Goal: Task Accomplishment & Management: Manage account settings

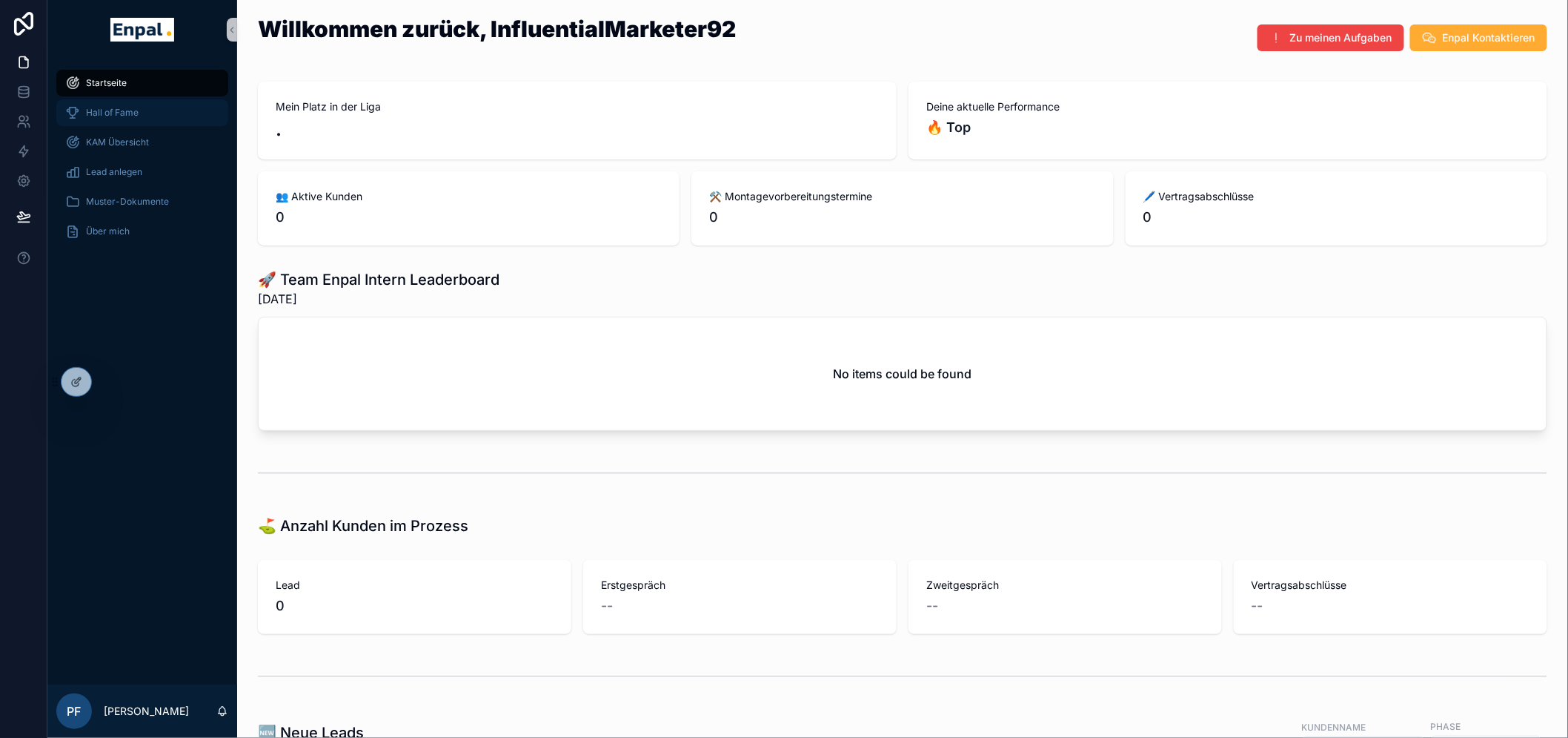
click at [123, 116] on span "Hall of Fame" at bounding box center [112, 112] width 52 height 12
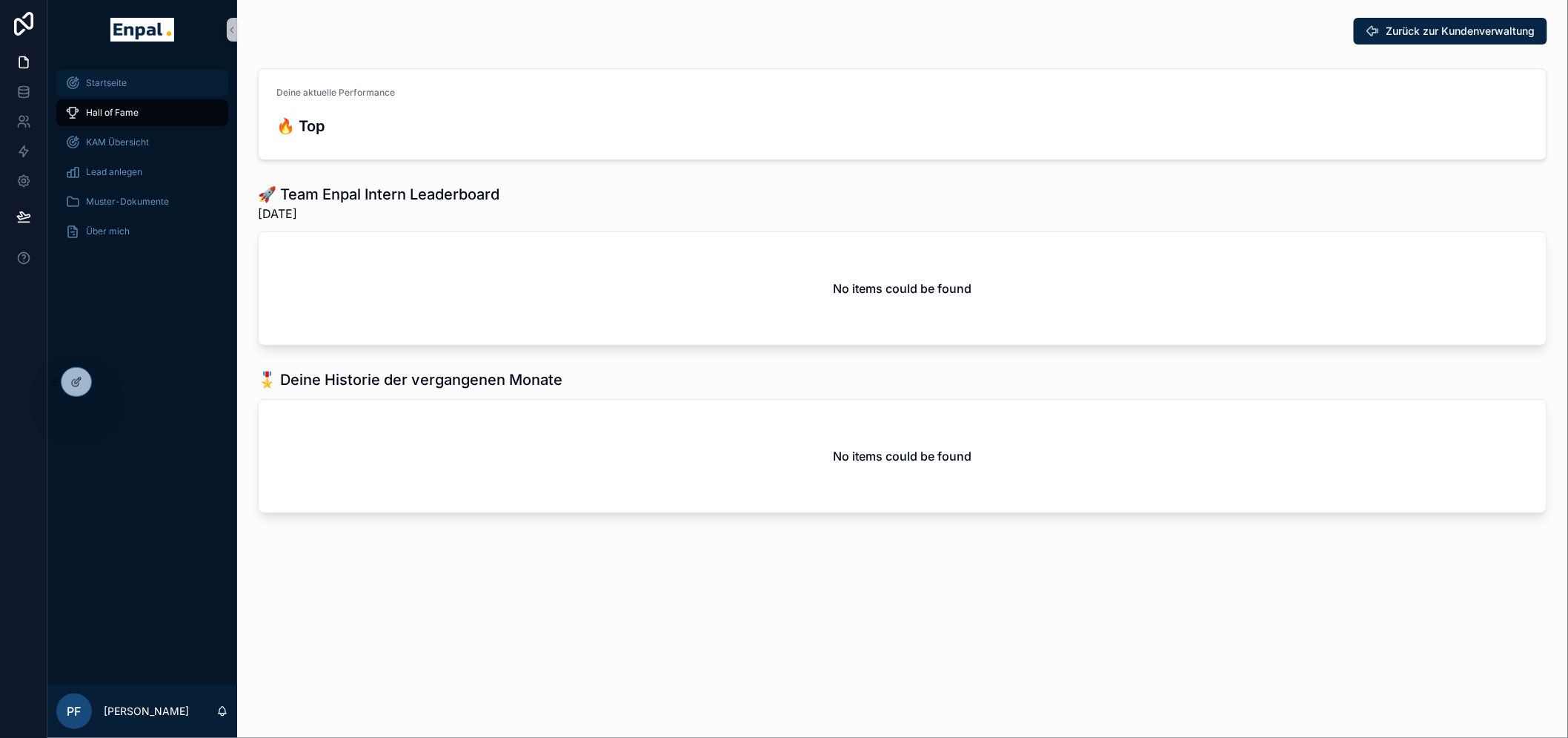
click at [121, 83] on span "Startseite" at bounding box center [106, 83] width 41 height 12
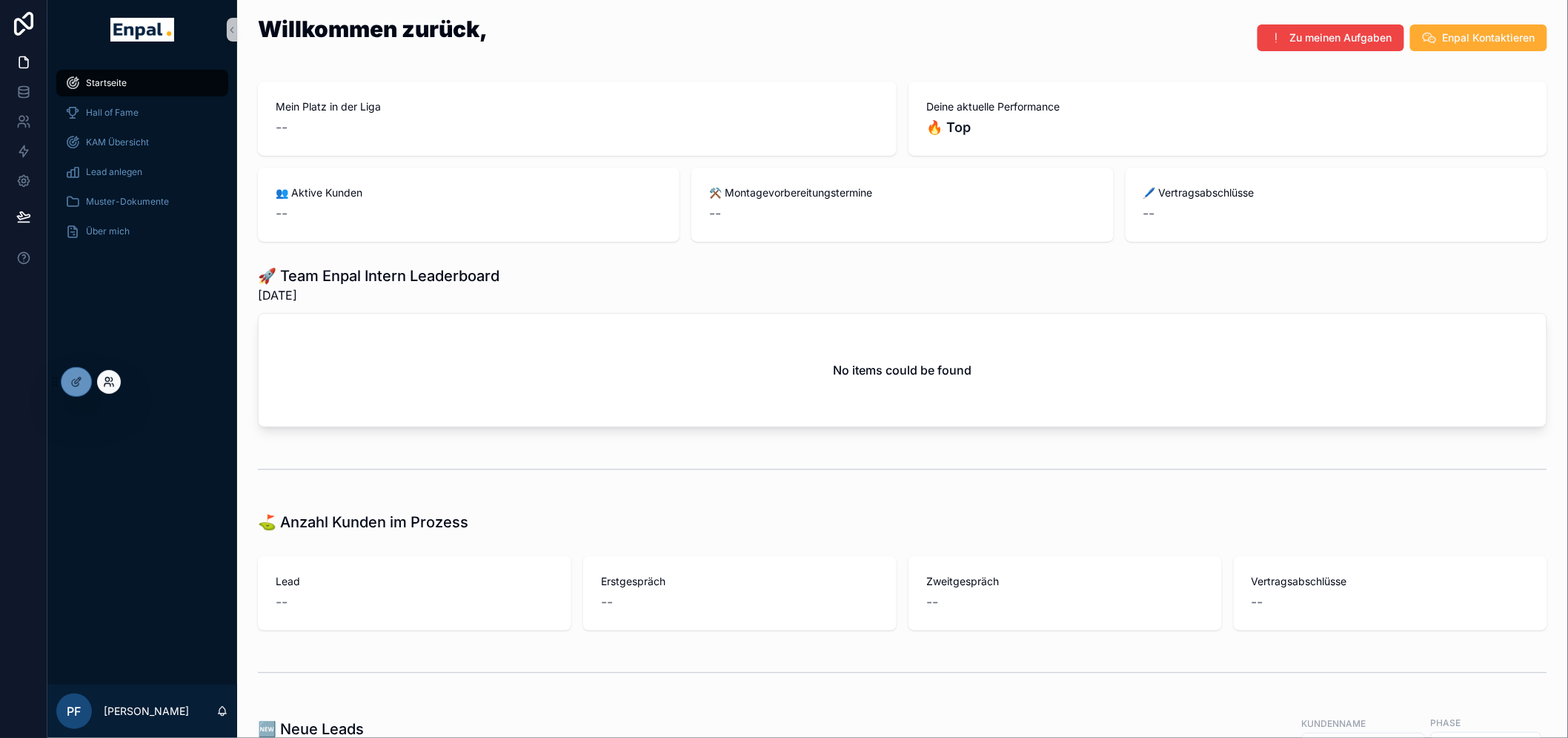
click at [113, 376] on icon at bounding box center [109, 381] width 12 height 12
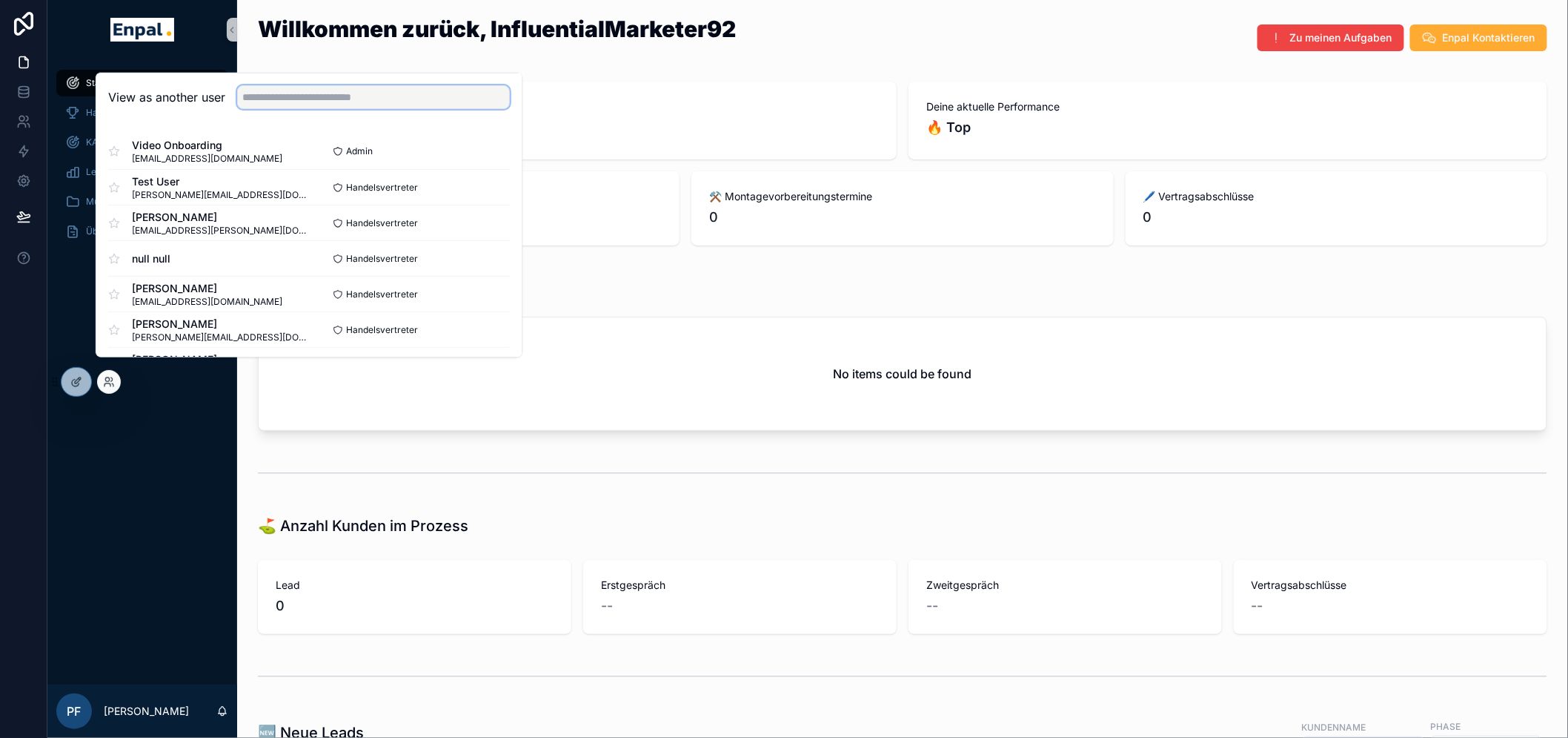
click at [265, 107] on input "text" at bounding box center [373, 96] width 272 height 24
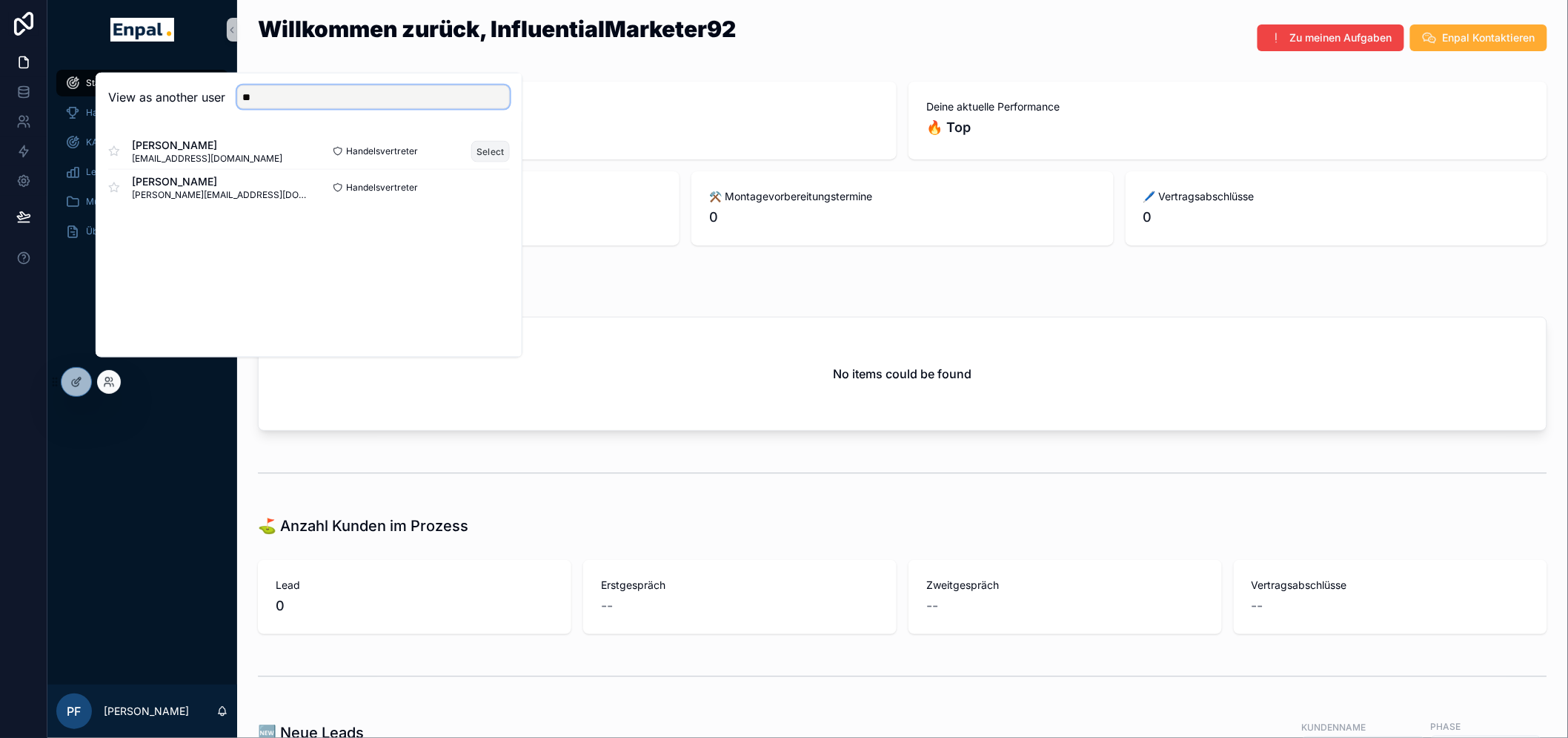
type input "**"
click at [487, 160] on button "Select" at bounding box center [491, 151] width 39 height 22
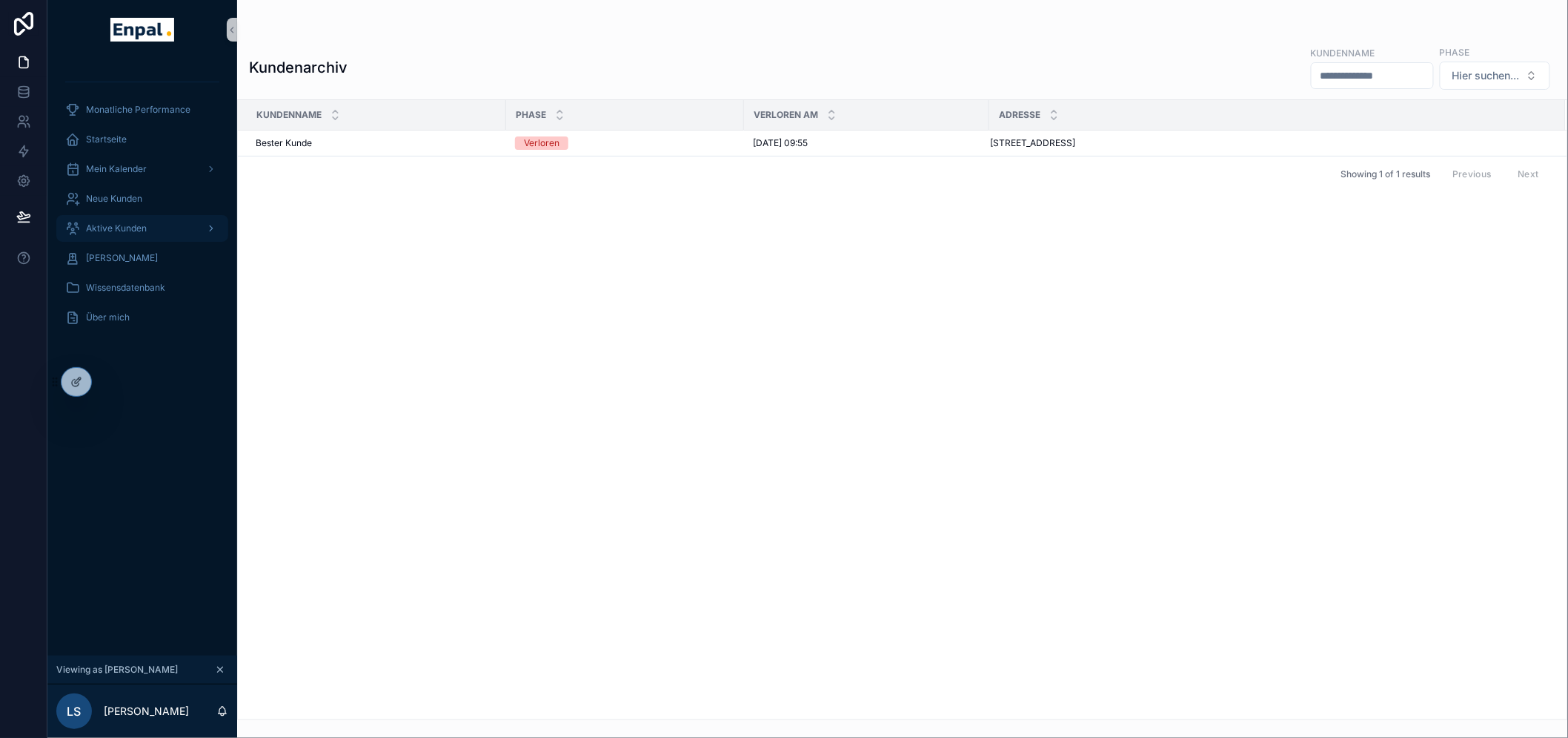
click at [178, 235] on div "Aktive Kunden" at bounding box center [143, 228] width 154 height 24
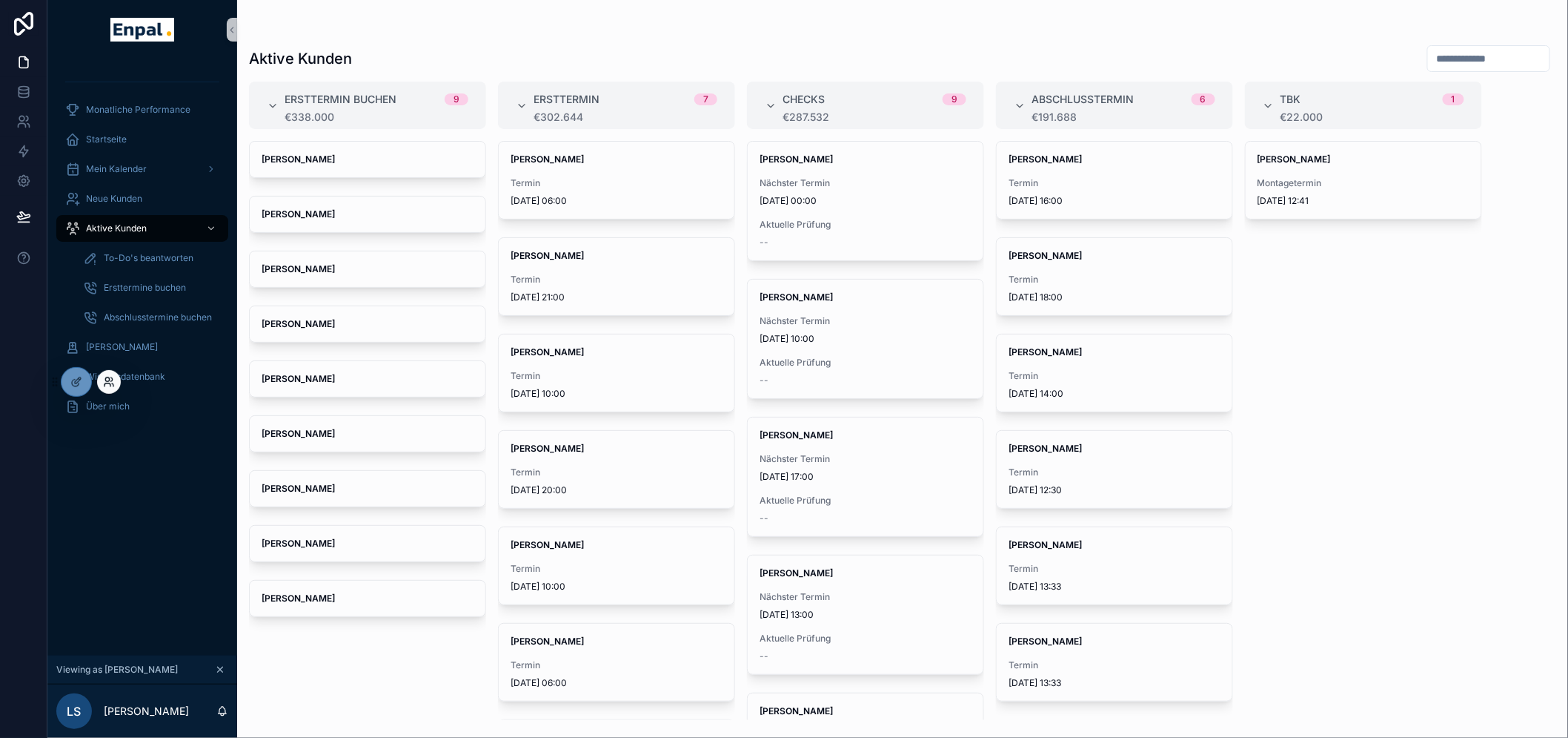
click at [106, 376] on icon at bounding box center [109, 381] width 12 height 12
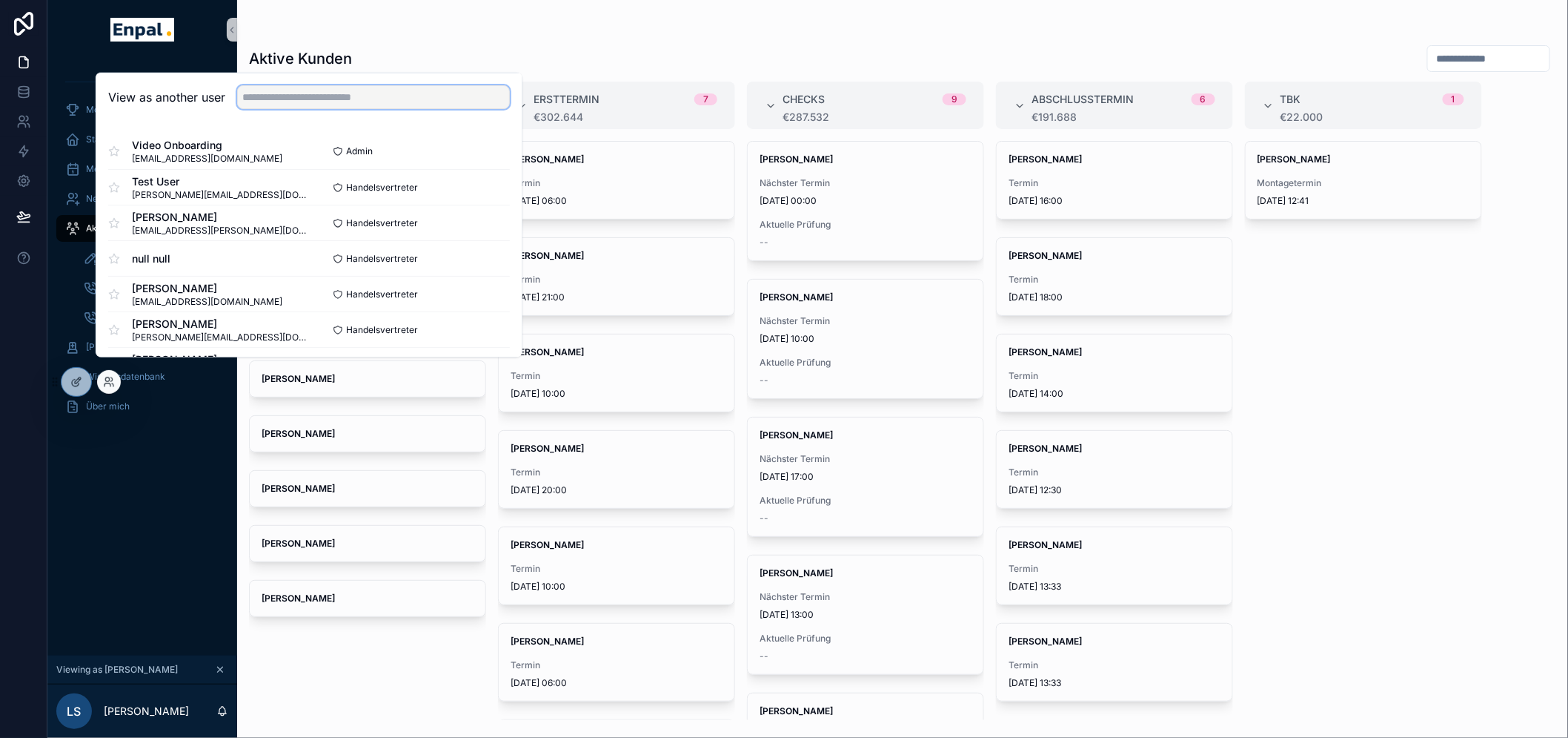
click at [272, 109] on input "text" at bounding box center [373, 96] width 272 height 24
type input "*"
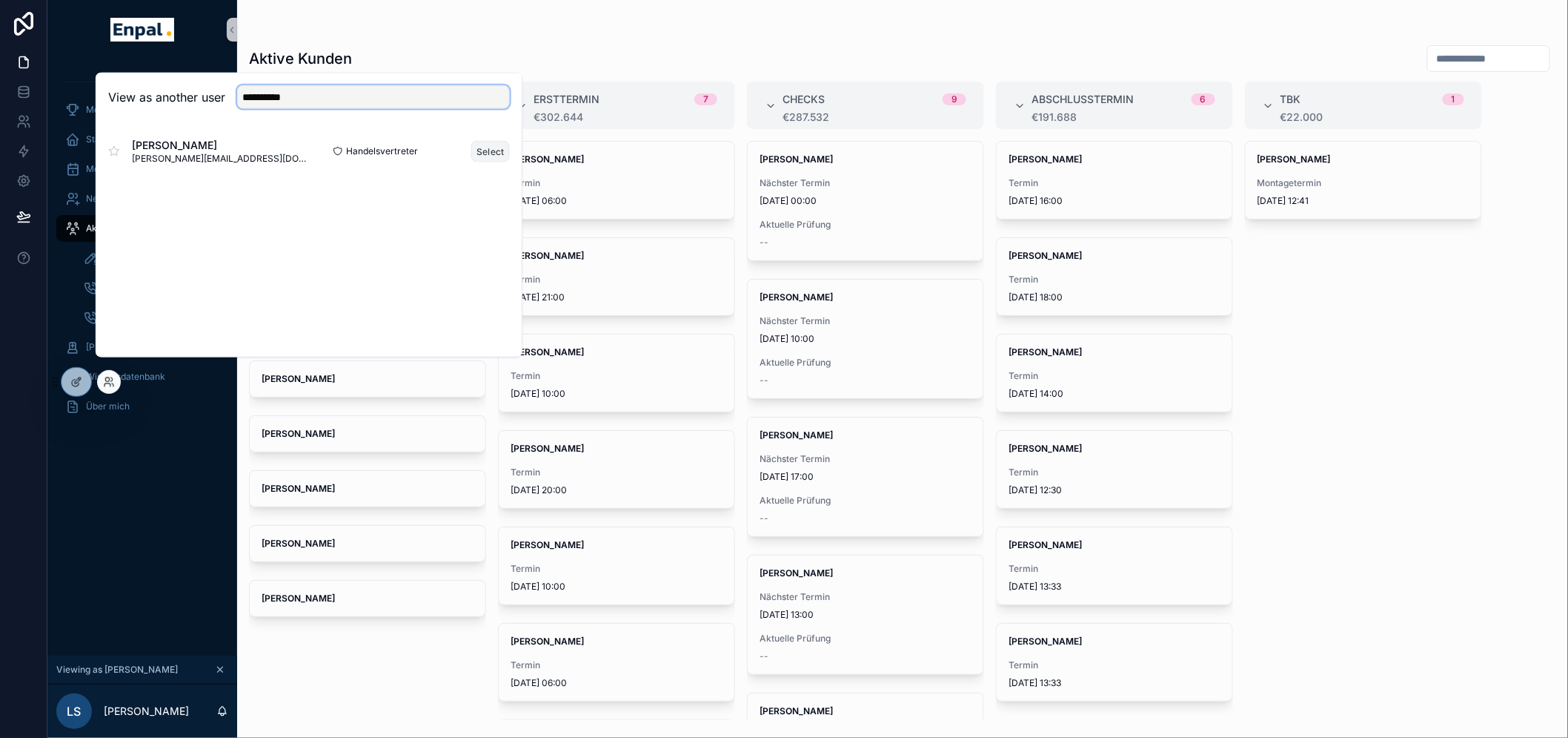
type input "**********"
click at [483, 161] on button "Select" at bounding box center [491, 151] width 39 height 22
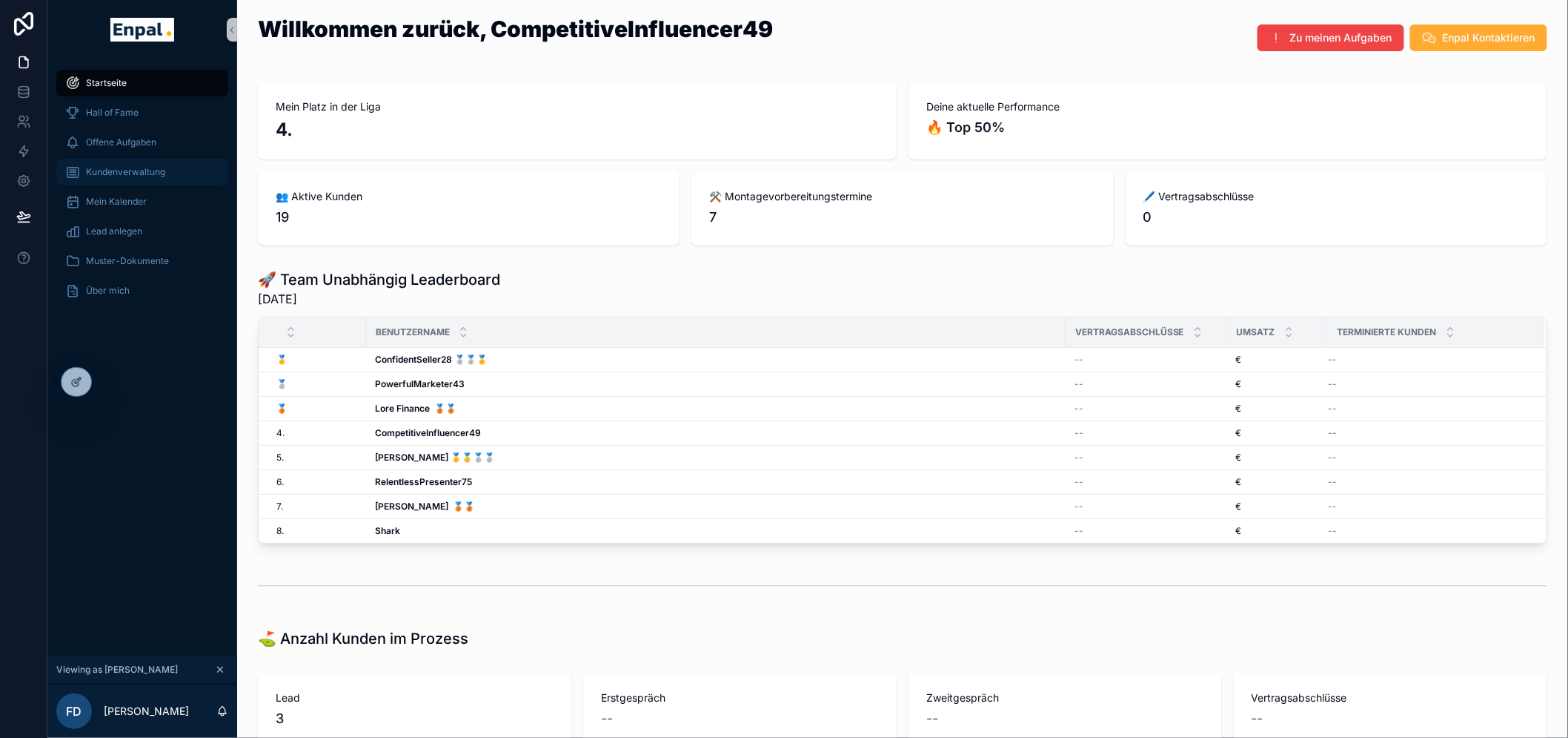
click at [124, 171] on span "Kundenverwaltung" at bounding box center [125, 171] width 79 height 12
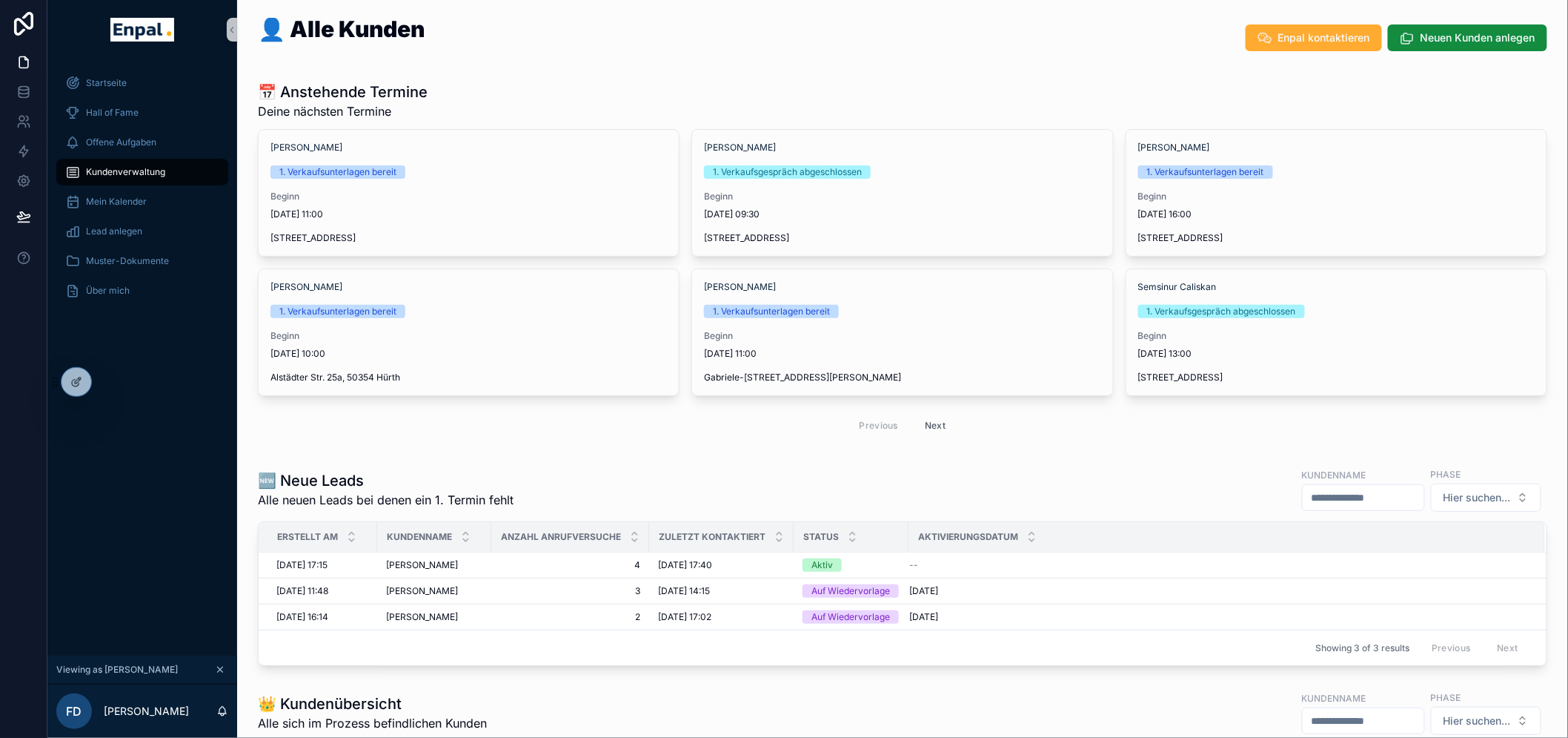
scroll to position [576, 0]
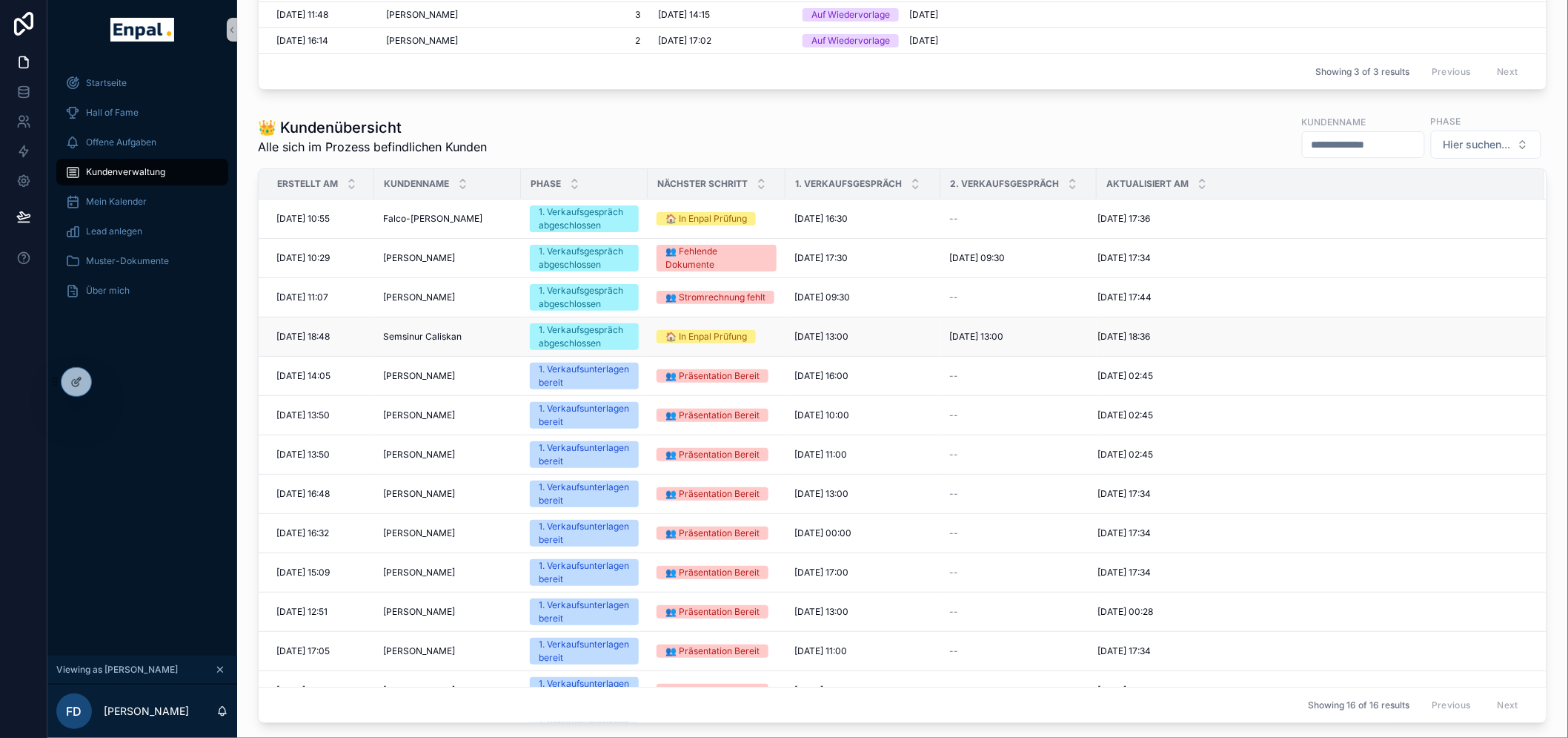
click at [476, 347] on td "Semsinur Caliskan Semsinur Caliskan" at bounding box center [448, 337] width 147 height 39
click at [444, 337] on span "Semsinur Caliskan" at bounding box center [423, 336] width 79 height 12
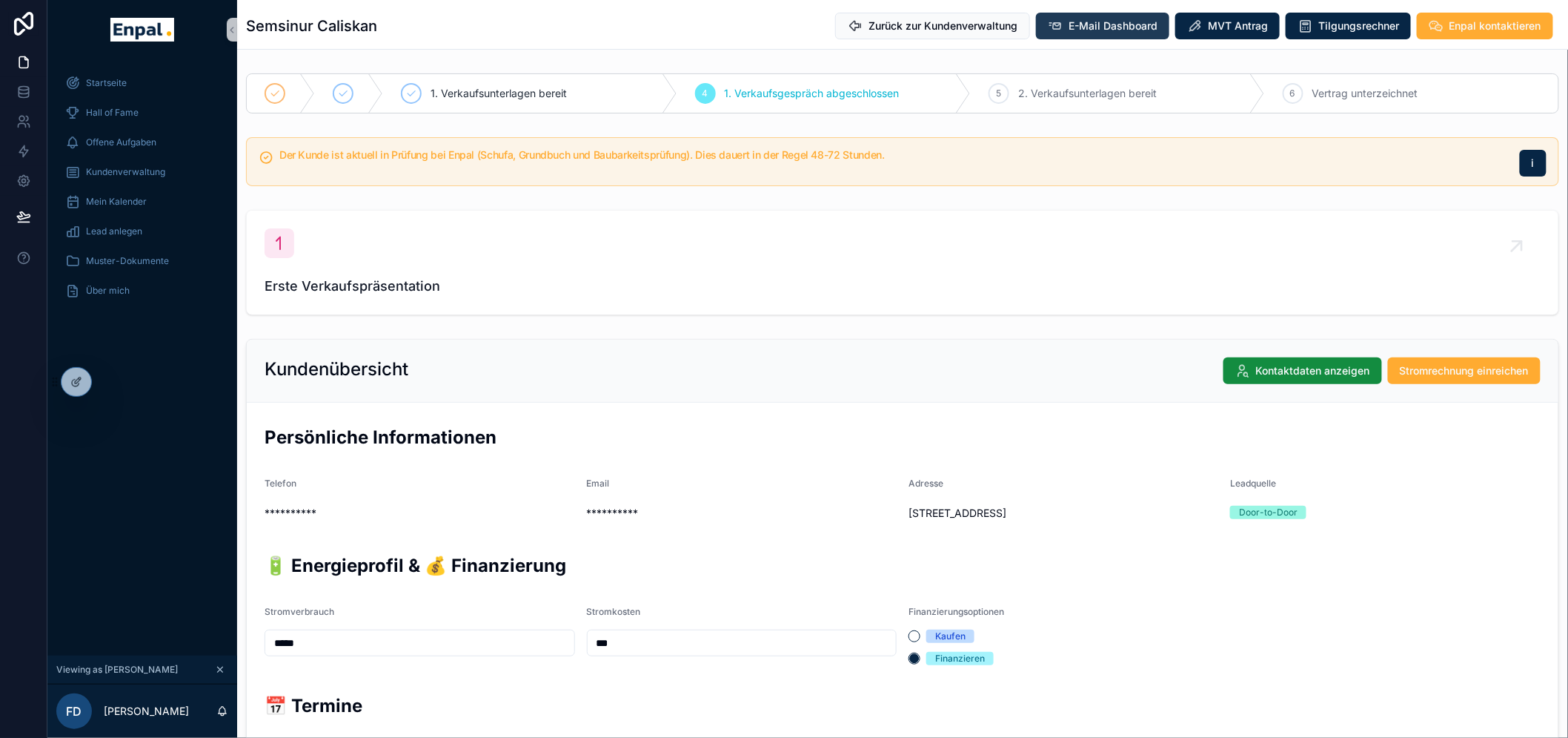
click at [1092, 31] on span "E-Mail Dashboard" at bounding box center [1113, 25] width 89 height 15
click at [106, 171] on span "Kundenverwaltung" at bounding box center [125, 171] width 79 height 12
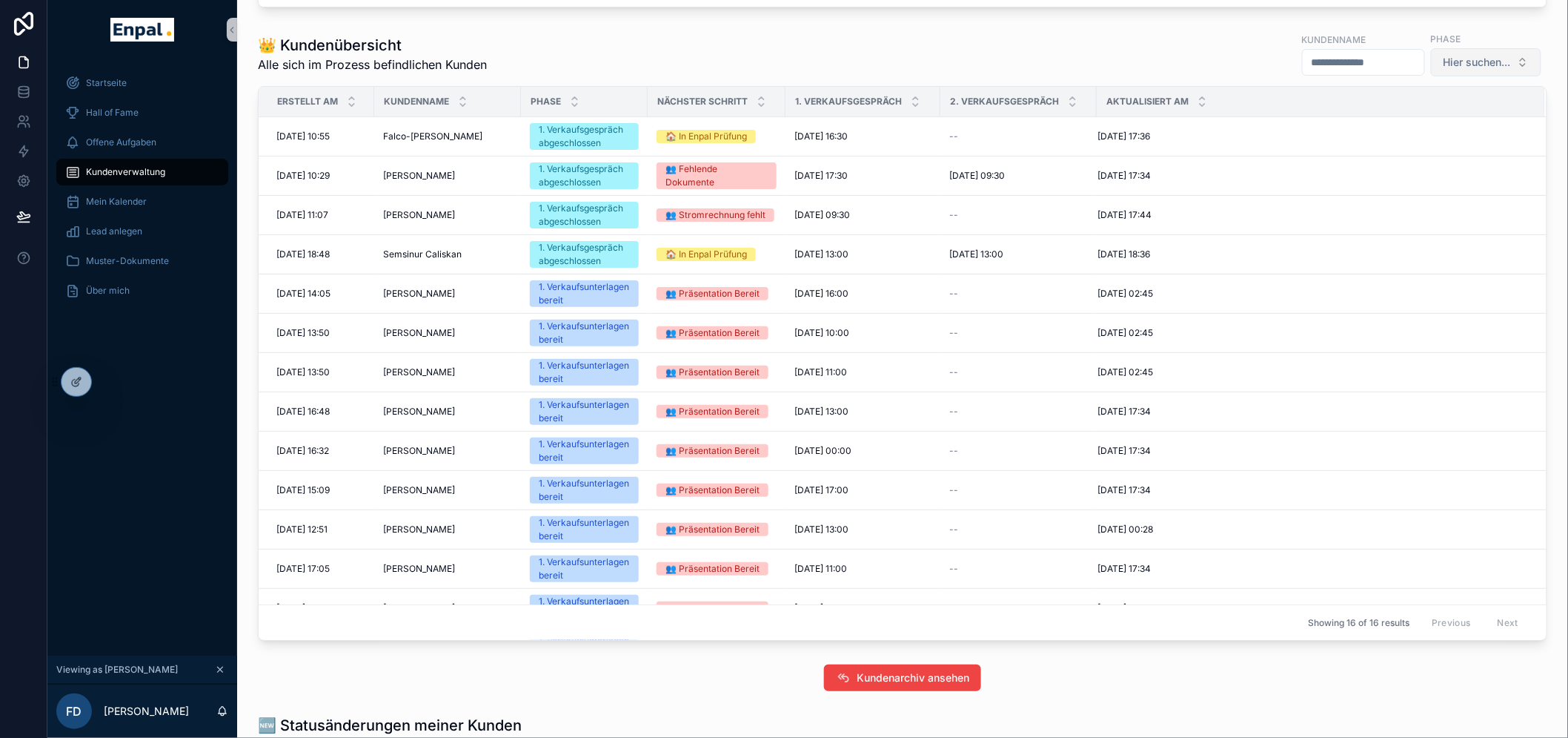
click at [1485, 55] on span "Hier suchen..." at bounding box center [1477, 62] width 67 height 15
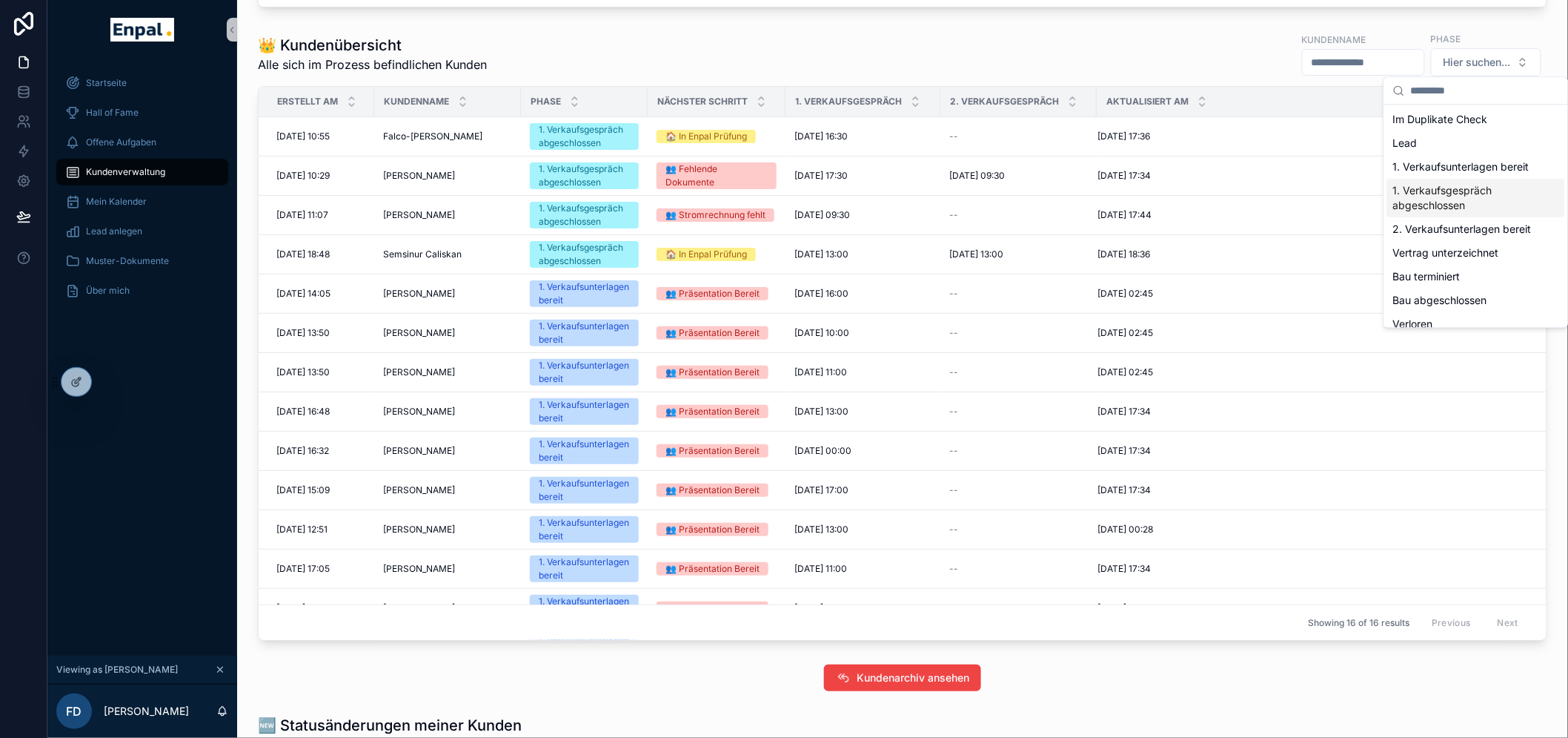
scroll to position [41, 0]
click at [1444, 214] on div "2. Verkaufsunterlagen bereit" at bounding box center [1476, 217] width 178 height 24
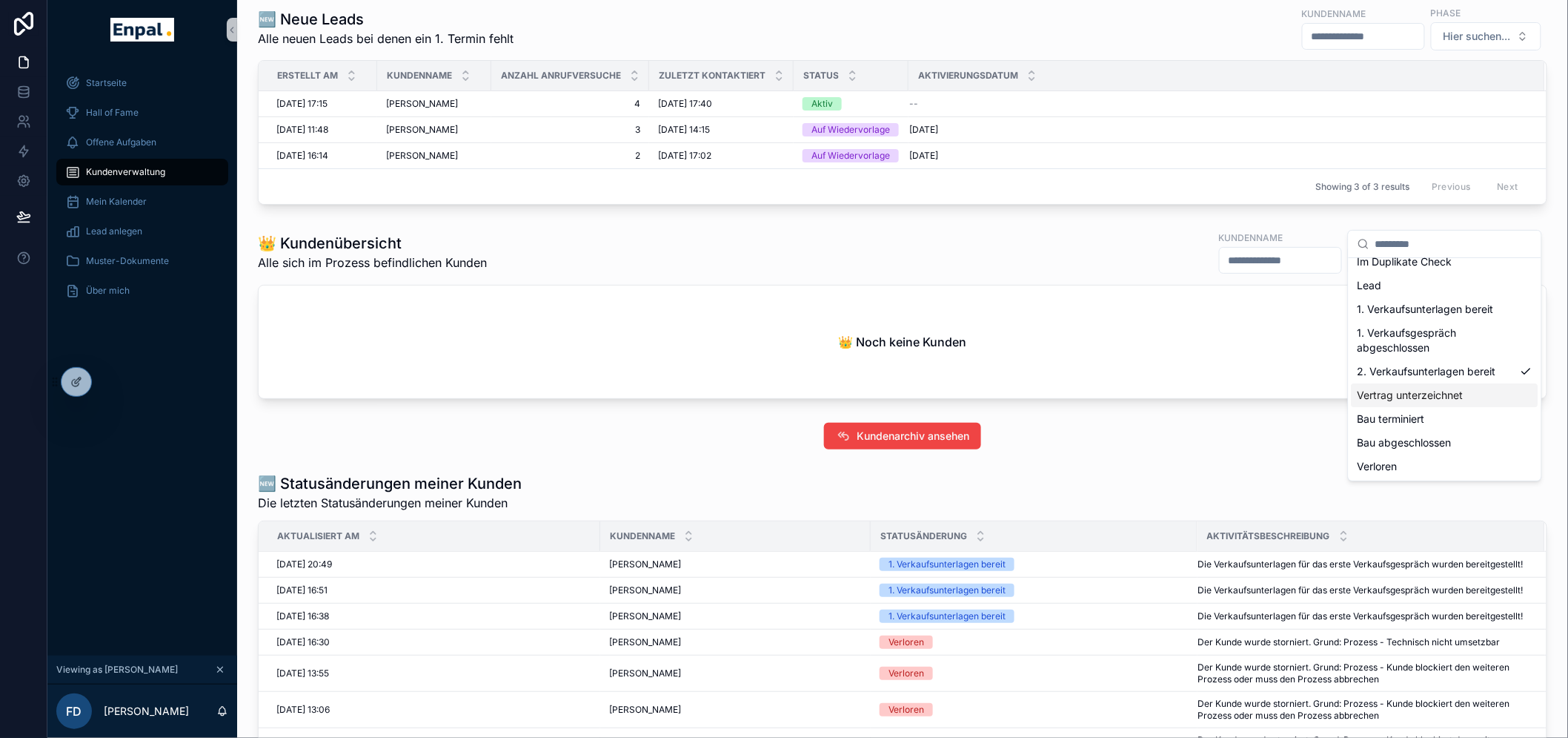
scroll to position [411, 0]
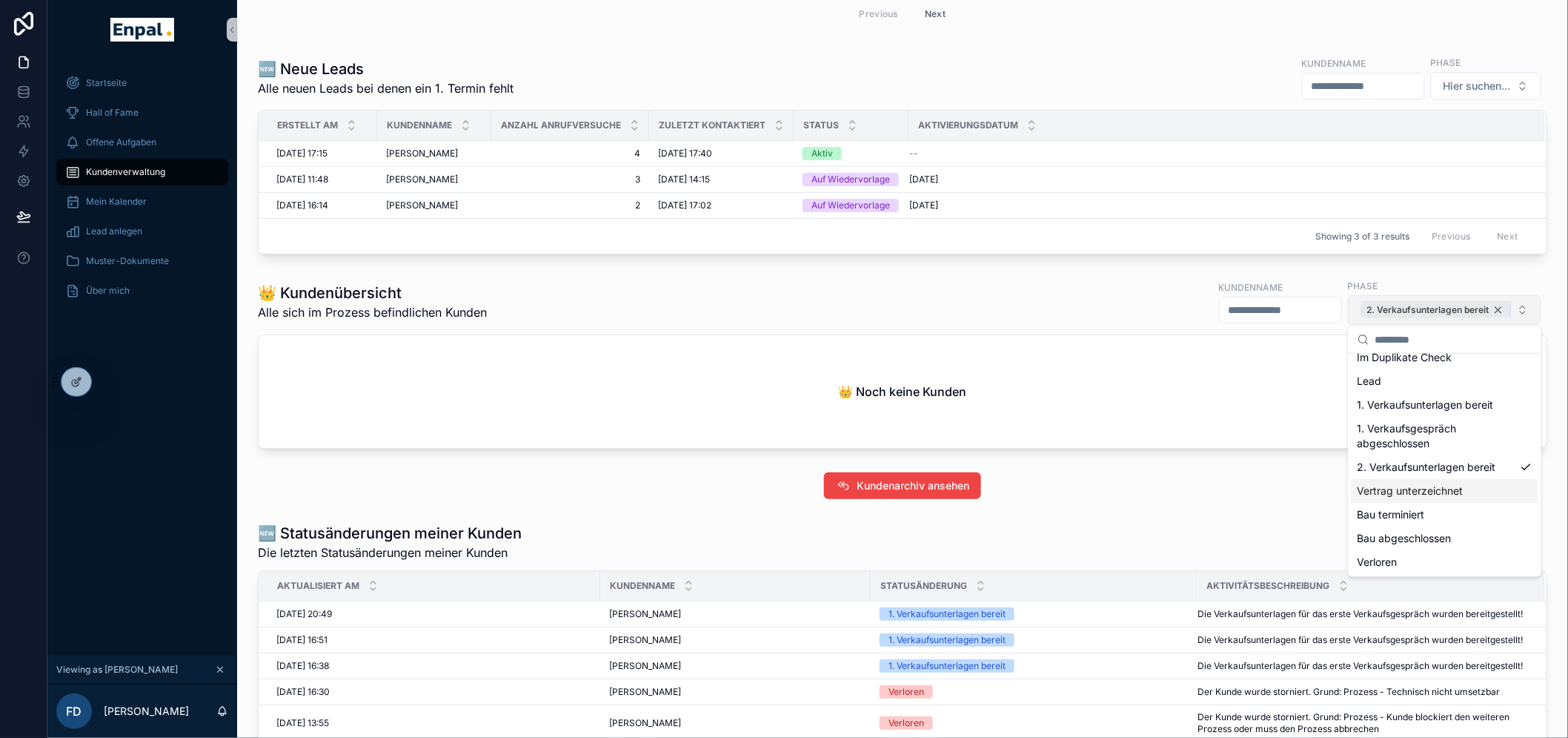
click at [1501, 306] on div "2. Verkaufsunterlagen bereit" at bounding box center [1435, 310] width 150 height 16
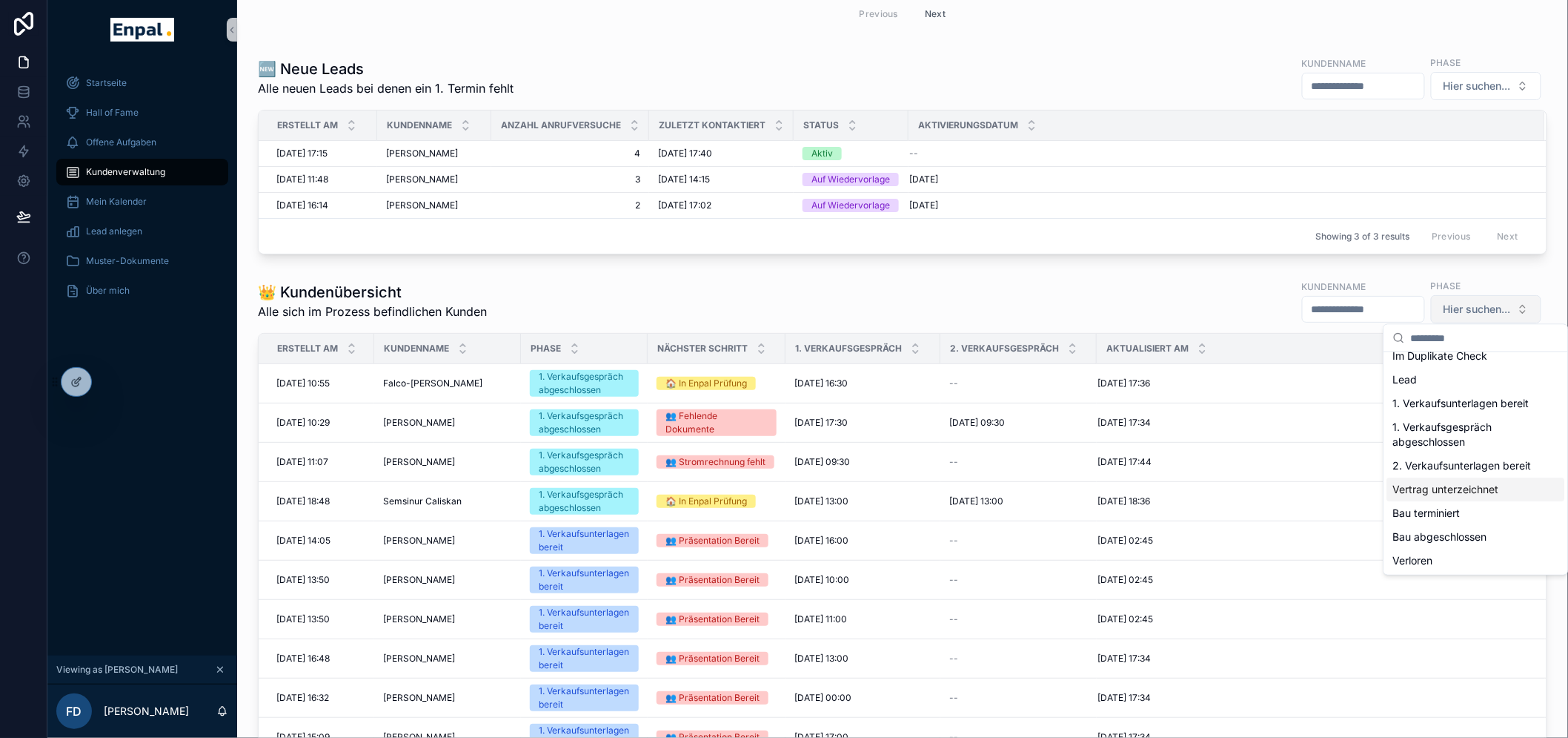
scroll to position [41, 0]
click at [1432, 496] on div "Vertrag unterzeichnet" at bounding box center [1476, 489] width 178 height 24
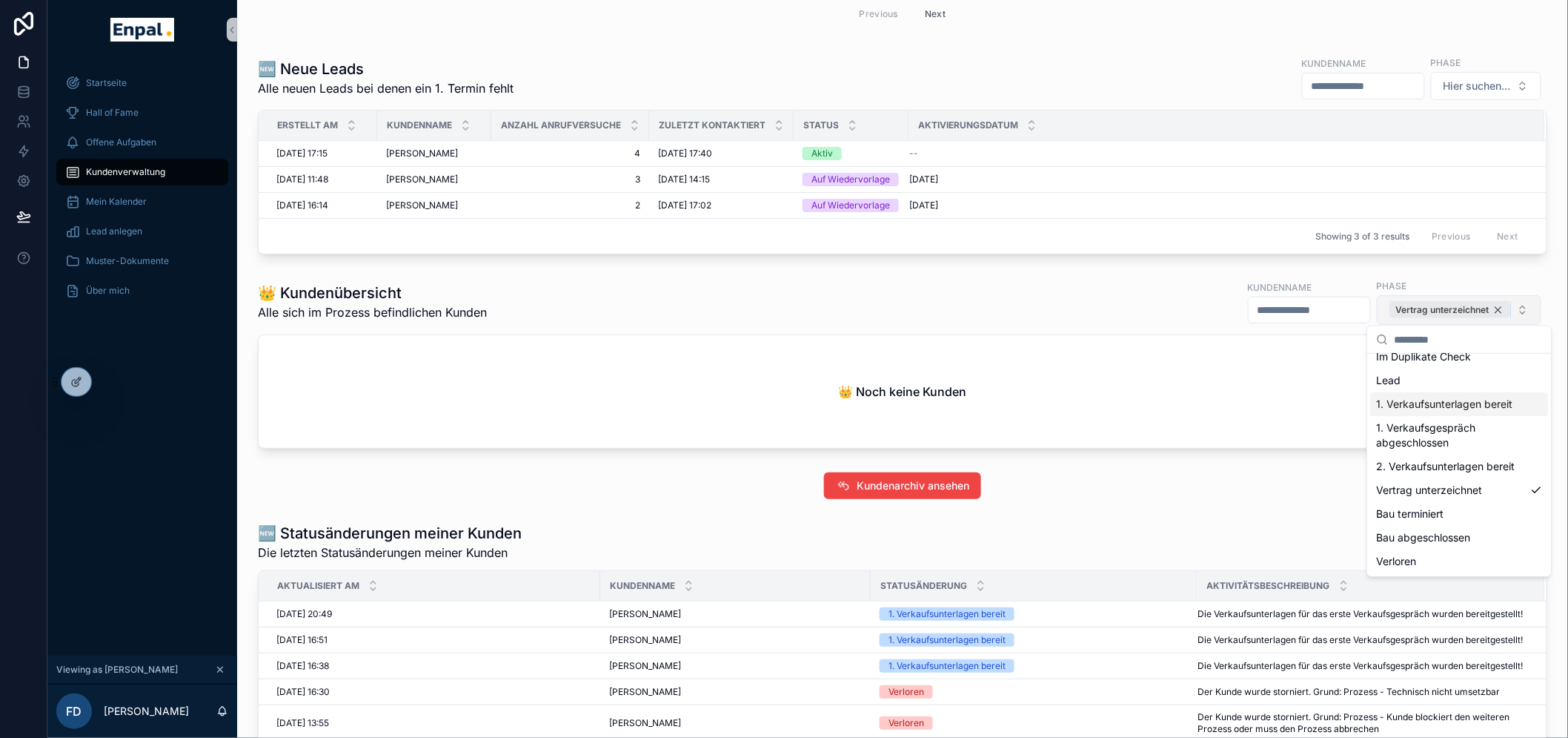
click at [1501, 306] on div "Vertrag unterzeichnet" at bounding box center [1451, 310] width 122 height 16
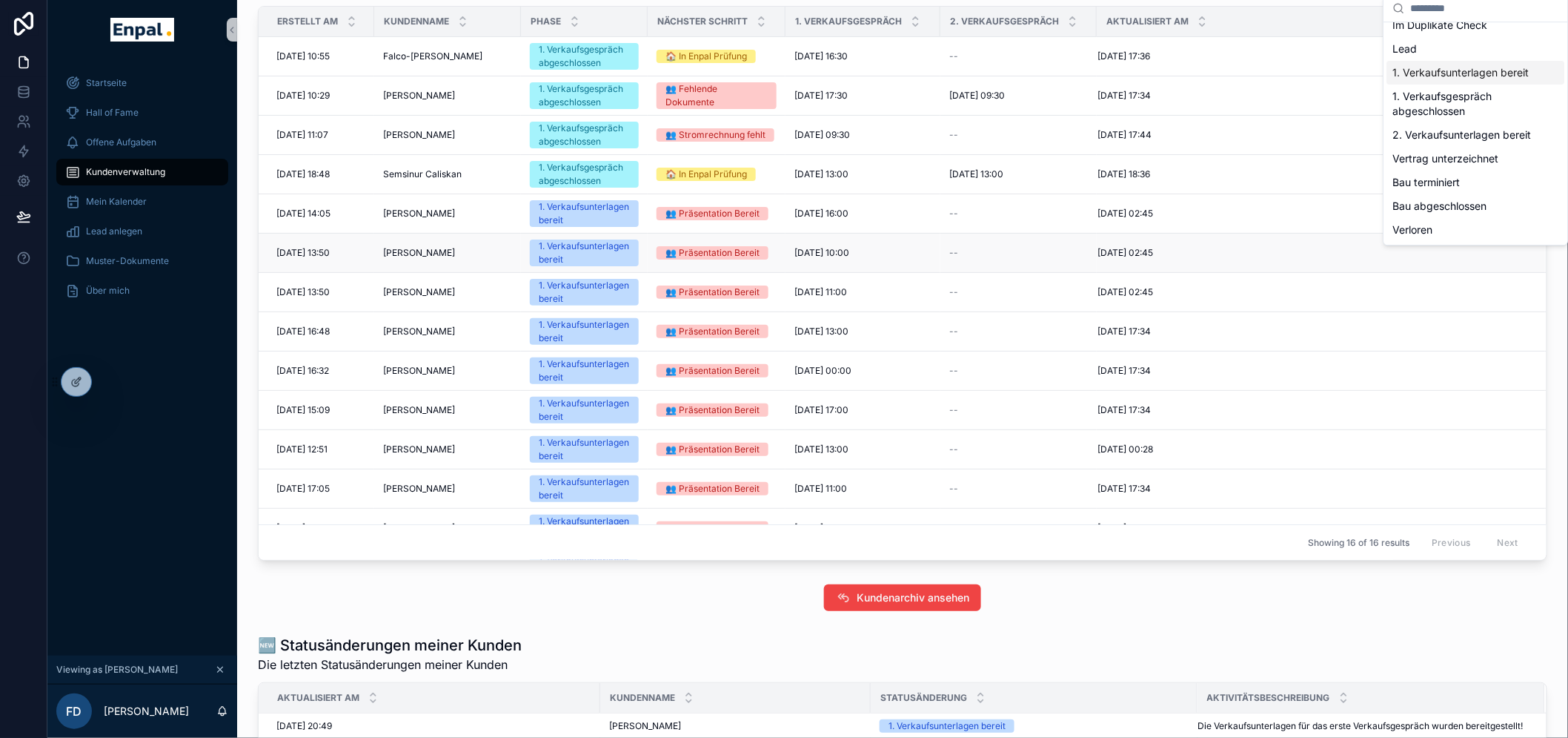
scroll to position [742, 0]
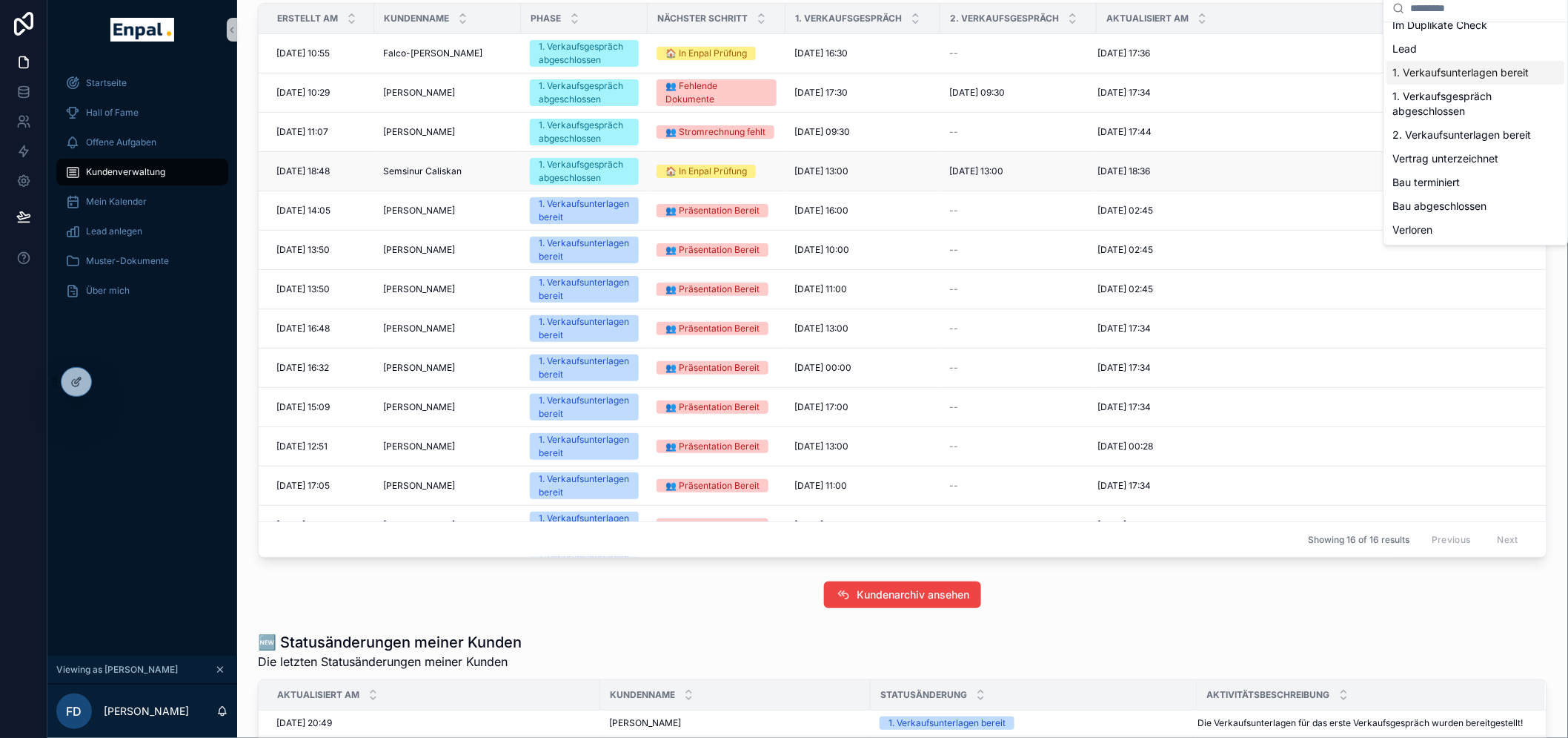
click at [575, 167] on div "1. Verkaufsgespräch abgeschlossen" at bounding box center [584, 171] width 91 height 27
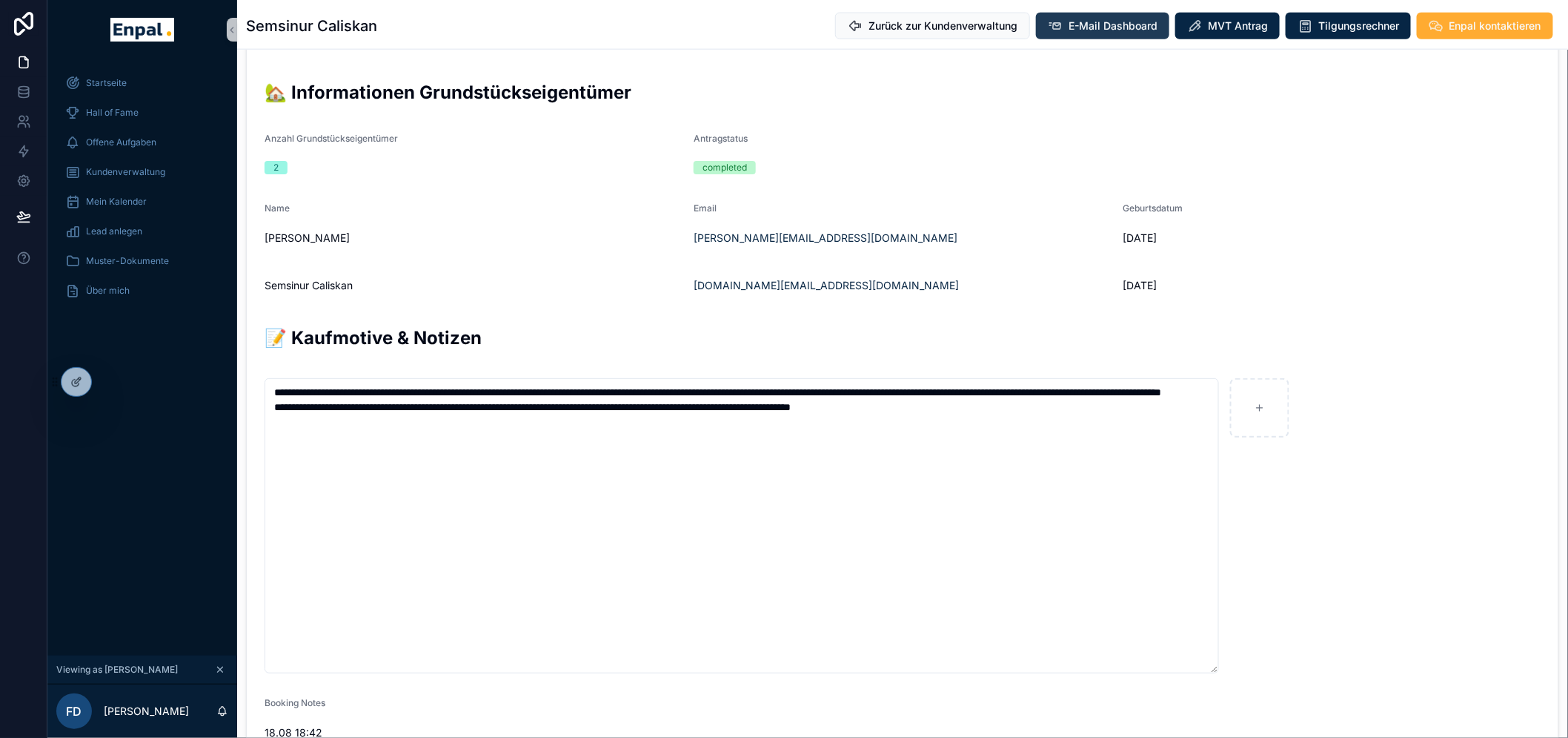
click at [1117, 25] on span "E-Mail Dashboard" at bounding box center [1113, 25] width 89 height 15
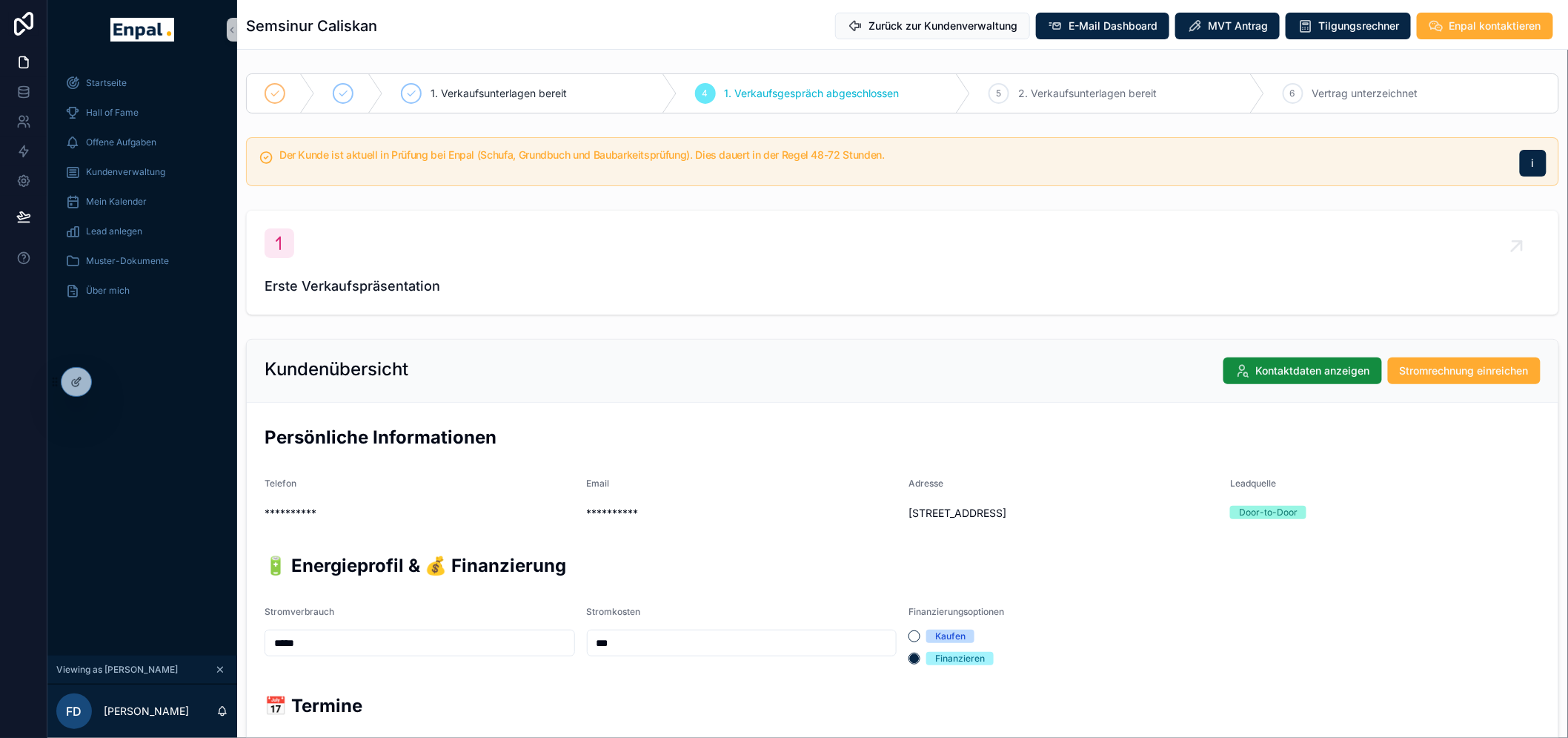
click at [215, 675] on icon "scrollable content" at bounding box center [220, 669] width 10 height 10
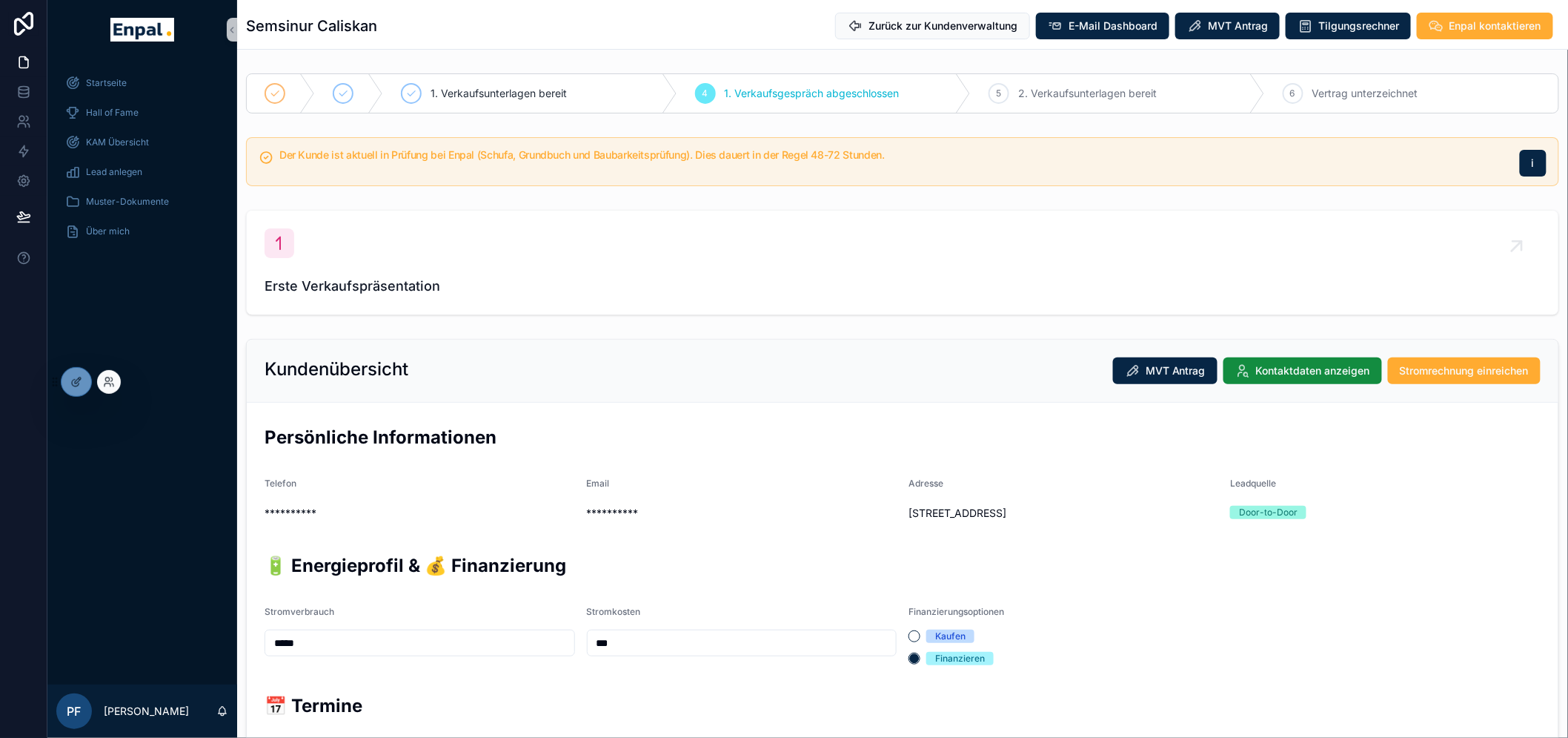
click at [116, 381] on div at bounding box center [109, 381] width 24 height 24
click at [108, 379] on icon at bounding box center [109, 381] width 12 height 12
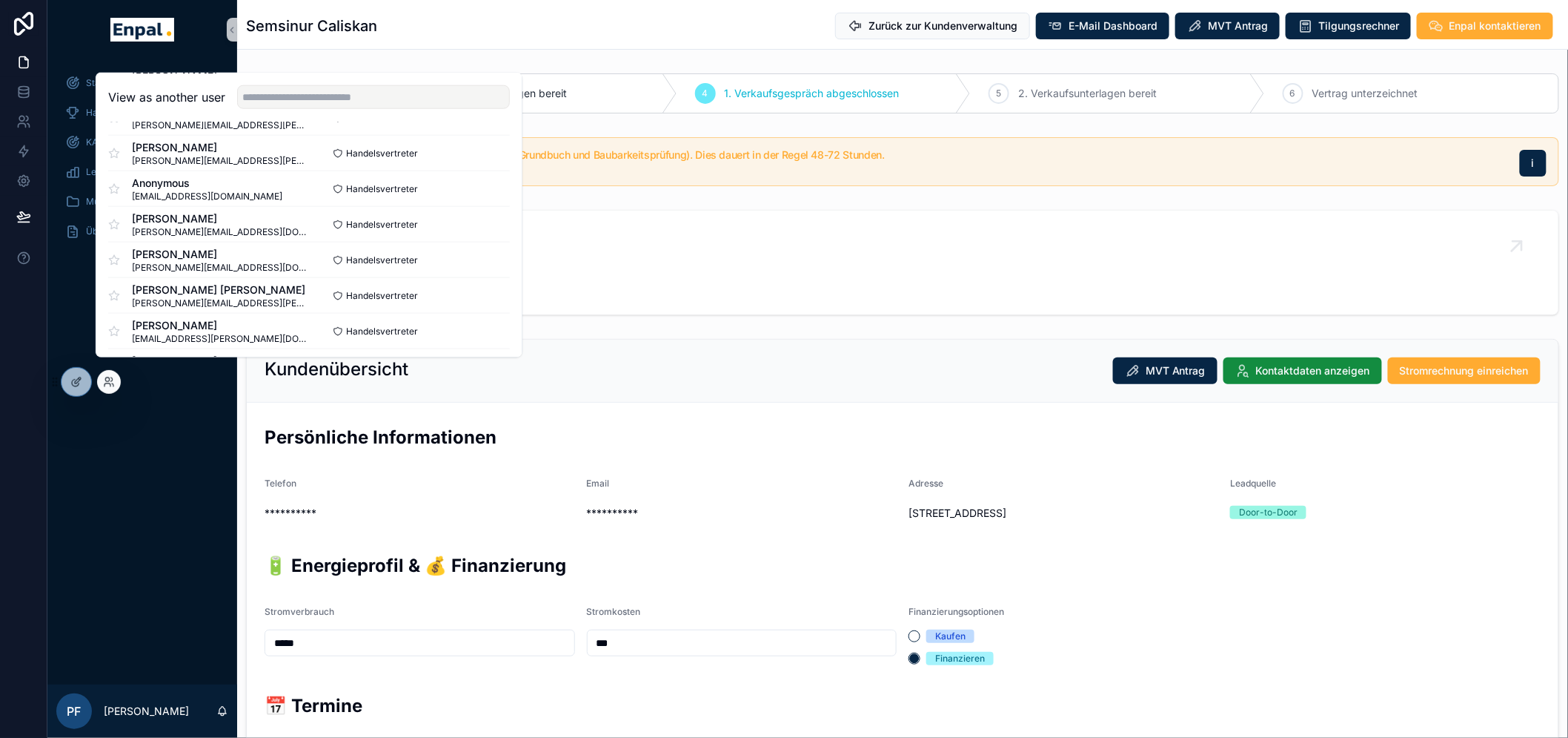
scroll to position [898, 0]
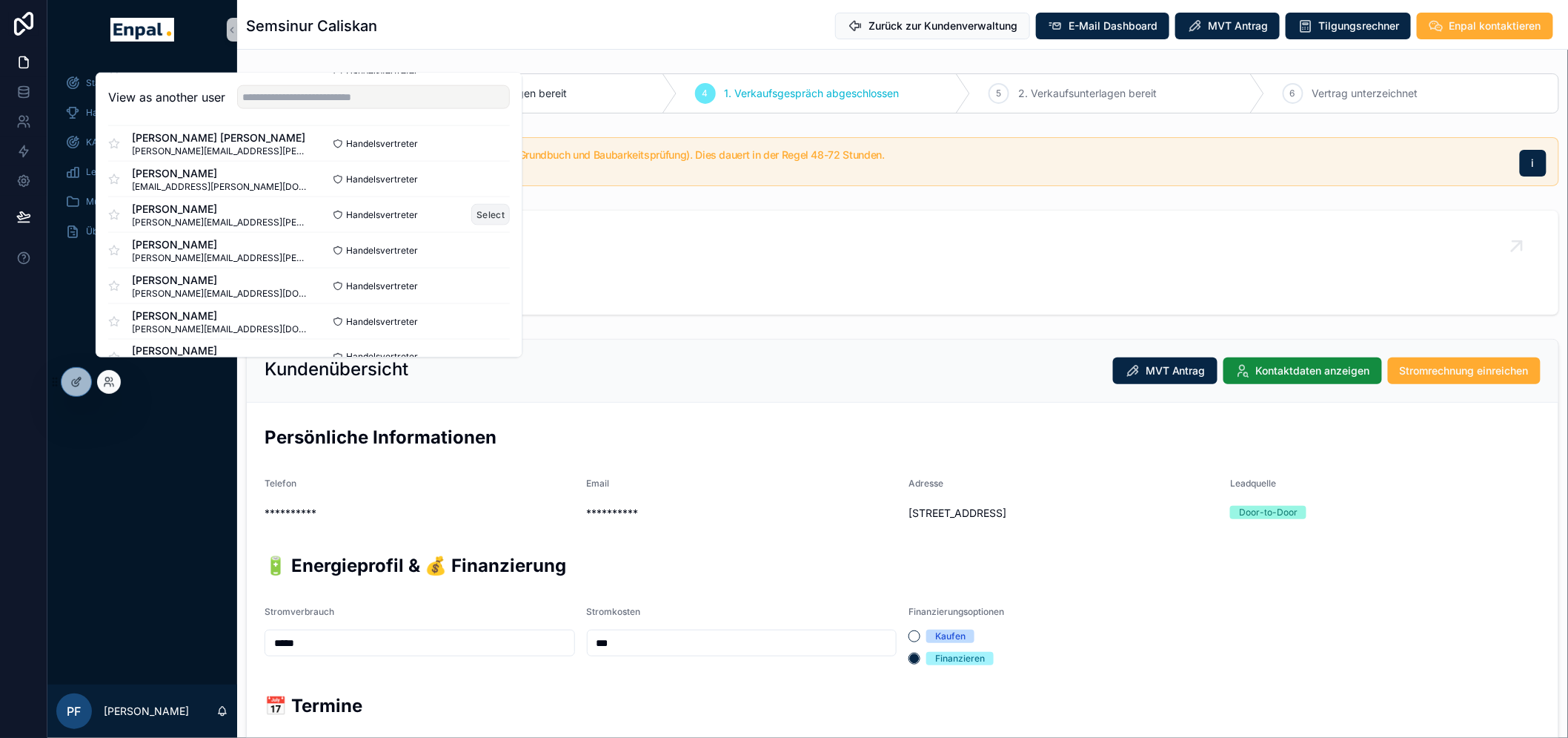
click at [480, 223] on button "Select" at bounding box center [491, 215] width 39 height 22
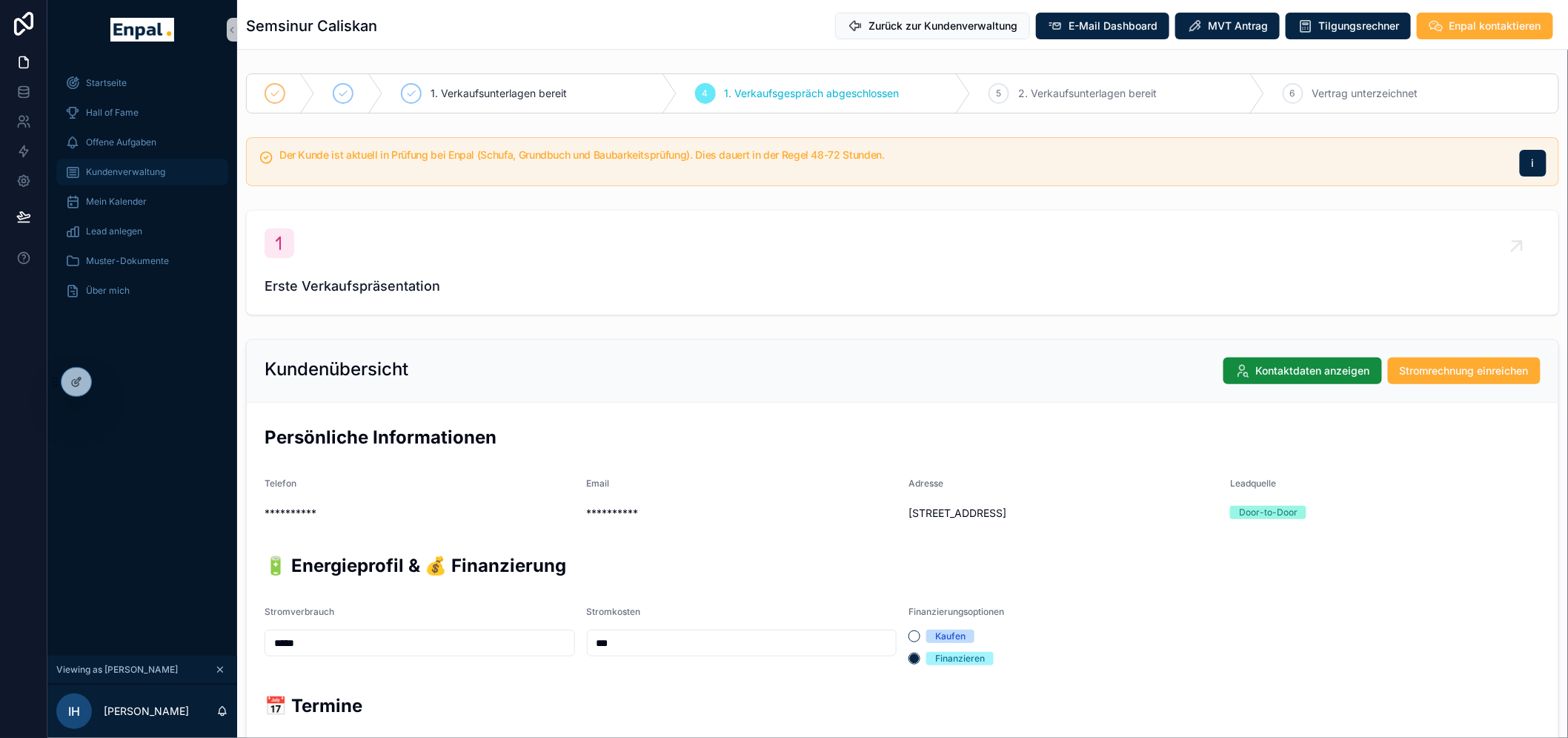
click at [142, 172] on span "Kundenverwaltung" at bounding box center [125, 171] width 79 height 12
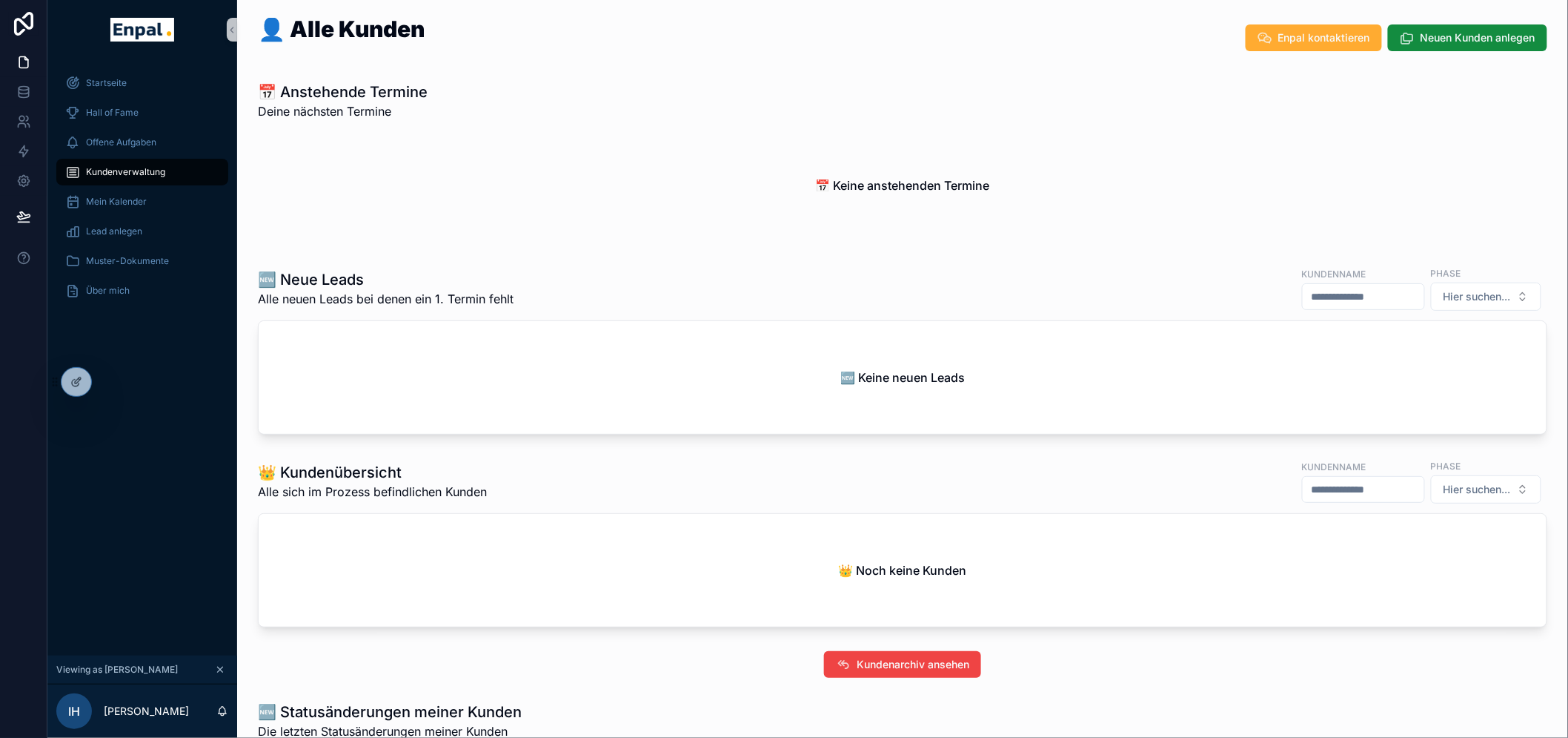
scroll to position [237, 0]
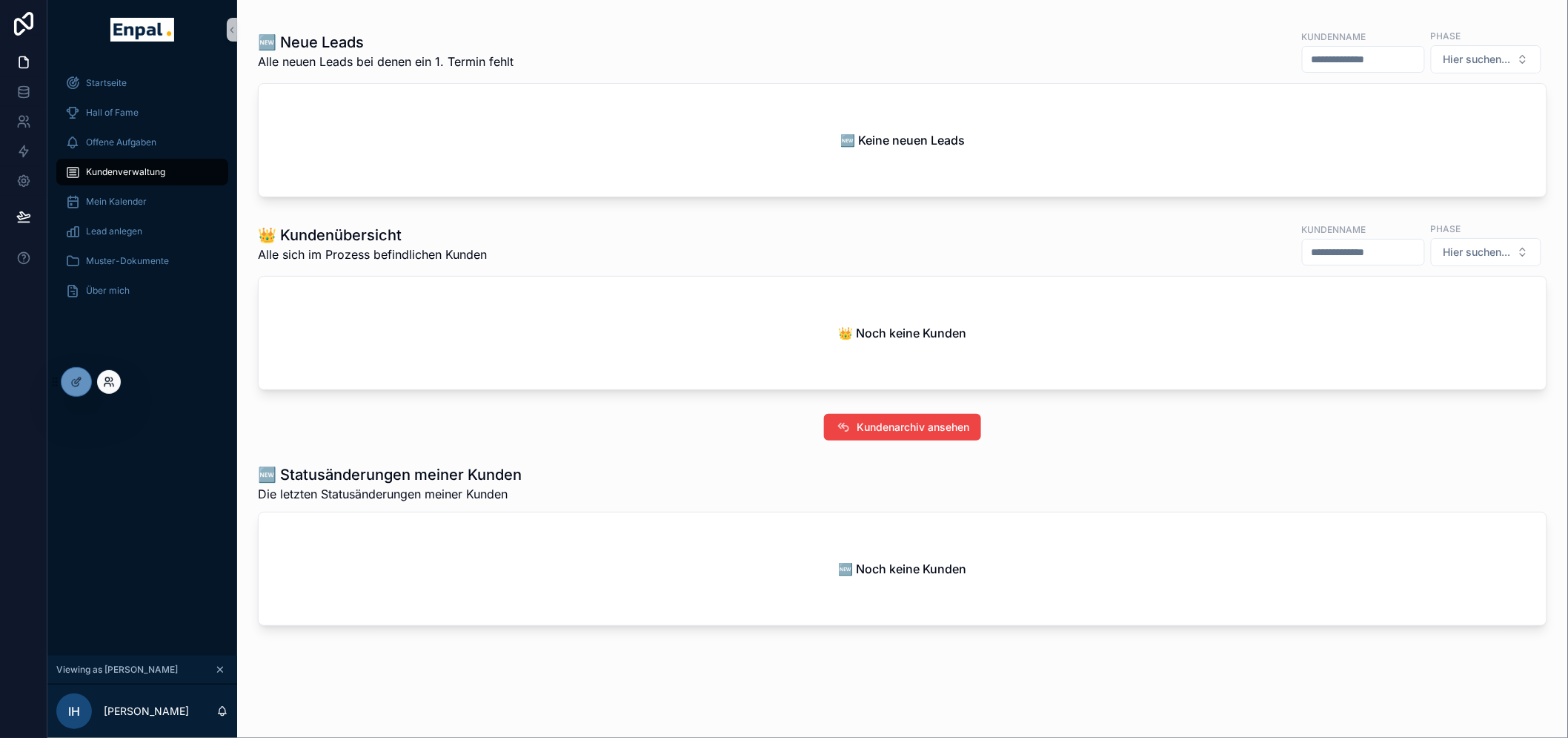
click at [108, 384] on icon at bounding box center [109, 381] width 12 height 12
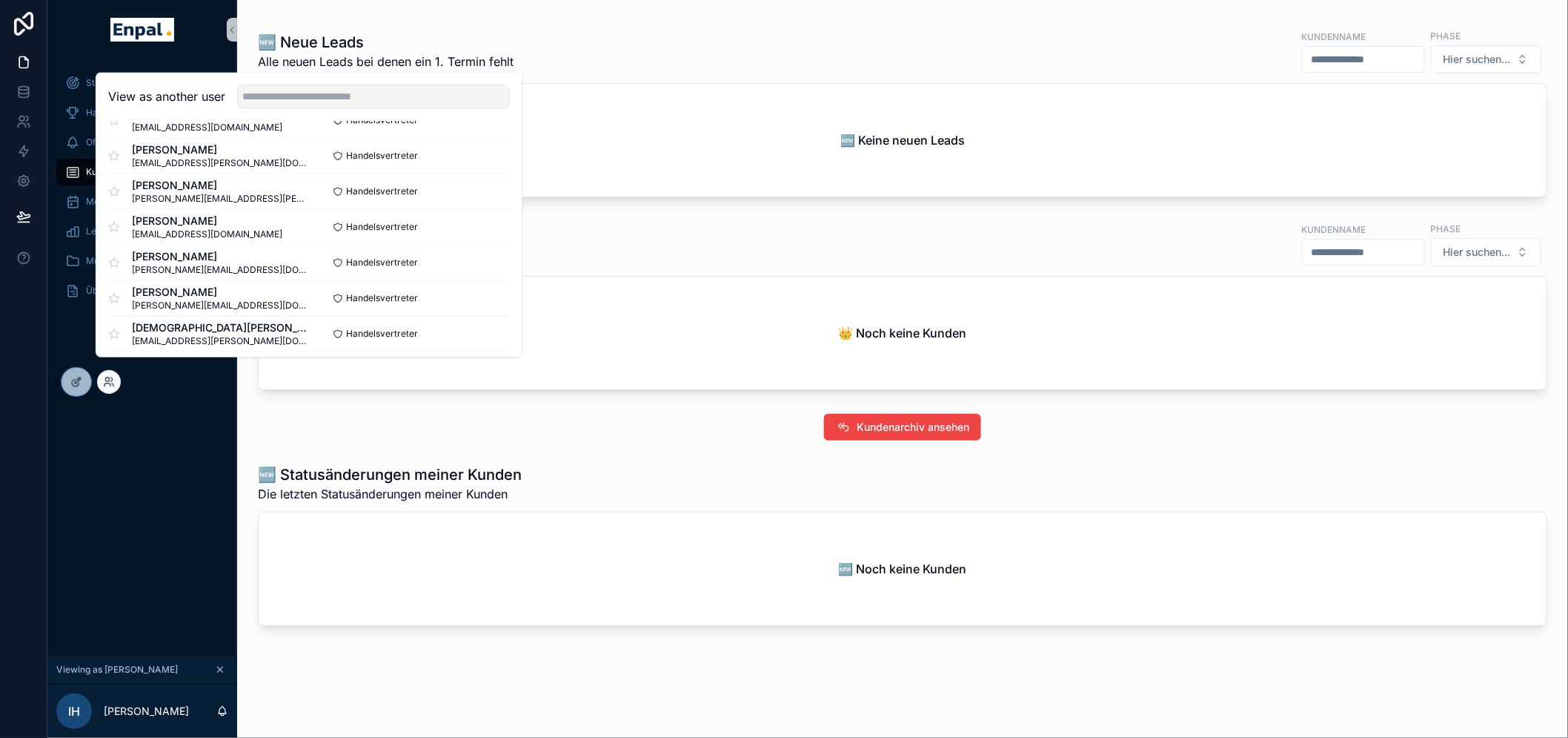
scroll to position [1965, 0]
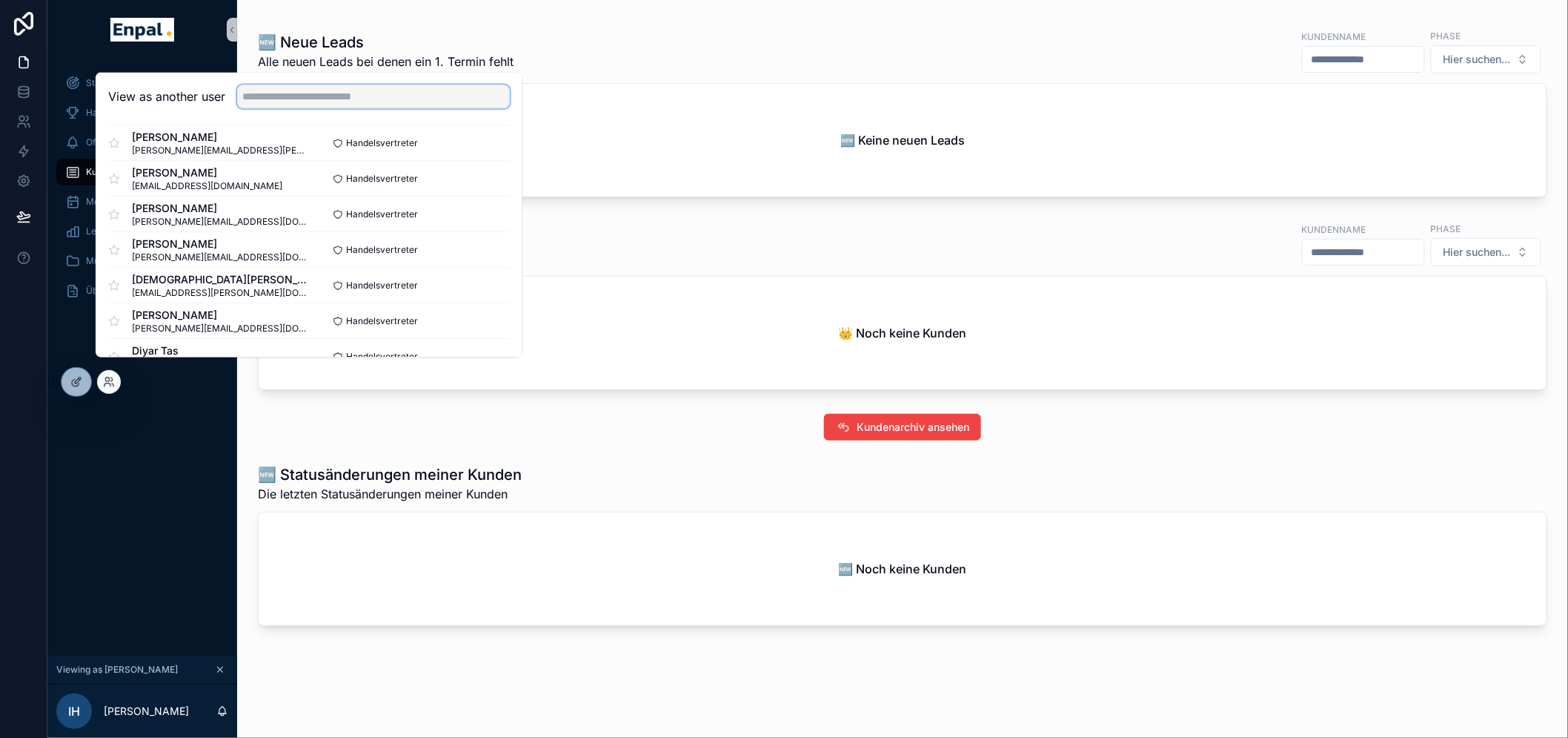
click at [311, 107] on input "text" at bounding box center [373, 96] width 272 height 24
paste input "**********"
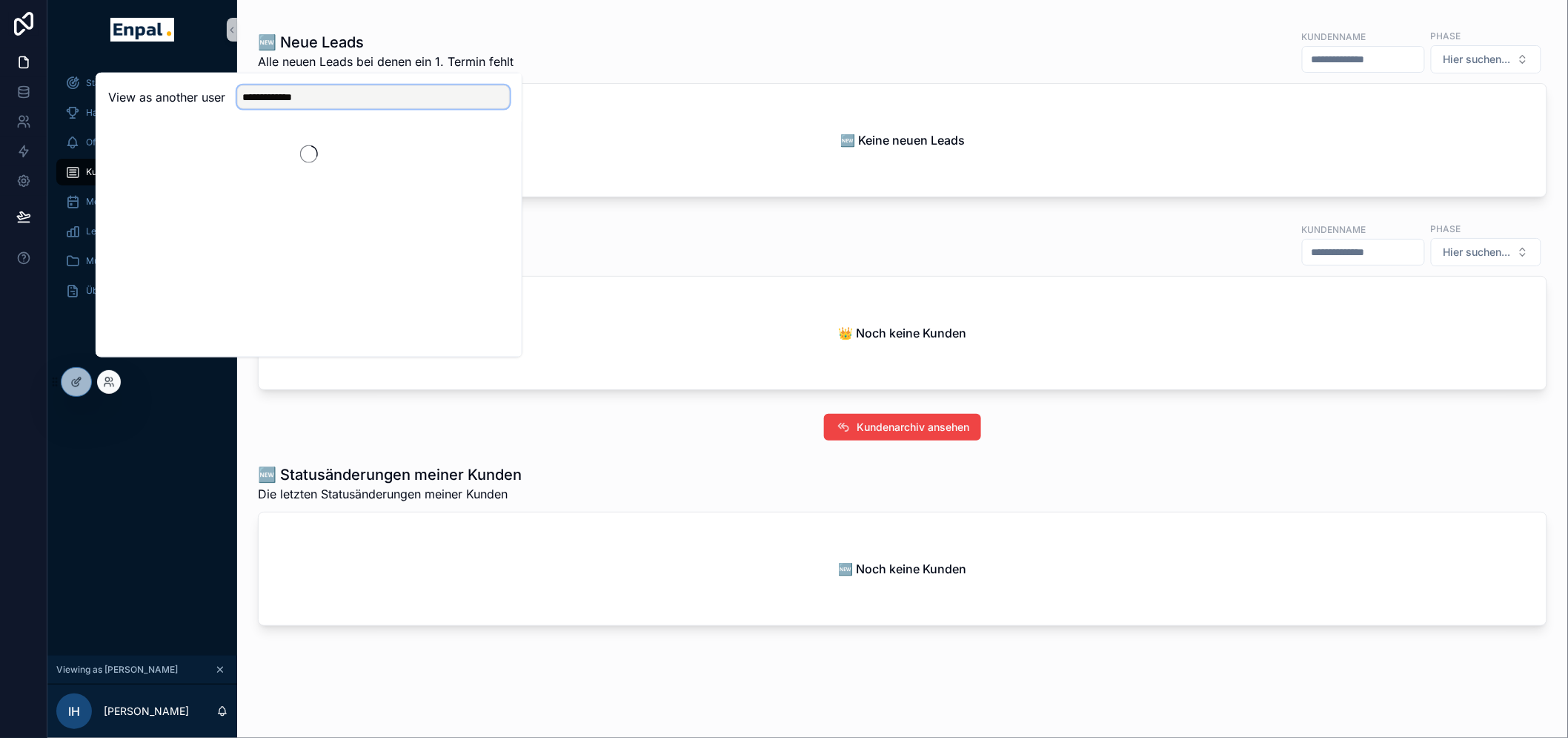
scroll to position [0, 0]
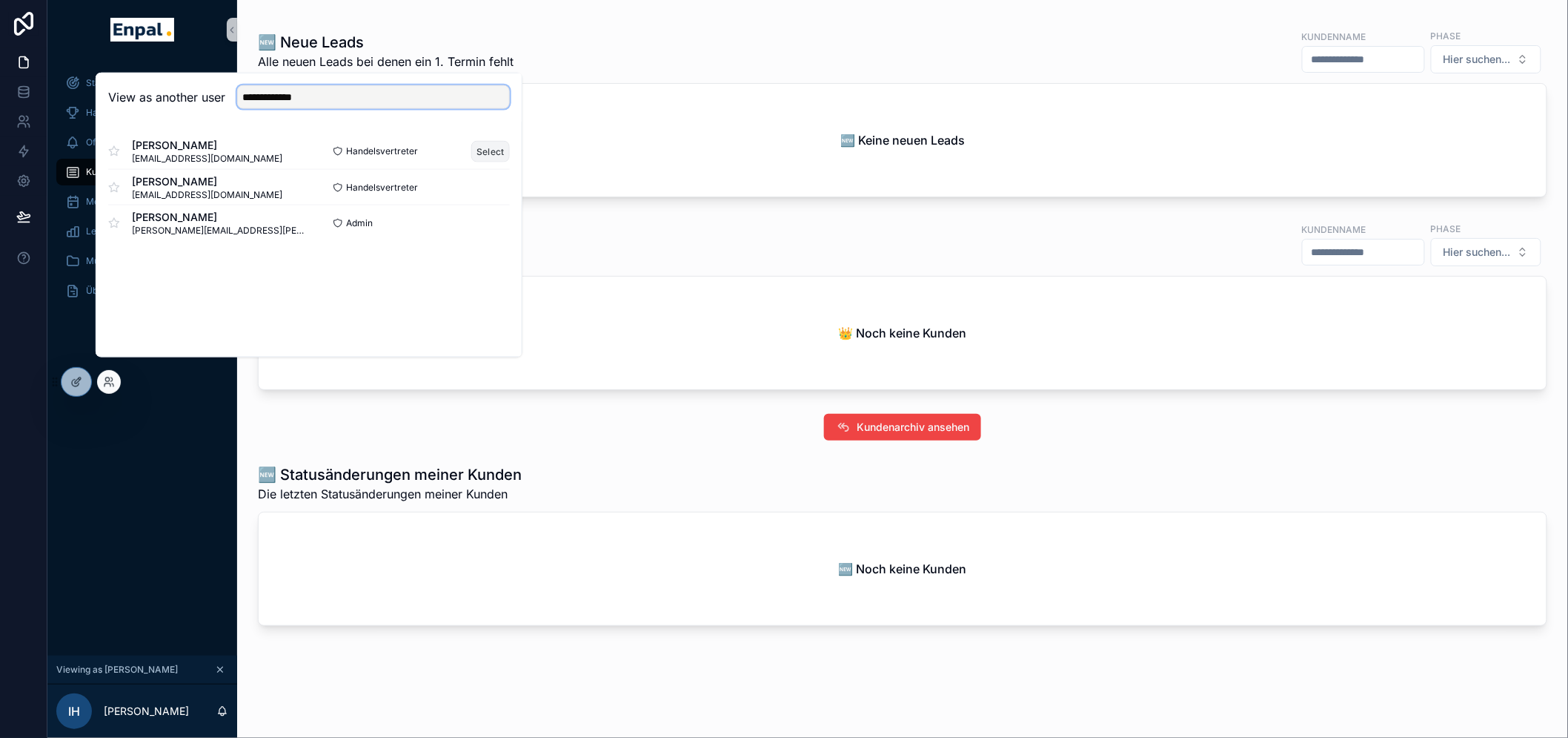
type input "**********"
click at [486, 161] on button "Select" at bounding box center [491, 151] width 39 height 22
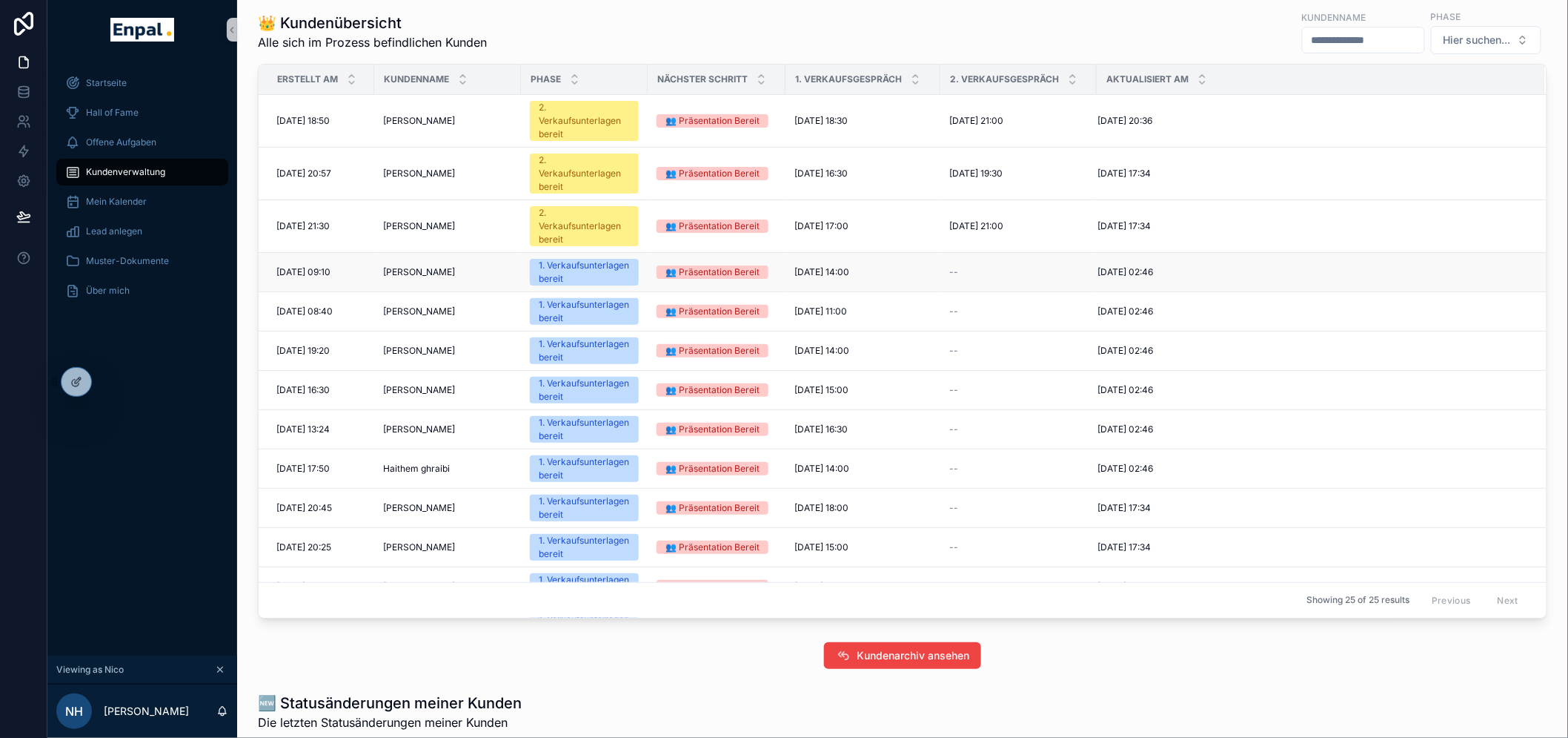
scroll to position [988, 0]
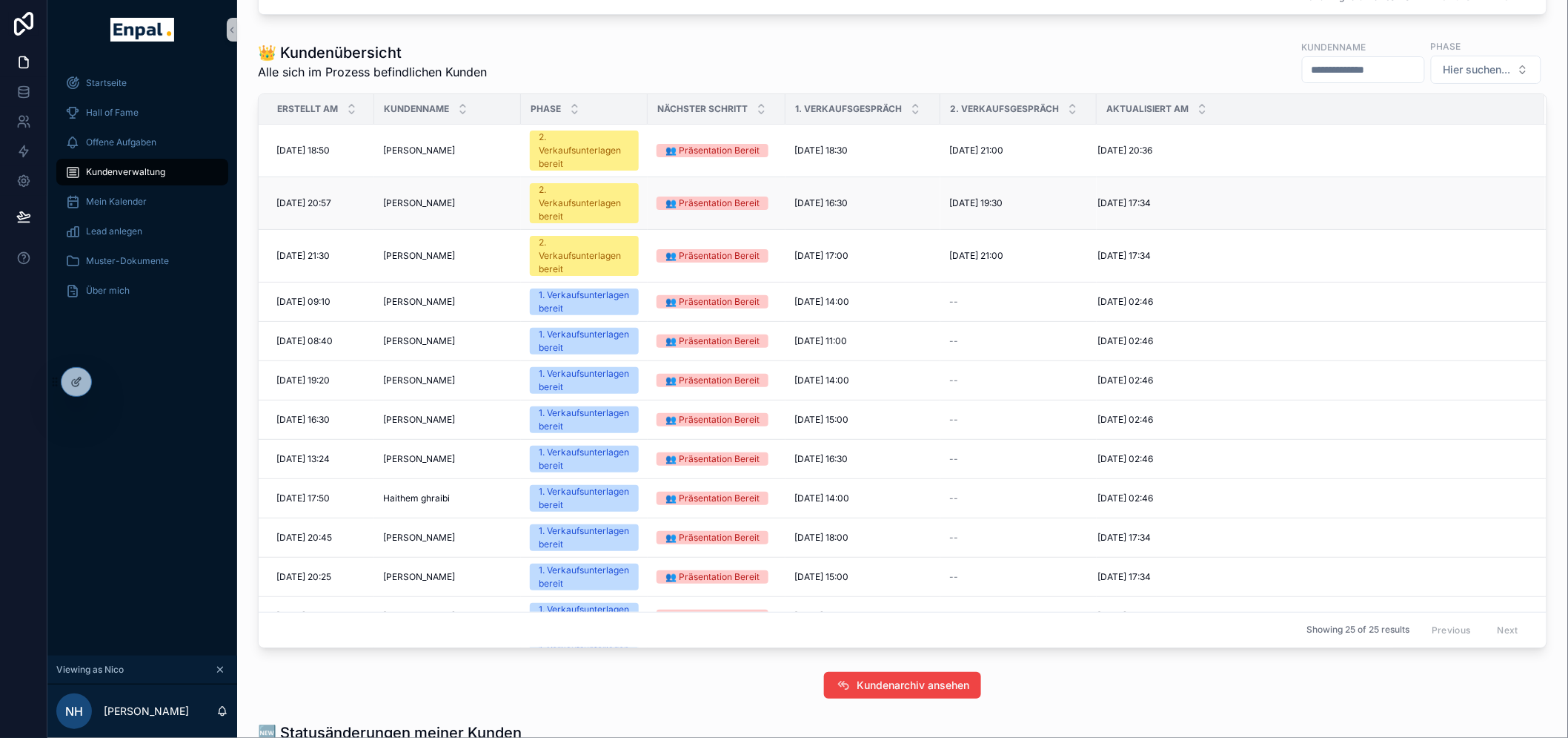
click at [424, 197] on span "[PERSON_NAME]" at bounding box center [419, 202] width 72 height 12
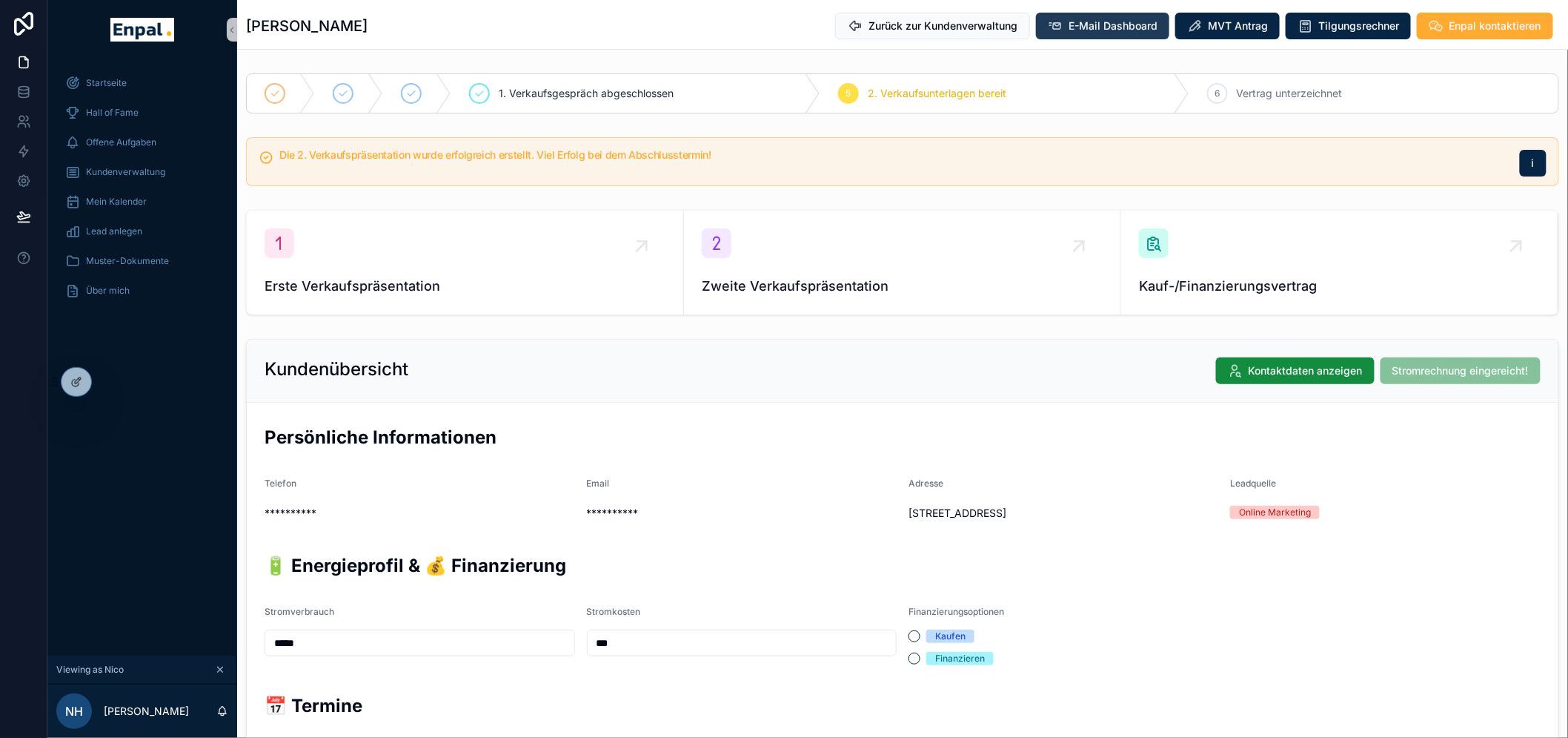
click at [1080, 33] on button "E-Mail Dashboard" at bounding box center [1103, 25] width 133 height 27
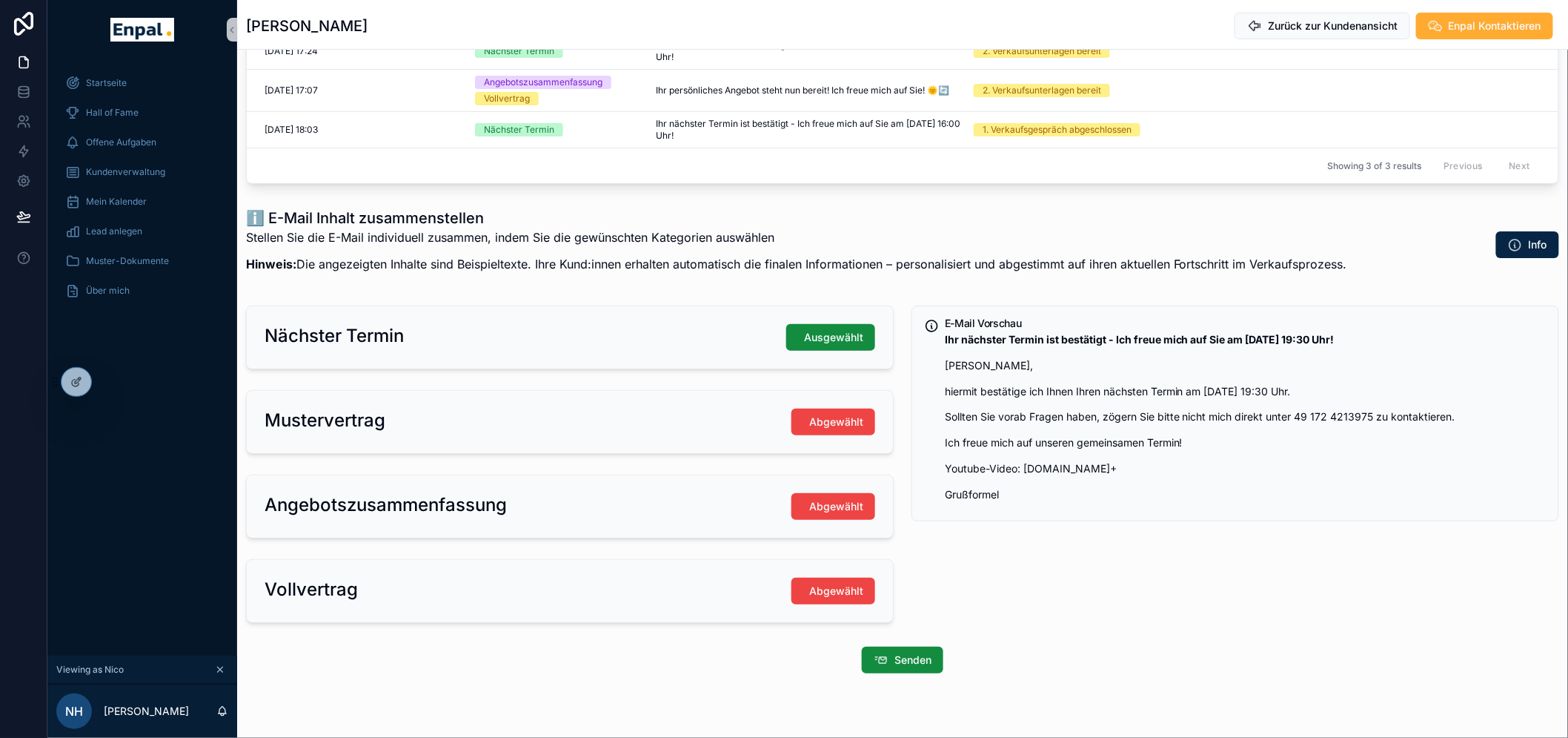
scroll to position [188, 0]
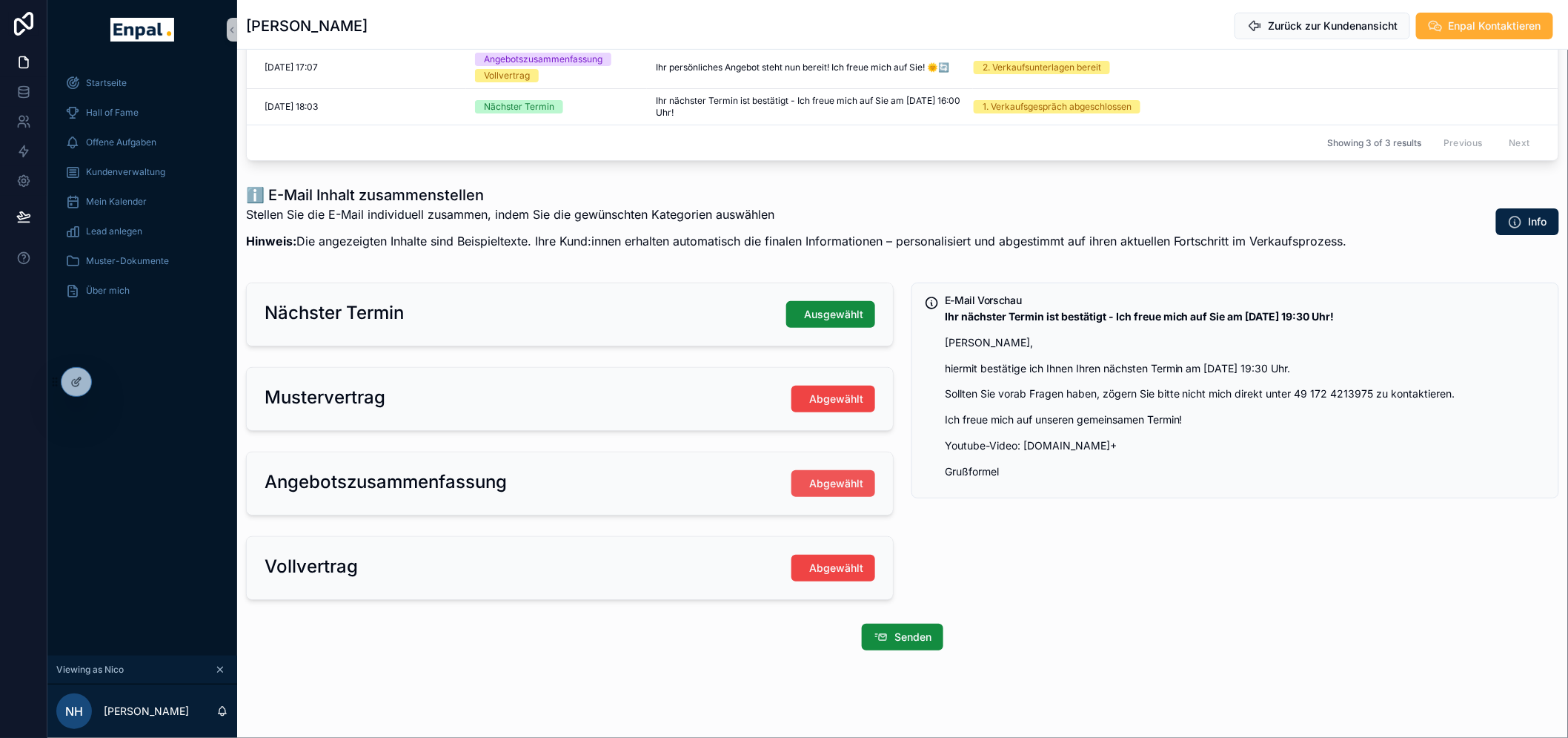
click at [832, 478] on span "Abgewählt" at bounding box center [836, 483] width 54 height 15
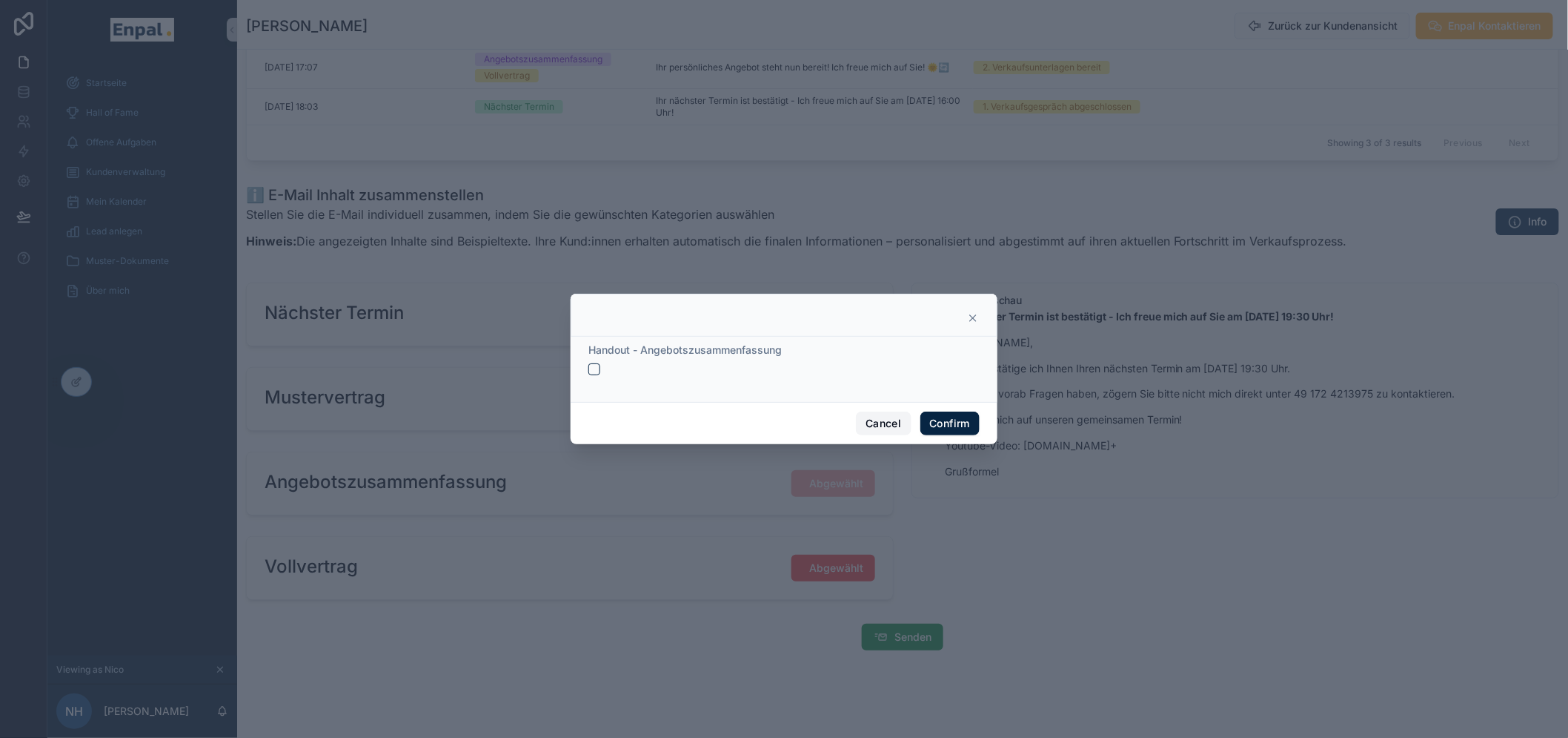
click at [873, 425] on button "Cancel" at bounding box center [883, 423] width 55 height 24
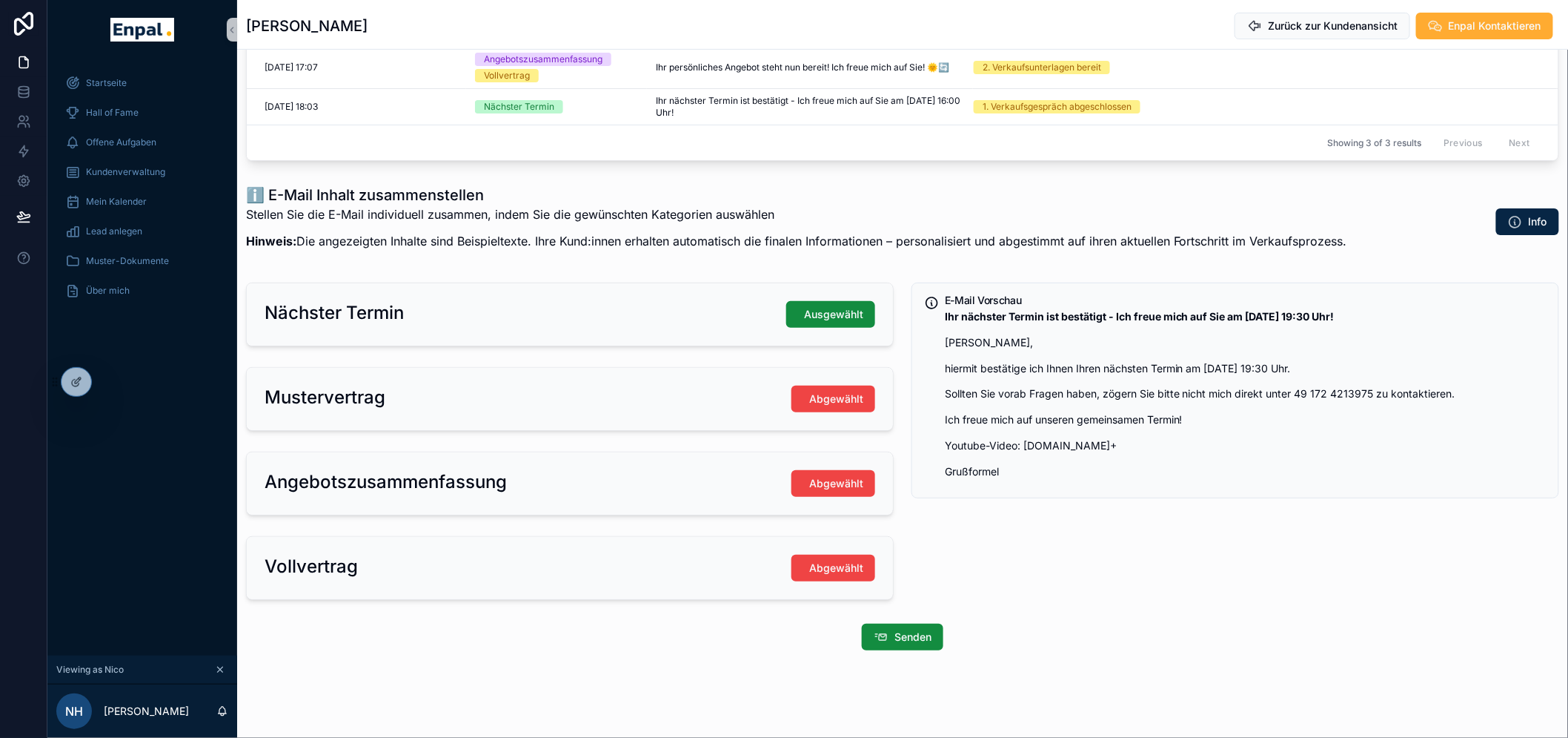
click at [838, 553] on div "Vollvertrag Abgewählt" at bounding box center [570, 567] width 647 height 63
click at [835, 560] on span "Abgewählt" at bounding box center [836, 567] width 54 height 15
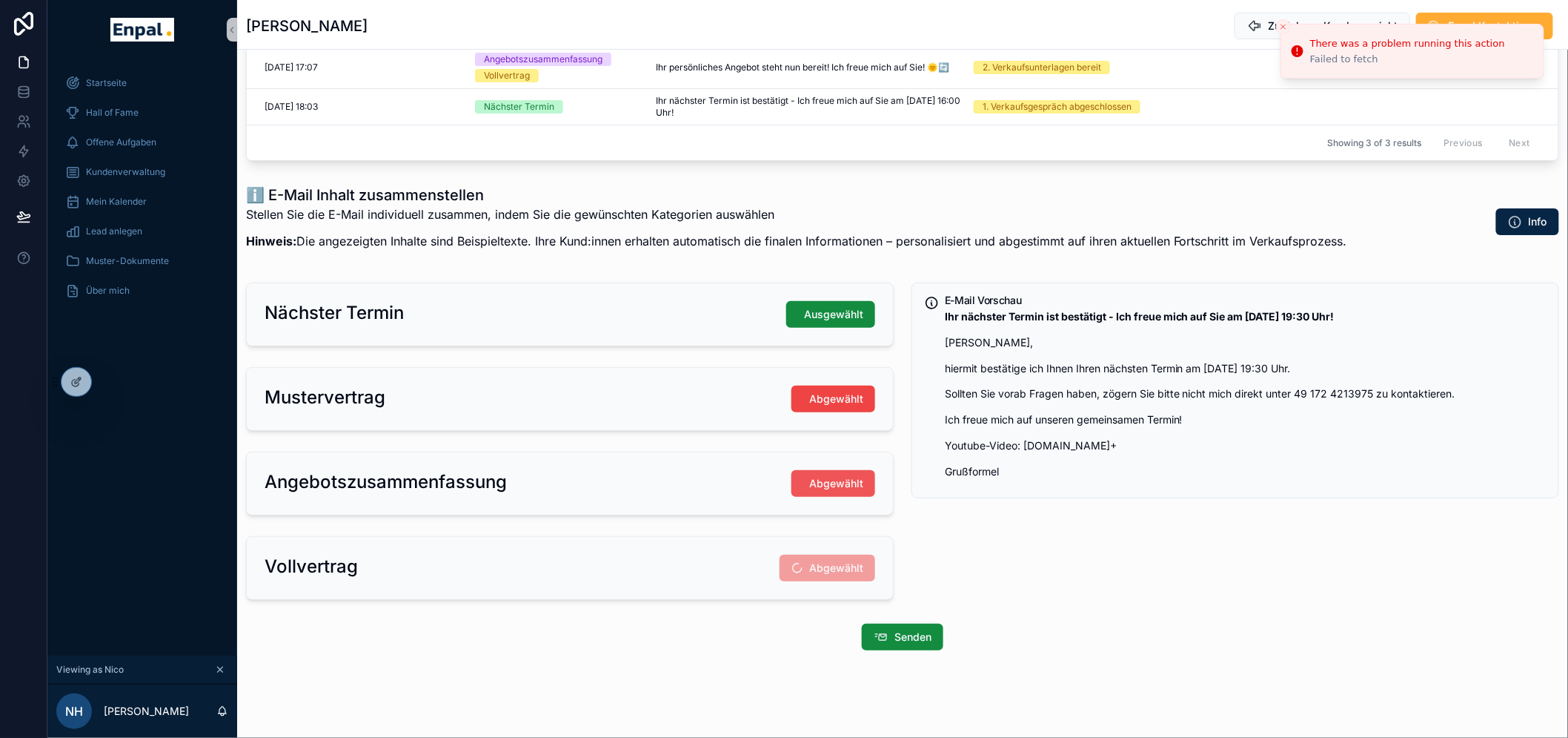
click at [829, 483] on span "Abgewählt" at bounding box center [836, 483] width 54 height 15
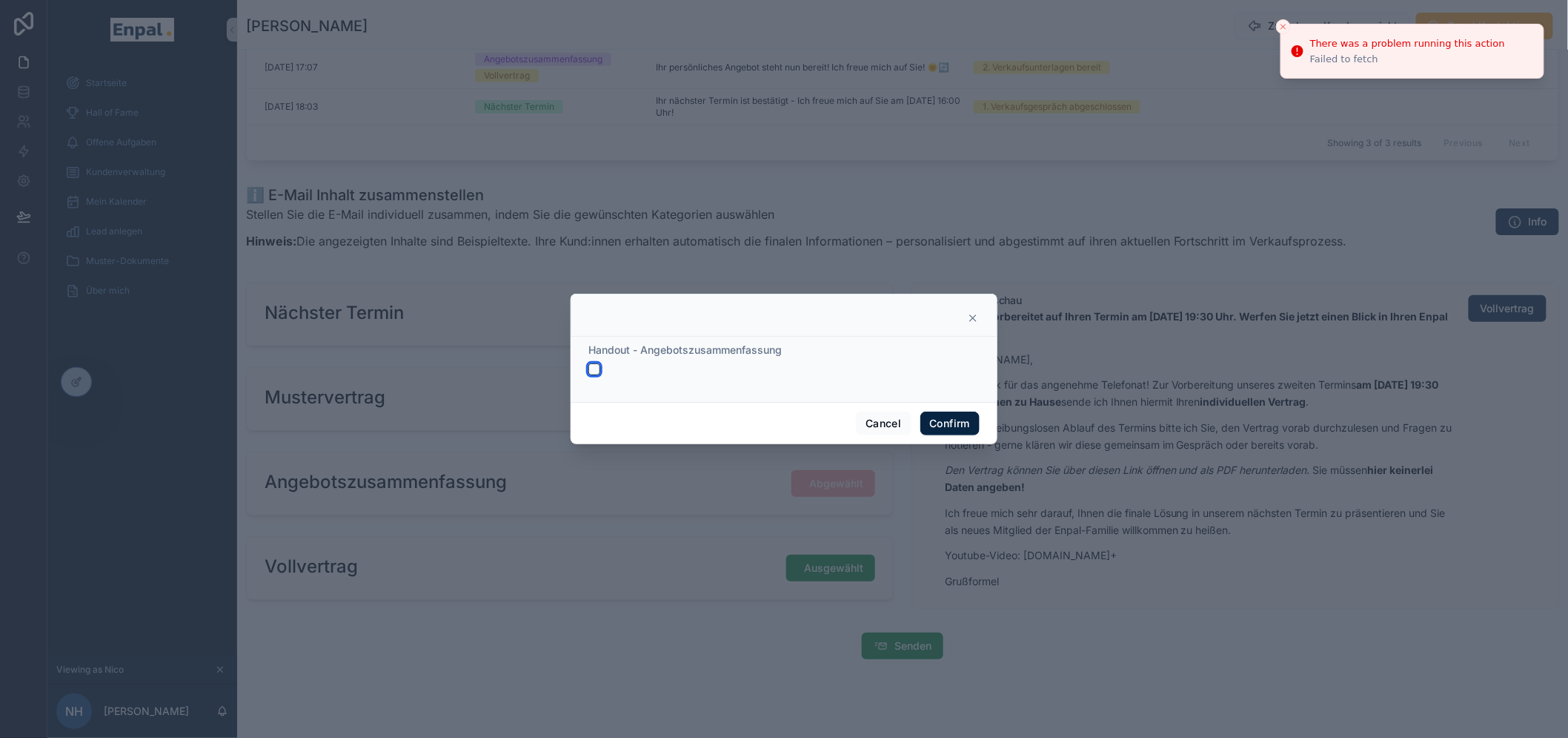
click at [591, 369] on button "button" at bounding box center [594, 369] width 12 height 12
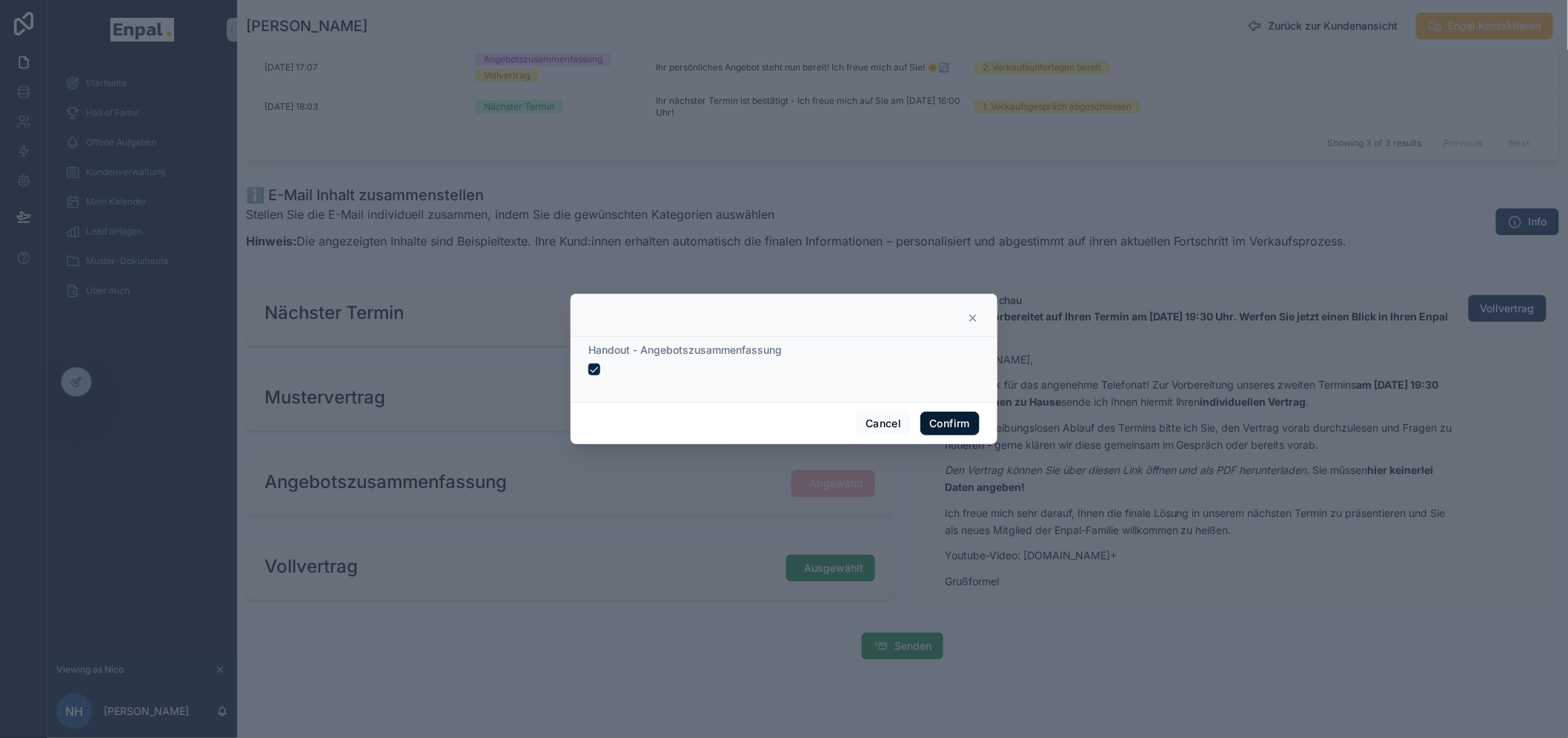
click at [938, 427] on button "Confirm" at bounding box center [950, 423] width 59 height 24
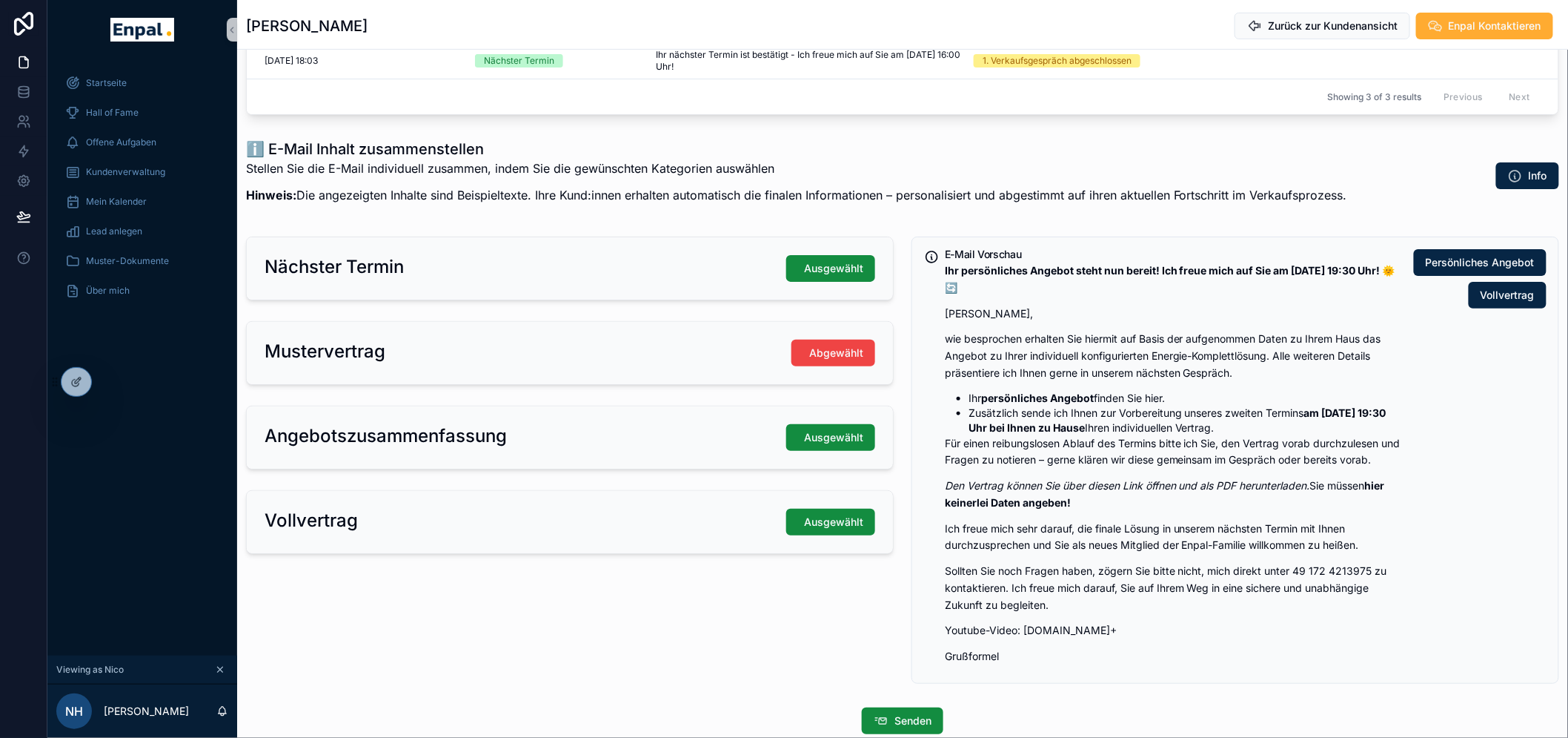
scroll to position [316, 0]
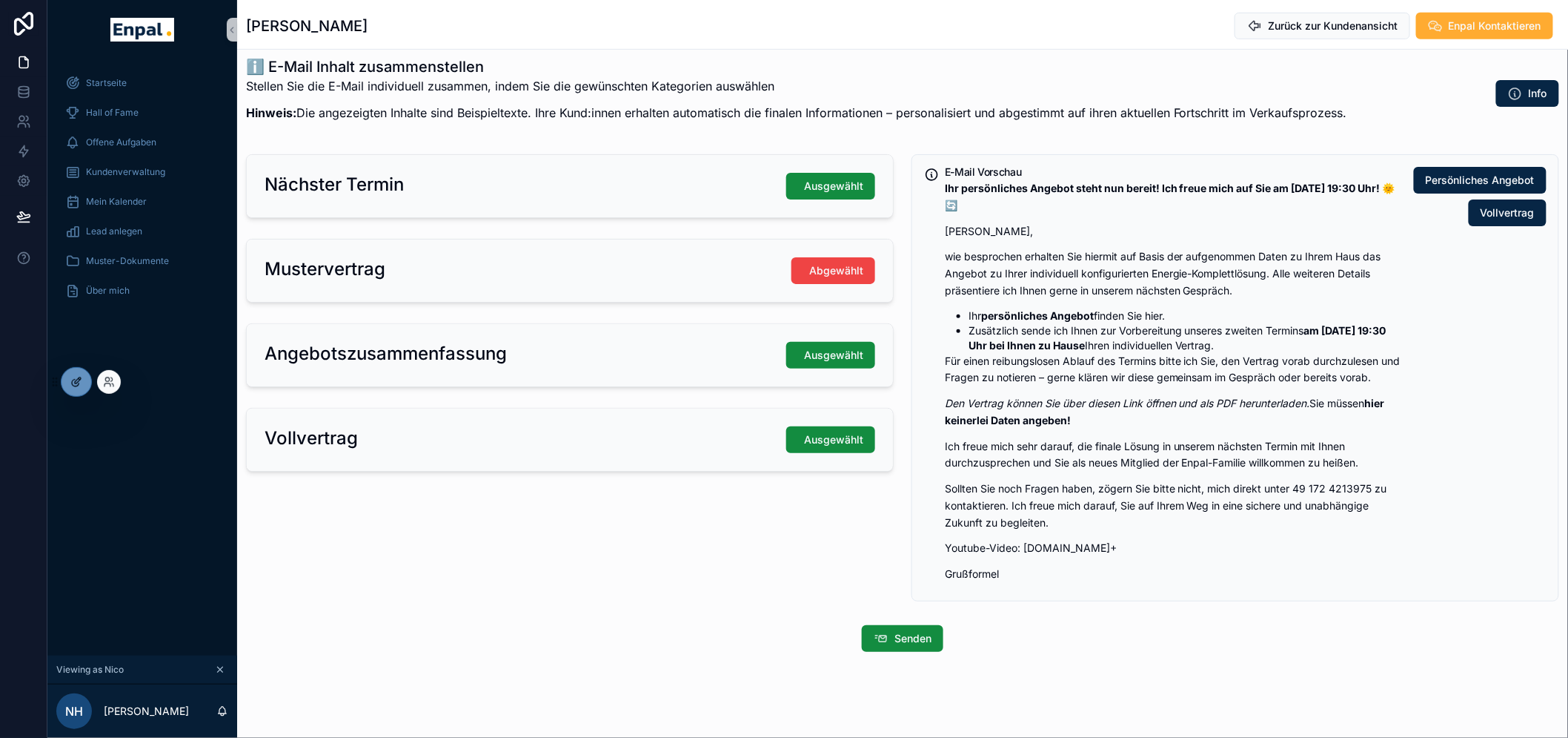
click at [76, 381] on icon at bounding box center [78, 381] width 6 height 6
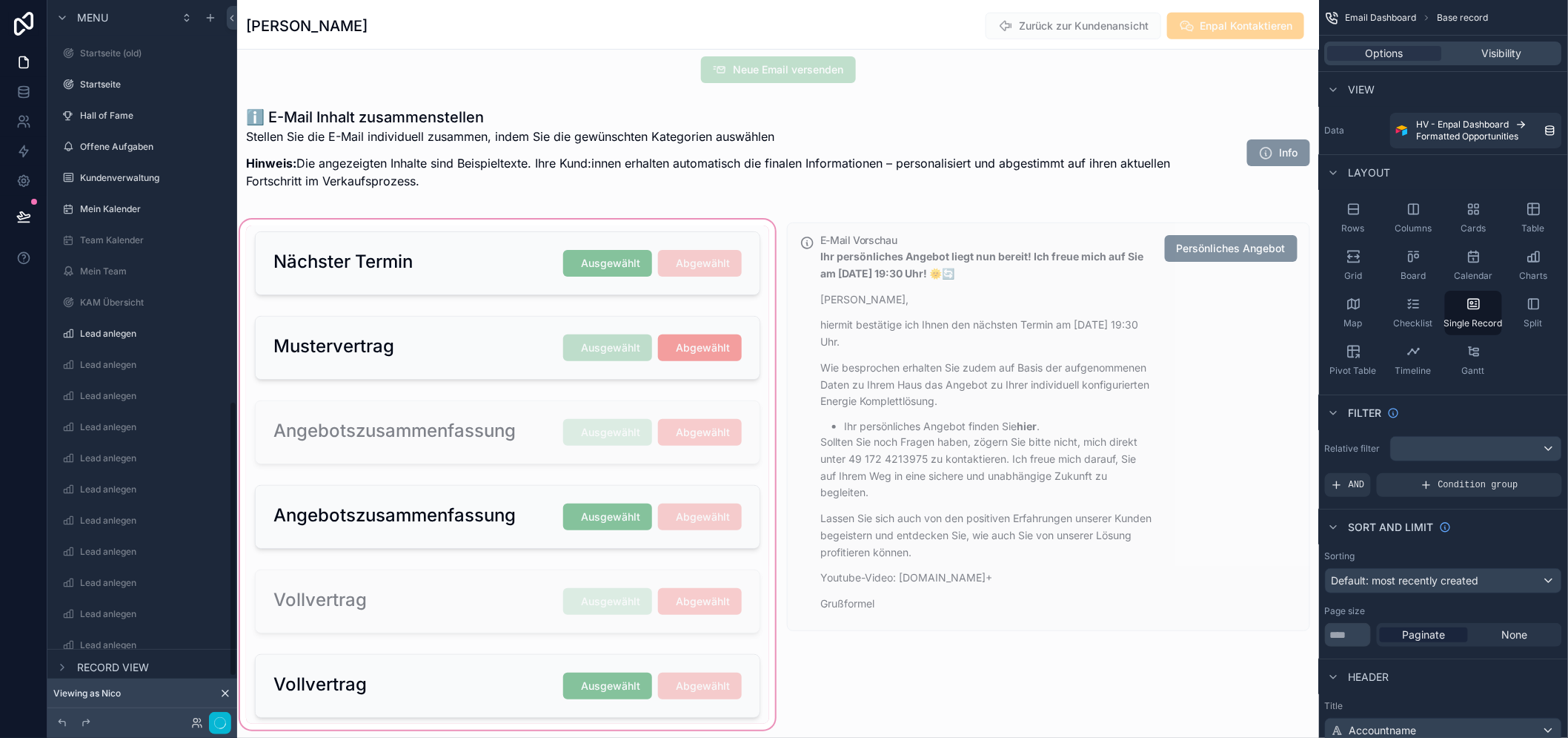
scroll to position [1068, 0]
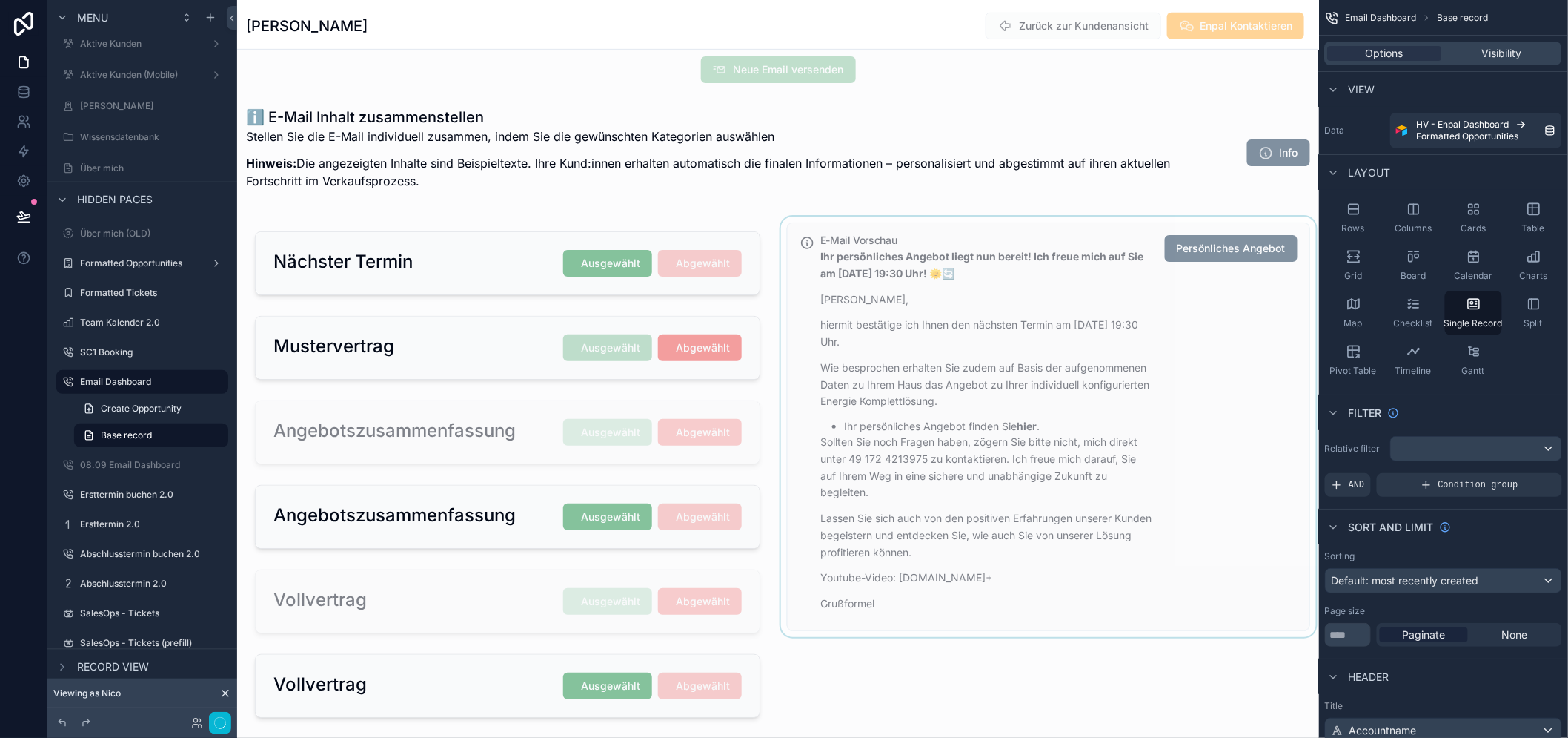
click at [971, 358] on div "scrollable content" at bounding box center [1049, 474] width 541 height 516
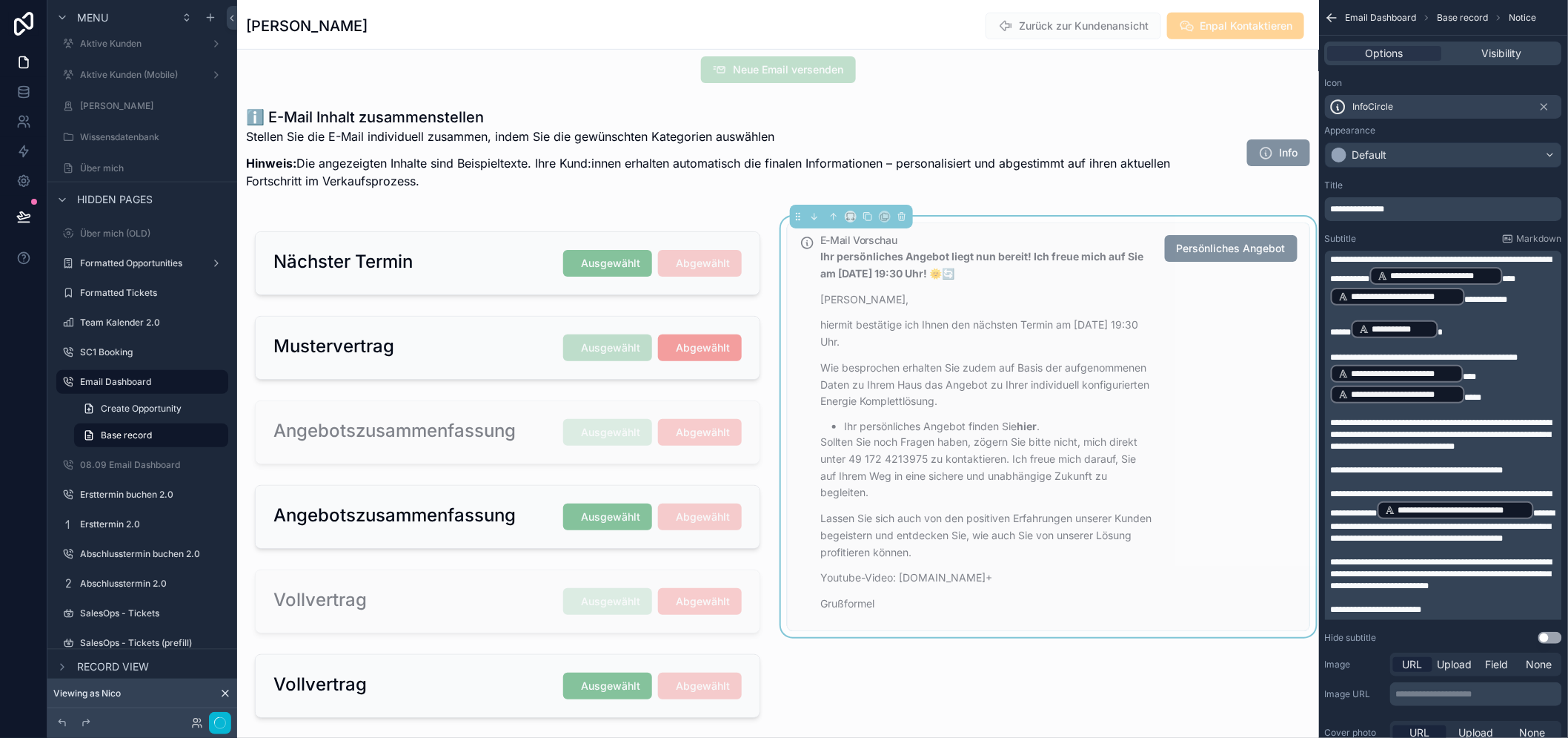
click at [971, 360] on p "Wie besprochen erhalten Sie zudem auf Basis der aufgenommenen Daten zu Ihrem Ha…" at bounding box center [986, 384] width 333 height 50
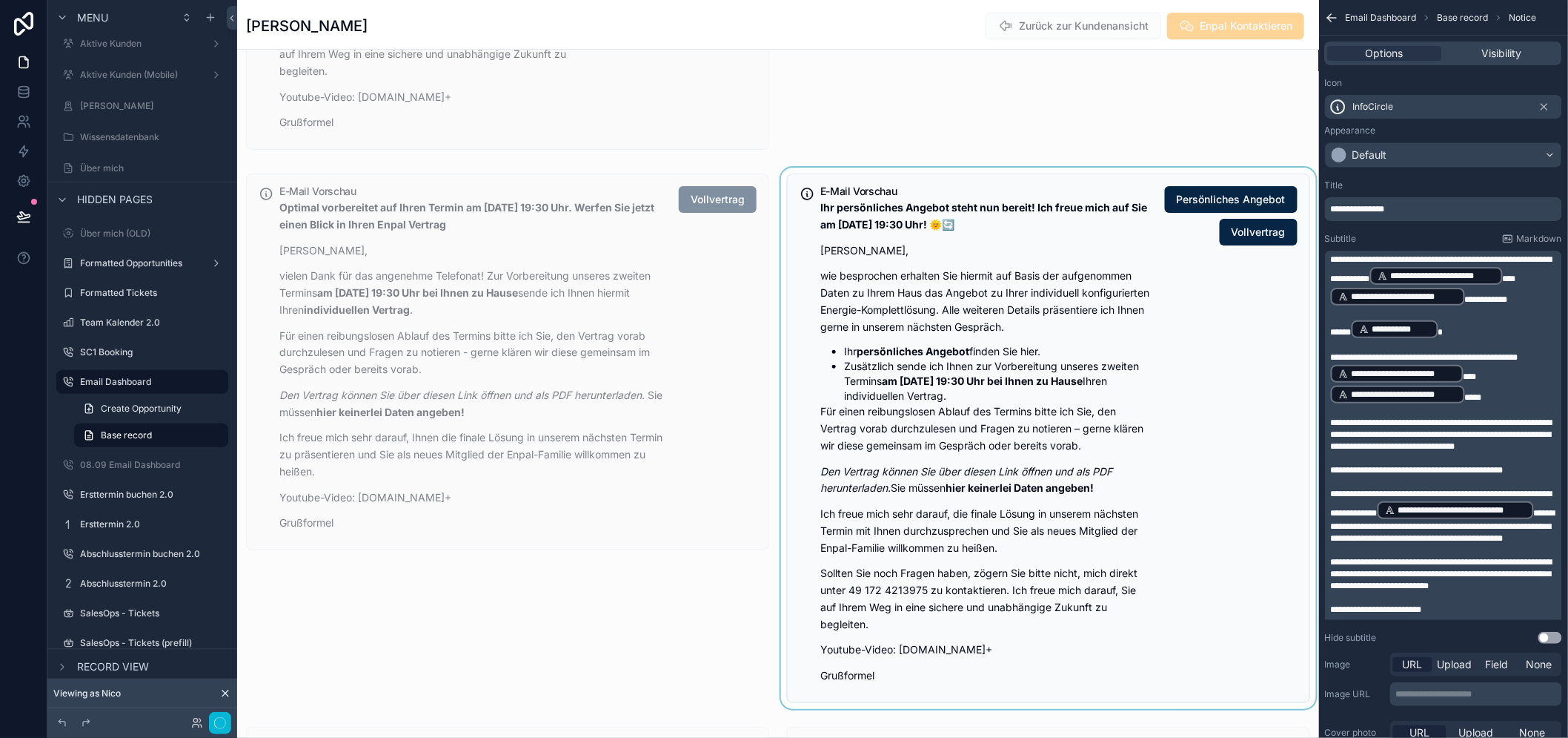
scroll to position [1881, 0]
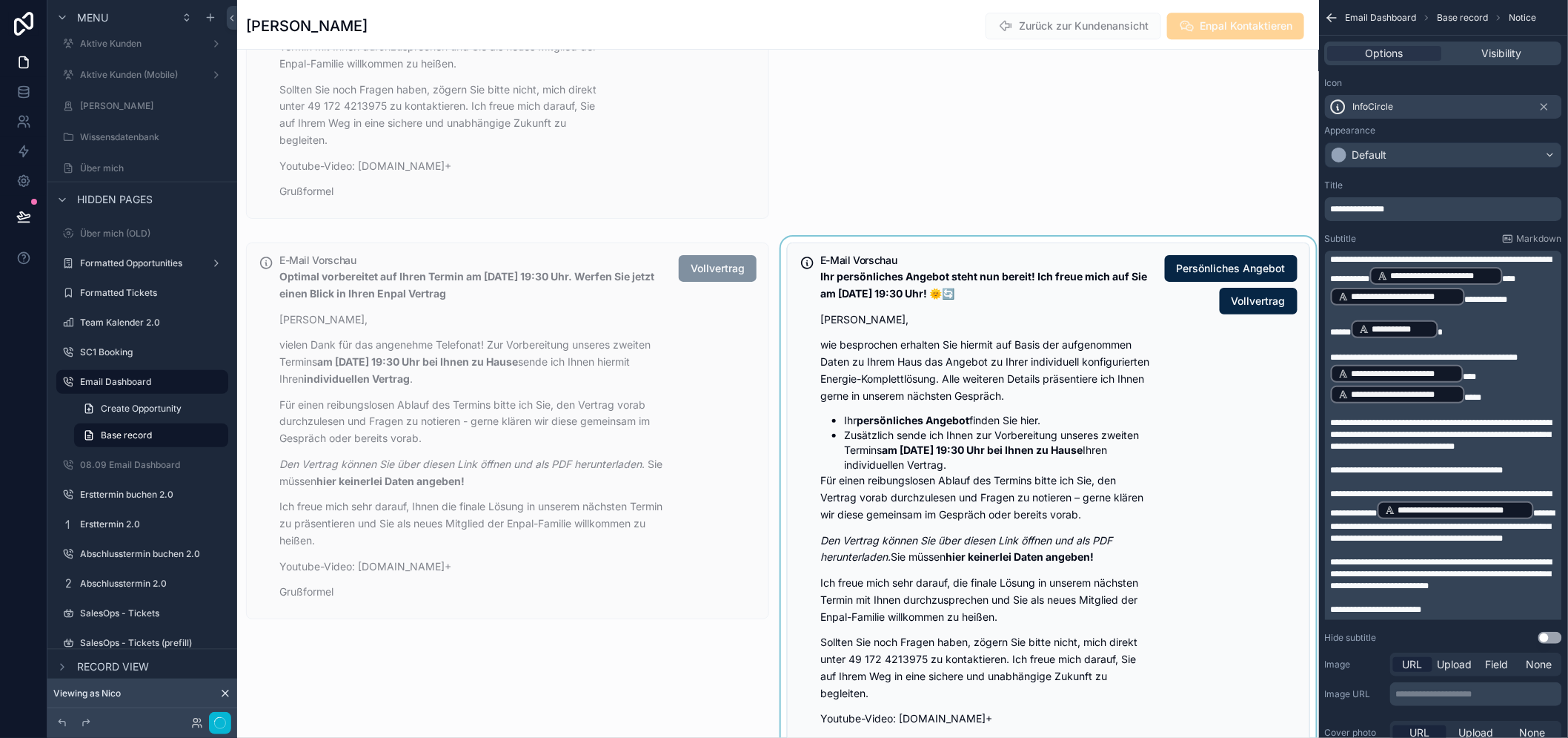
click at [907, 425] on div "scrollable content" at bounding box center [1049, 506] width 541 height 541
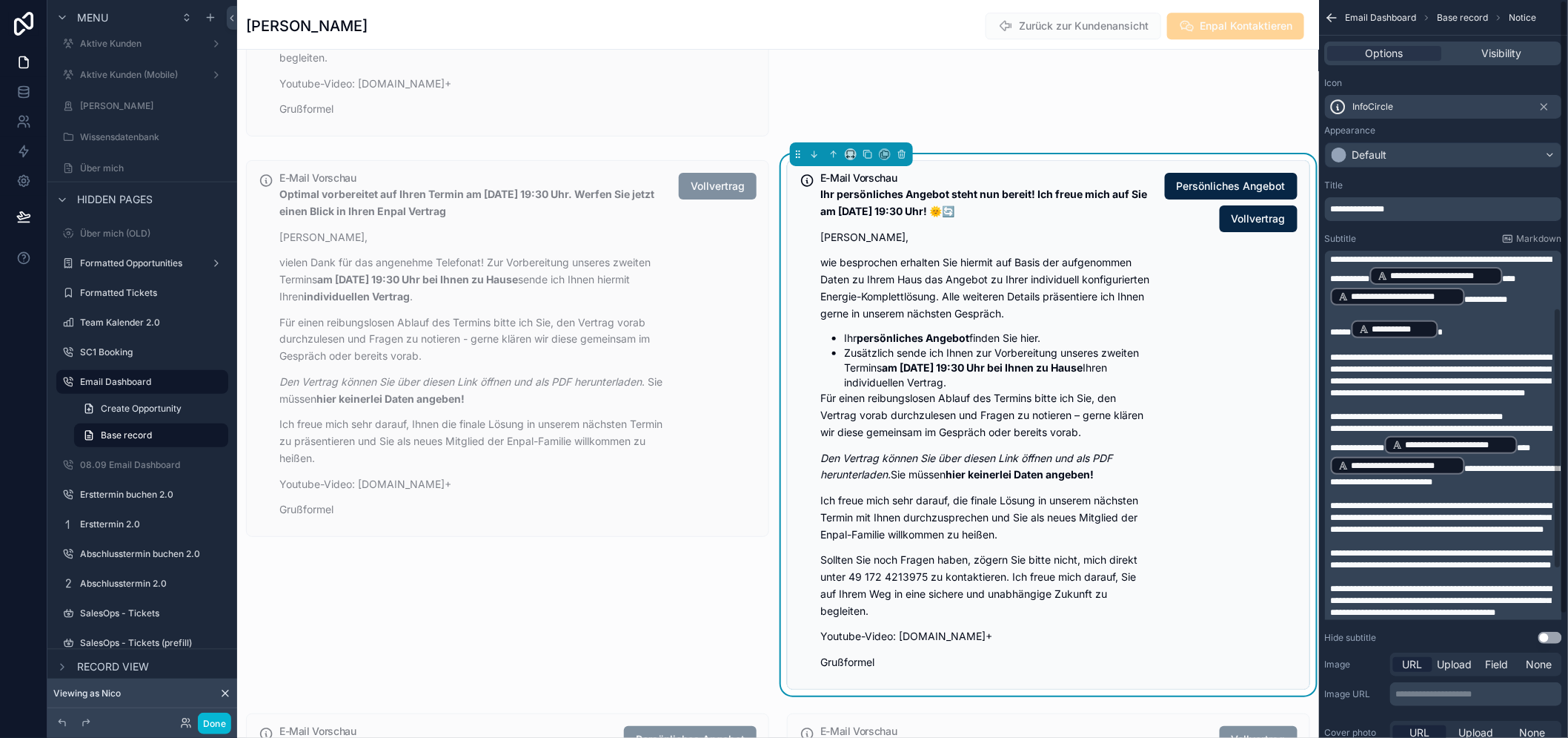
scroll to position [83, 0]
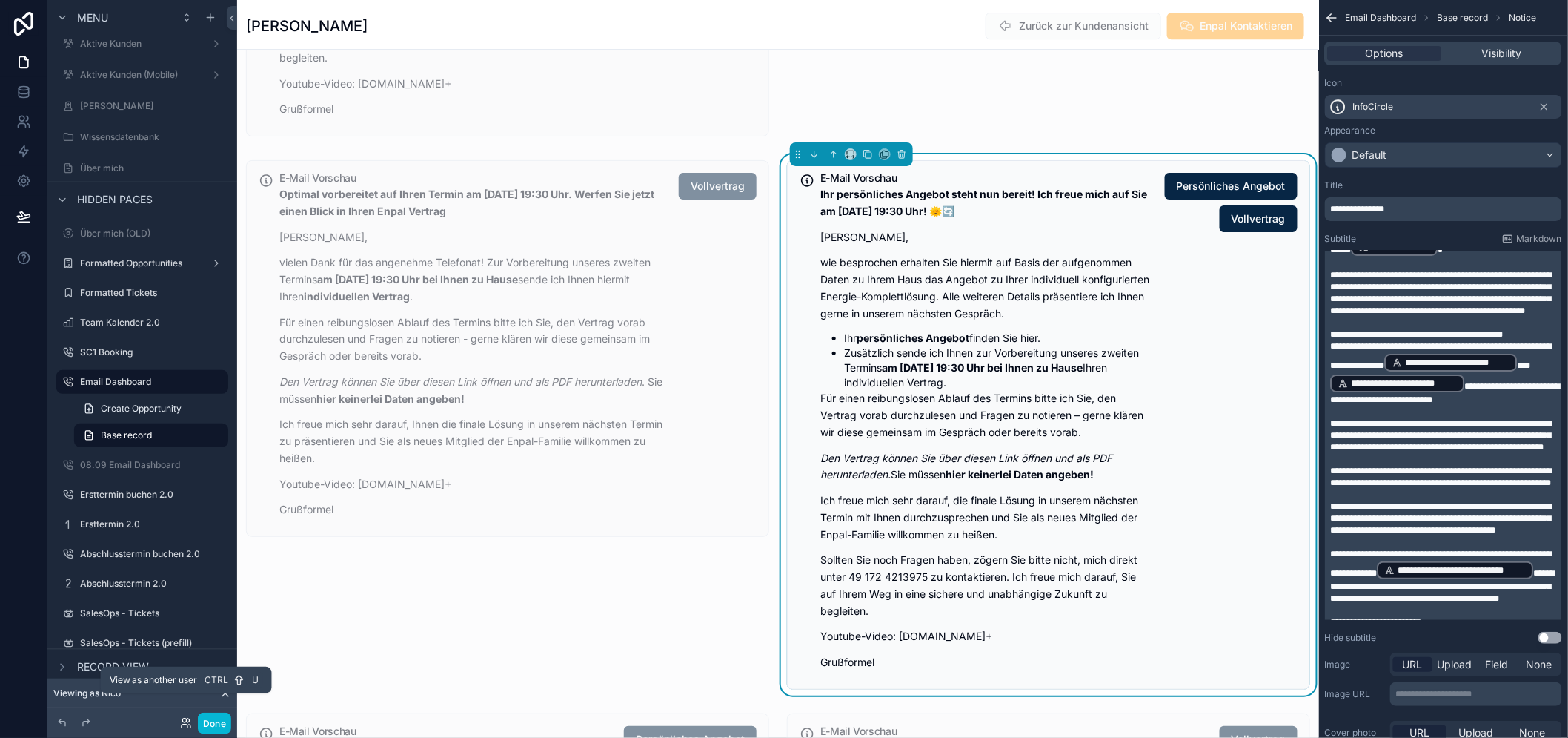
click at [181, 718] on icon at bounding box center [185, 723] width 12 height 12
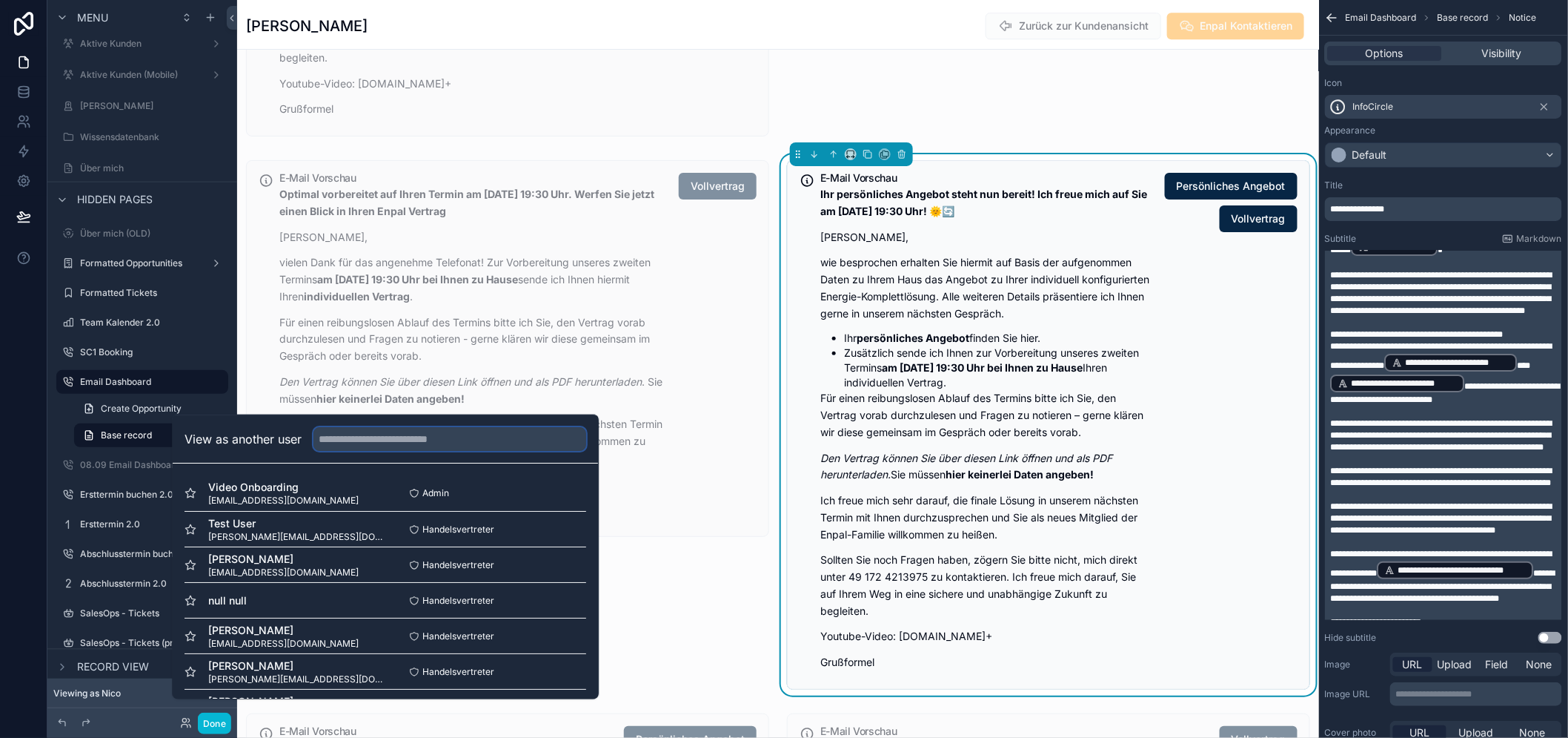
click at [373, 451] on input "text" at bounding box center [449, 438] width 272 height 24
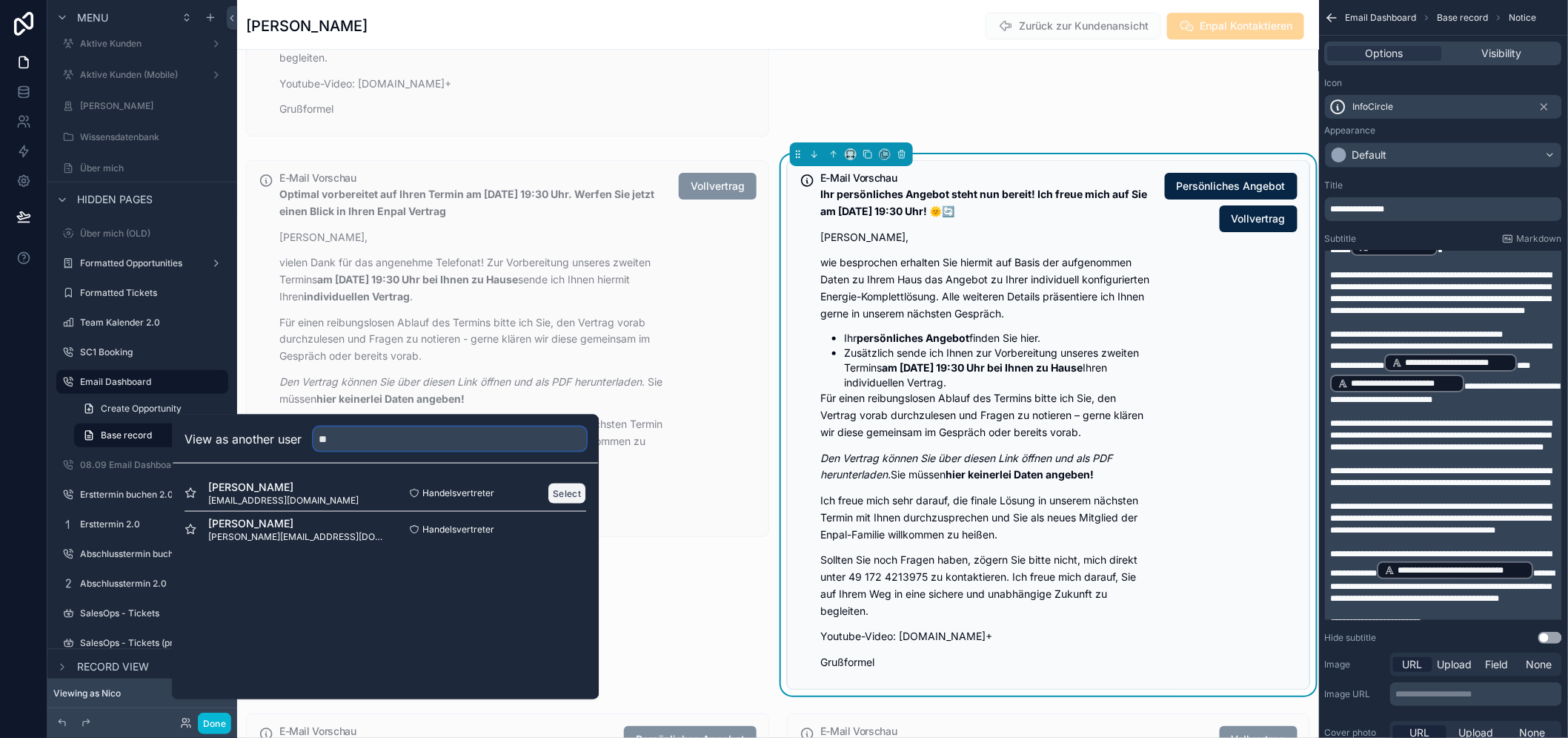
type input "**"
click at [568, 503] on button "Select" at bounding box center [567, 493] width 39 height 22
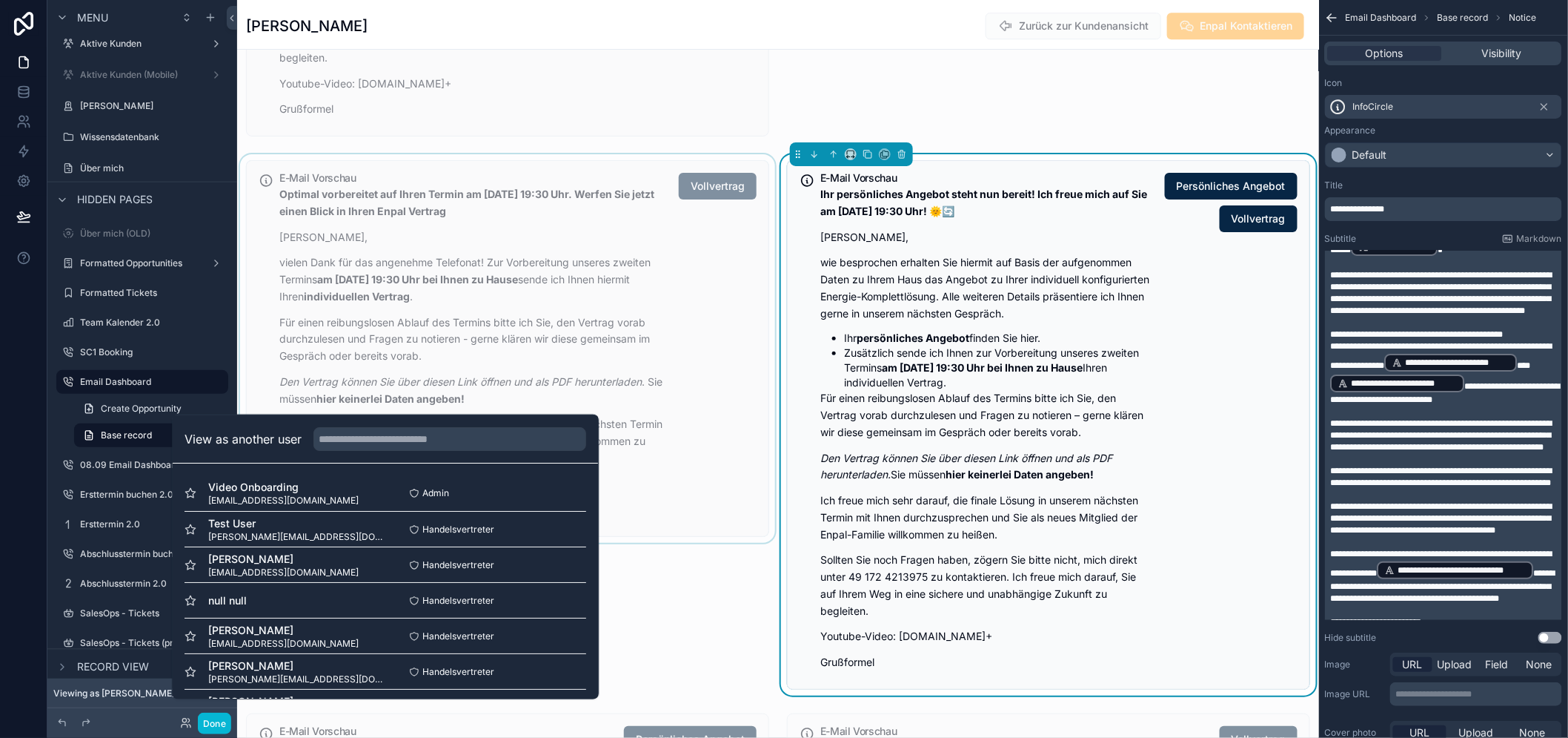
click at [657, 590] on div "scrollable content" at bounding box center [507, 425] width 541 height 541
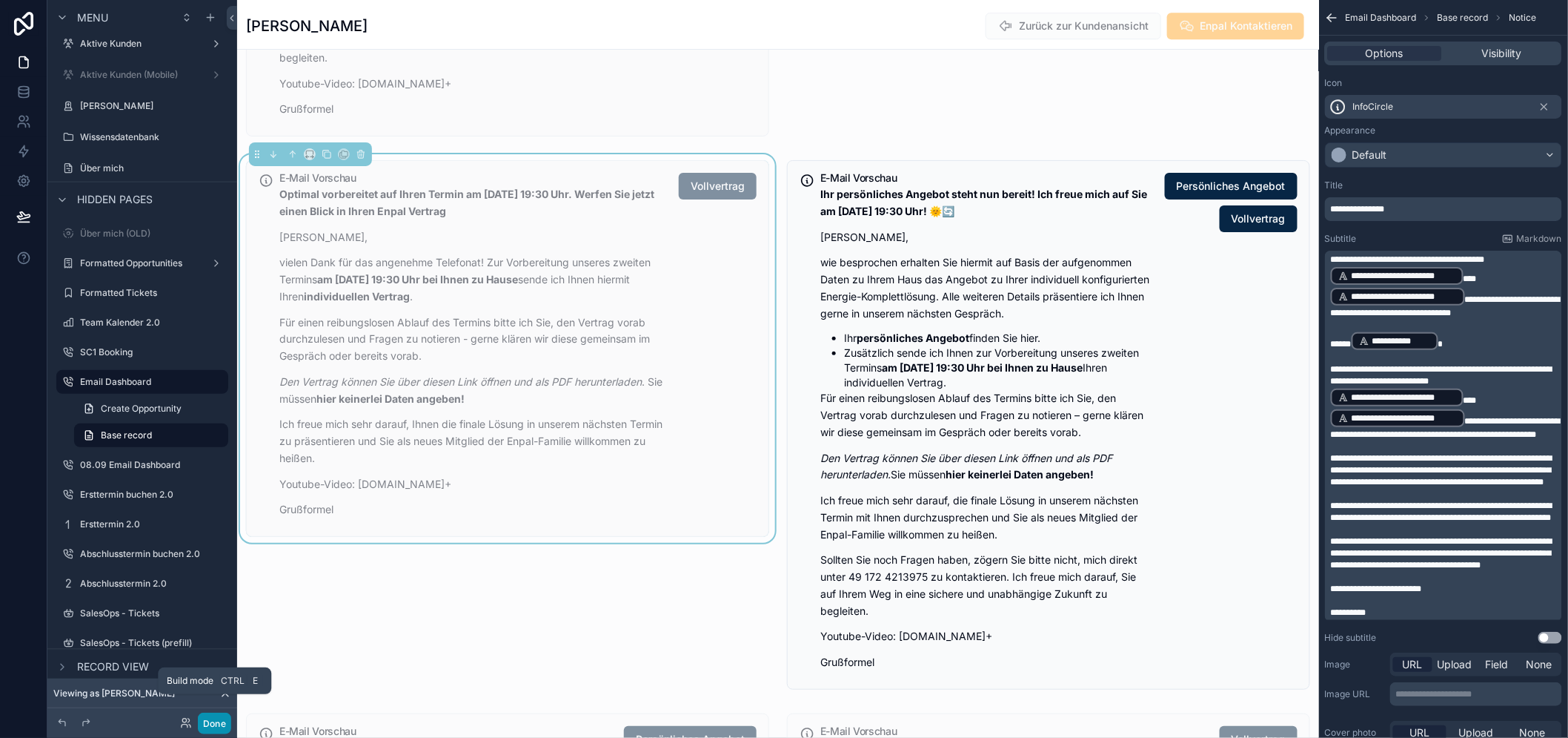
click at [208, 721] on button "Done" at bounding box center [214, 723] width 33 height 22
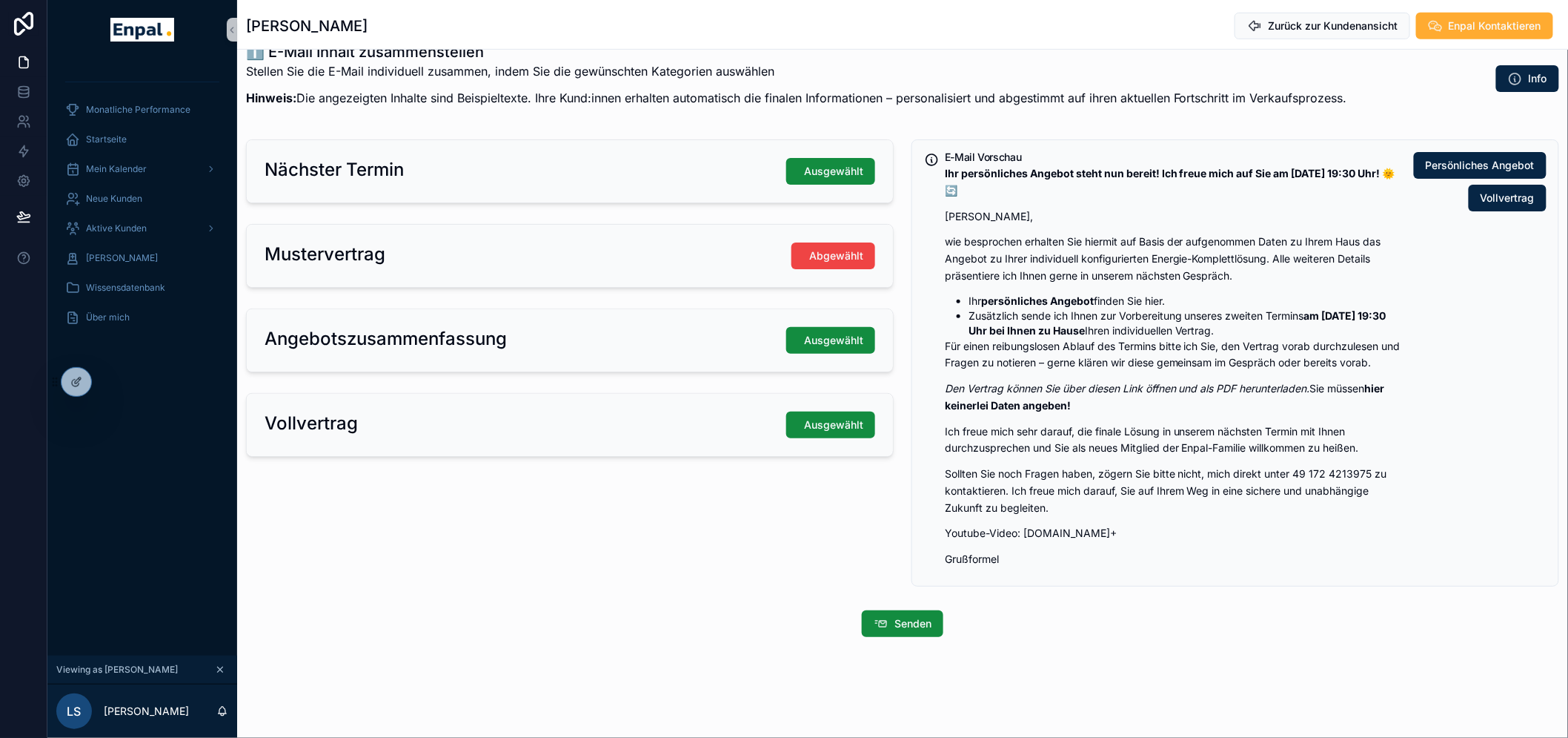
scroll to position [316, 0]
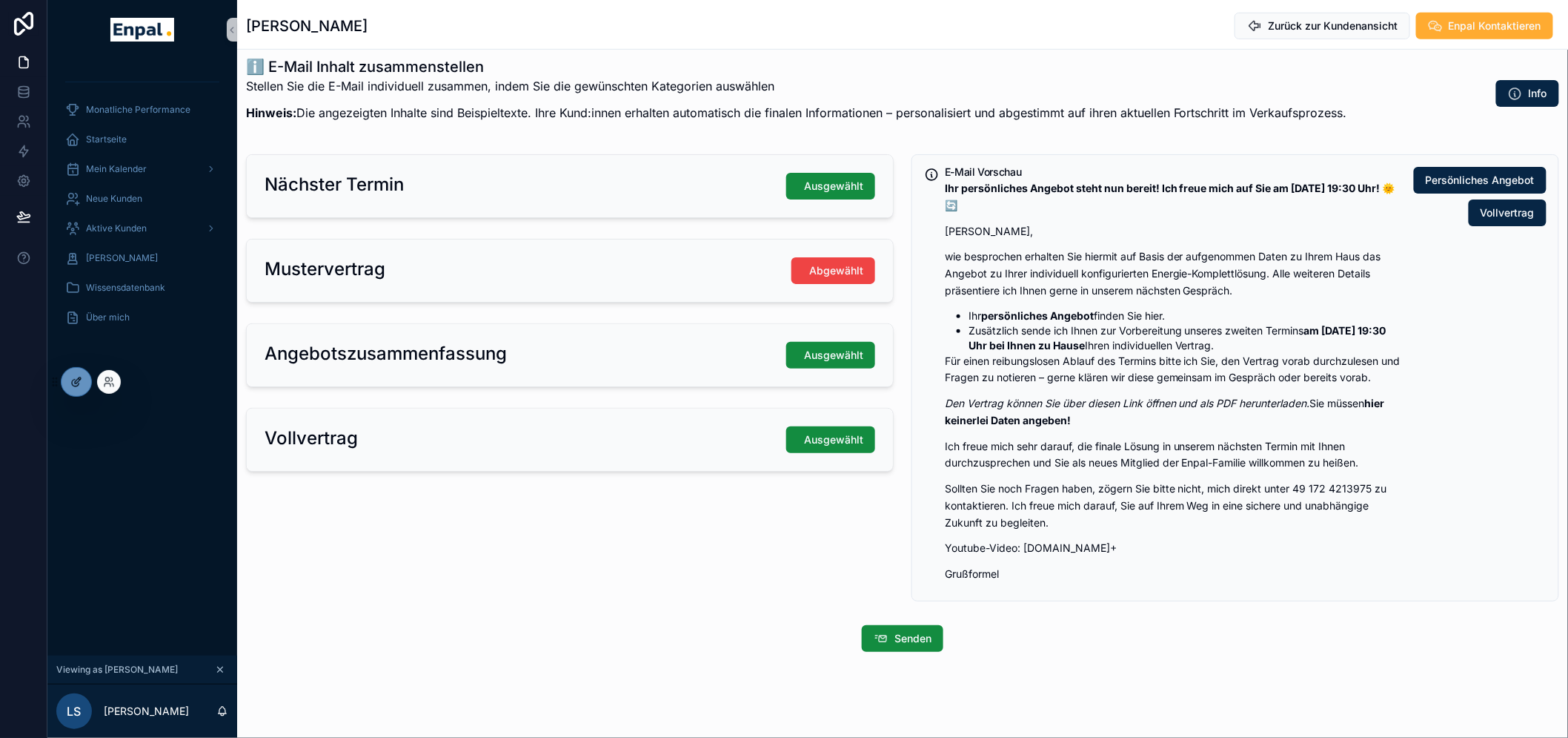
click at [79, 376] on icon at bounding box center [76, 381] width 12 height 12
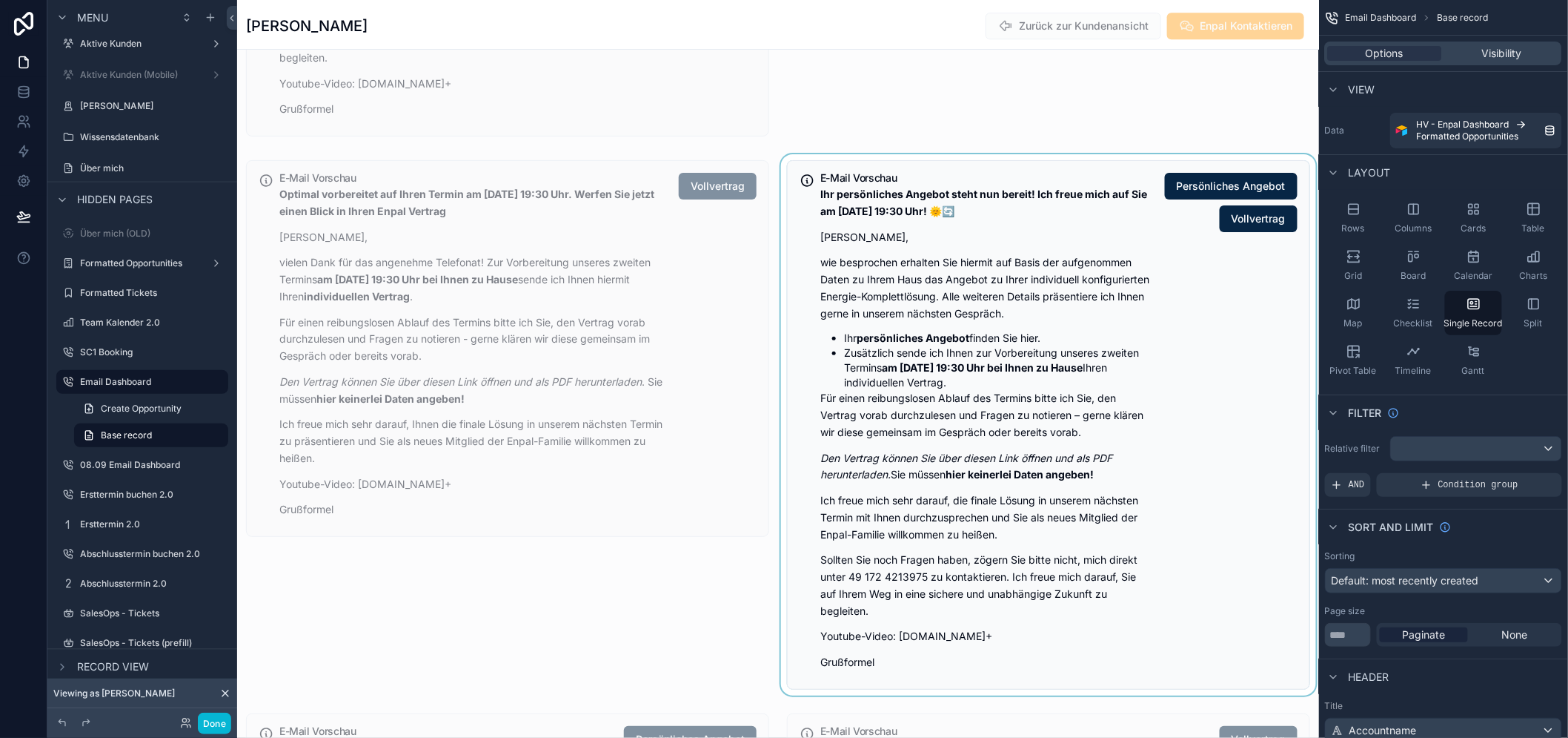
scroll to position [2046, 0]
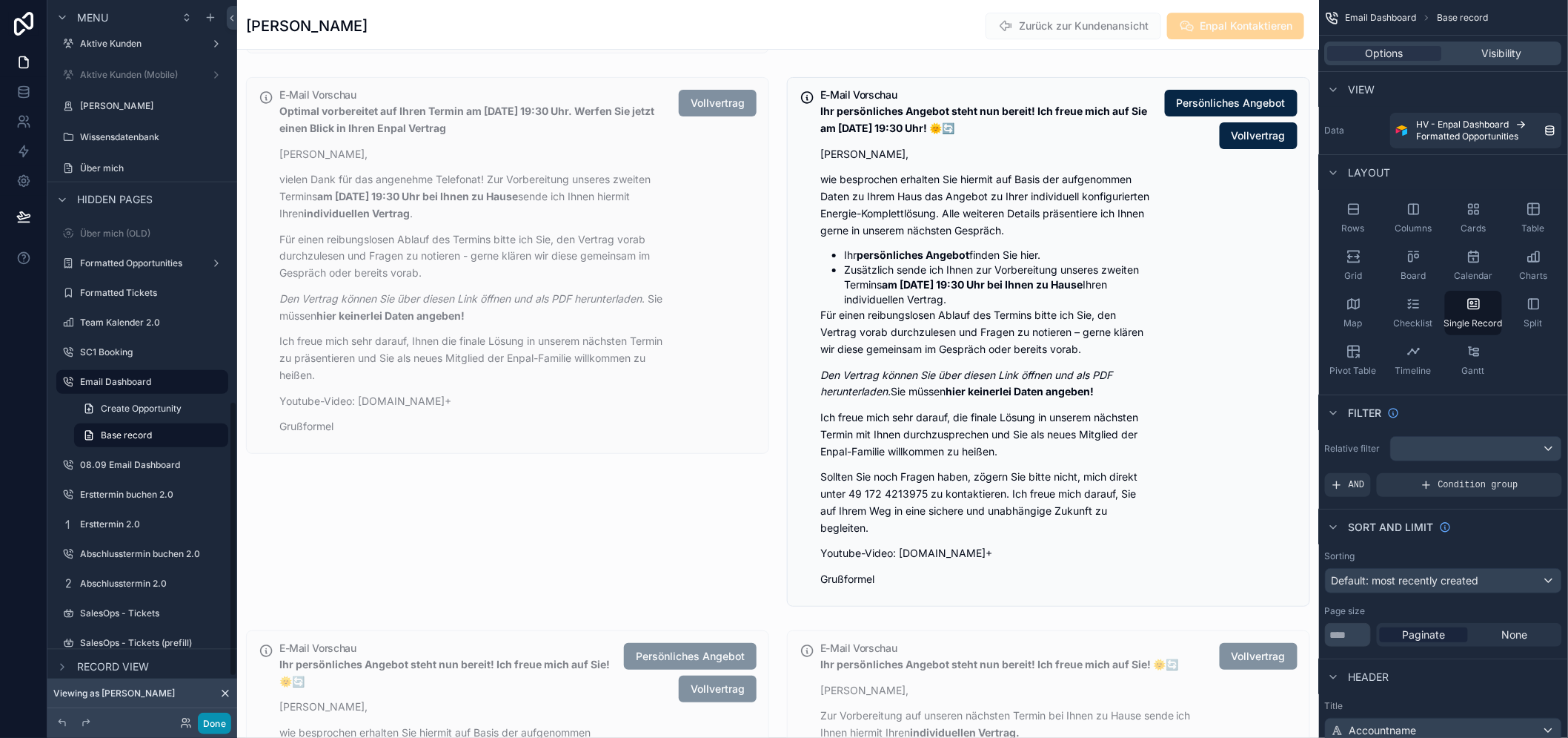
click at [212, 725] on button "Done" at bounding box center [214, 723] width 33 height 22
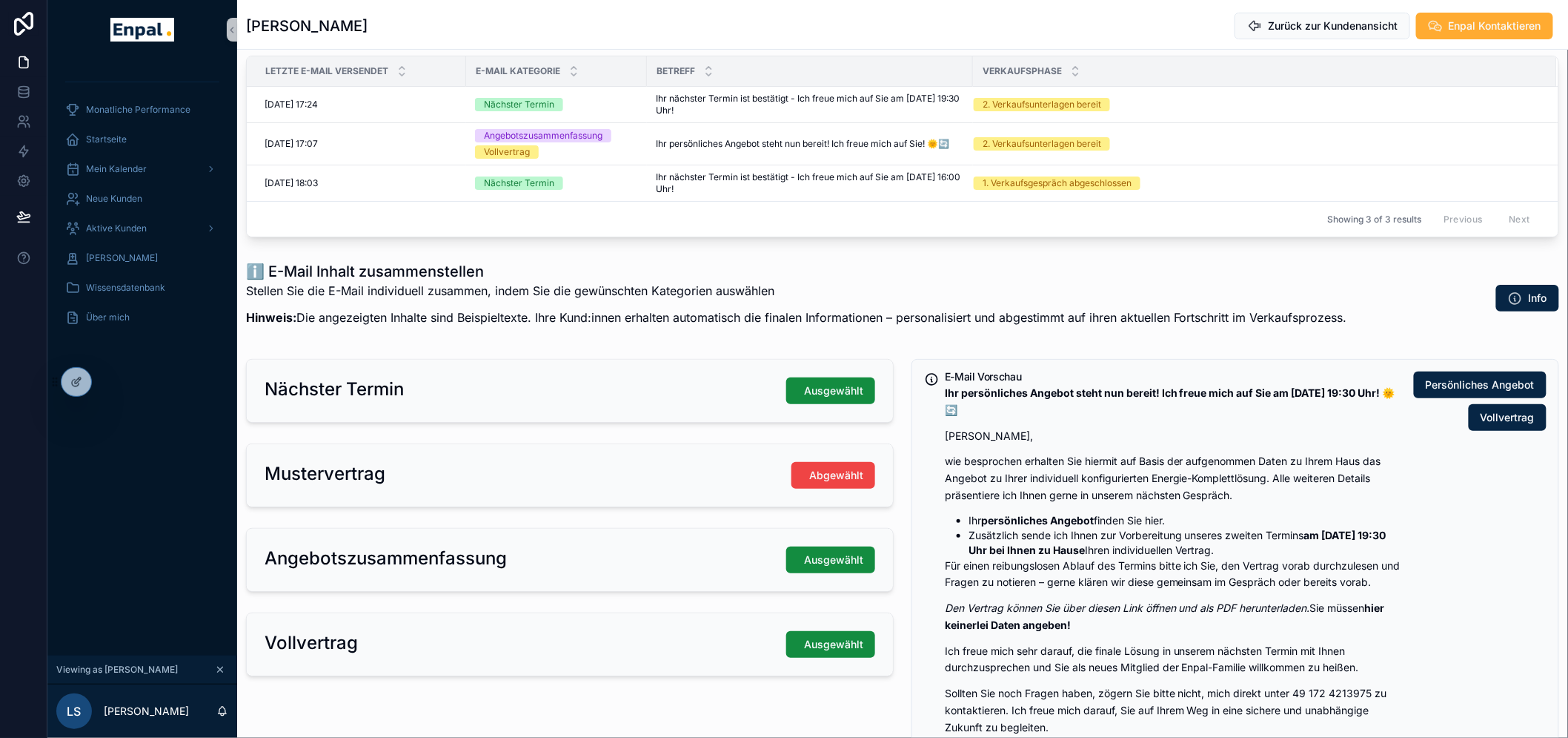
scroll to position [83, 0]
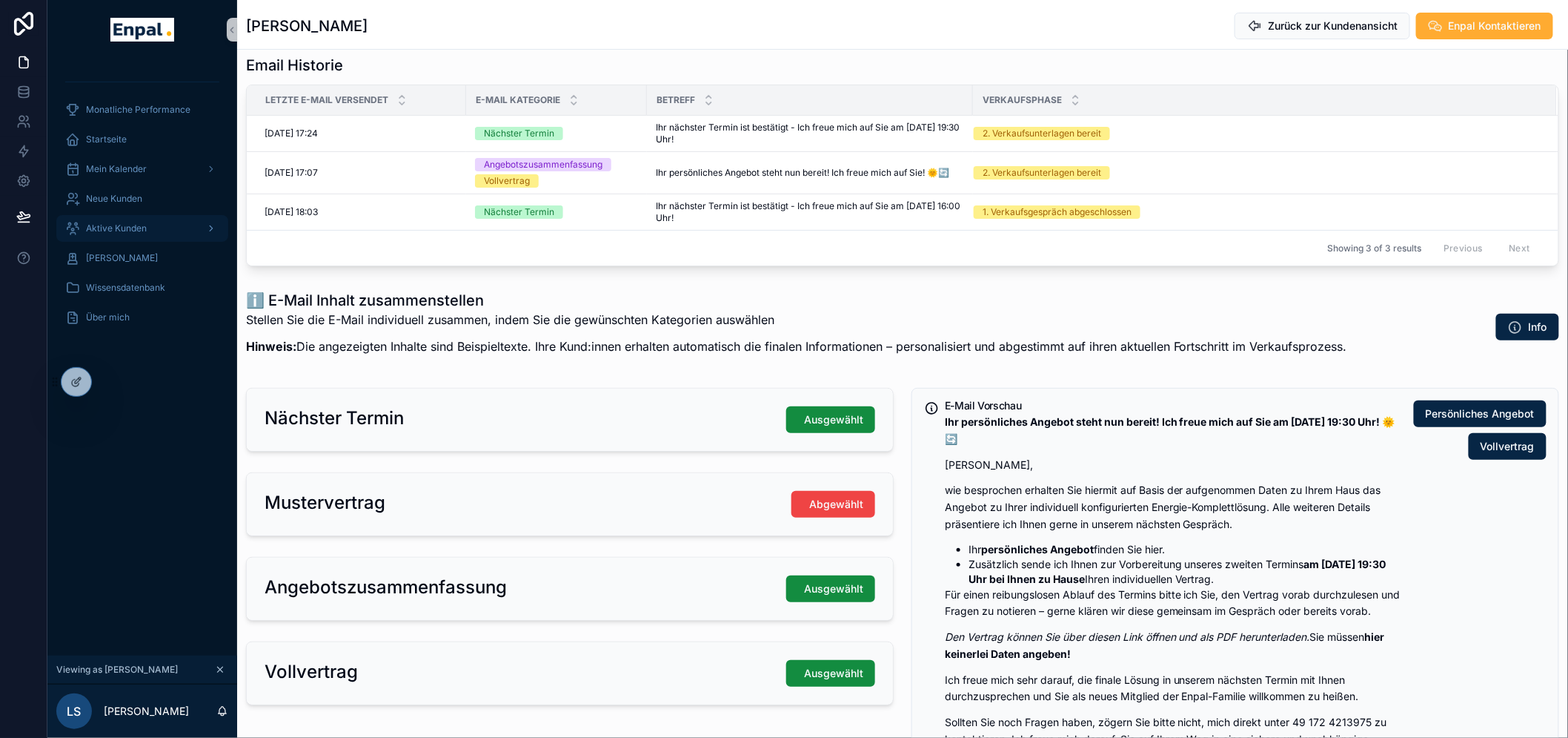
click at [133, 234] on span "Aktive Kunden" at bounding box center [116, 228] width 61 height 12
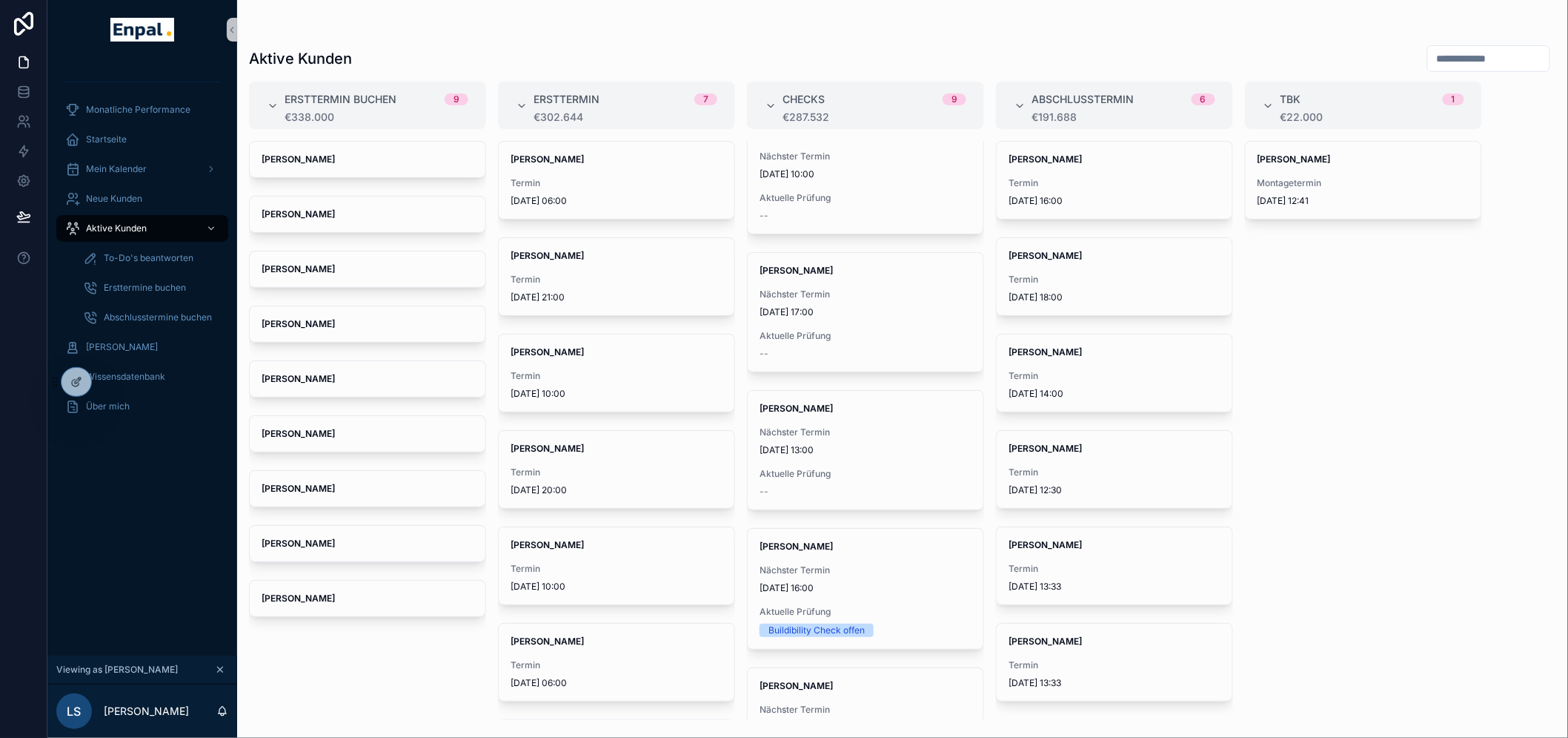
click at [1471, 53] on input "scrollable content" at bounding box center [1489, 58] width 122 height 21
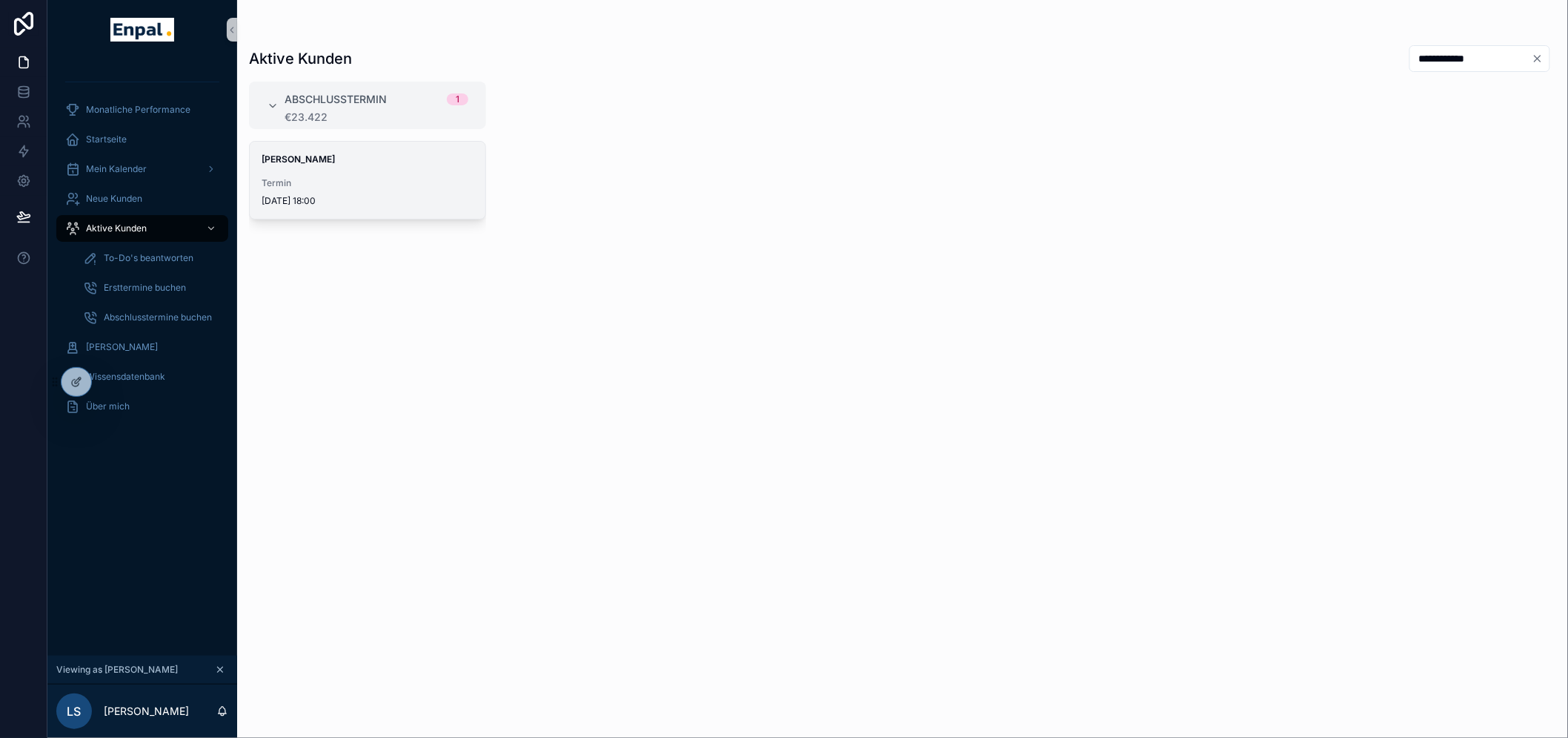
type input "**********"
click at [384, 198] on span "9.9.2025 18:00" at bounding box center [367, 201] width 212 height 12
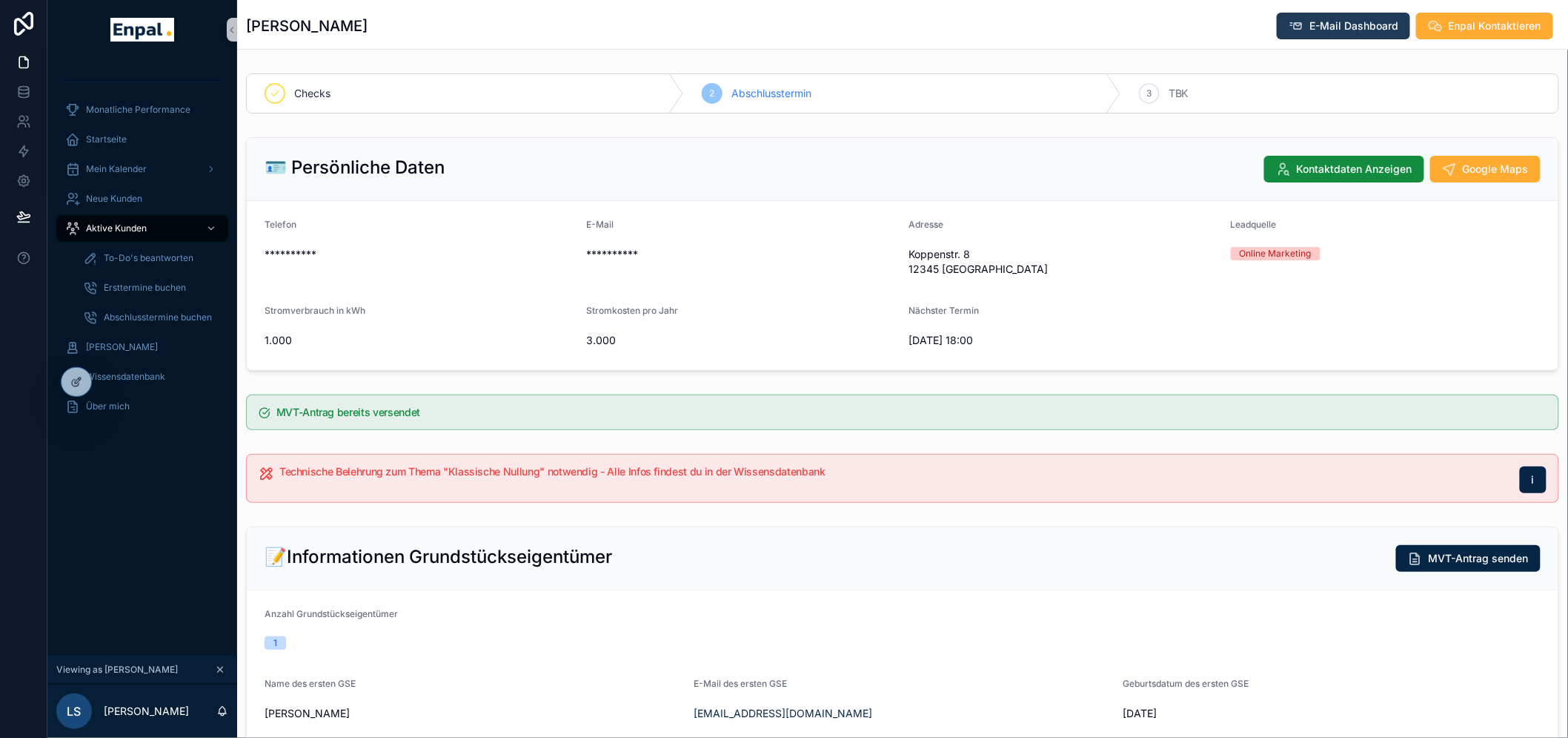
click at [1324, 32] on span "E-Mail Dashboard" at bounding box center [1353, 25] width 89 height 15
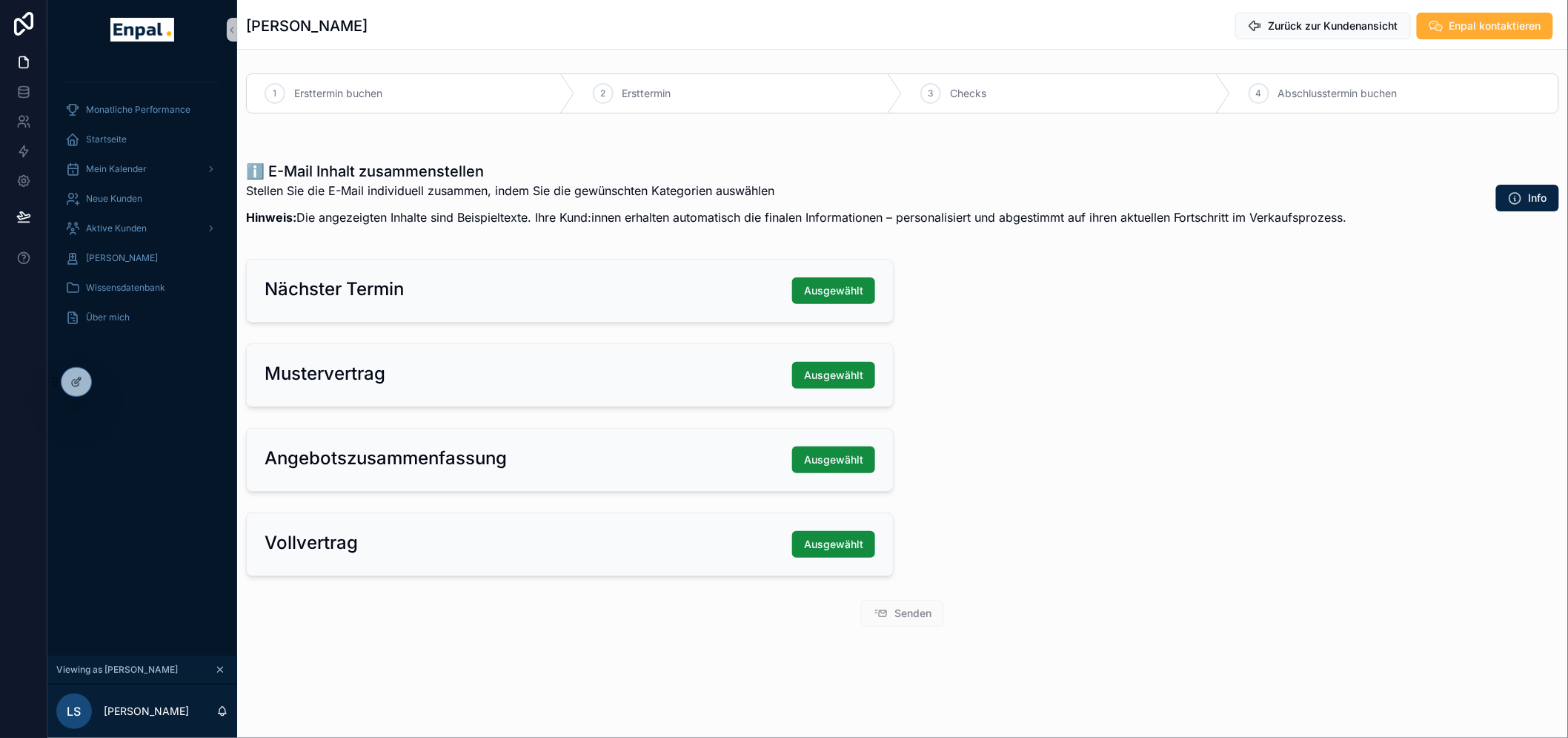
scroll to position [30, 0]
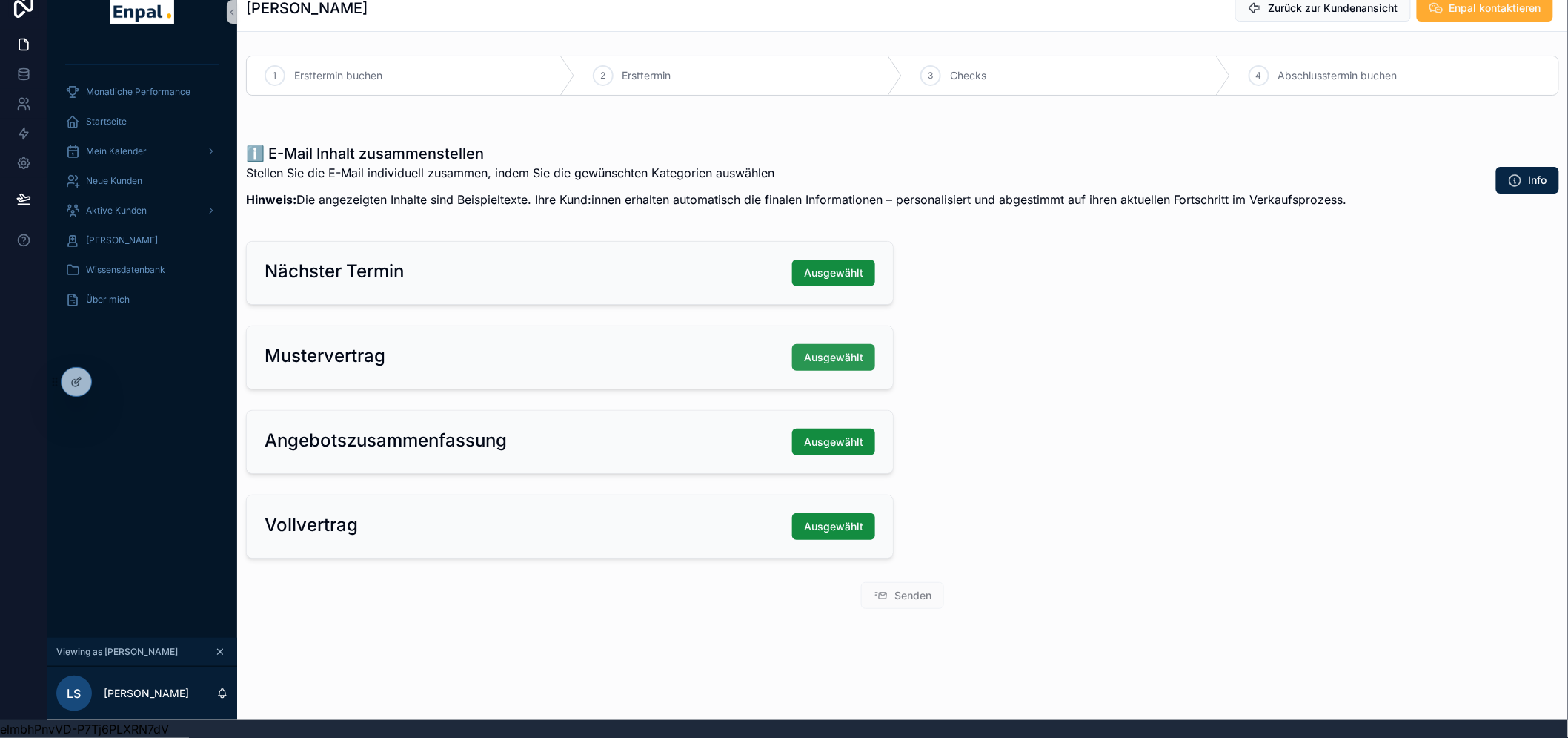
click at [854, 350] on span "Ausgewählt" at bounding box center [833, 357] width 59 height 15
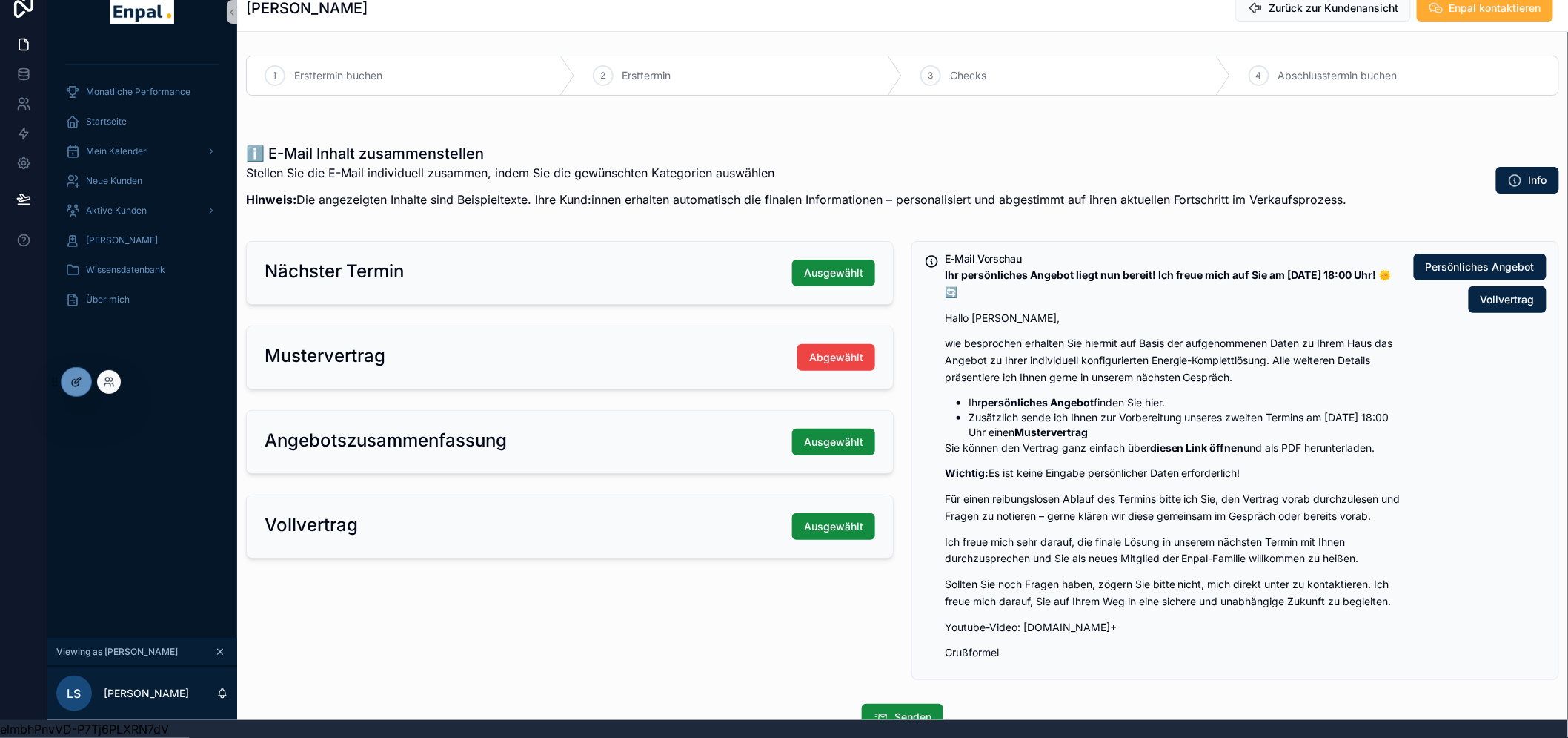
click at [70, 374] on div at bounding box center [76, 381] width 29 height 28
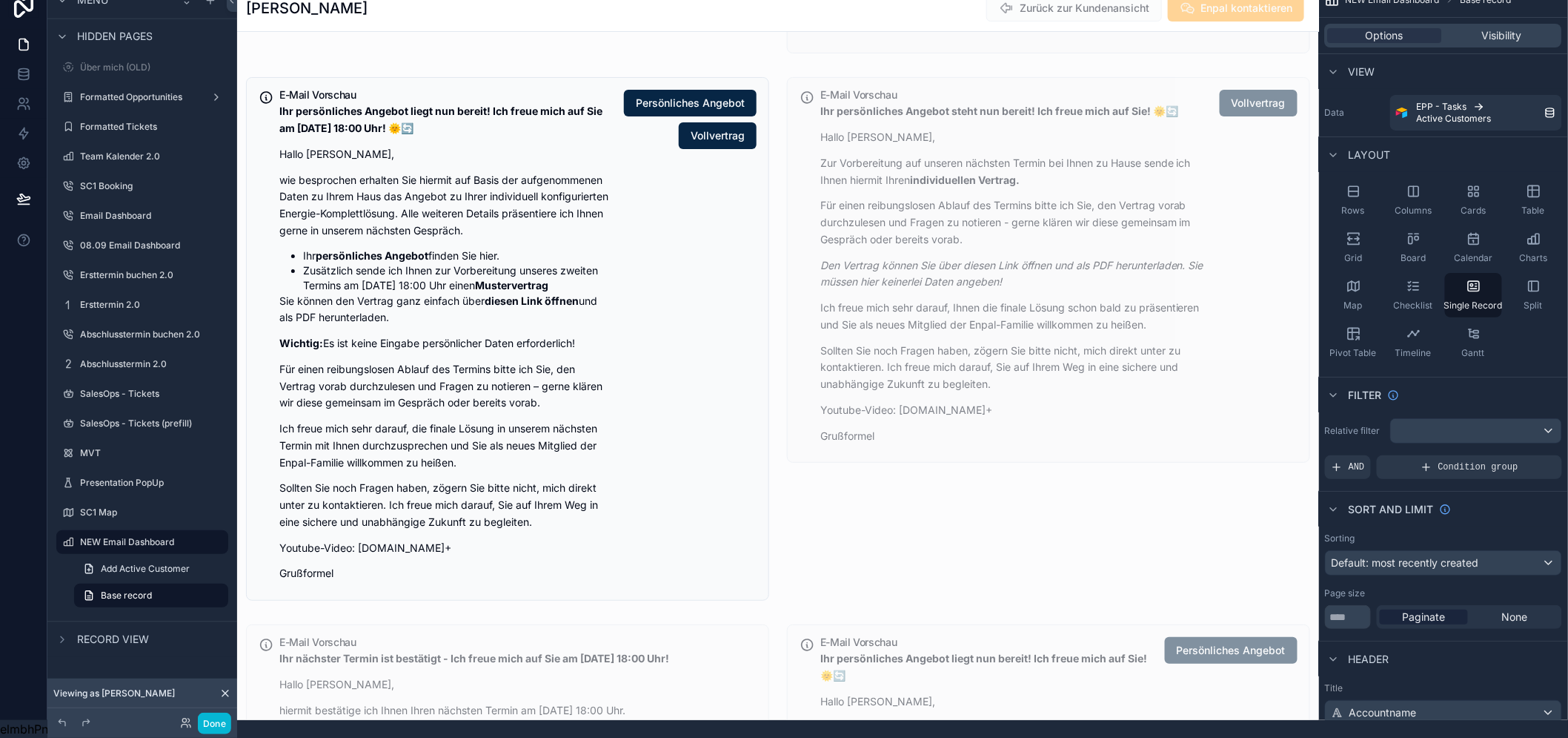
scroll to position [2307, 0]
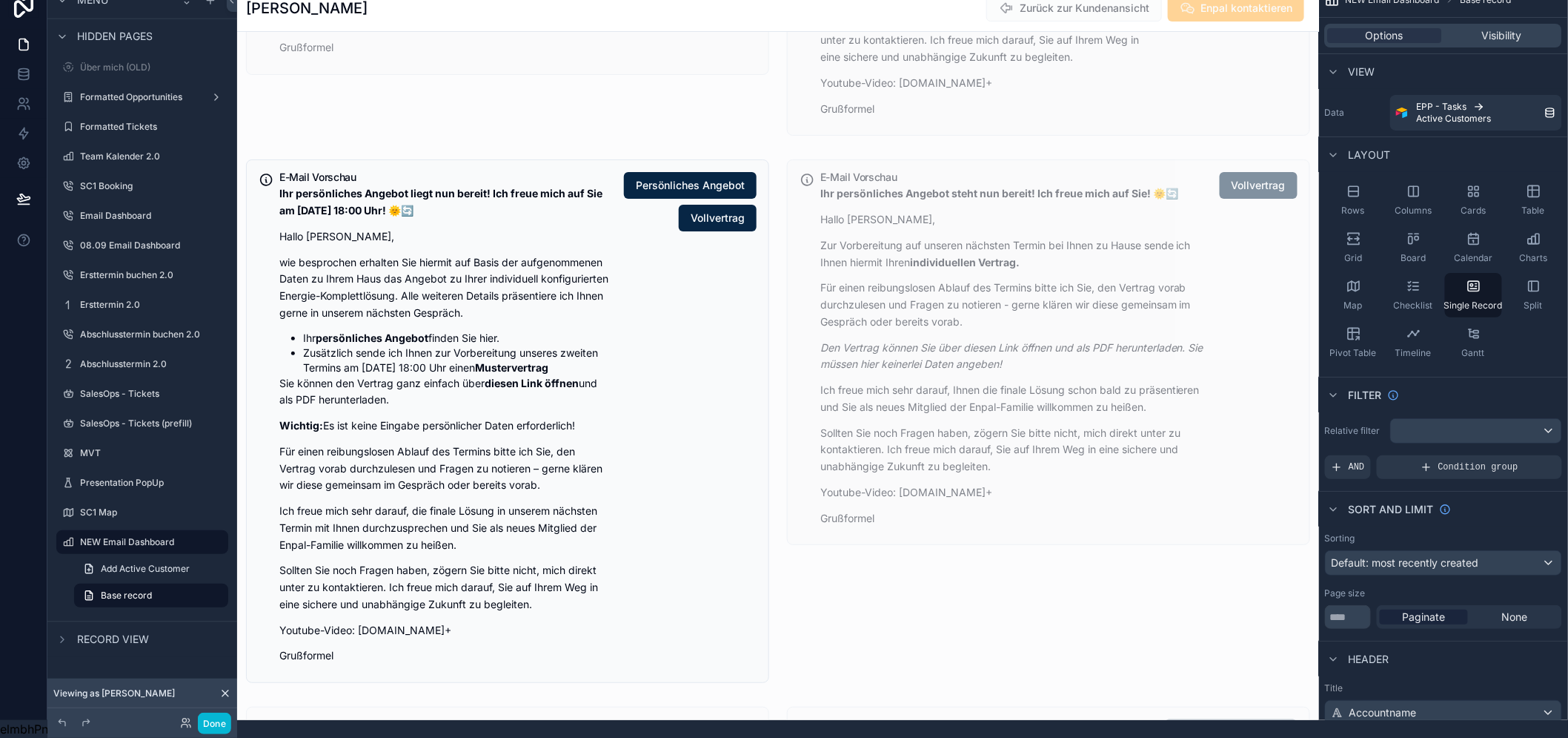
click at [655, 457] on div "scrollable content" at bounding box center [507, 421] width 541 height 535
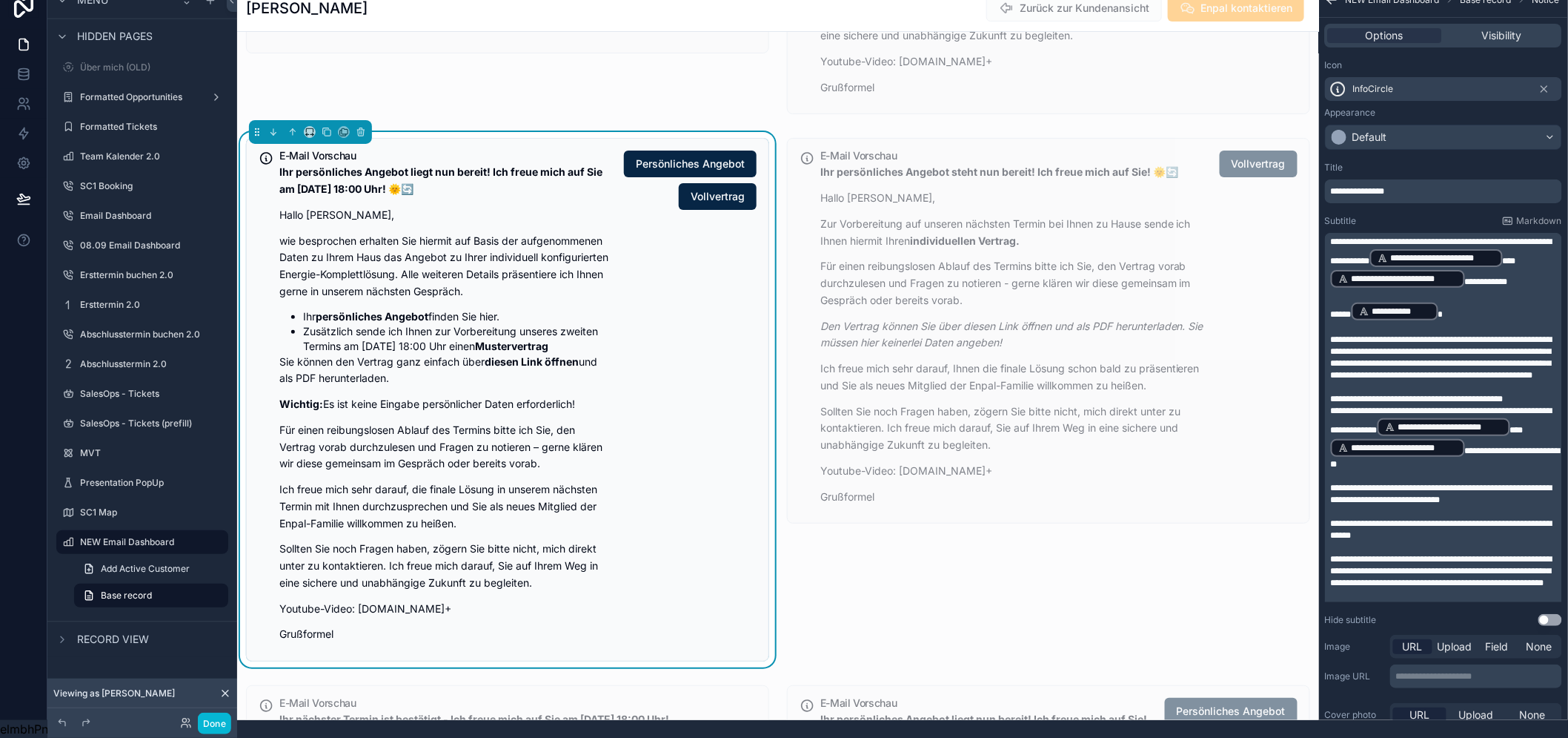
scroll to position [2389, 0]
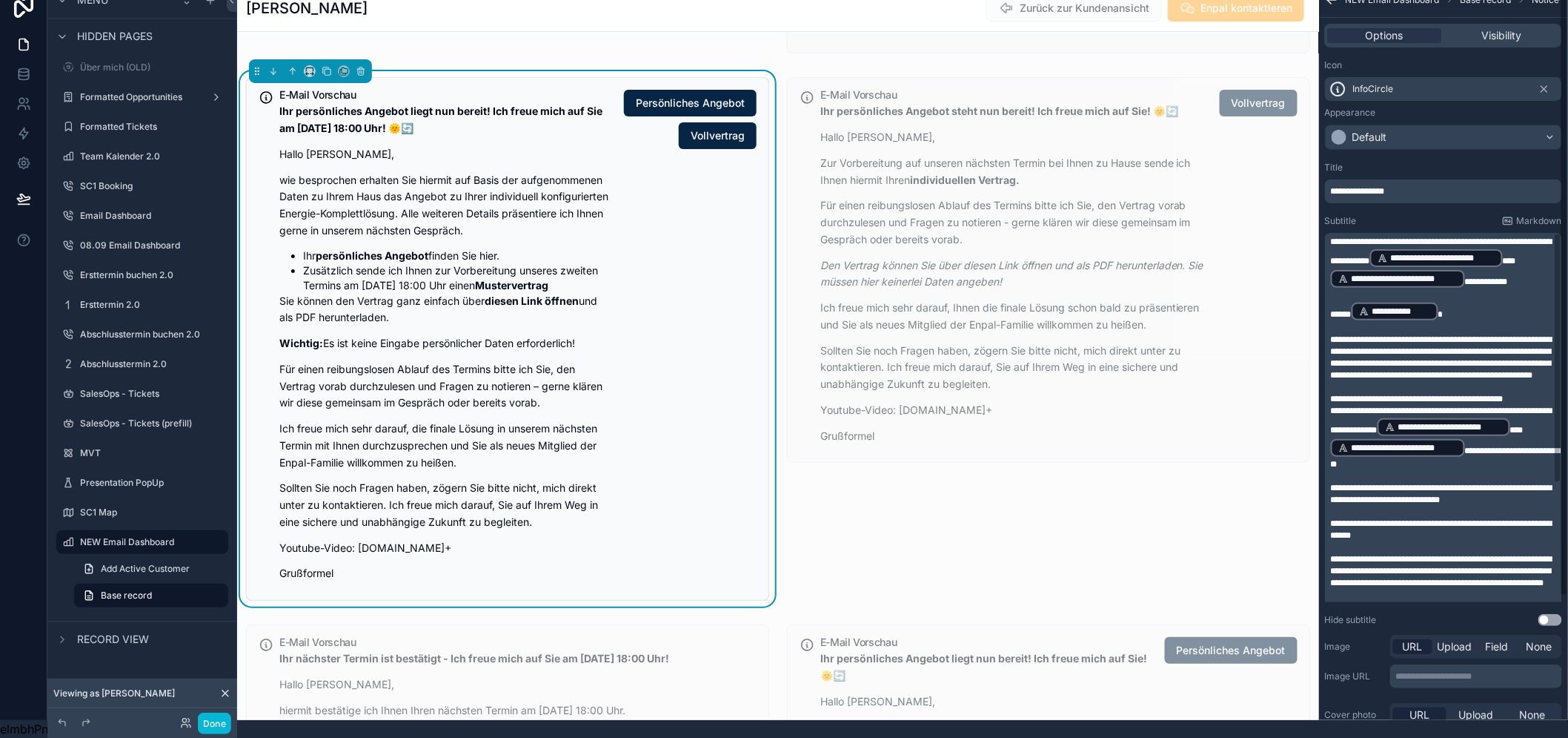
click at [1420, 344] on span "**********" at bounding box center [1441, 357] width 221 height 45
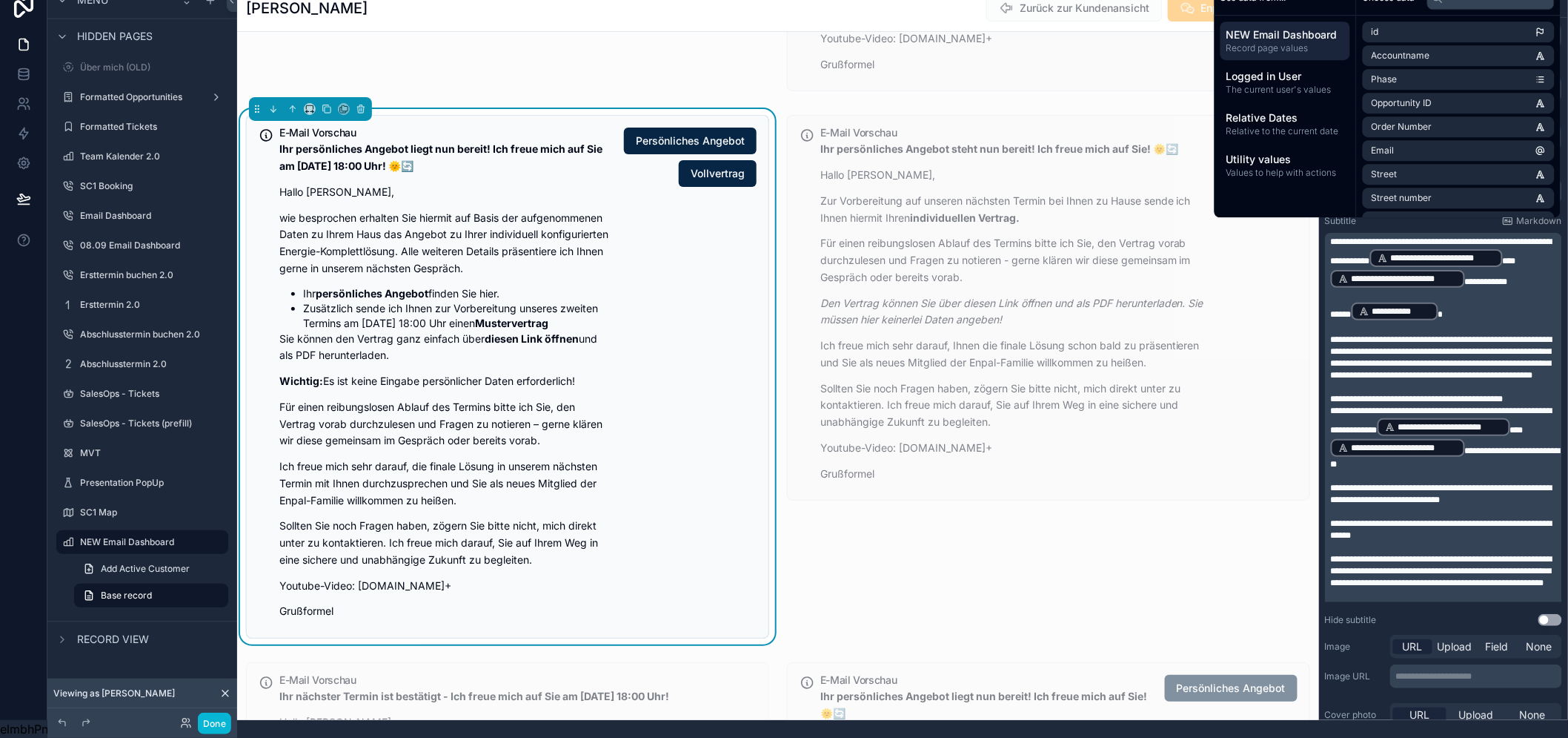
scroll to position [2307, 0]
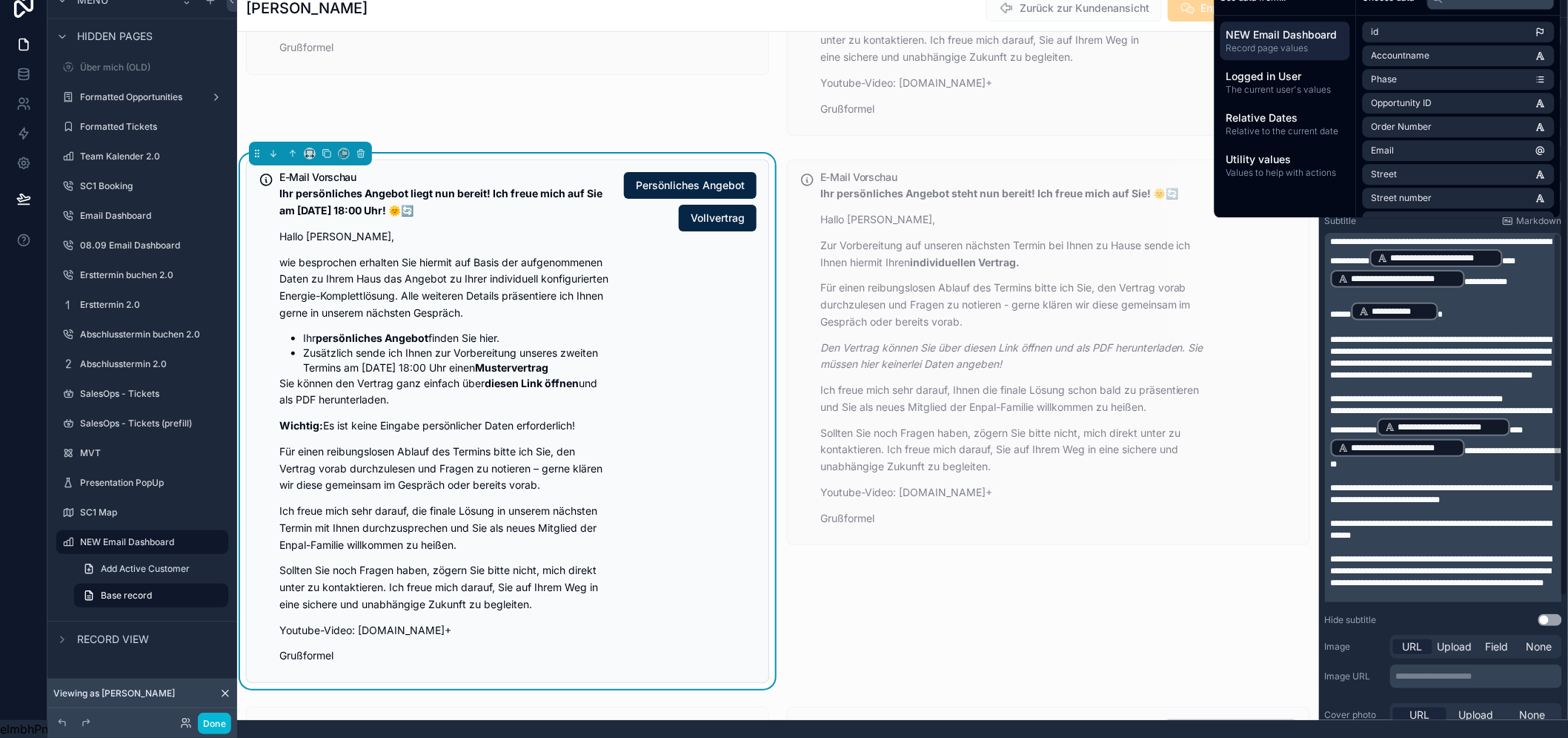
click at [1446, 383] on p "﻿" at bounding box center [1445, 387] width 228 height 12
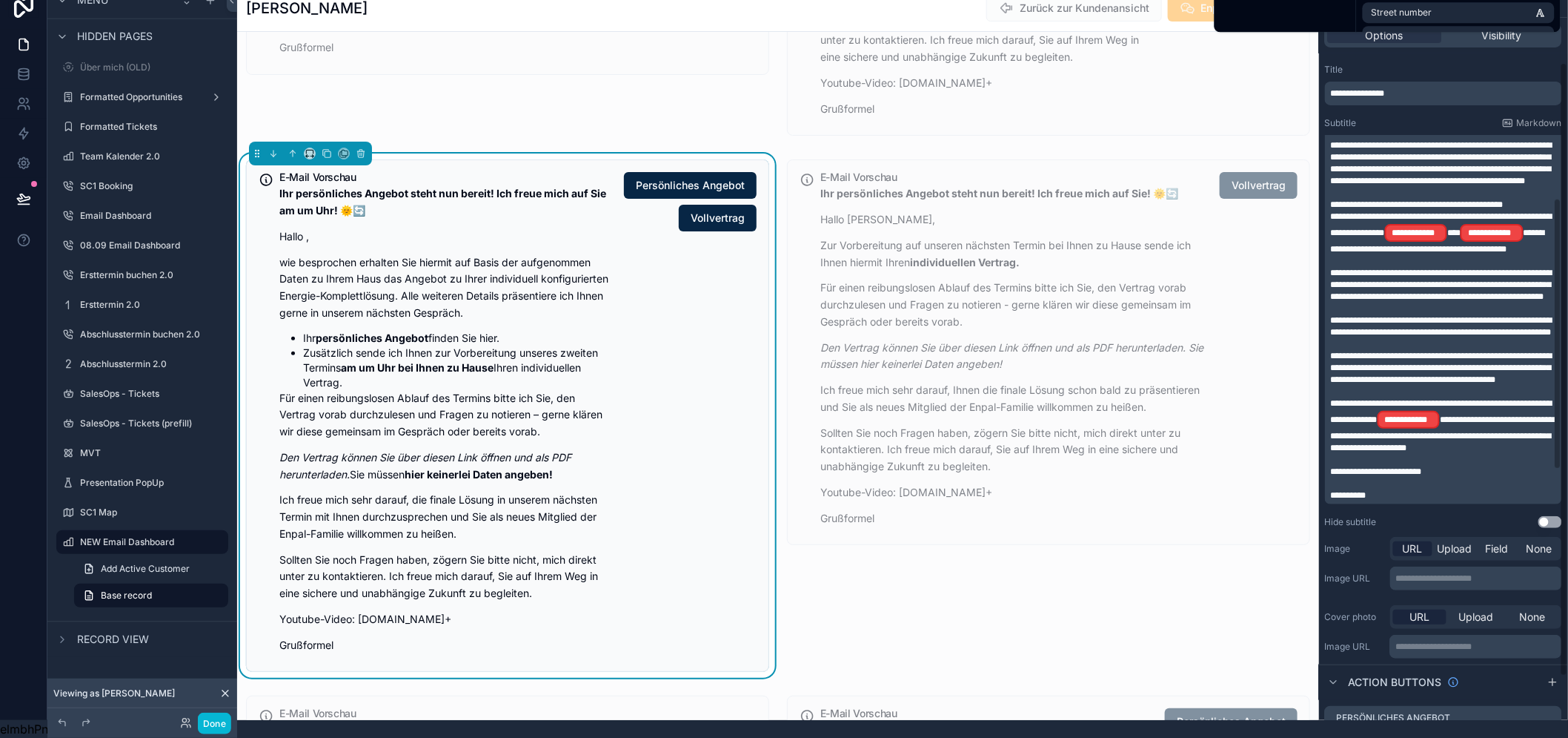
scroll to position [0, 0]
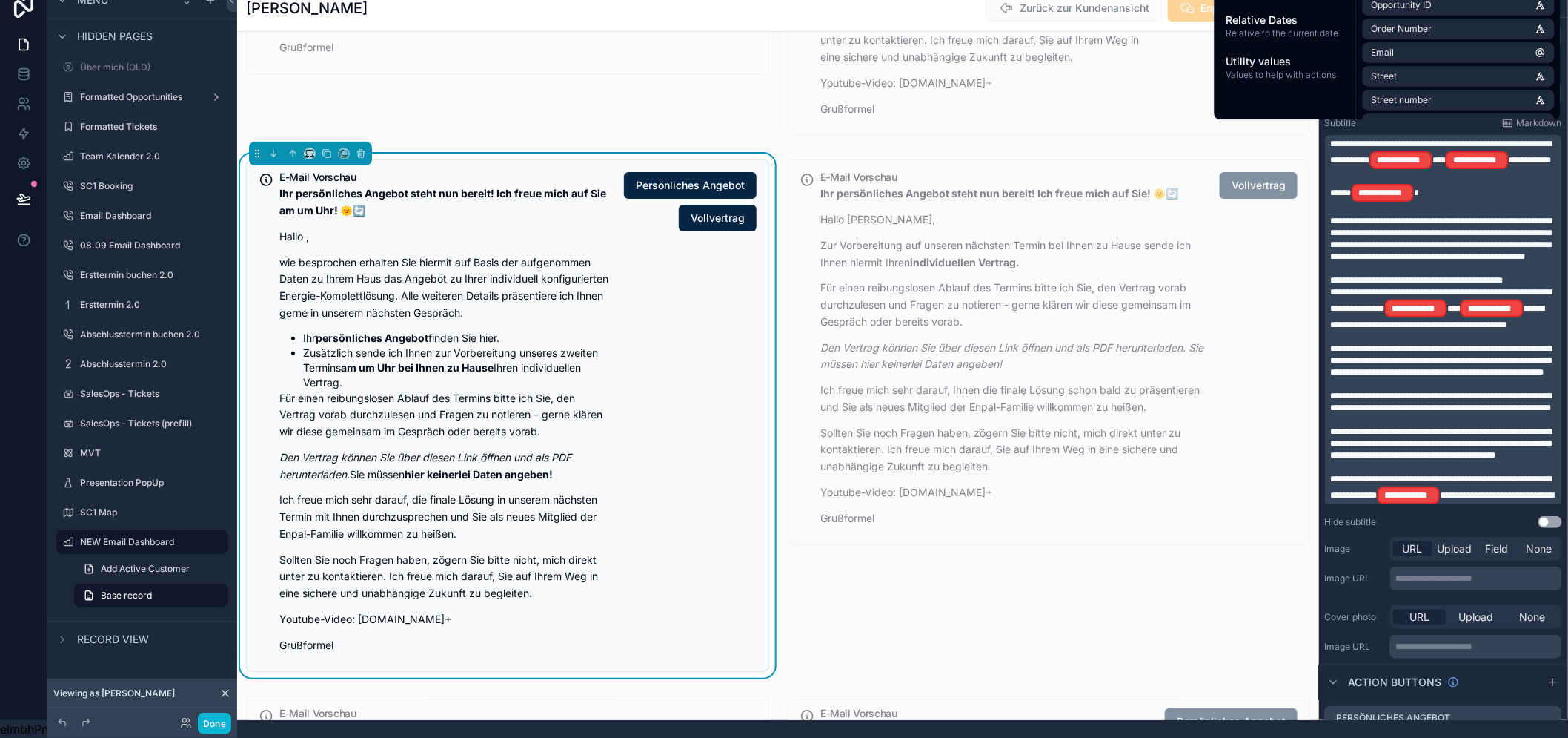
click at [1446, 156] on span "**" at bounding box center [1439, 161] width 13 height 9
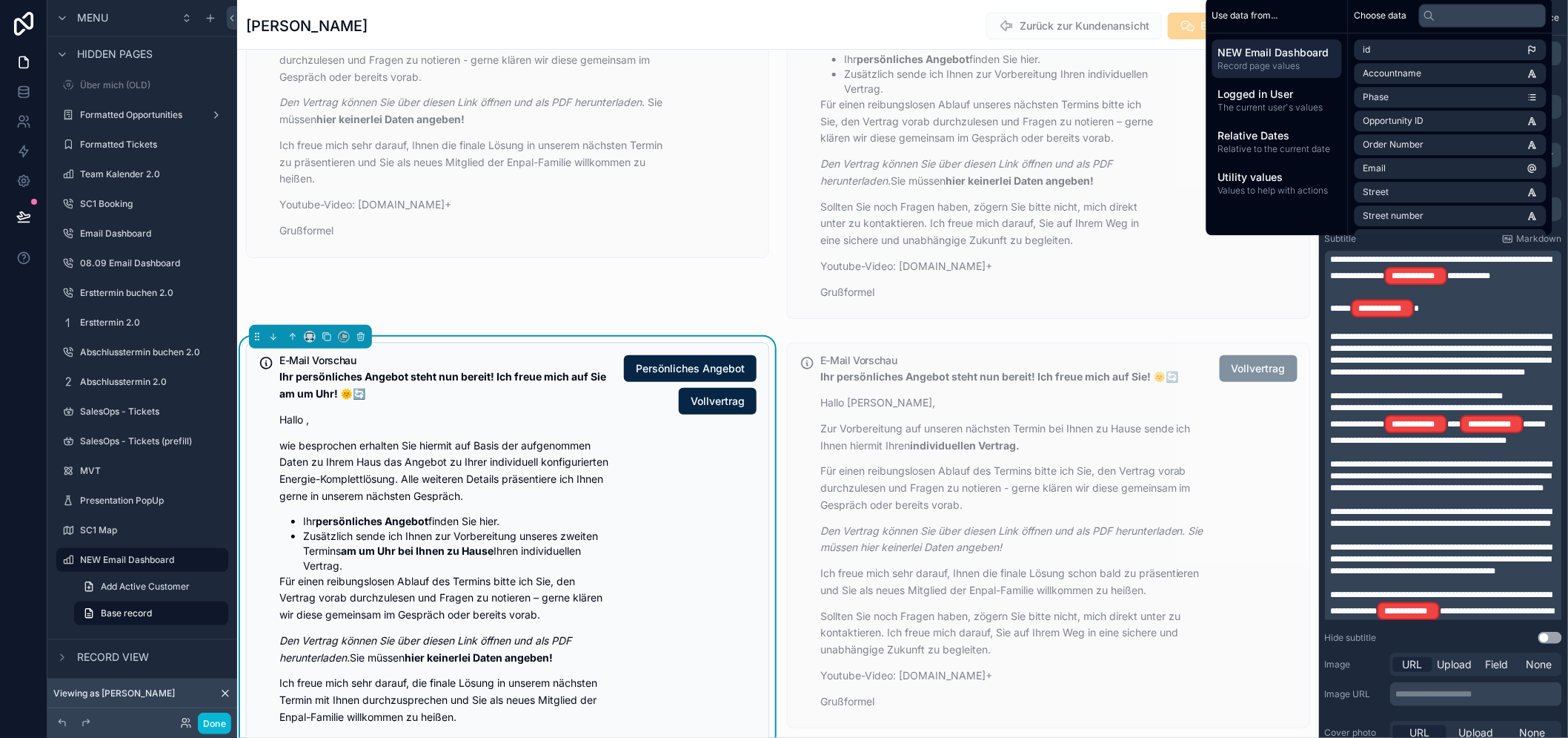
scroll to position [130, 0]
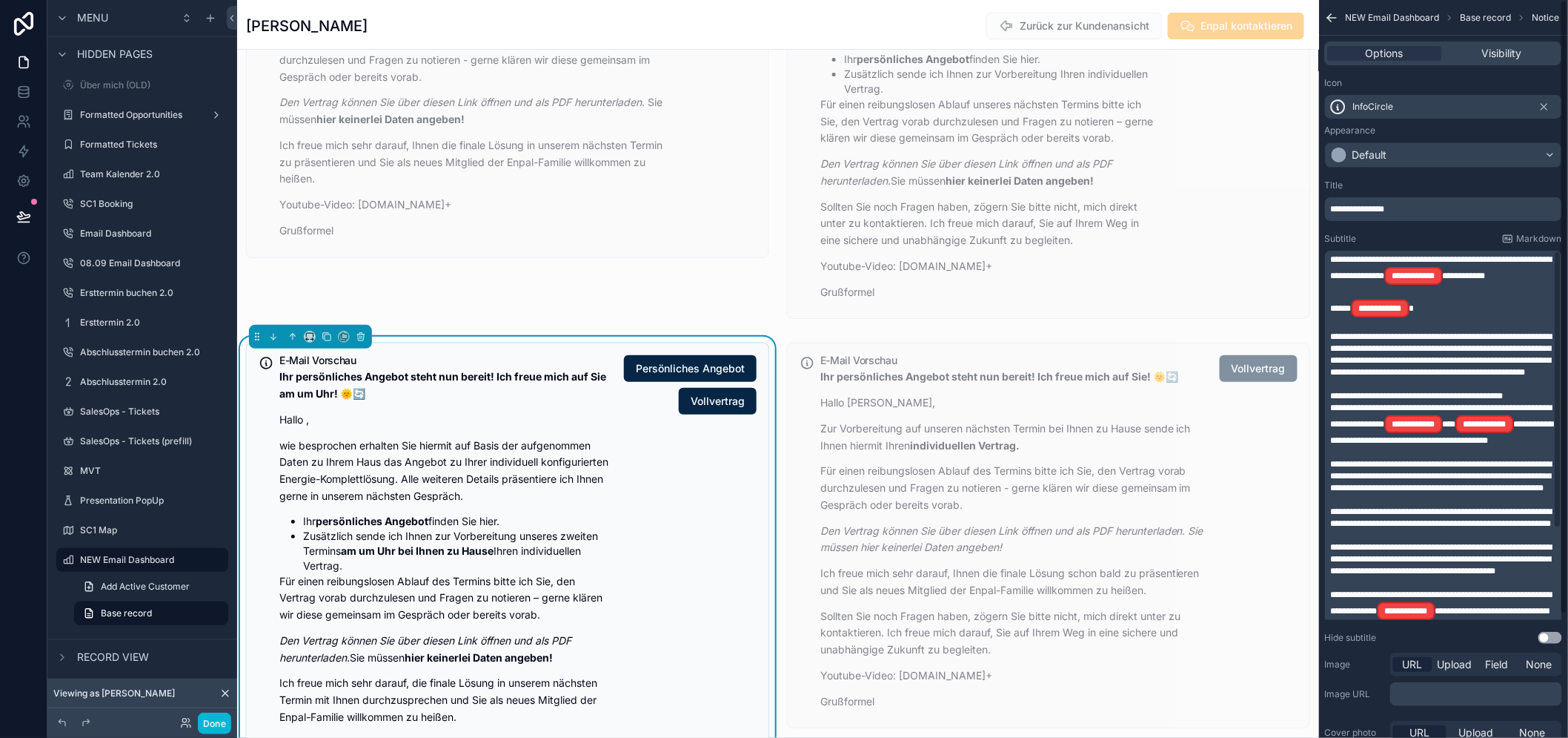
click at [1493, 298] on p "**********" at bounding box center [1445, 308] width 228 height 21
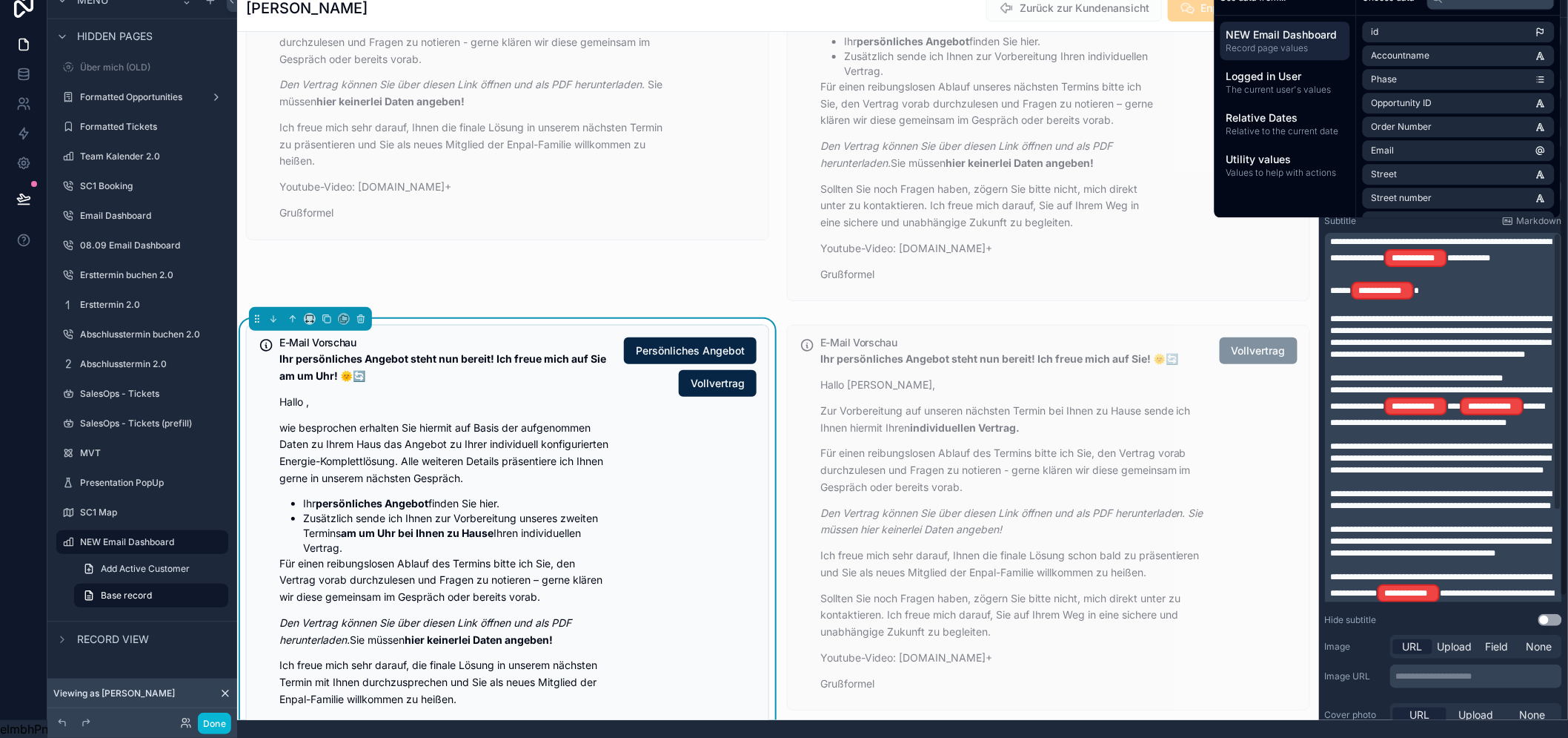
click at [1491, 253] on span "**********" at bounding box center [1469, 258] width 43 height 9
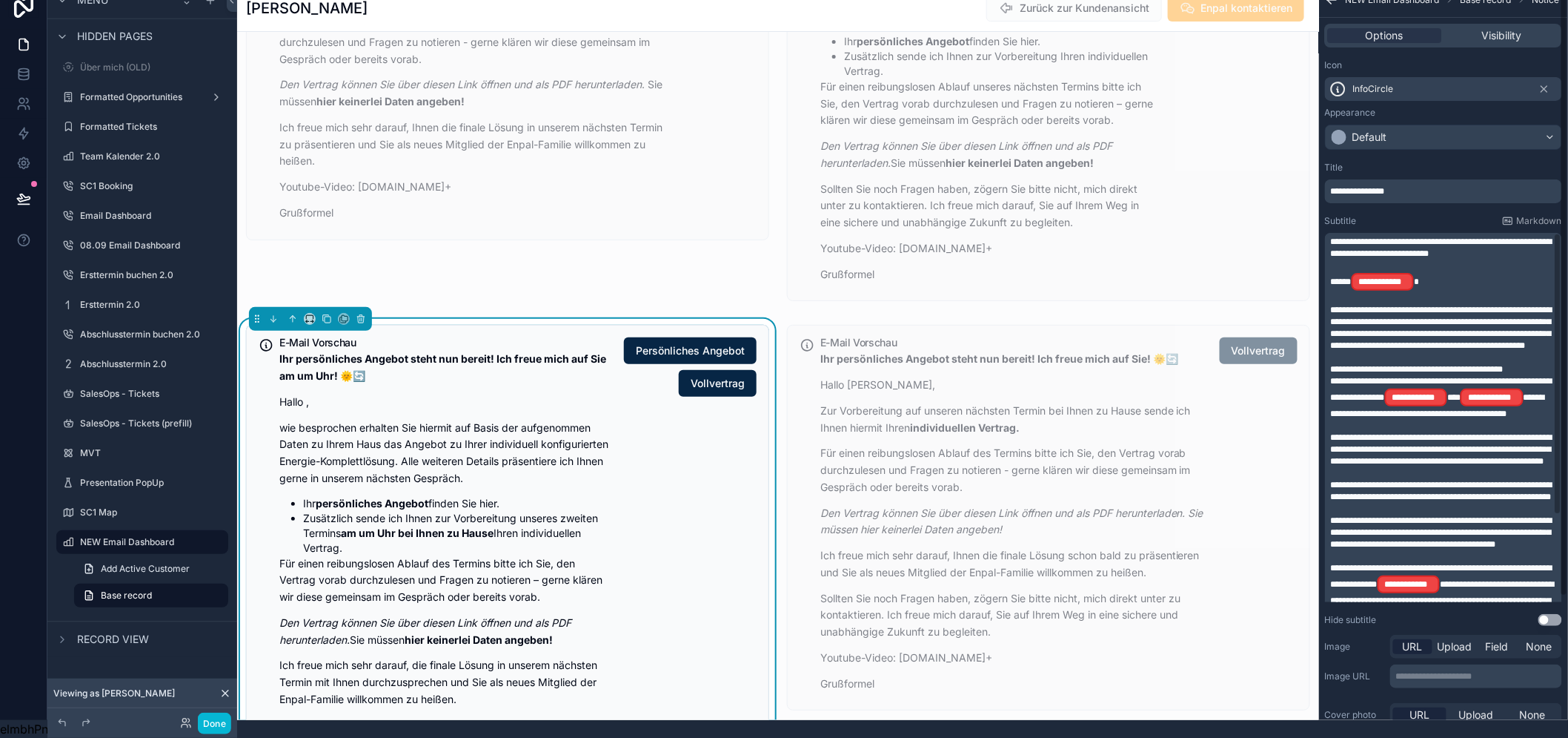
click at [1412, 239] on span "**********" at bounding box center [1441, 247] width 221 height 21
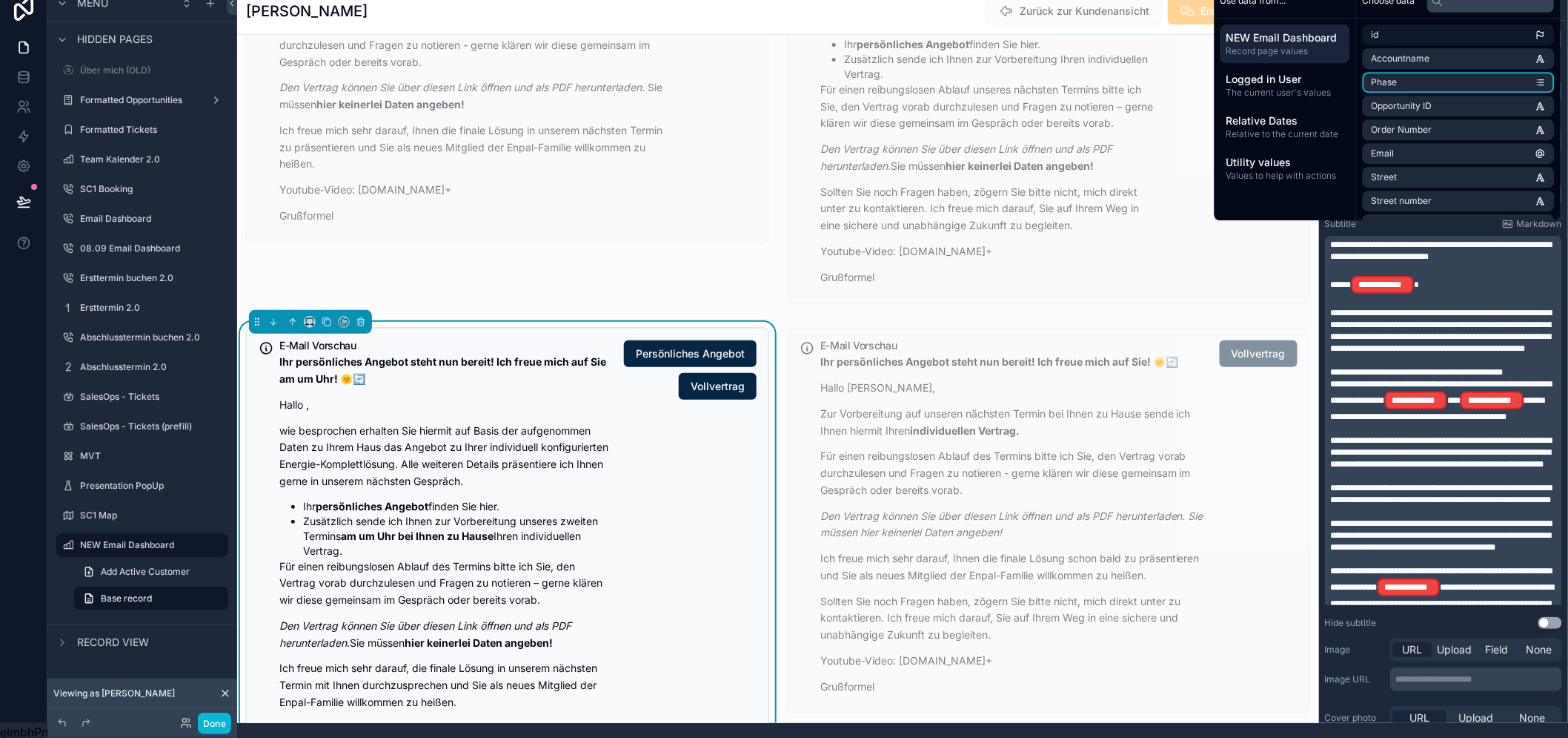
scroll to position [0, 0]
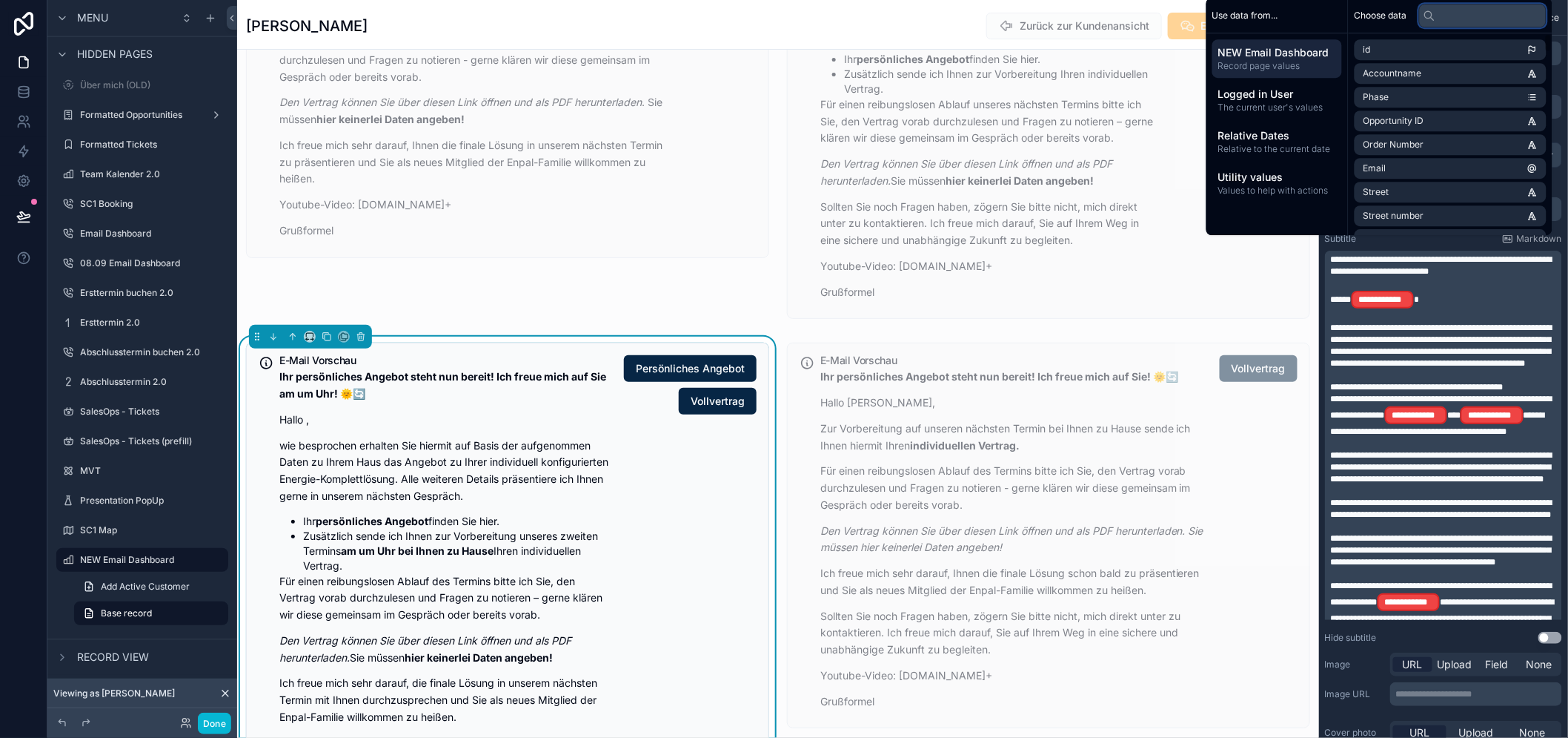
click at [1471, 28] on input "text" at bounding box center [1482, 15] width 127 height 24
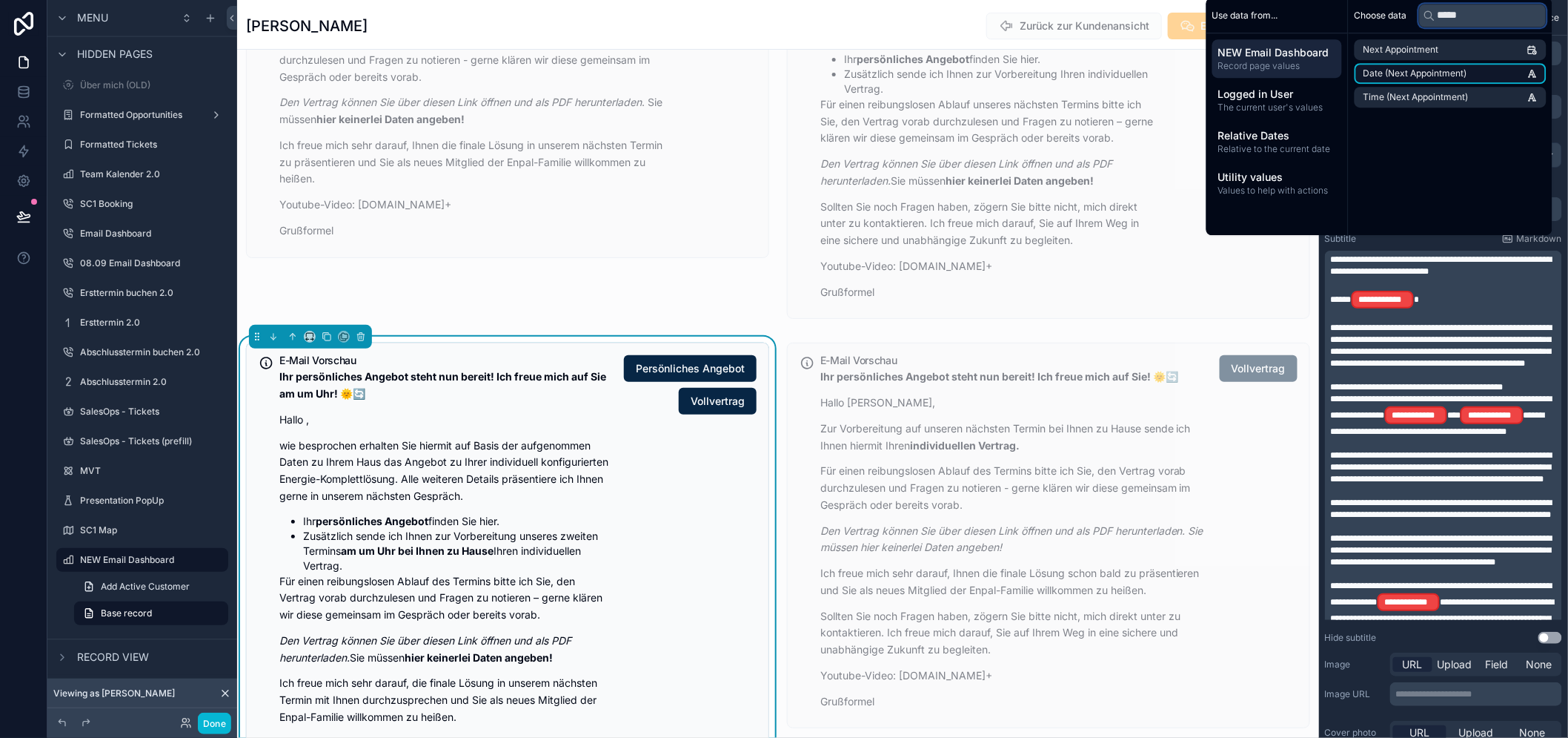
type input "****"
click at [1417, 80] on span "Date (Next Appointment)" at bounding box center [1415, 73] width 103 height 12
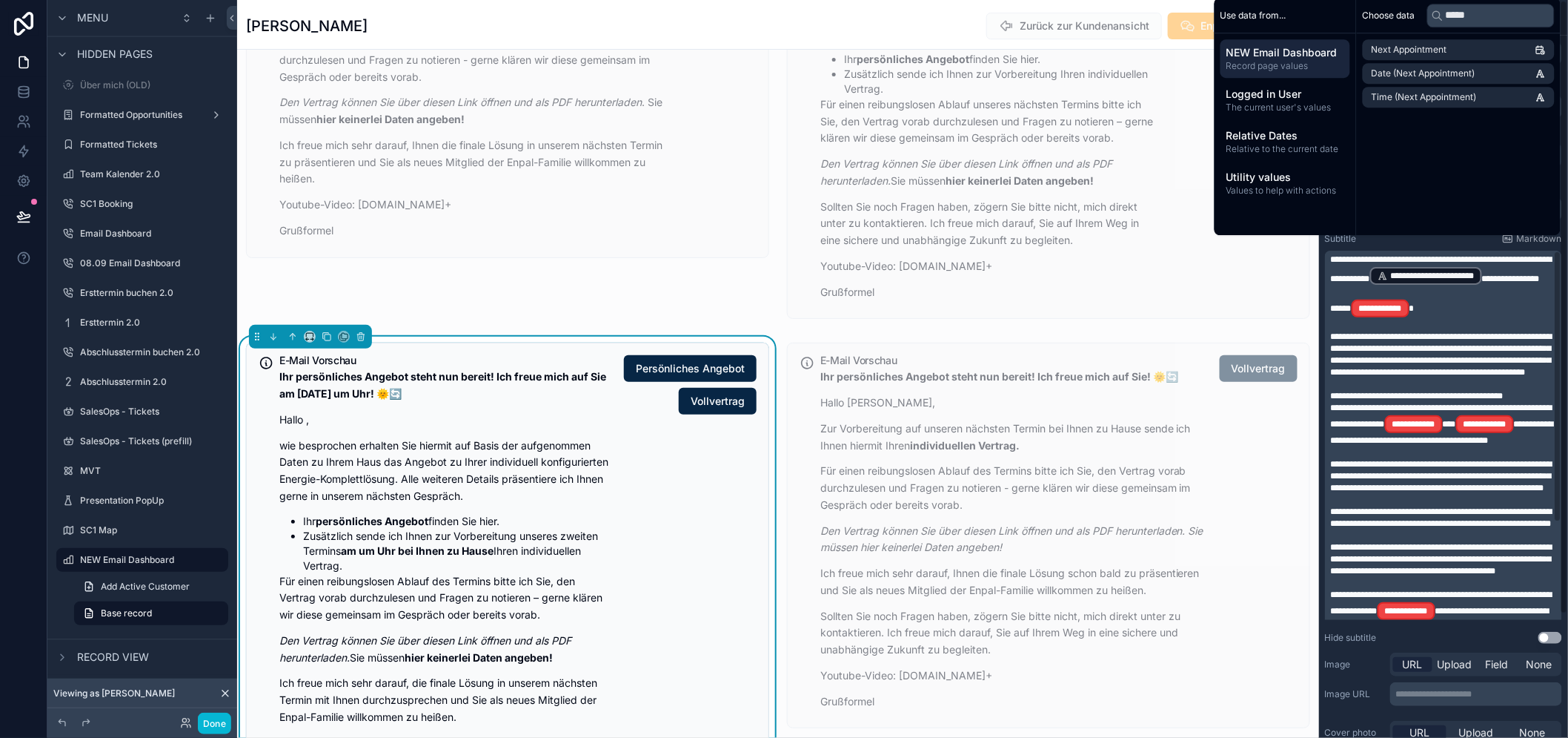
scroll to position [30, 0]
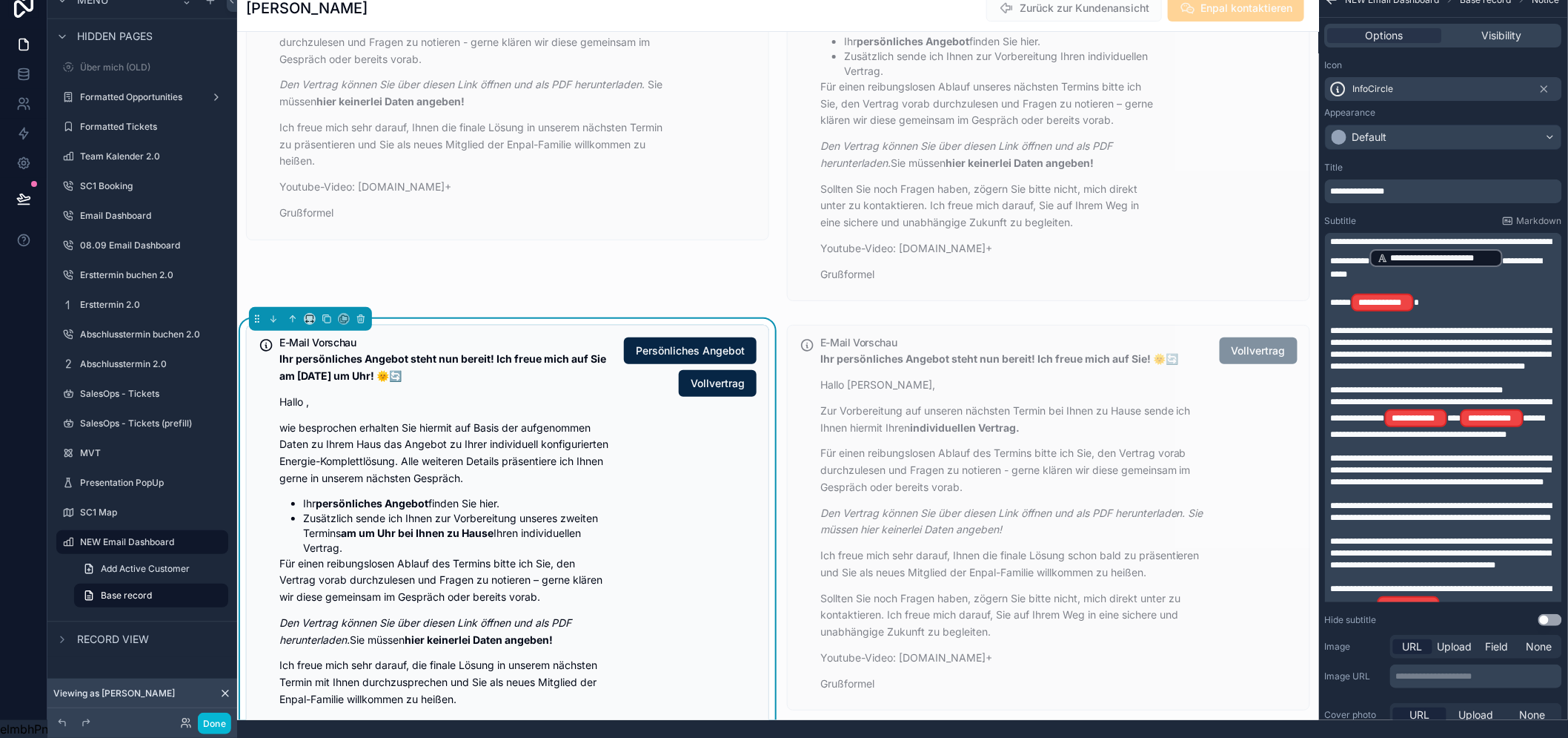
click at [1543, 256] on span "**********" at bounding box center [1437, 267] width 212 height 22
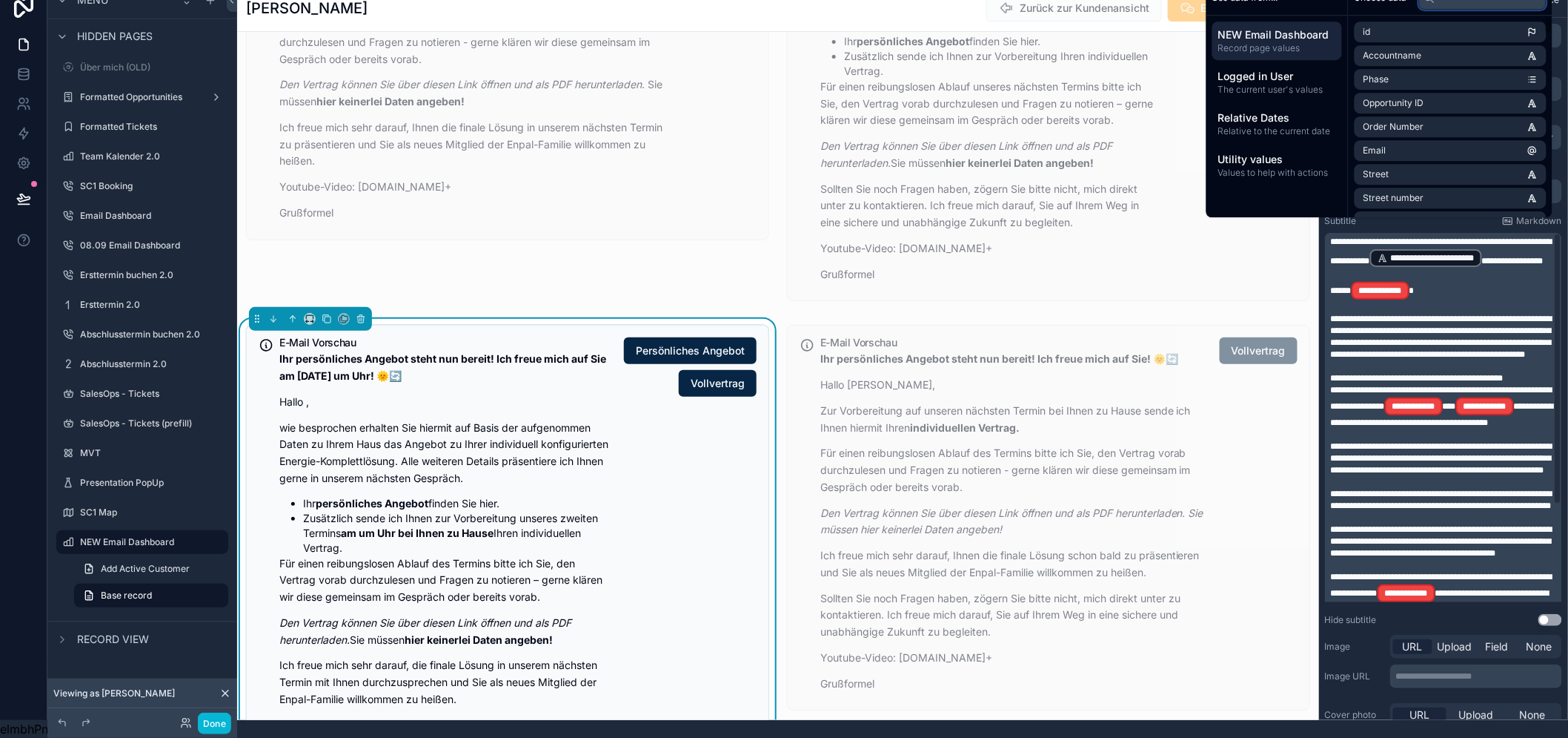
scroll to position [0, 0]
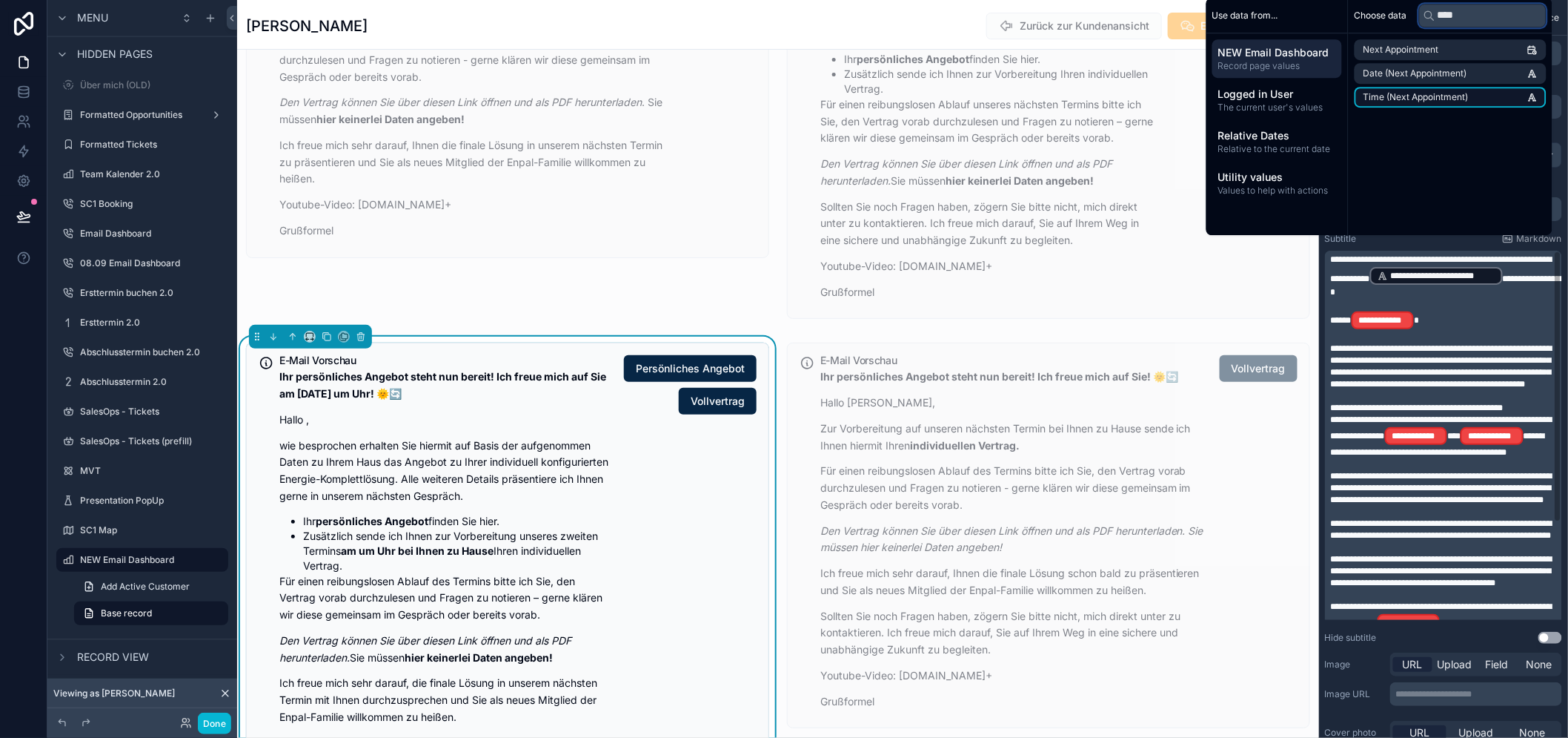
type input "****"
click at [1442, 102] on li "Time (Next Appointment)" at bounding box center [1451, 96] width 192 height 21
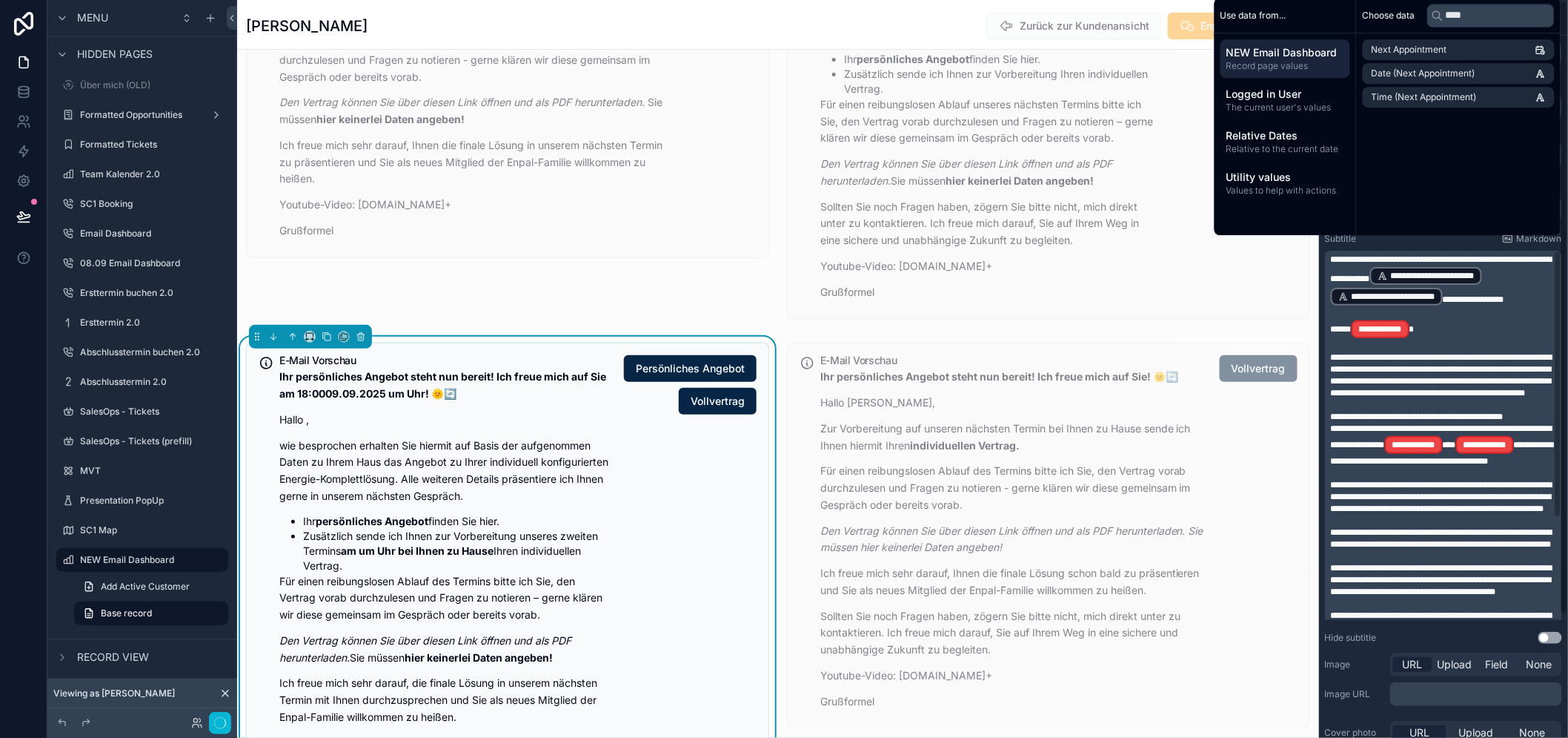
scroll to position [30, 0]
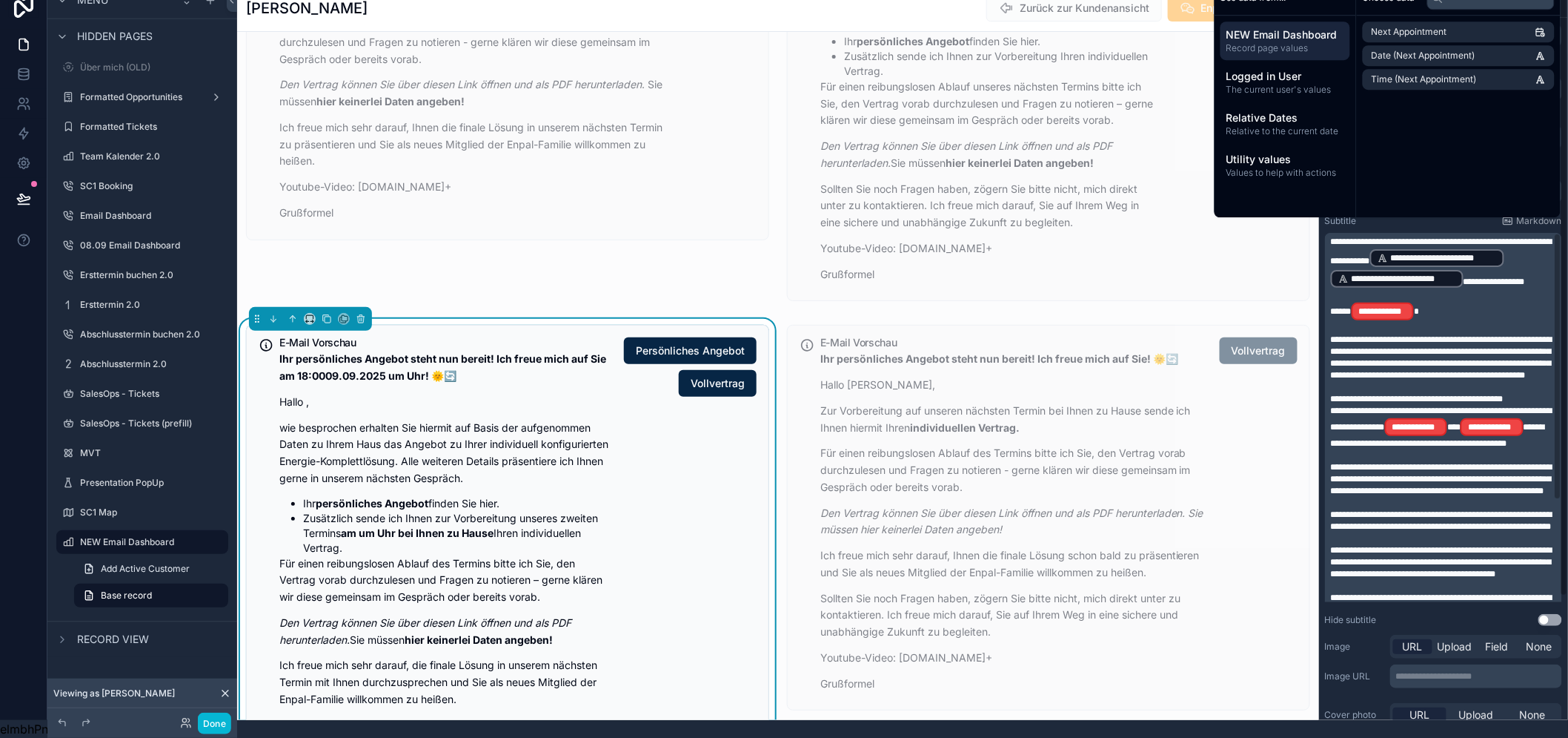
click at [1419, 307] on span "*" at bounding box center [1417, 312] width 5 height 9
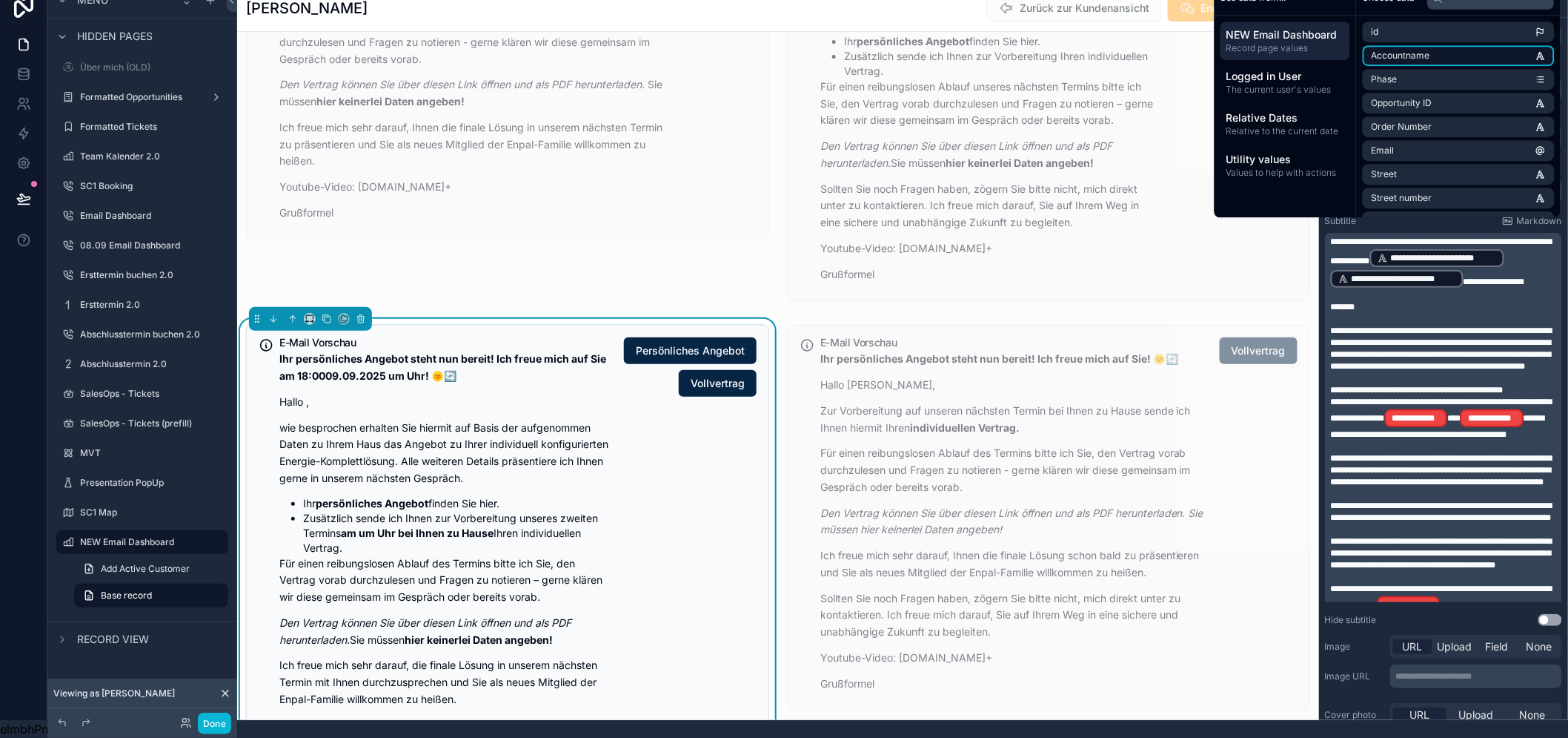
click at [1411, 57] on span "Accountname" at bounding box center [1401, 55] width 59 height 12
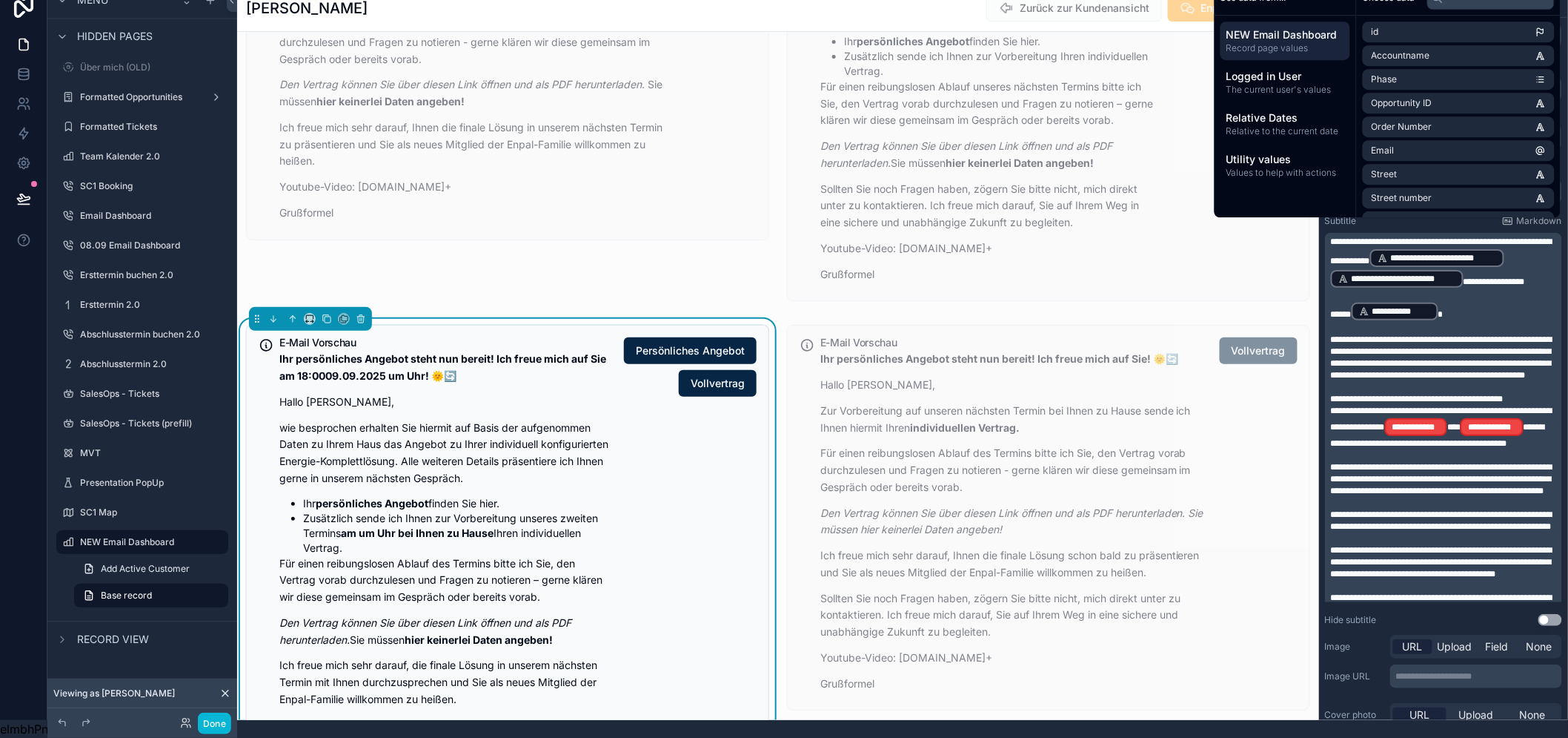
click at [1461, 422] on span "**" at bounding box center [1454, 427] width 13 height 9
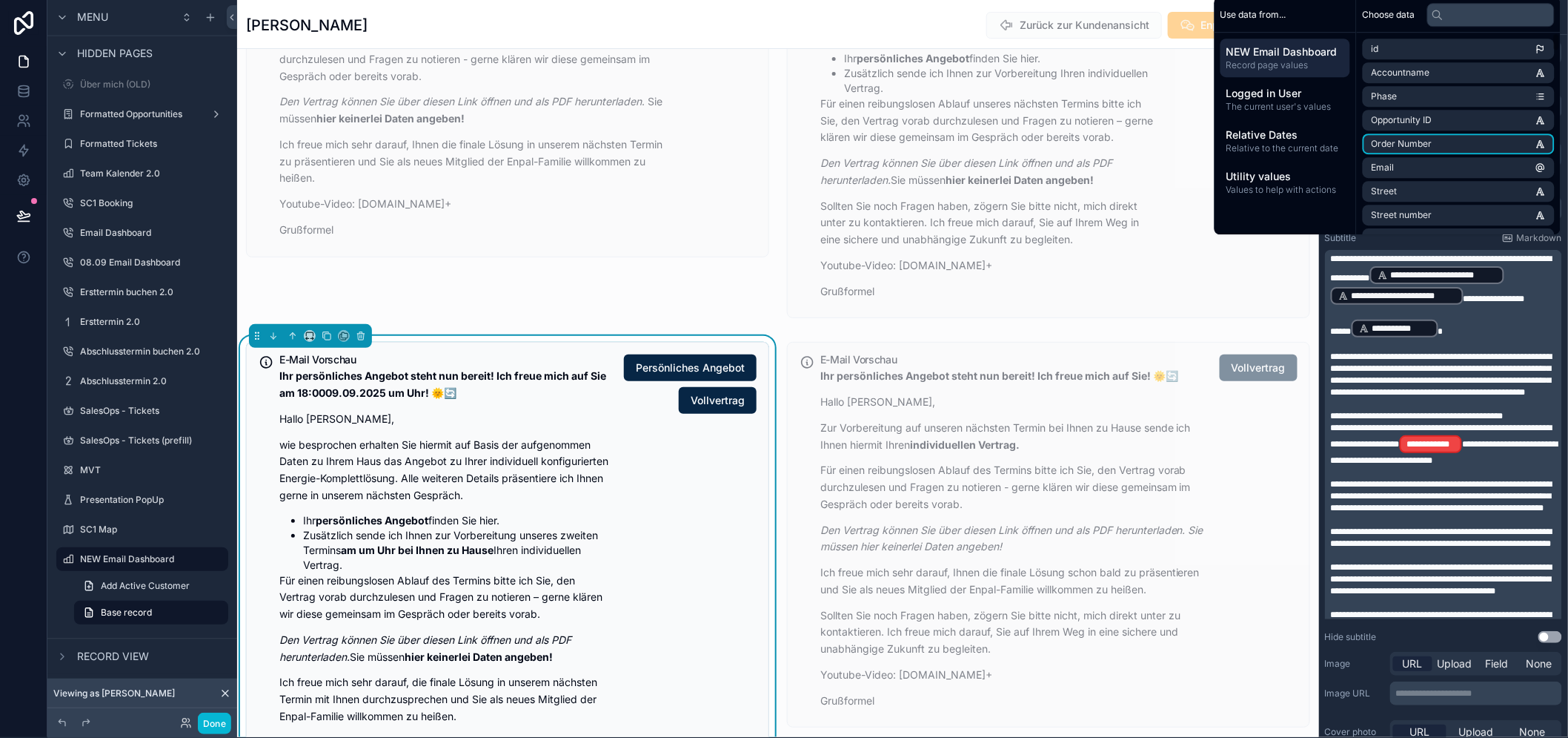
scroll to position [0, 0]
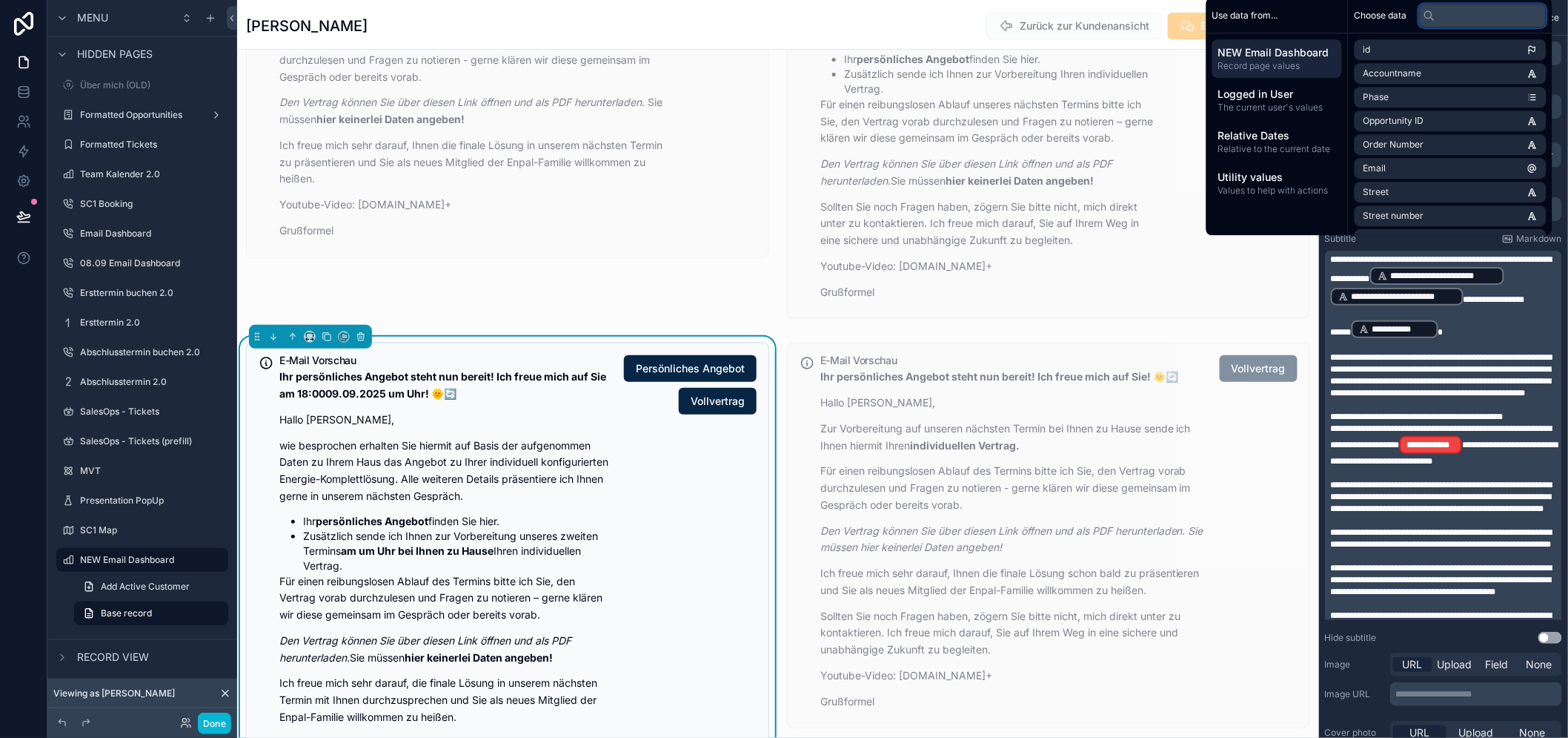
click at [1455, 28] on input "text" at bounding box center [1482, 15] width 127 height 24
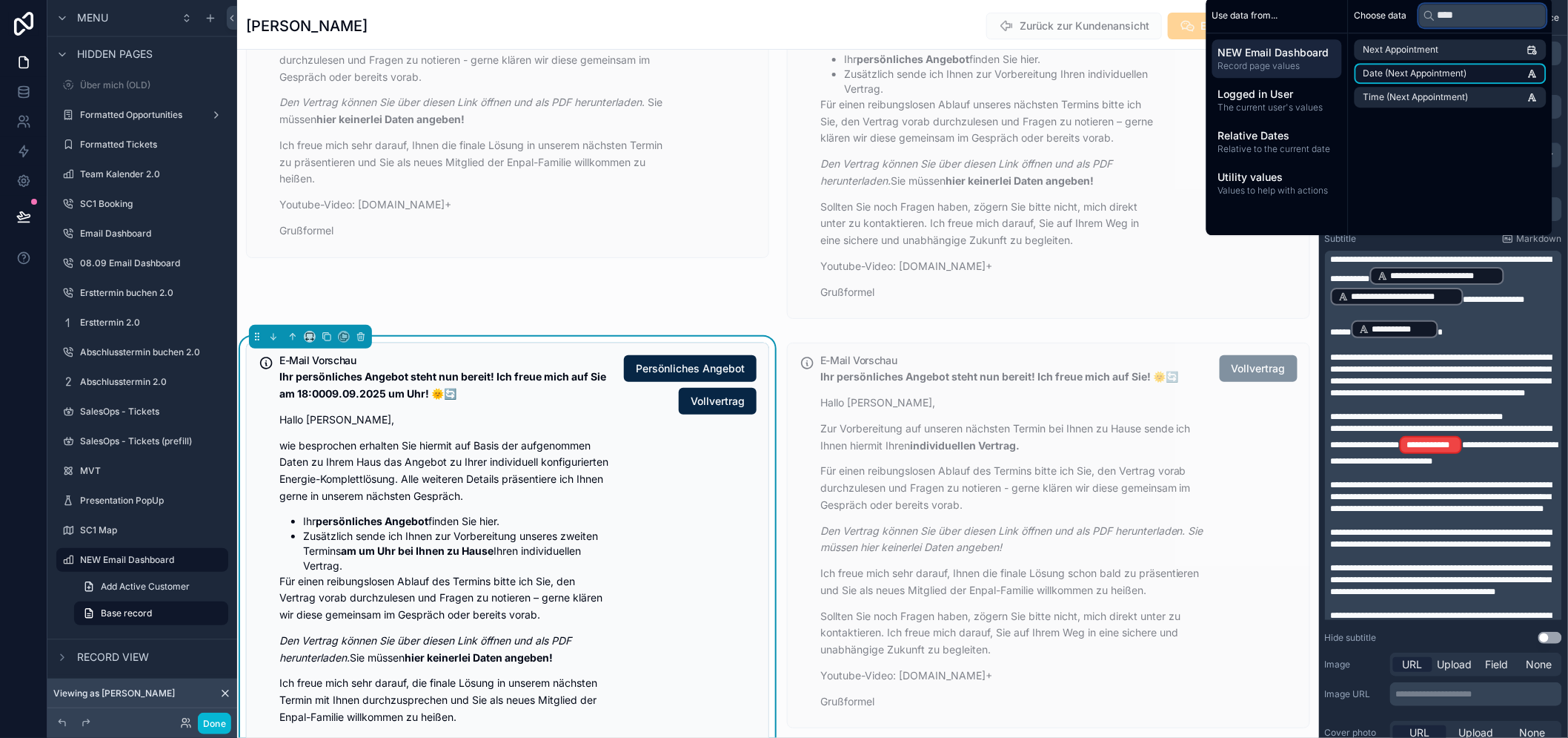
type input "****"
click at [1462, 80] on span "Date (Next Appointment)" at bounding box center [1415, 73] width 103 height 12
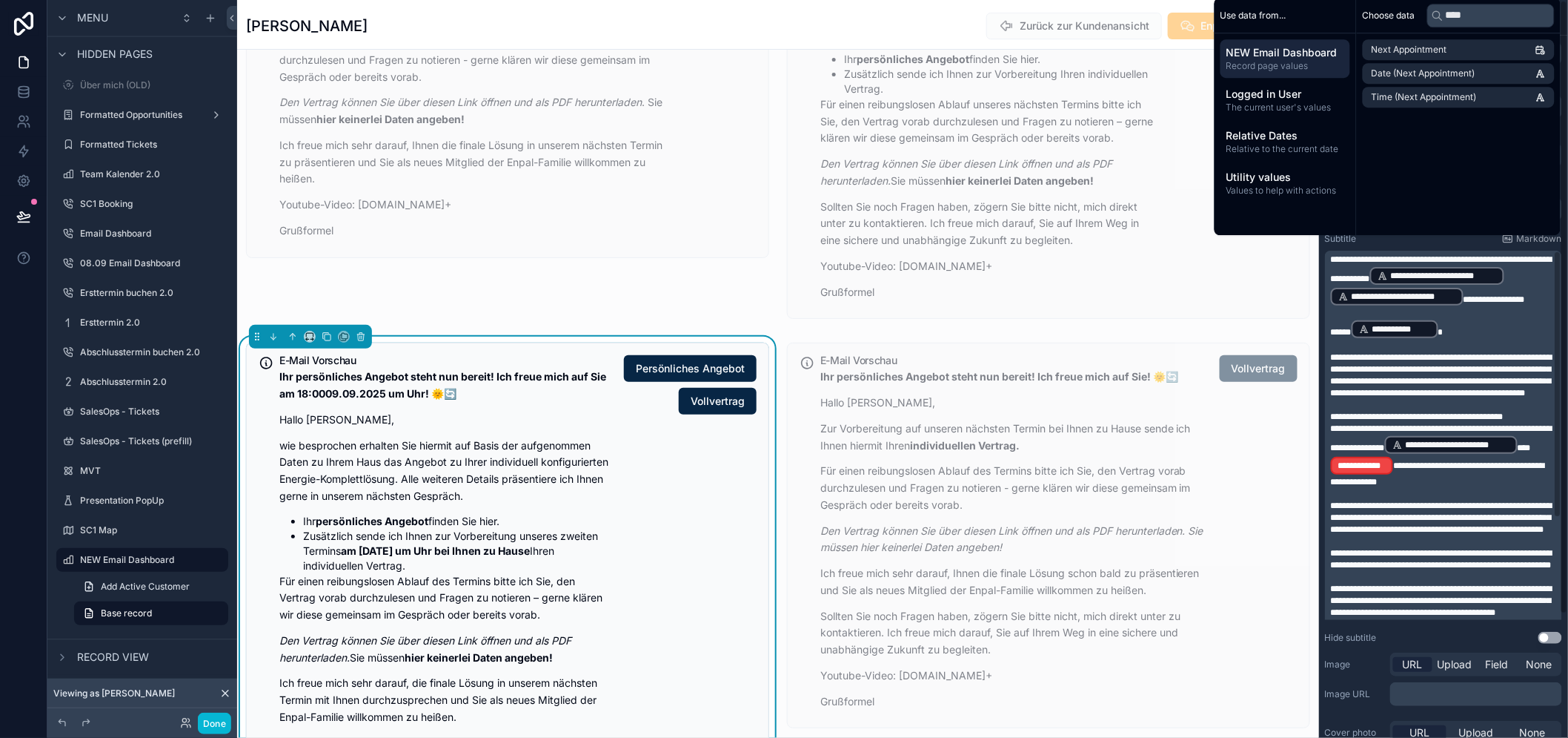
scroll to position [30, 0]
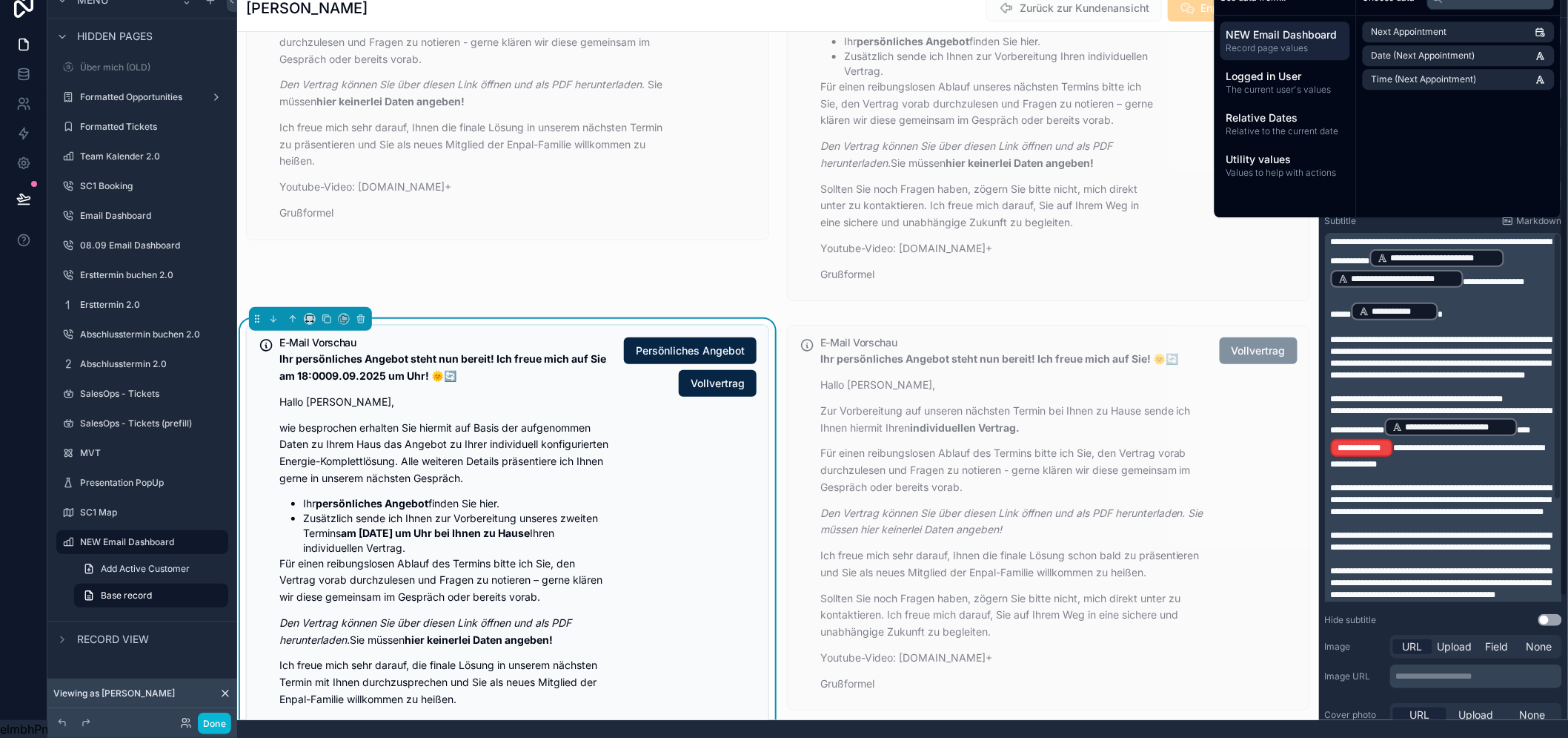
click at [1421, 445] on span "**********" at bounding box center [1438, 455] width 214 height 25
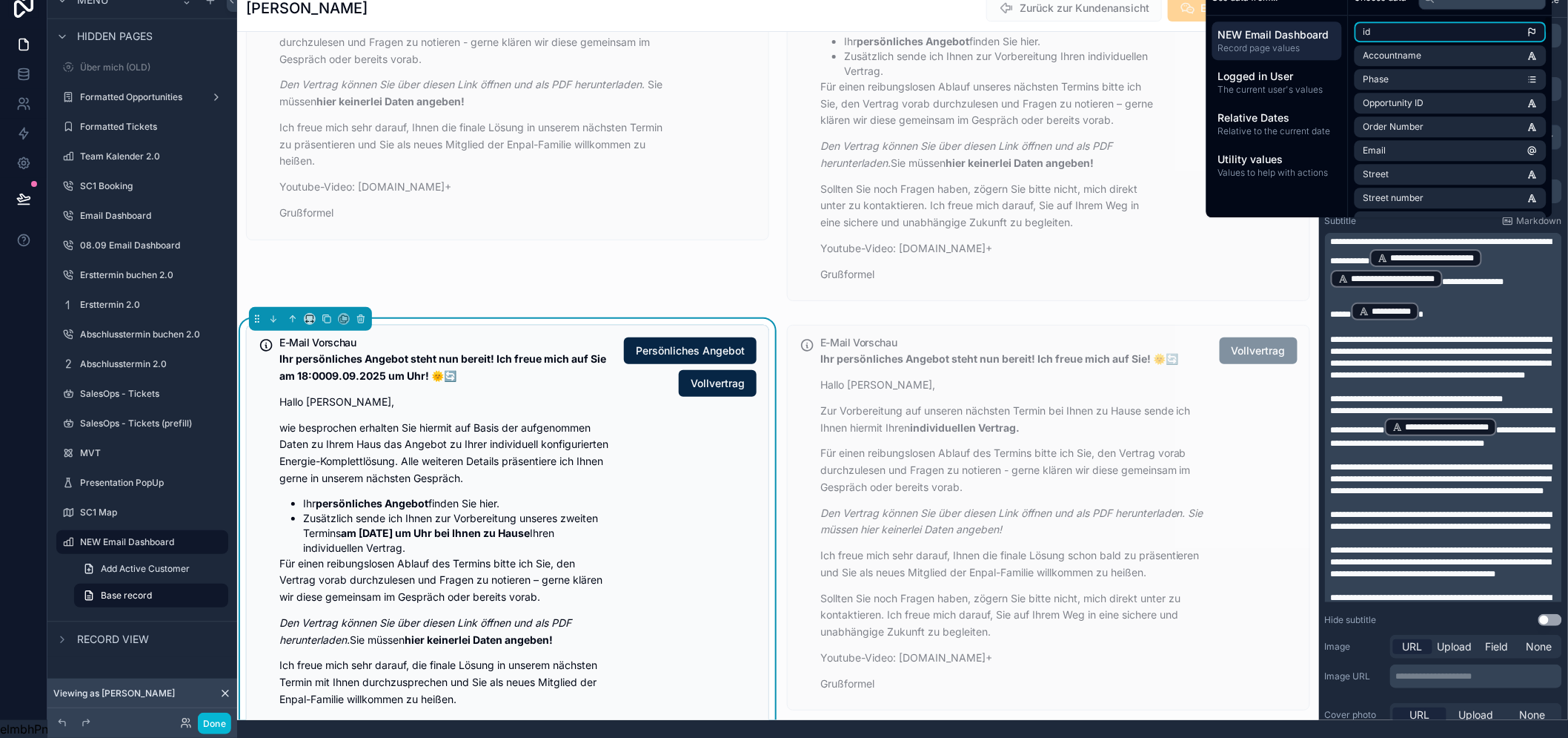
scroll to position [0, 0]
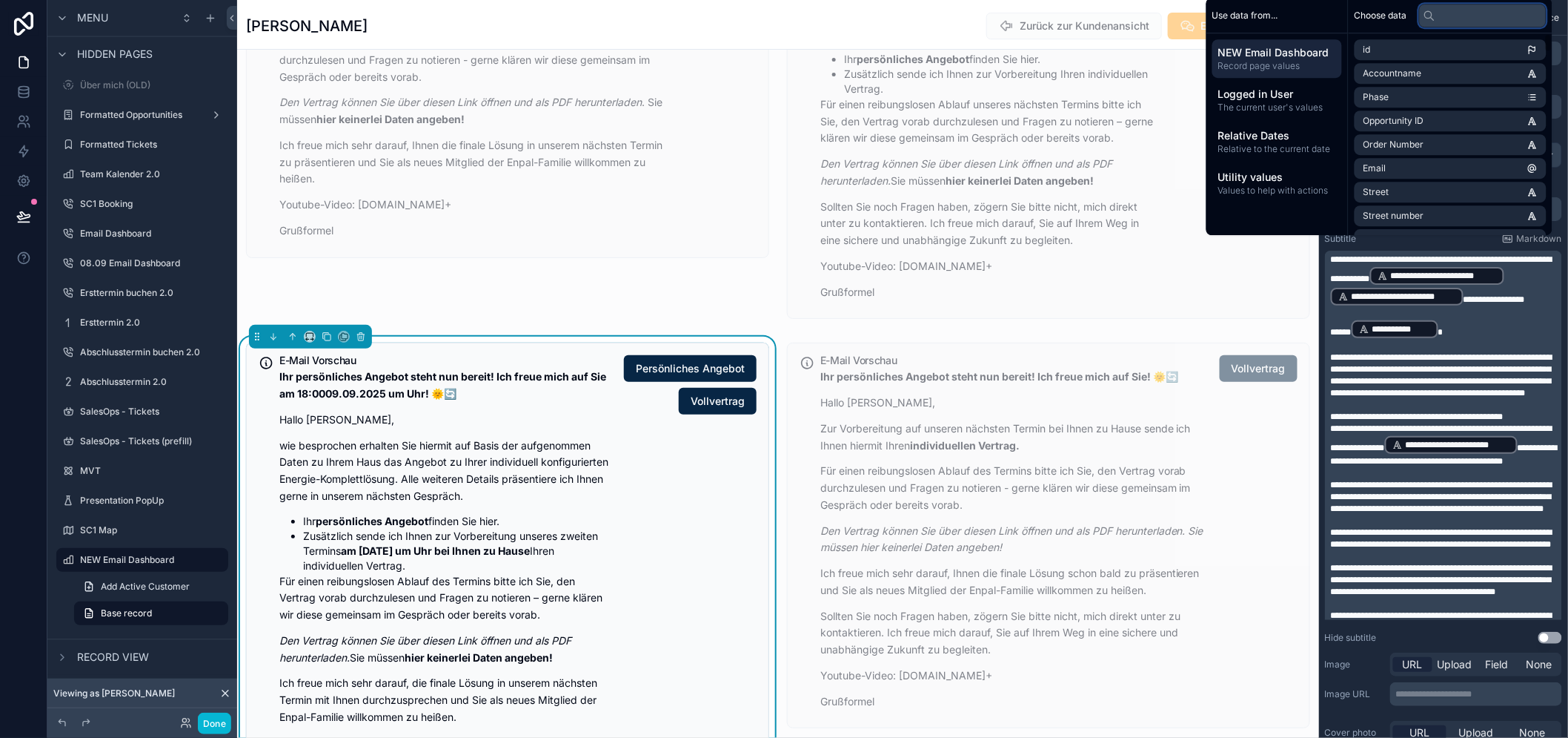
click at [1471, 27] on input "text" at bounding box center [1482, 15] width 127 height 24
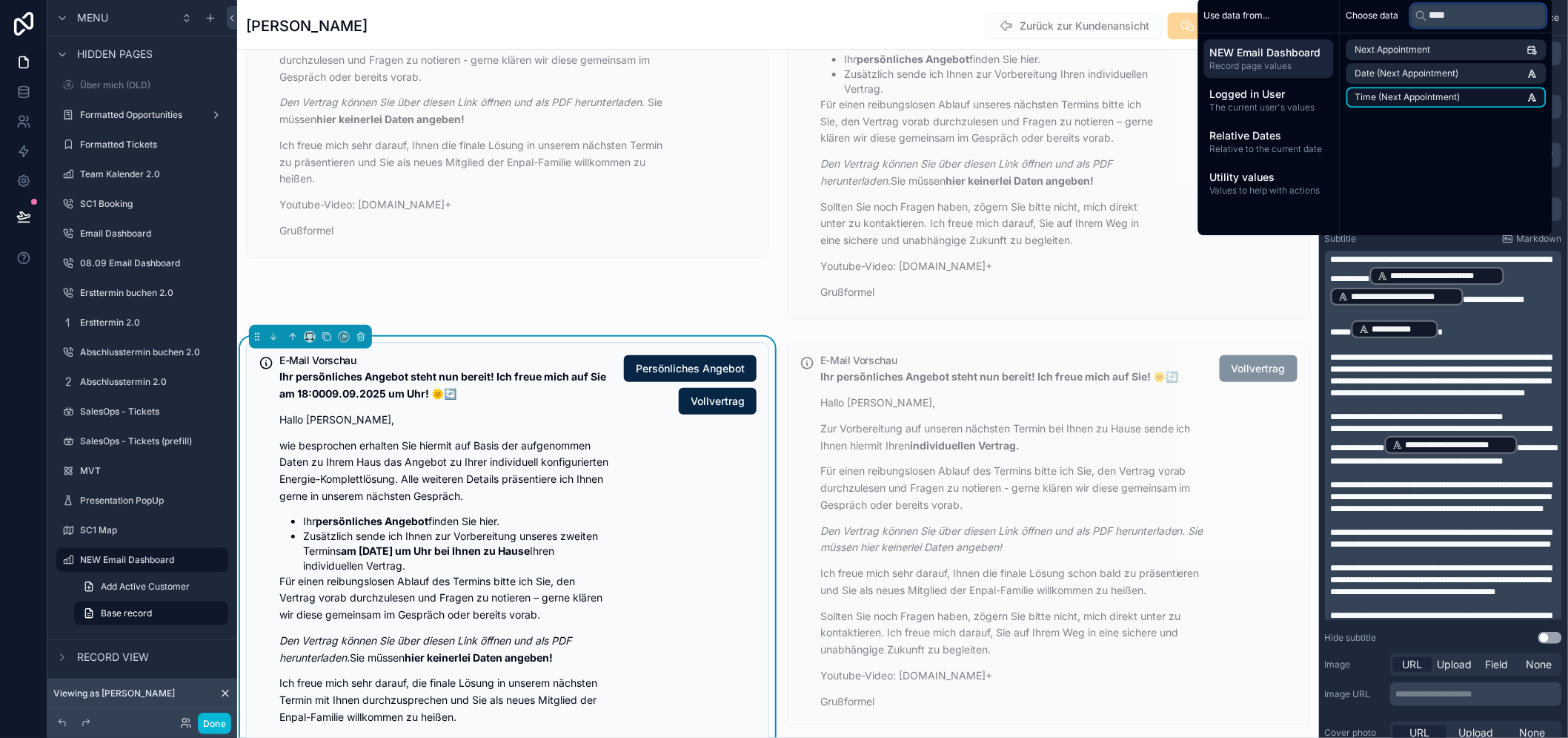
type input "****"
click at [1443, 103] on span "Time (Next Appointment)" at bounding box center [1408, 96] width 105 height 12
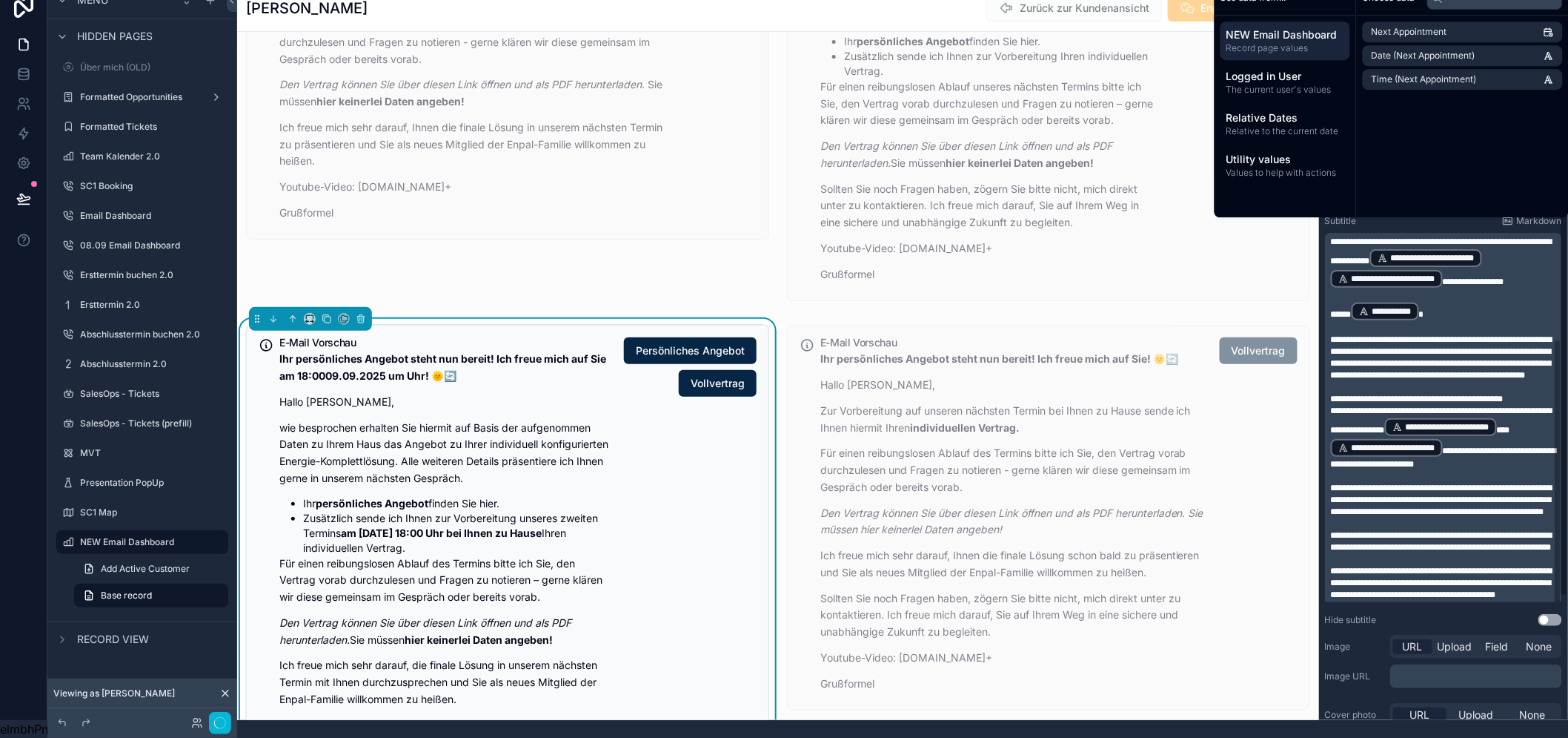
scroll to position [151, 0]
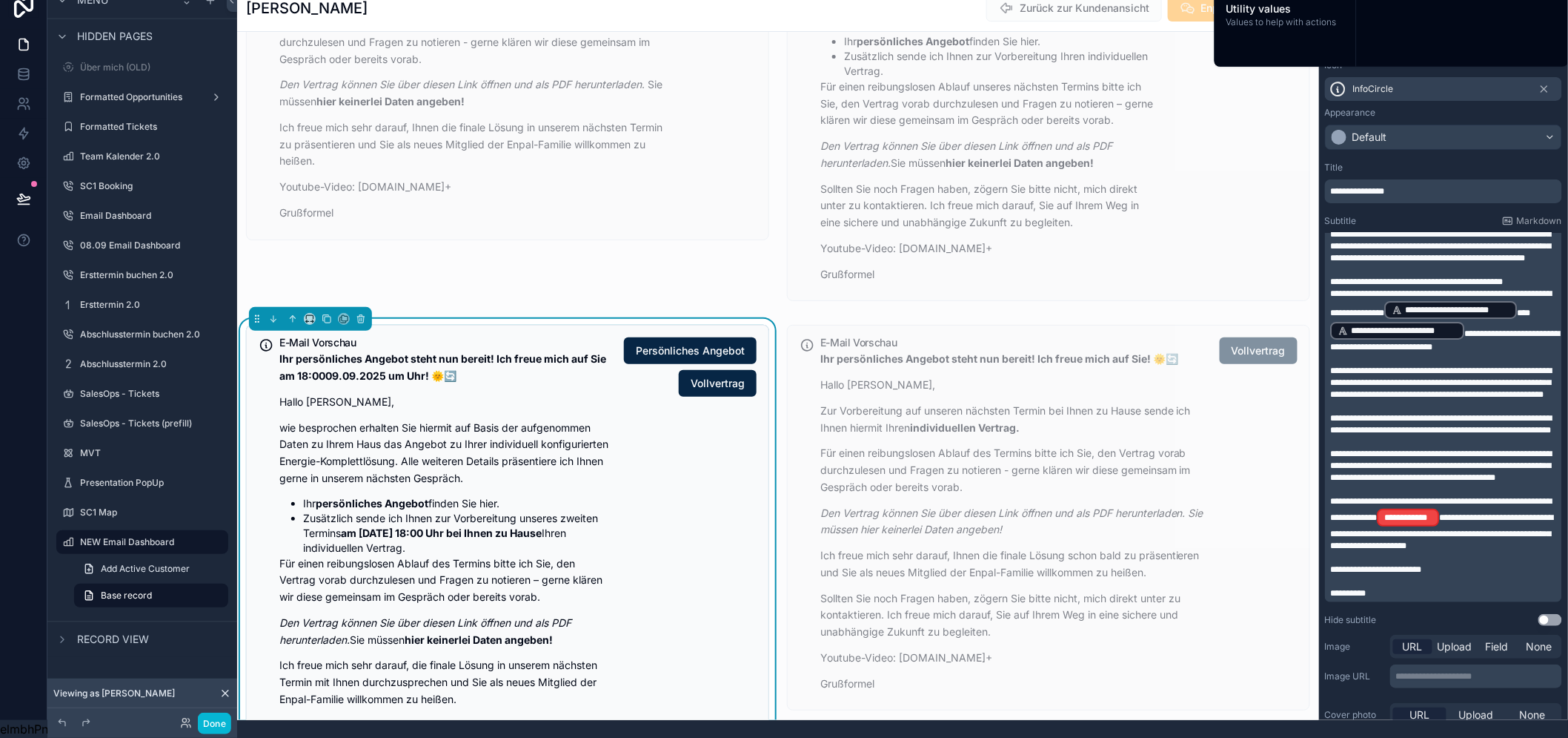
click at [1478, 513] on span "**********" at bounding box center [1442, 532] width 223 height 37
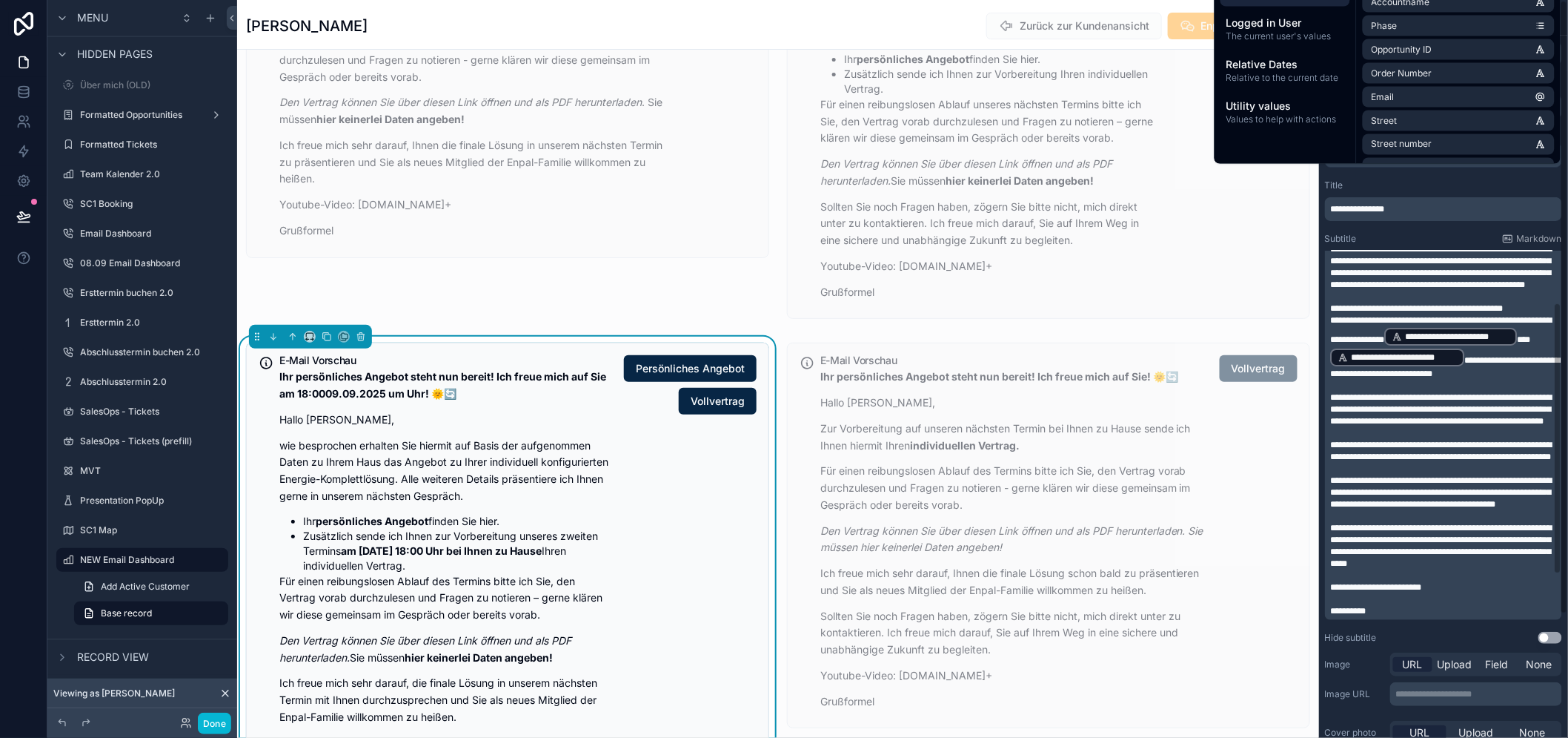
scroll to position [0, 0]
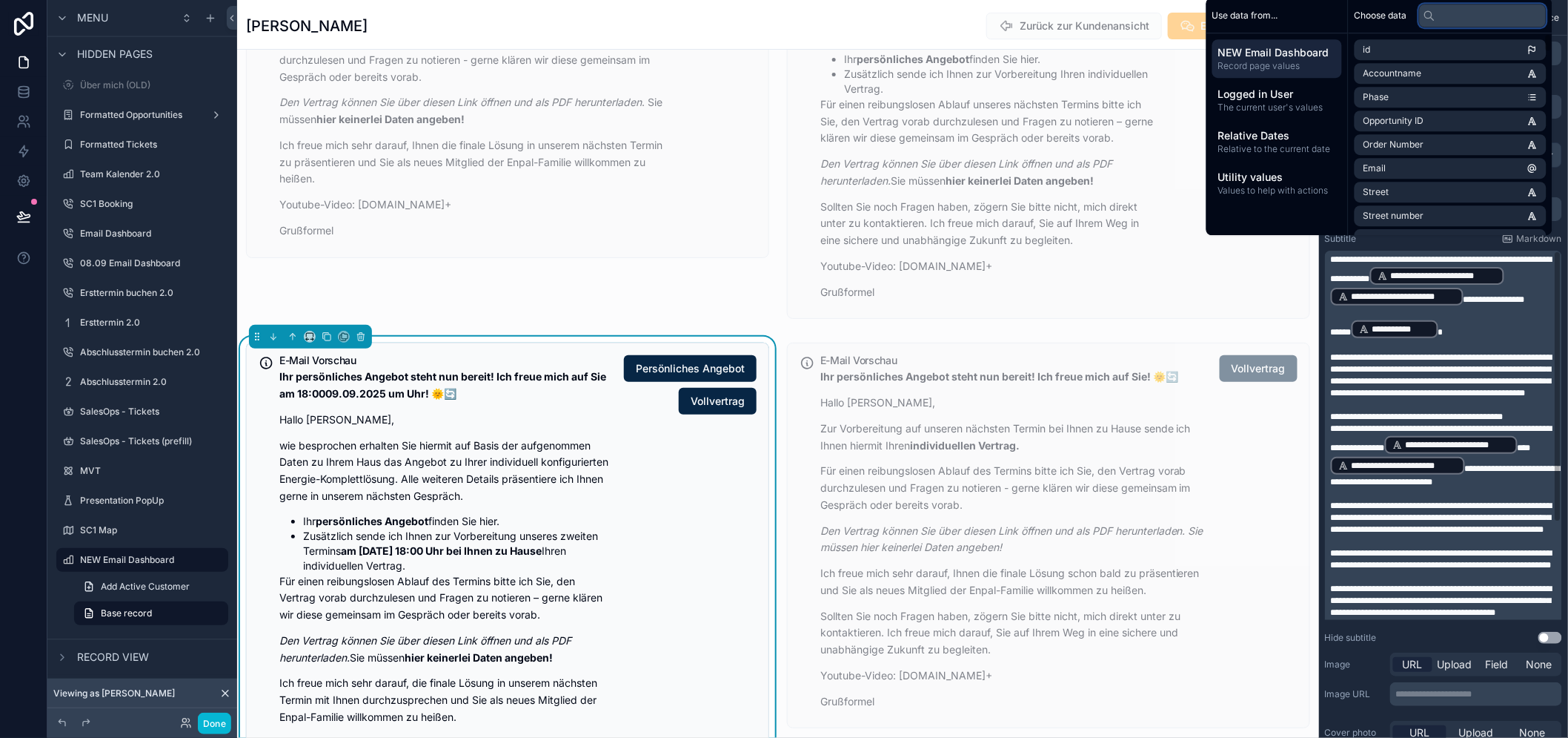
click at [1503, 22] on input "text" at bounding box center [1482, 15] width 127 height 24
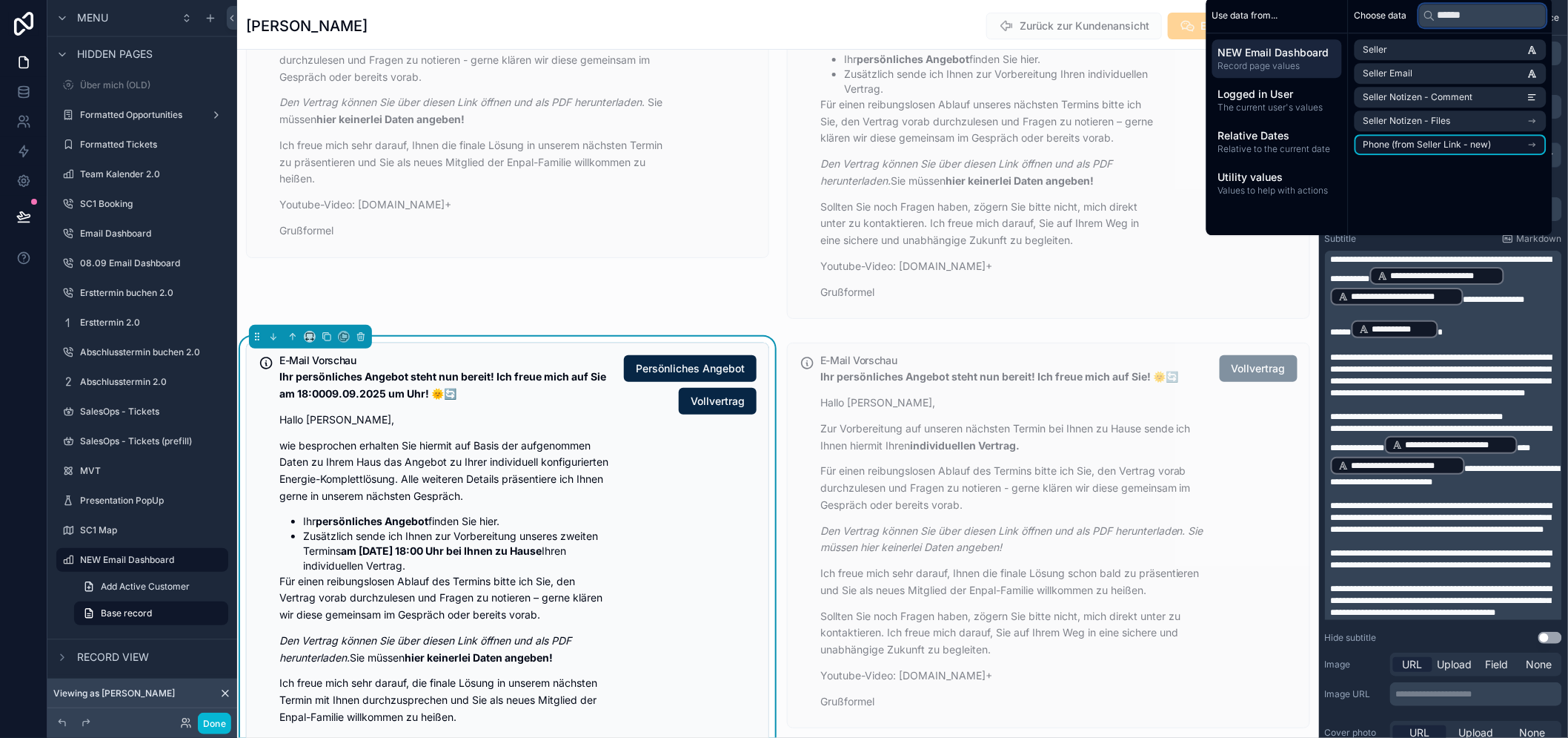
type input "******"
click at [1455, 151] on span "Phone (from Seller Link - new)" at bounding box center [1428, 144] width 128 height 12
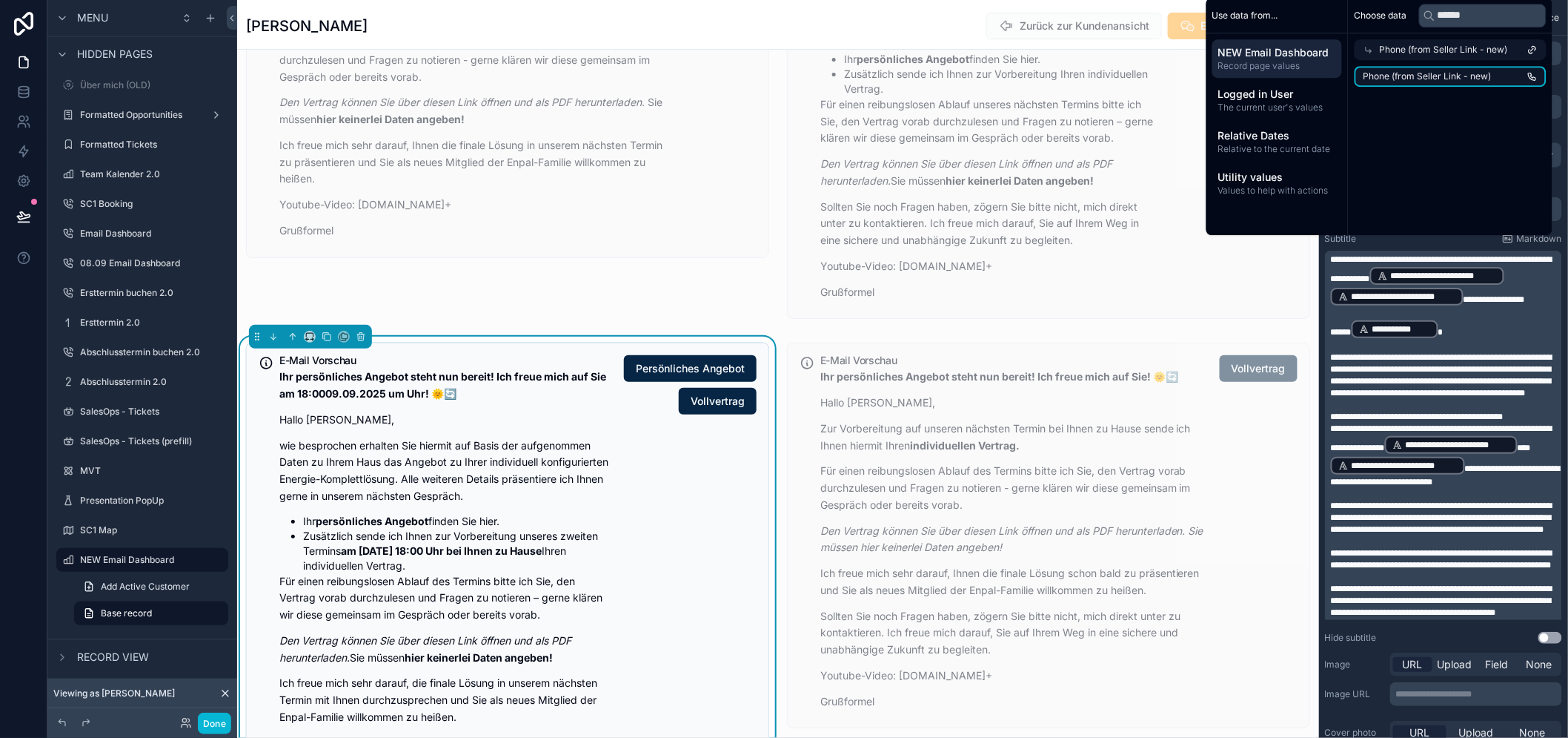
click at [1440, 83] on span "Phone (from Seller Link - new)" at bounding box center [1428, 76] width 128 height 12
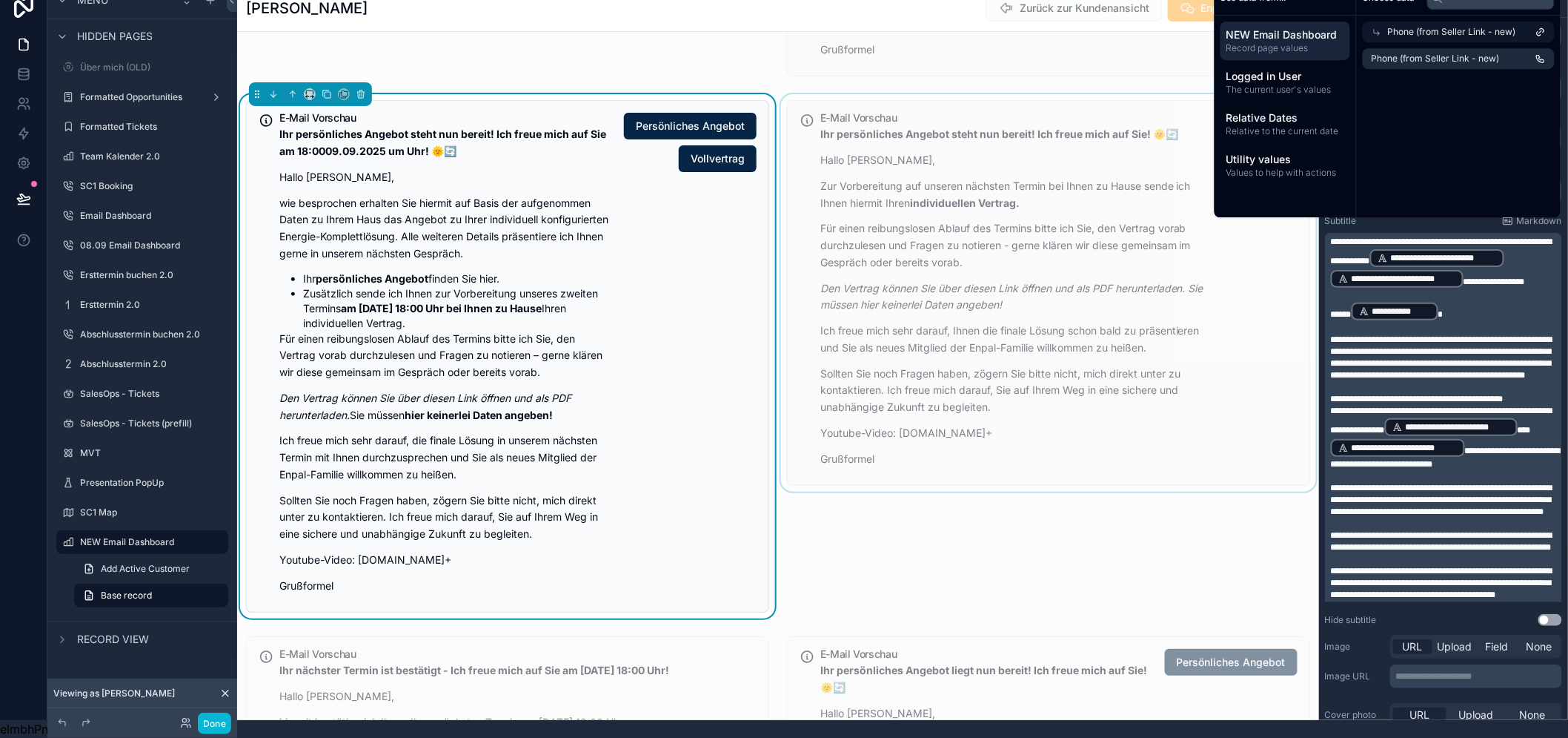
scroll to position [2389, 0]
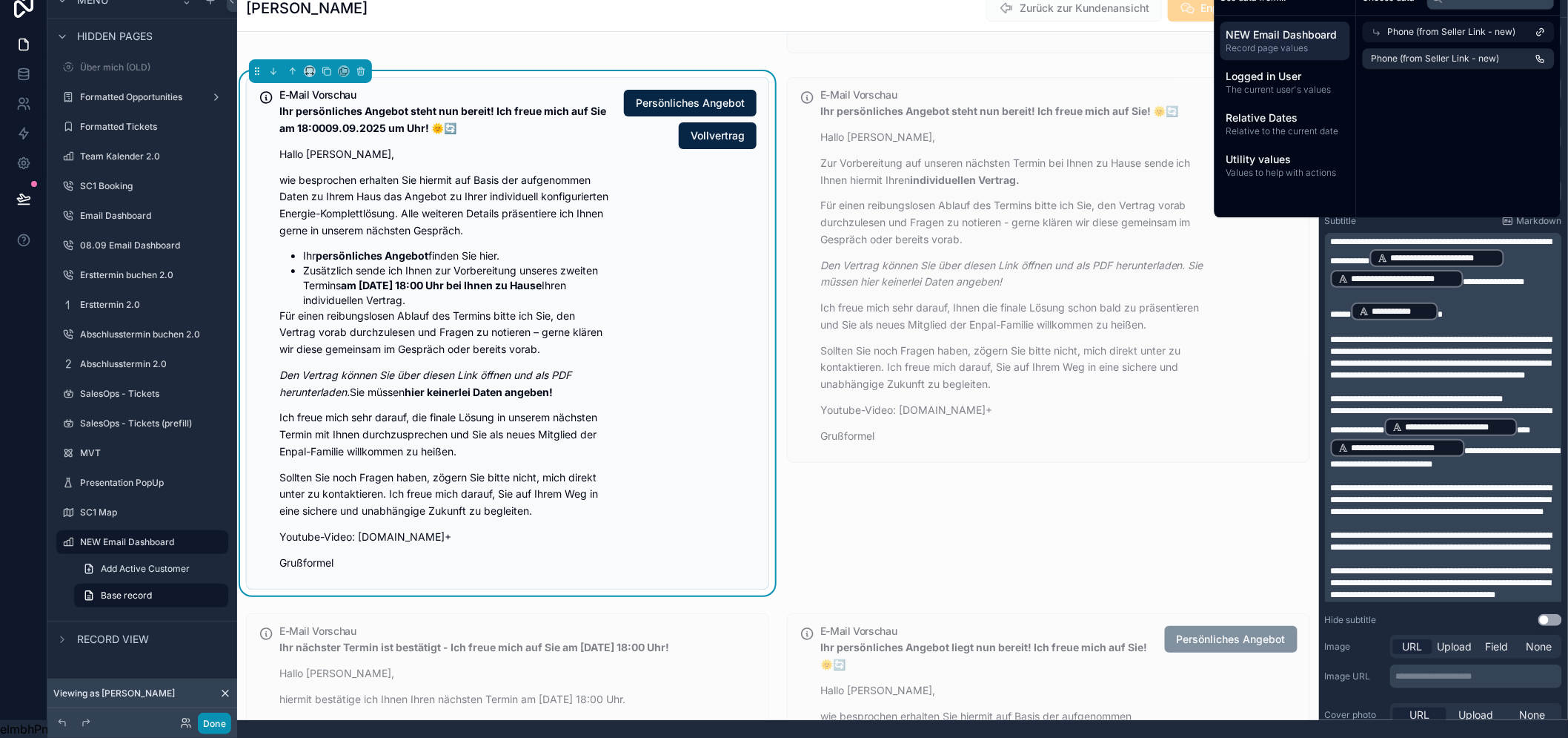
click at [213, 723] on button "Done" at bounding box center [214, 723] width 33 height 22
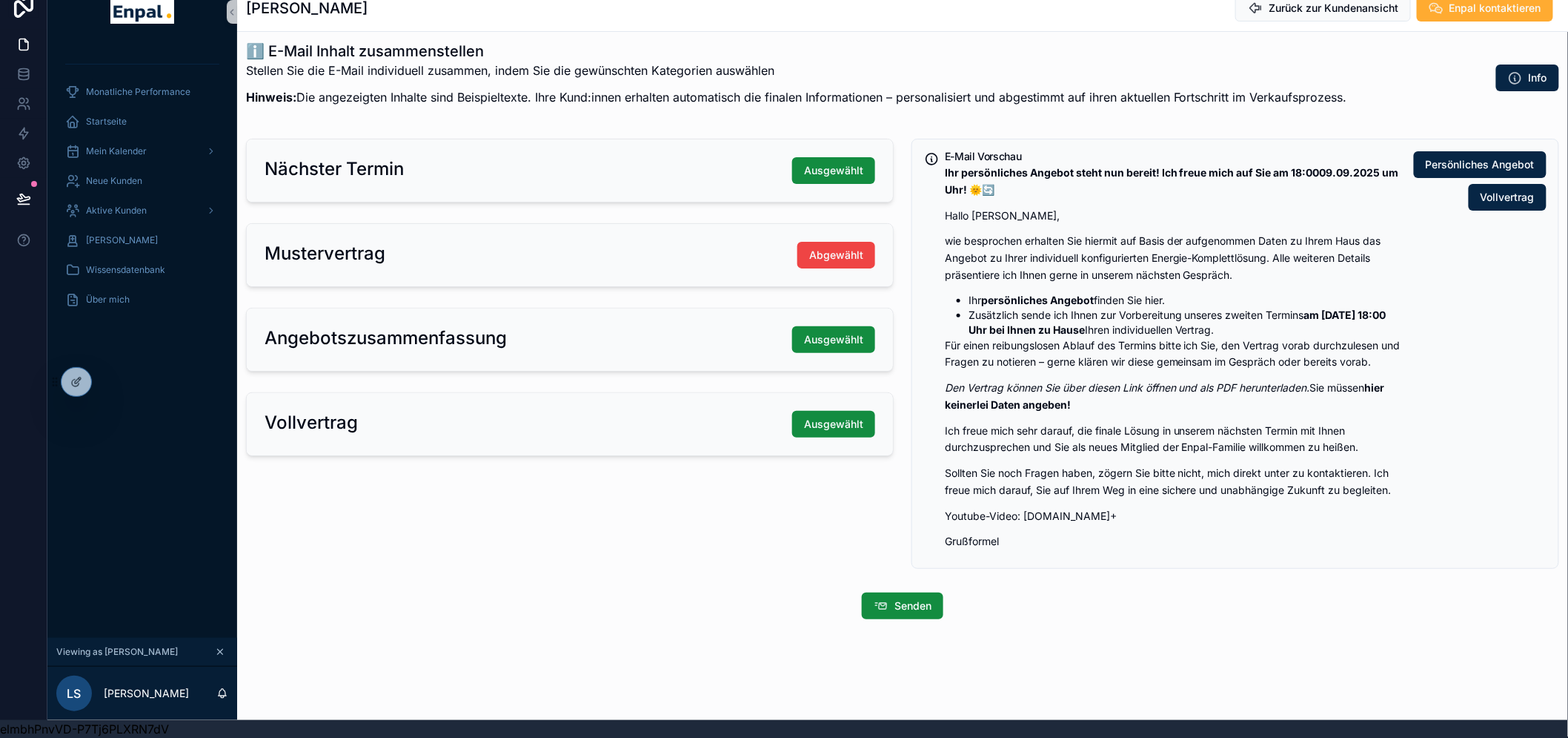
scroll to position [90, 0]
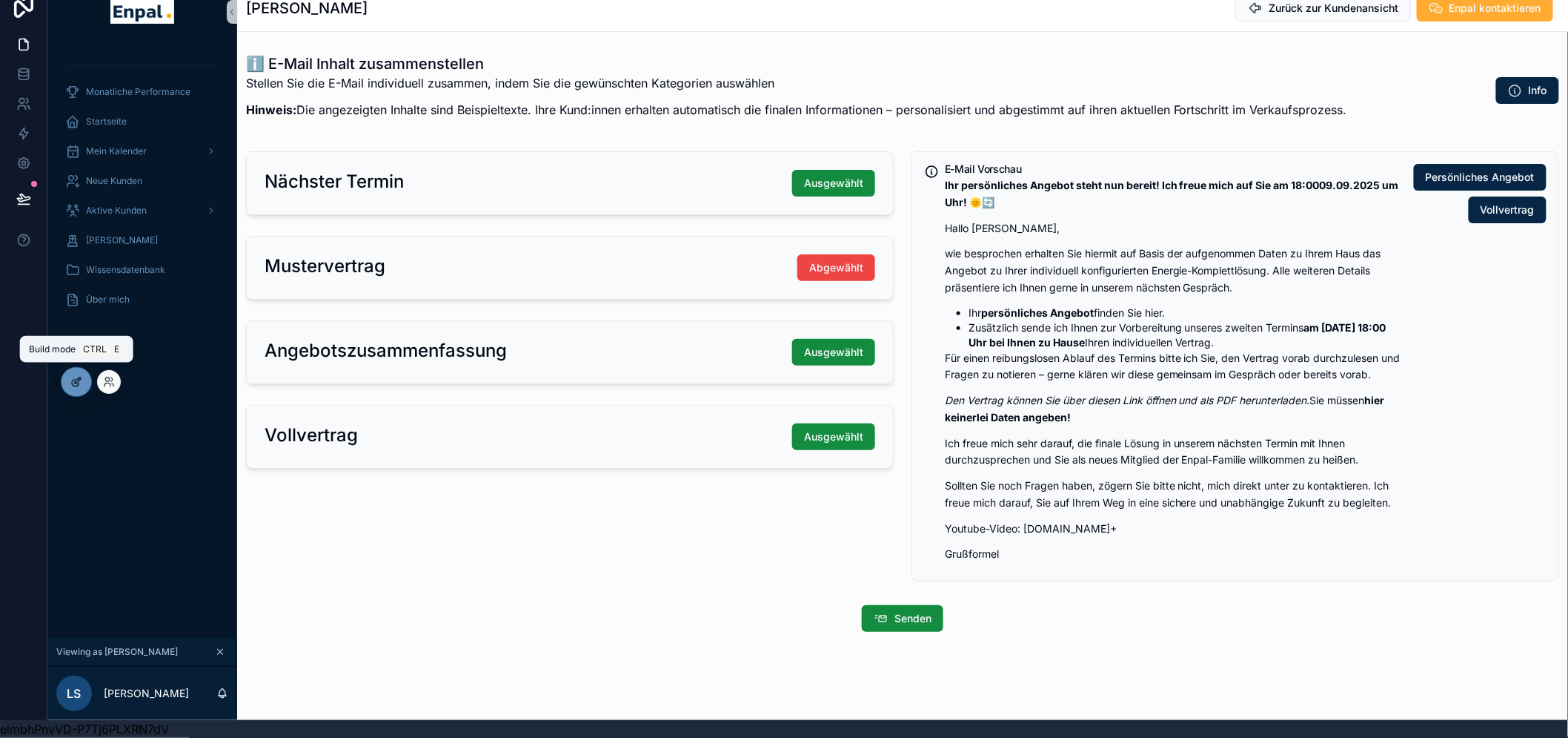
click at [78, 377] on icon at bounding box center [76, 381] width 12 height 12
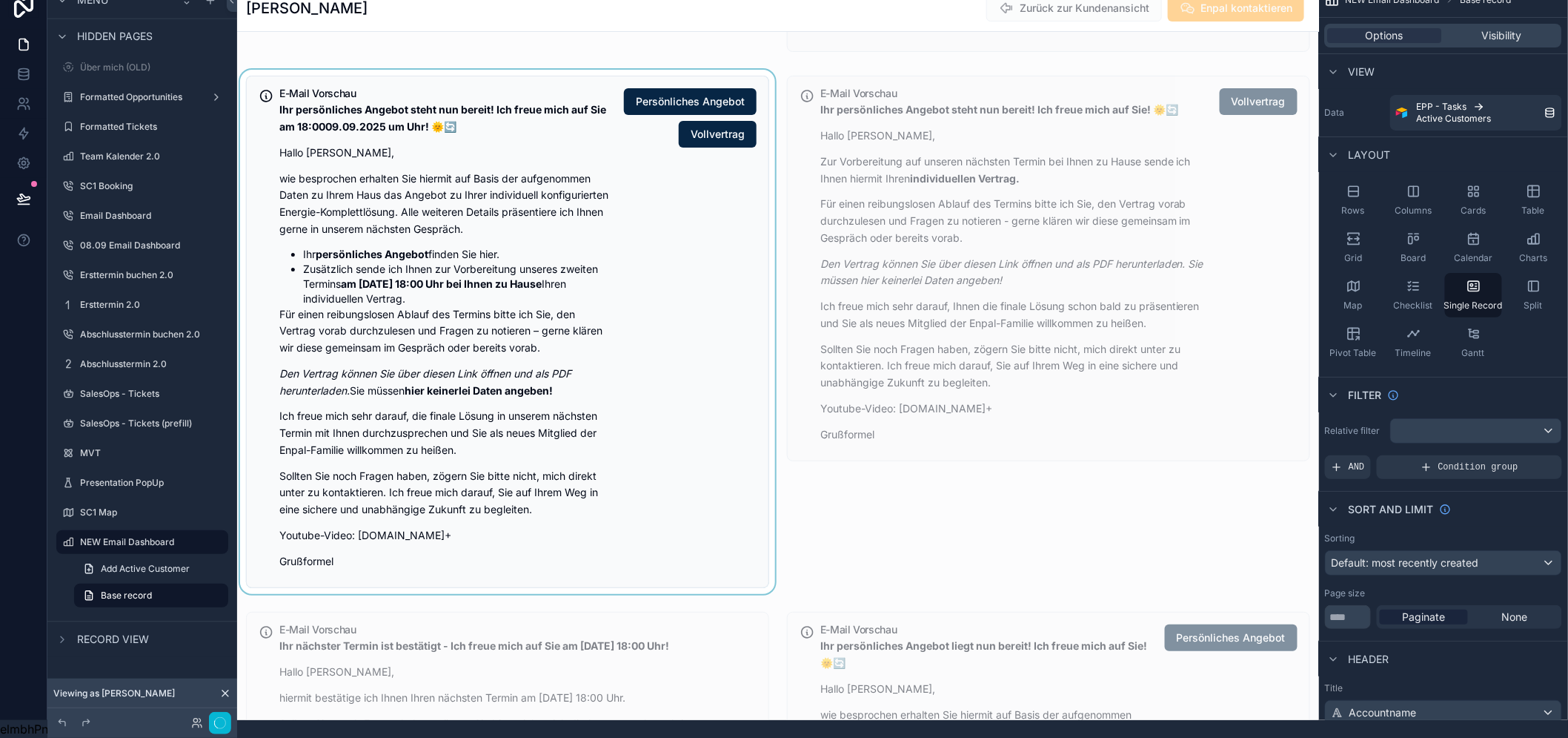
scroll to position [2389, 0]
click at [627, 378] on div "scrollable content" at bounding box center [507, 333] width 541 height 524
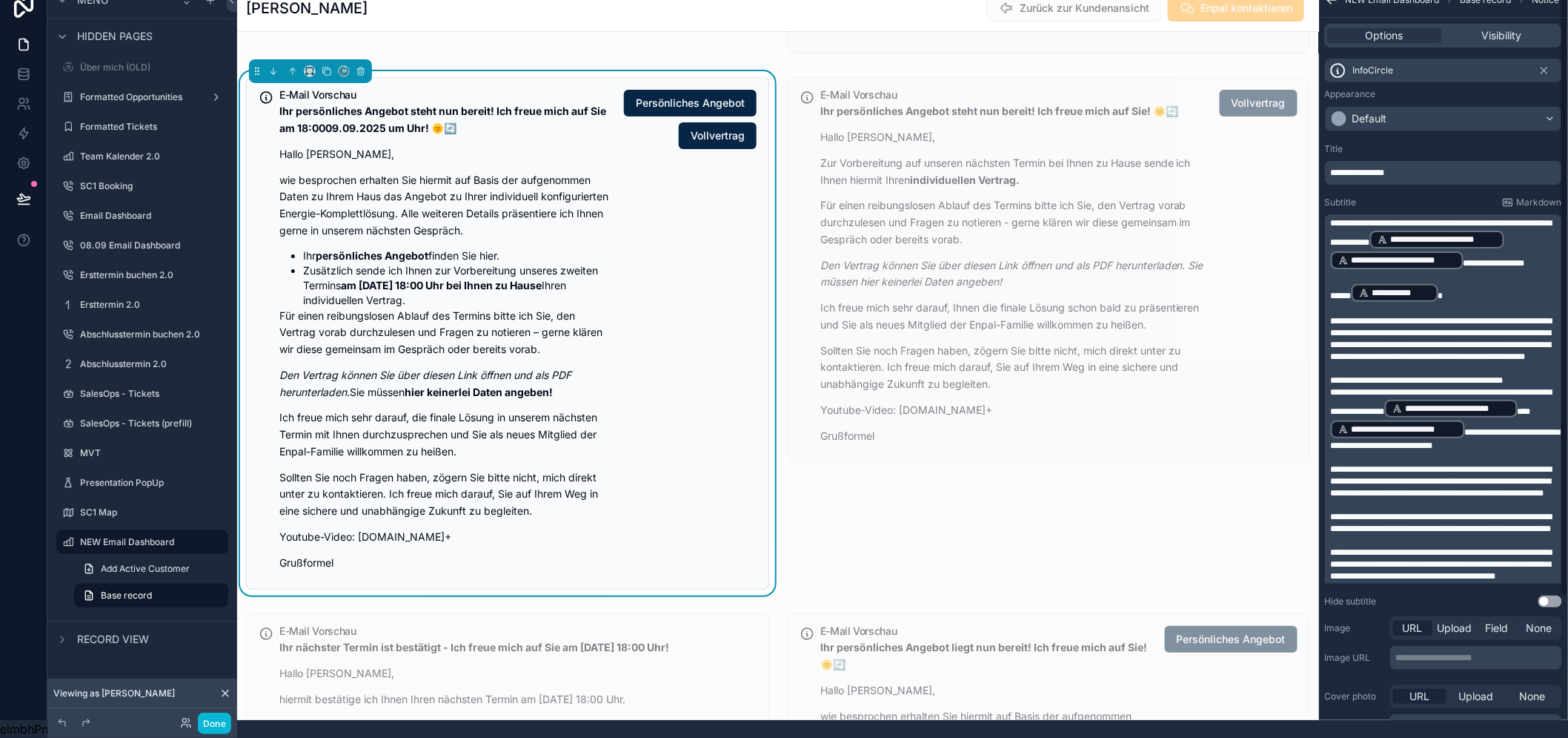
scroll to position [0, 0]
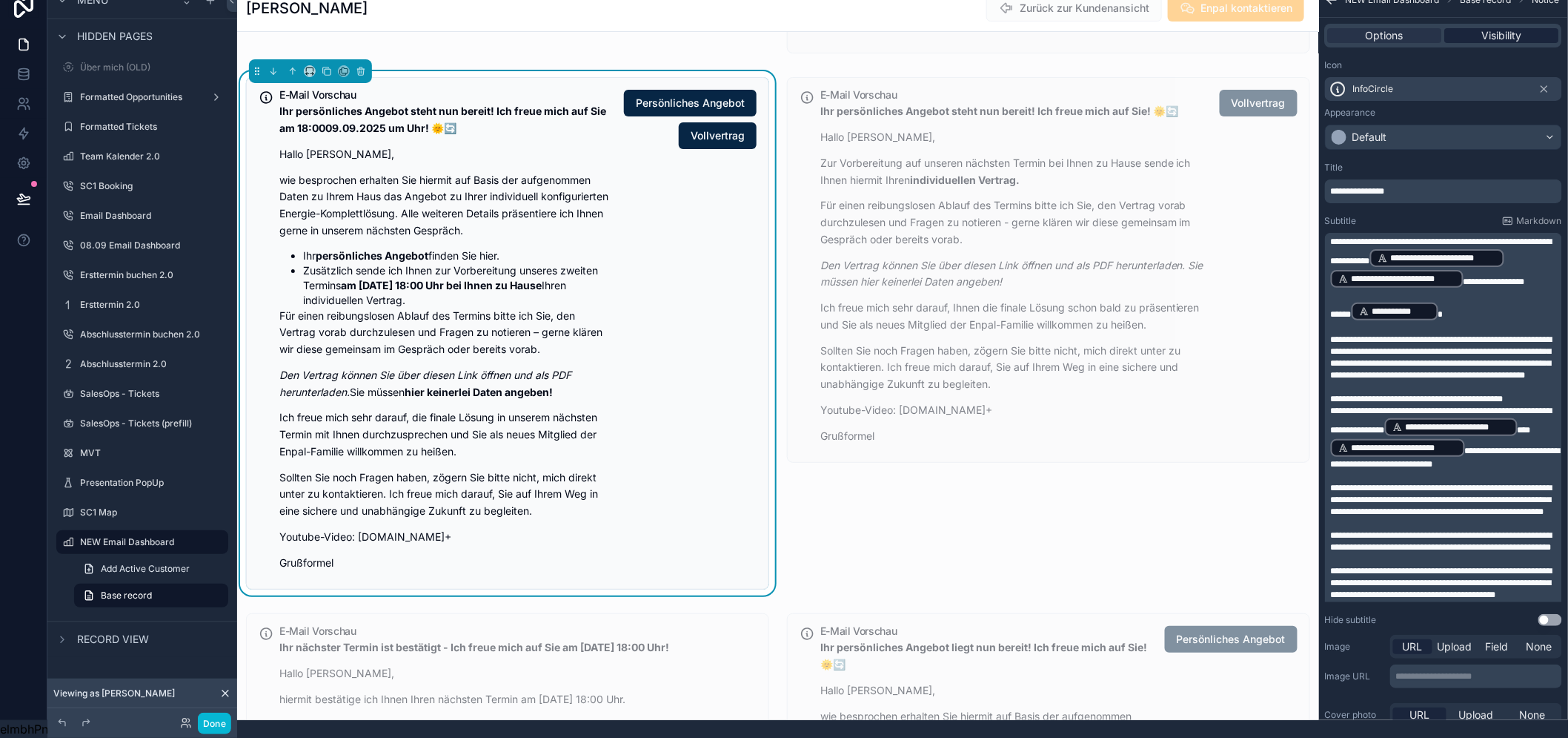
click at [1506, 28] on span "Visibility" at bounding box center [1502, 35] width 40 height 15
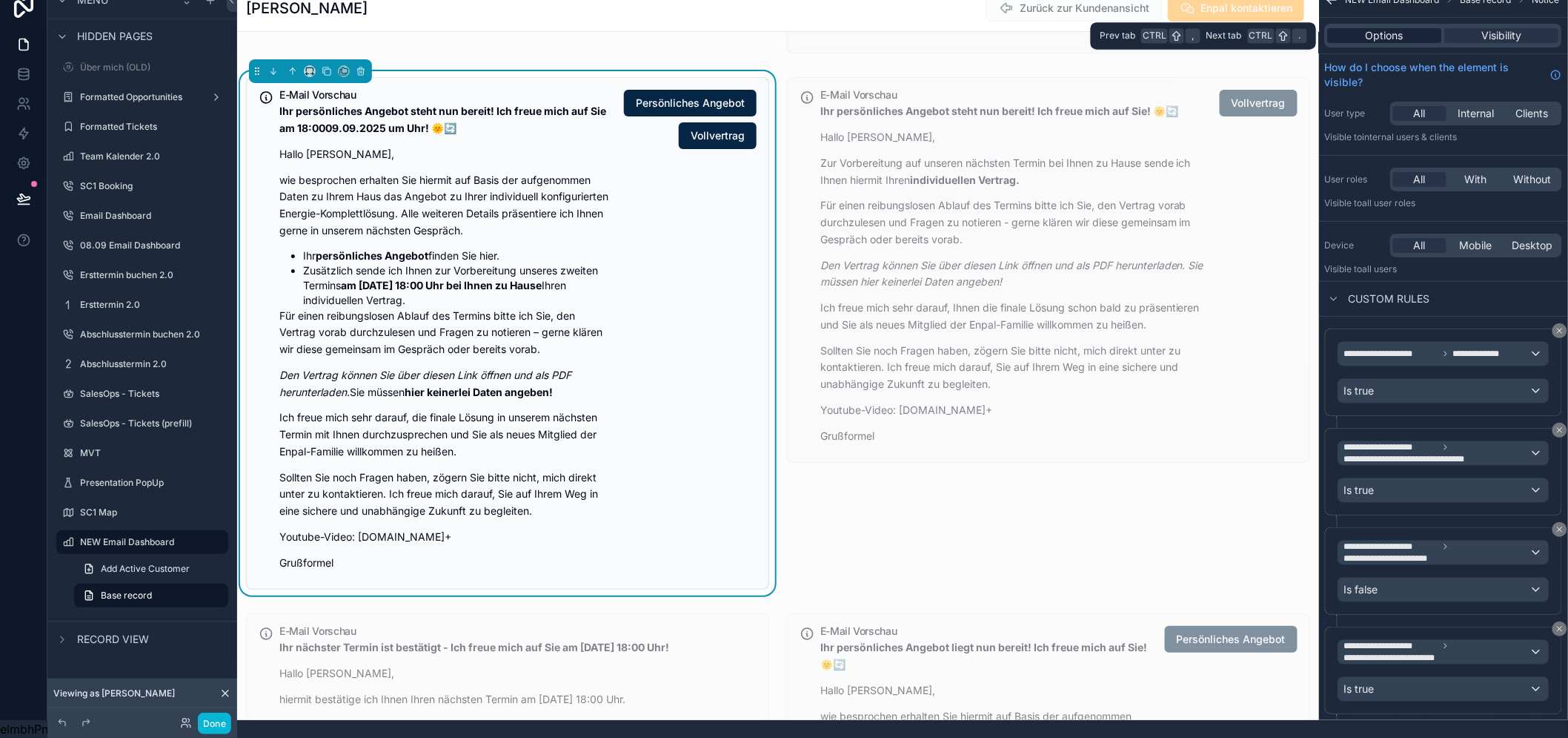
click at [1390, 28] on span "Options" at bounding box center [1385, 35] width 38 height 15
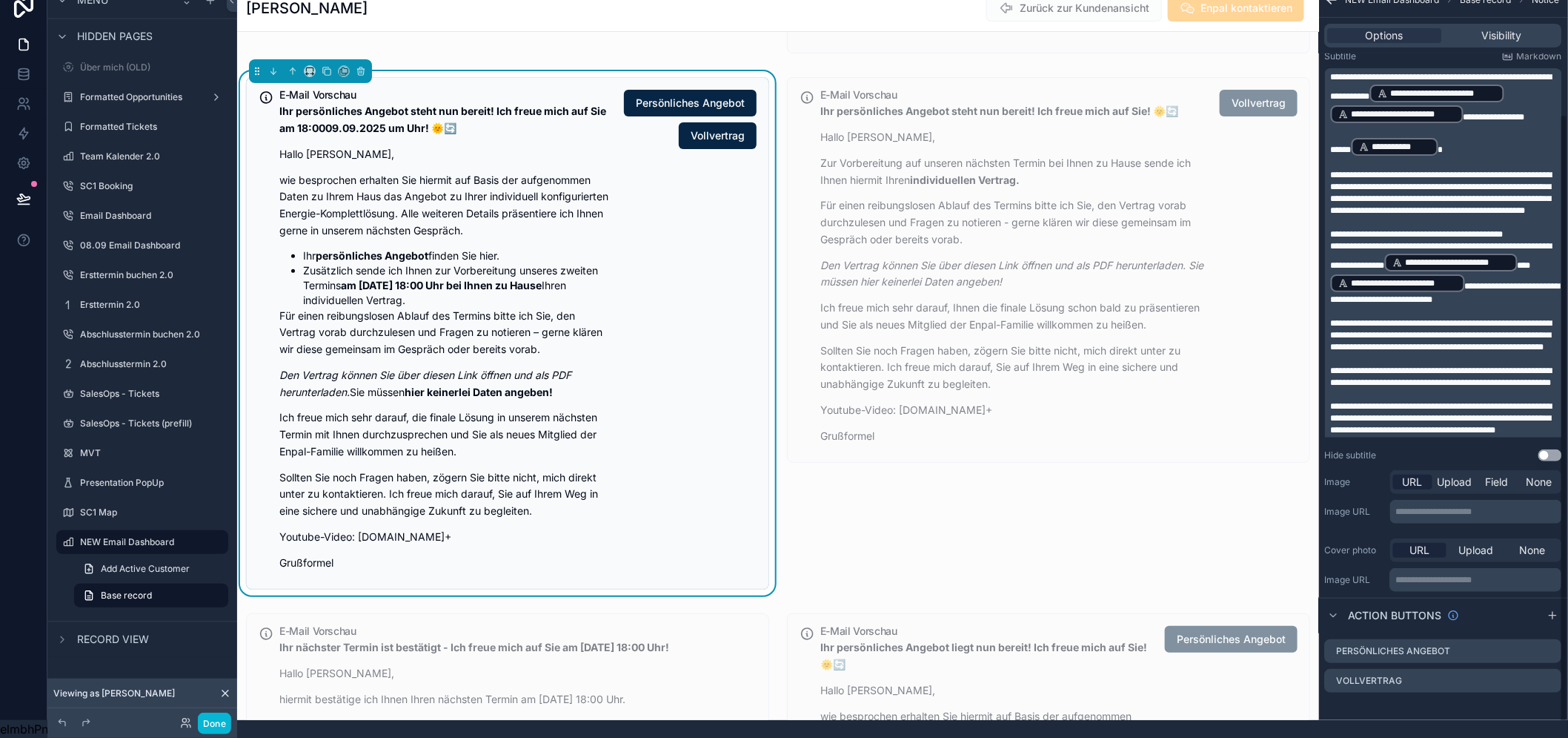
scroll to position [165, 0]
click at [1556, 645] on icon "scrollable content" at bounding box center [1550, 650] width 12 height 12
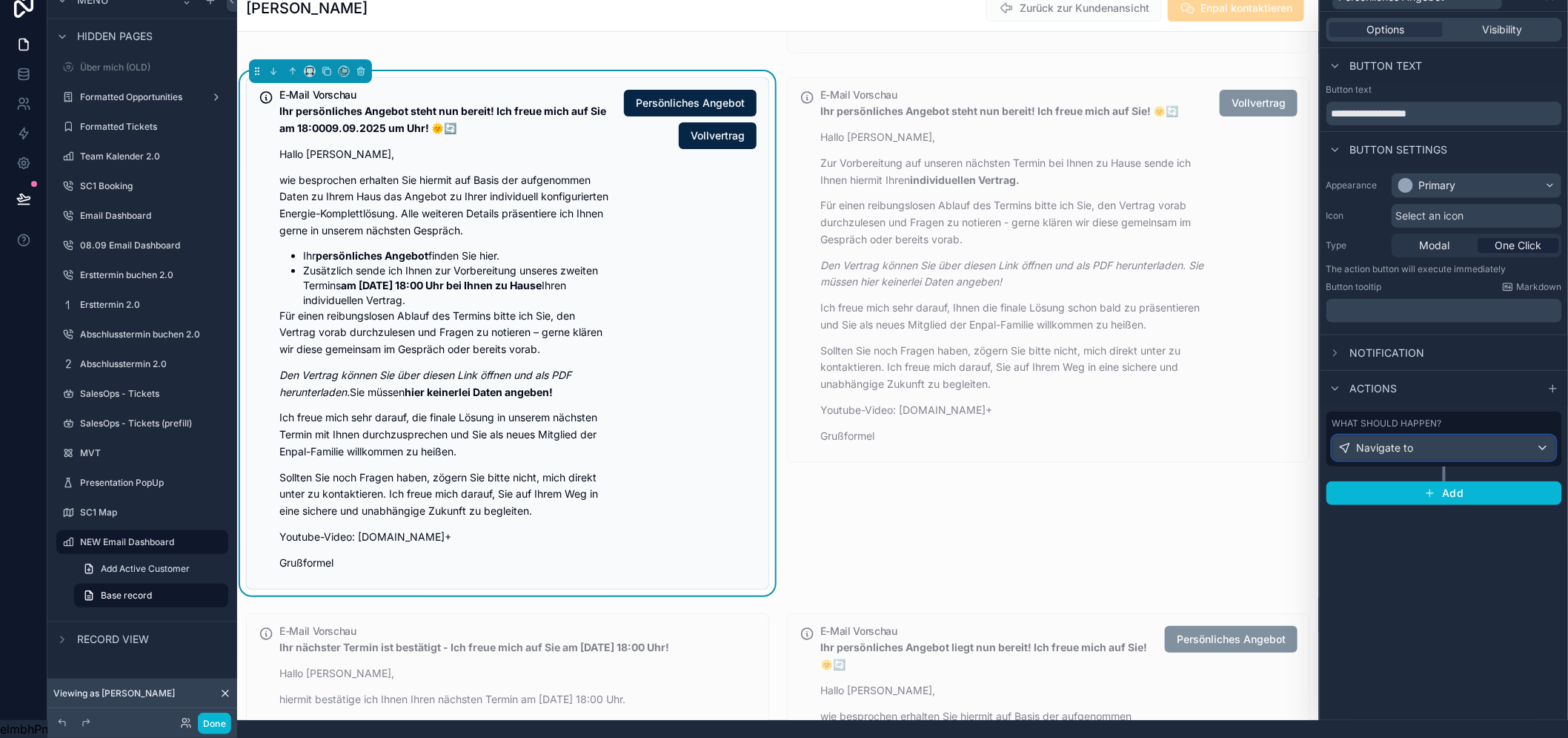
click at [1436, 438] on div "Navigate to" at bounding box center [1445, 448] width 222 height 24
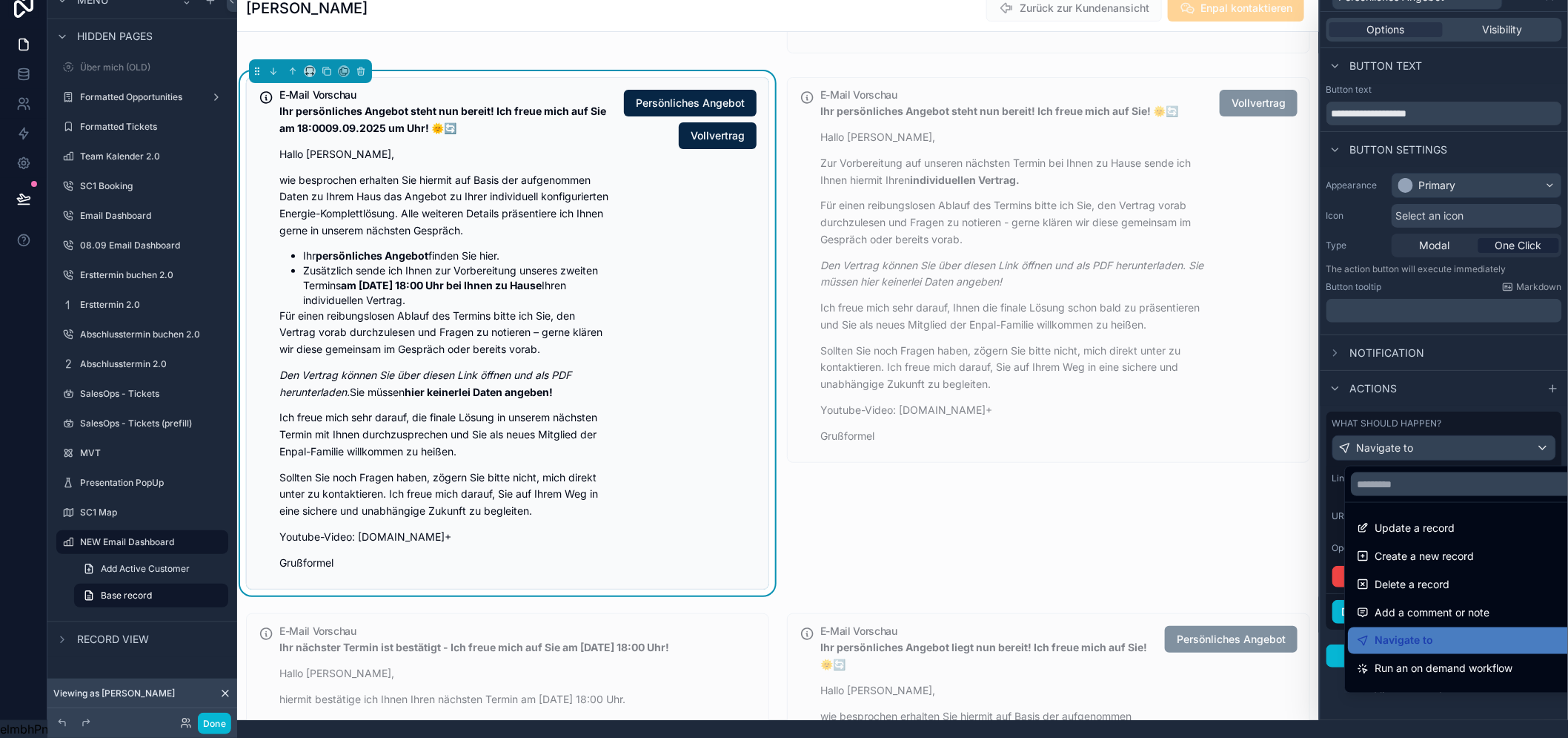
click at [1436, 438] on div at bounding box center [1445, 351] width 248 height 738
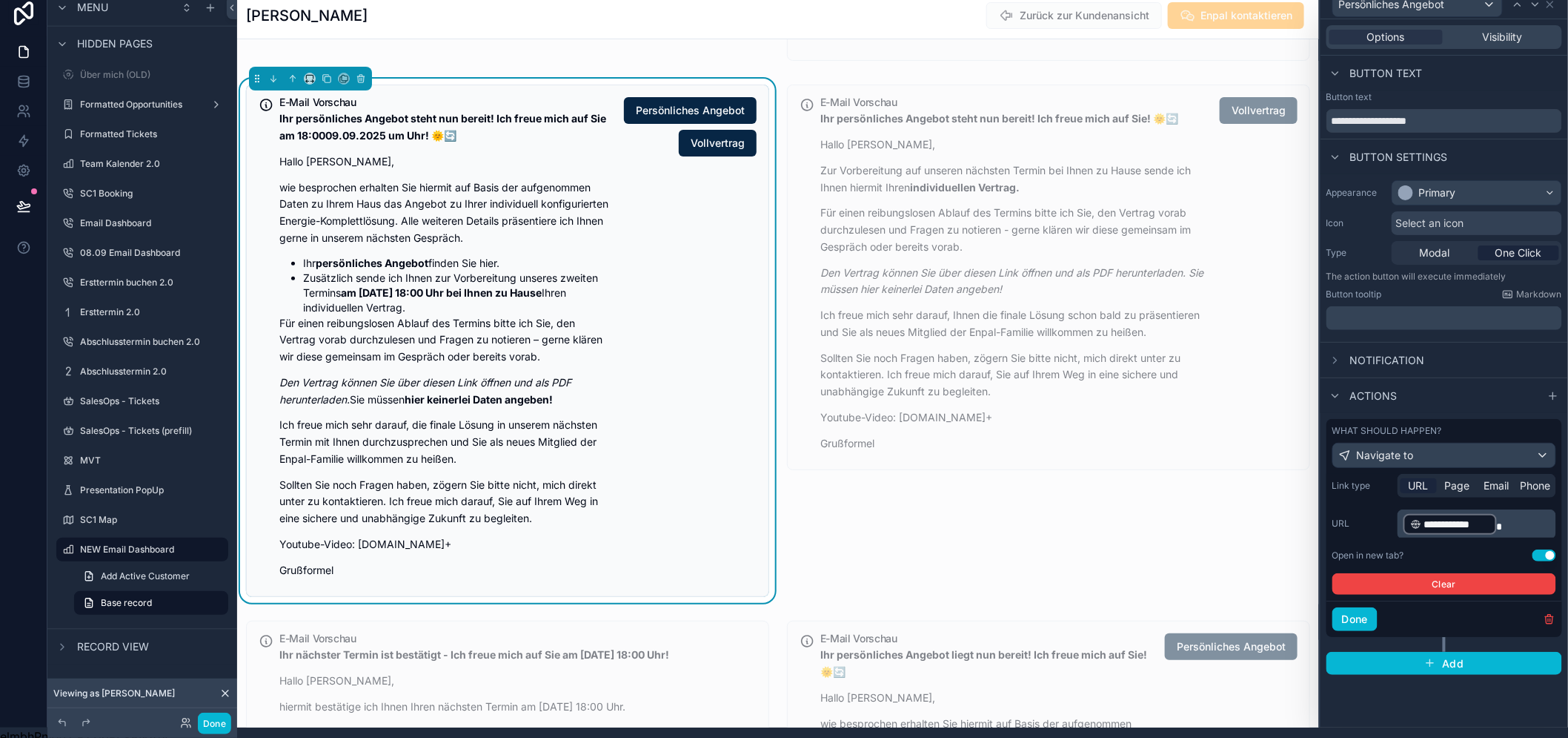
scroll to position [0, 0]
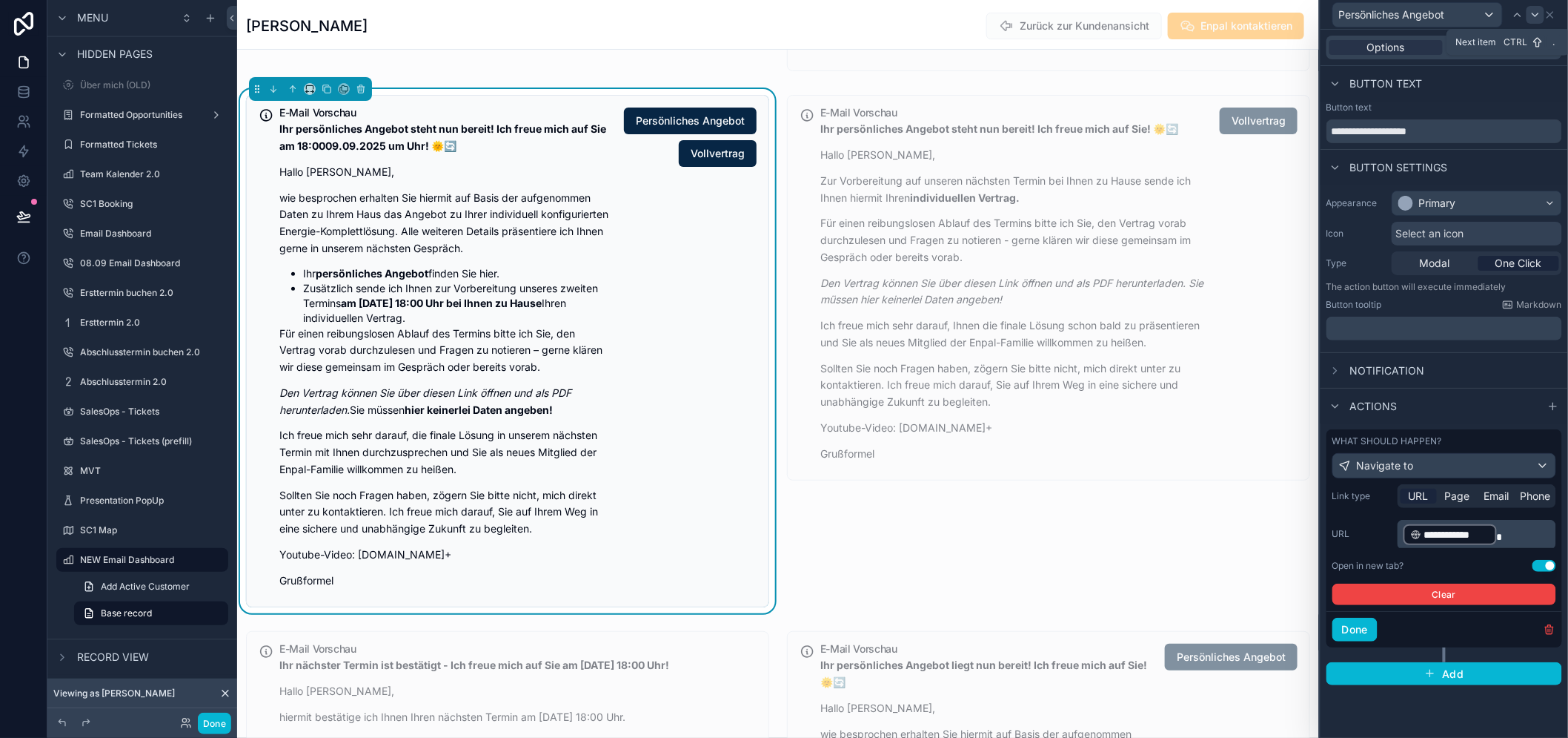
click at [1545, 6] on div at bounding box center [1536, 15] width 18 height 18
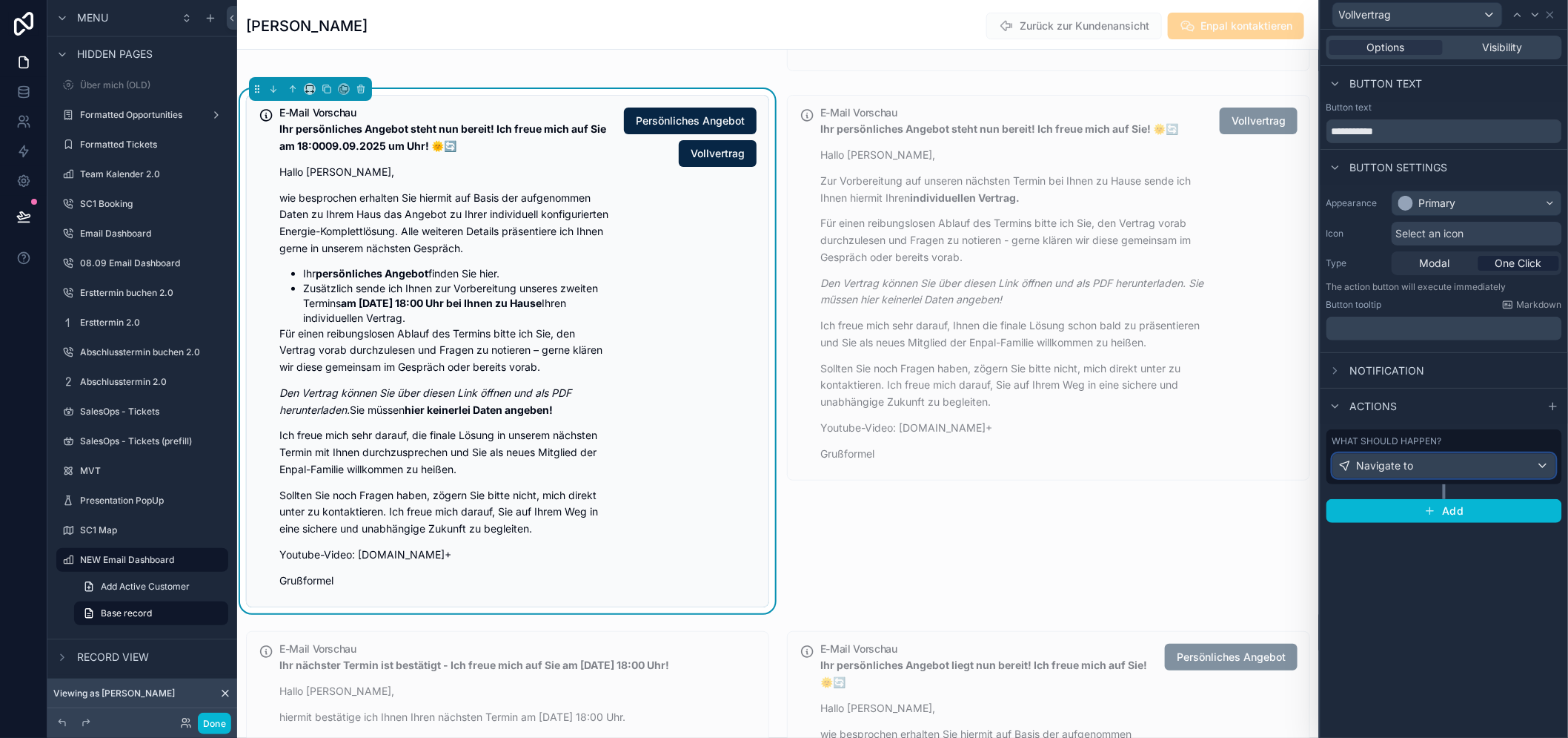
click at [1449, 470] on div "Navigate to" at bounding box center [1445, 465] width 222 height 24
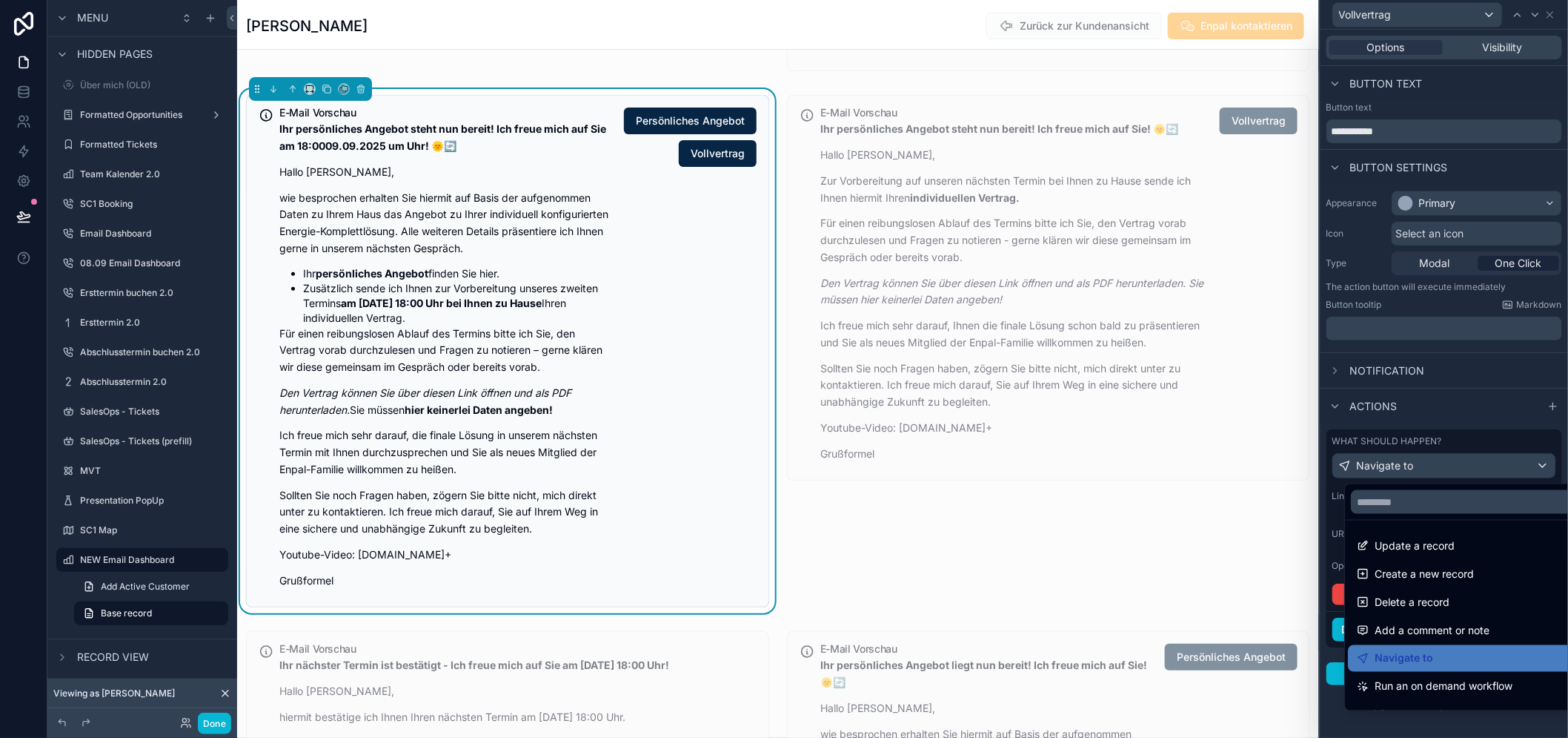
click at [1449, 468] on div at bounding box center [1445, 369] width 248 height 738
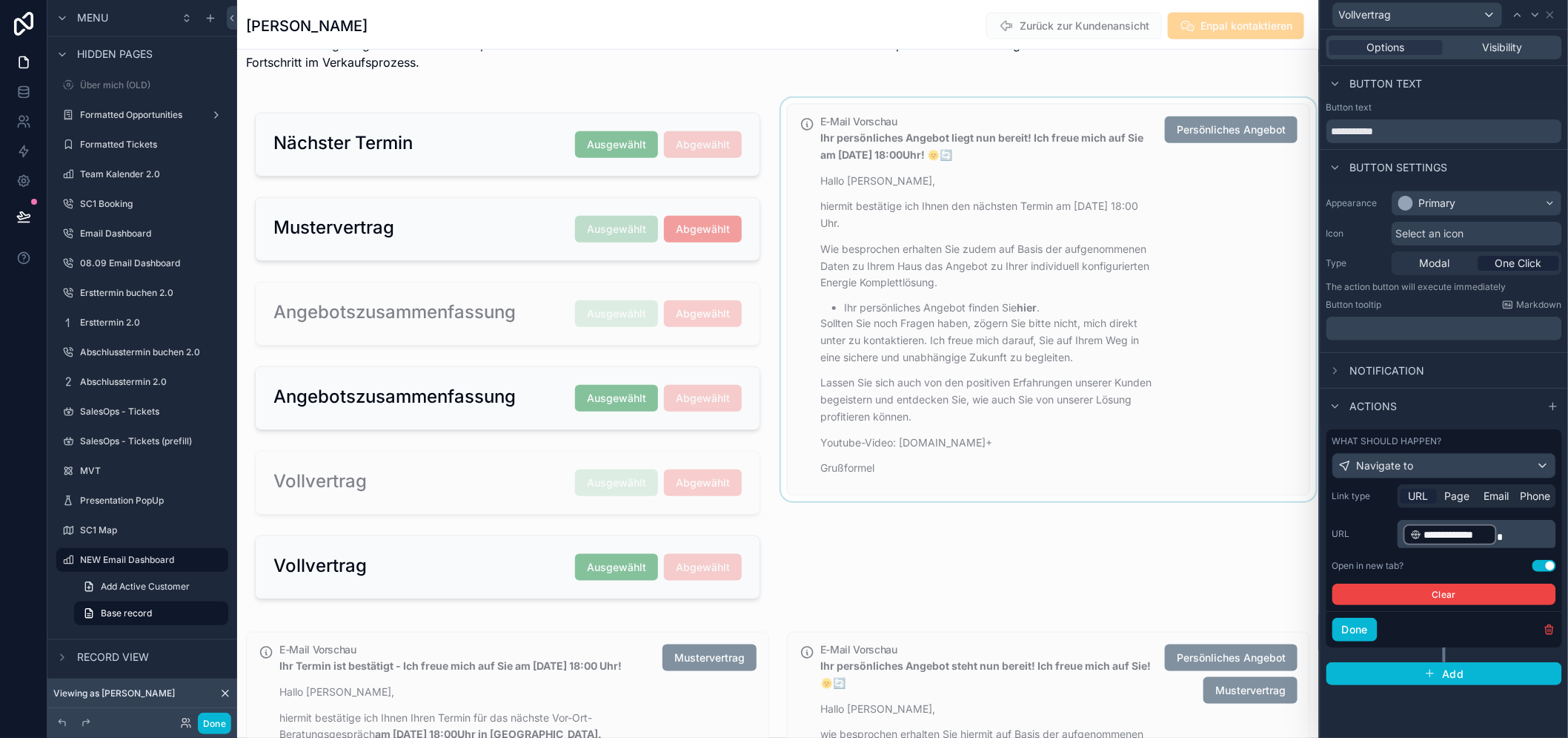
scroll to position [411, 0]
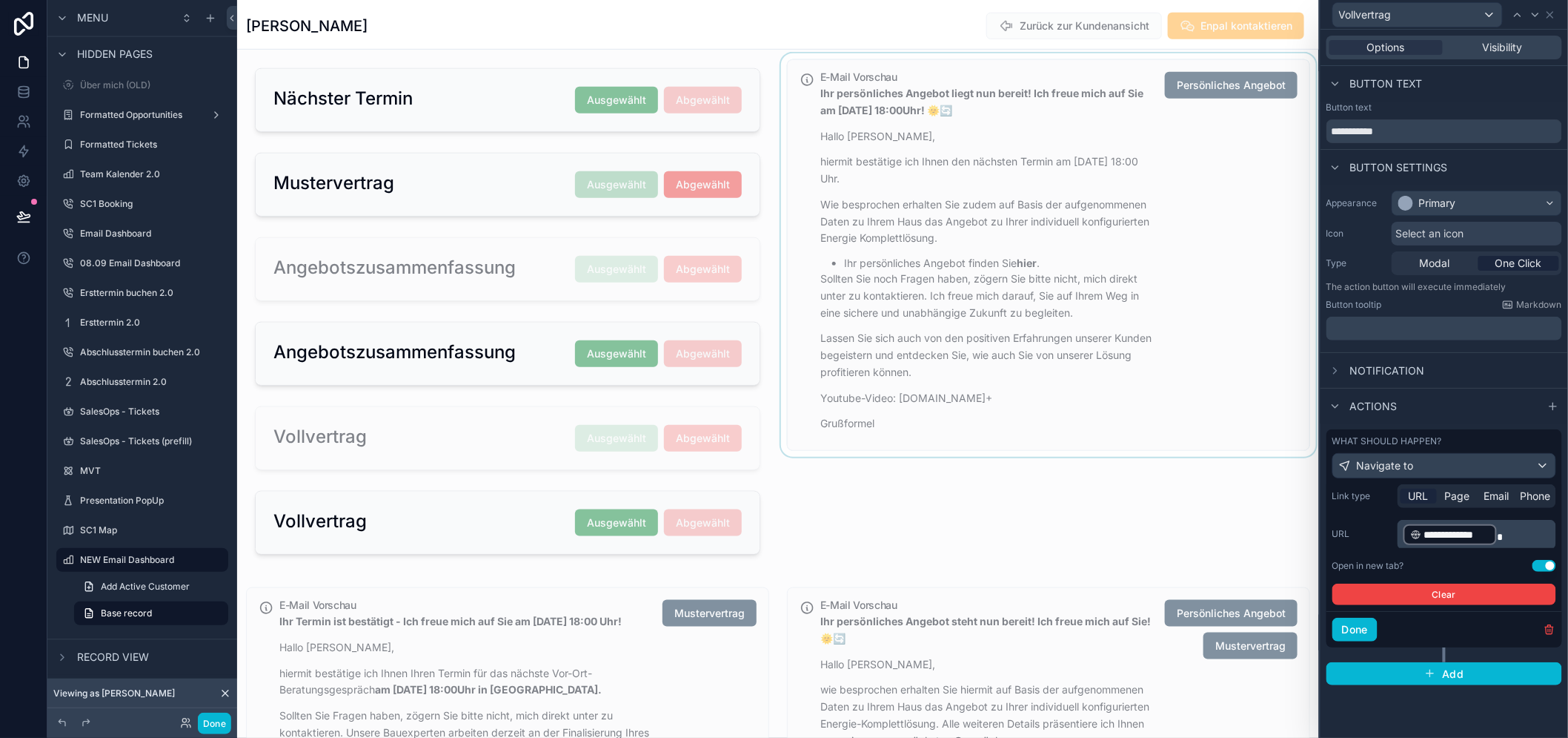
click at [1090, 307] on div "scrollable content" at bounding box center [1049, 311] width 541 height 516
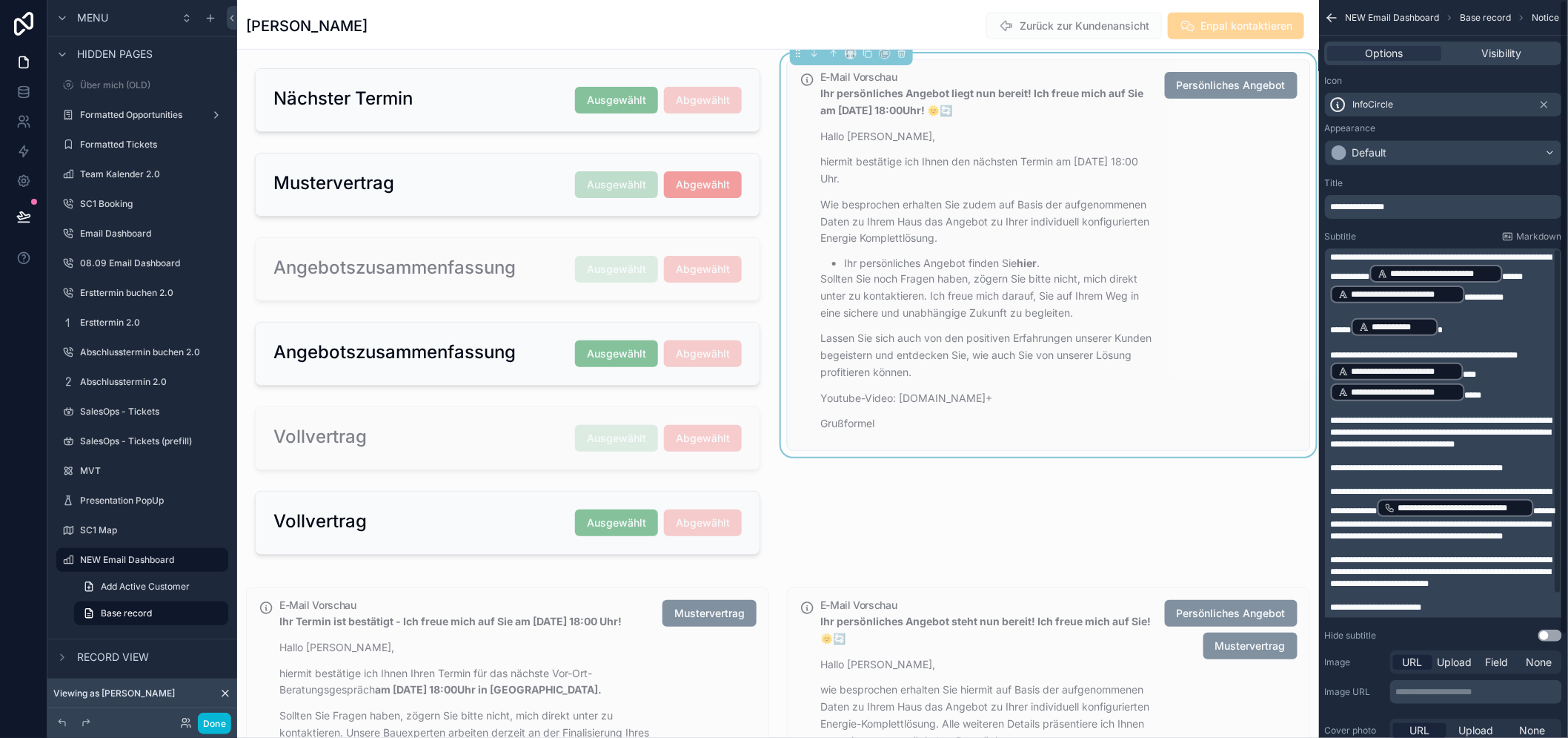
scroll to position [0, 0]
click at [1167, 270] on div "E-Mail Vorschau Ihr persönliches Angebot liegt nun bereit! Ich freue mich auf S…" at bounding box center [1059, 256] width 478 height 369
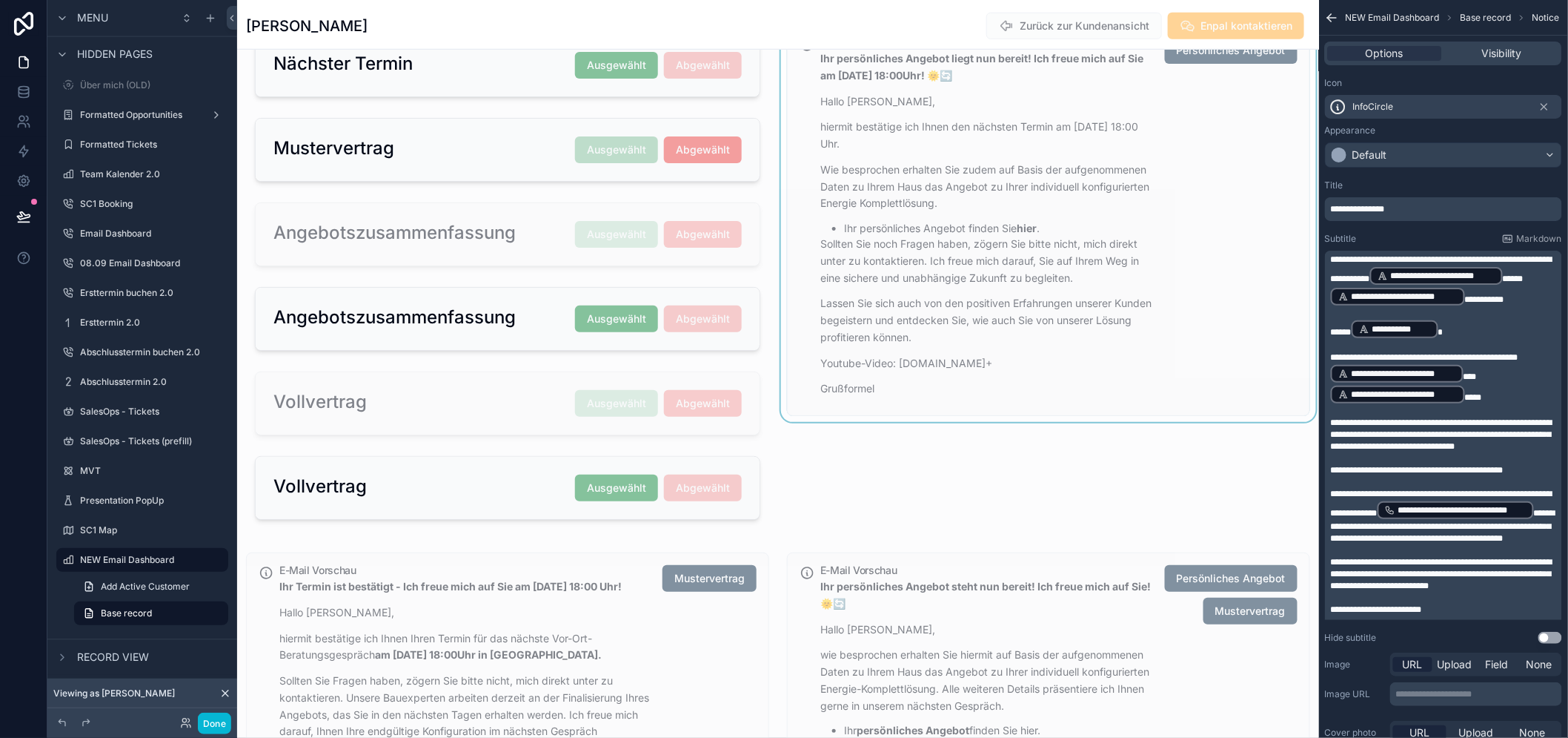
scroll to position [464, 0]
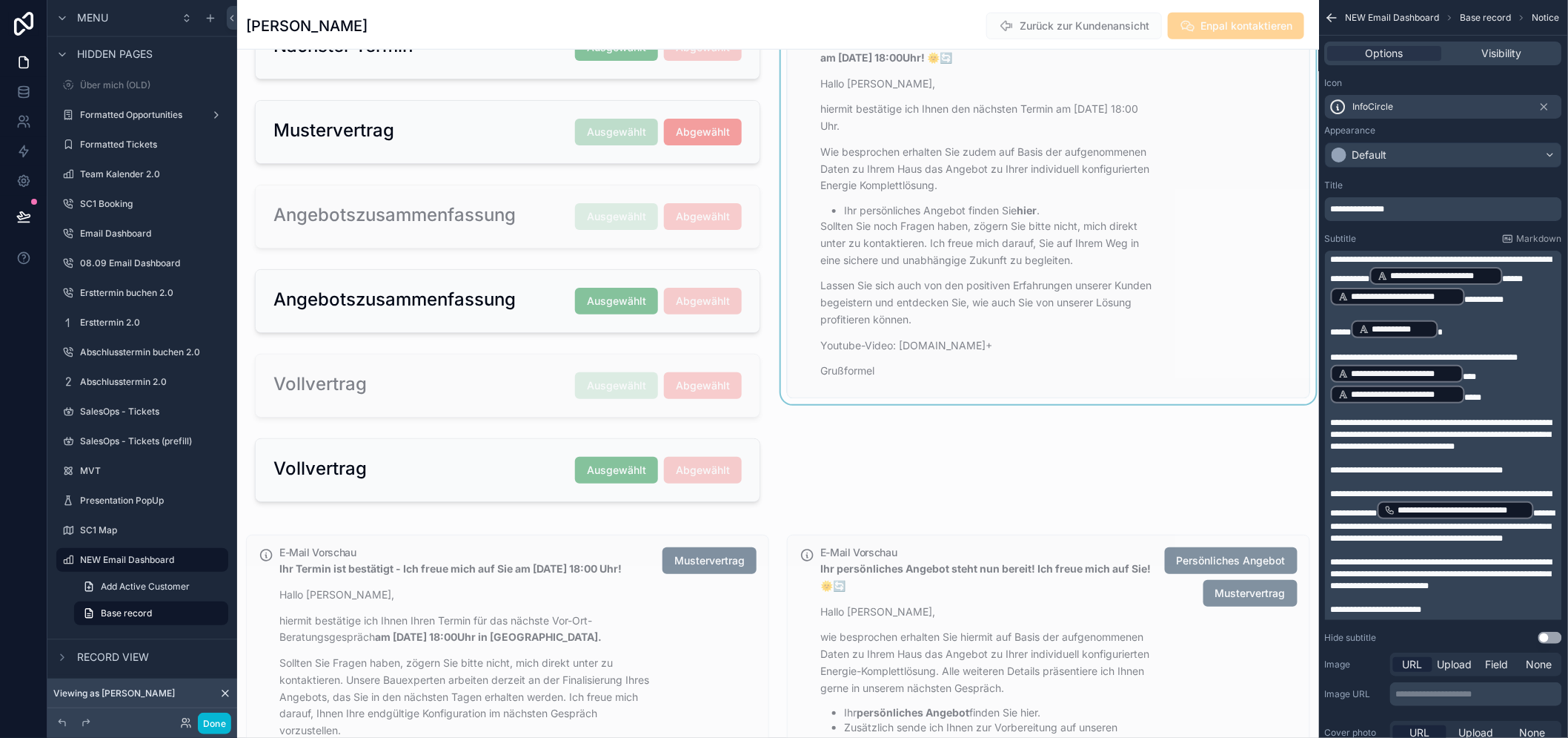
click at [1168, 202] on div "E-Mail Vorschau Ihr persönliches Angebot liegt nun bereit! Ich freue mich auf S…" at bounding box center [1059, 204] width 478 height 369
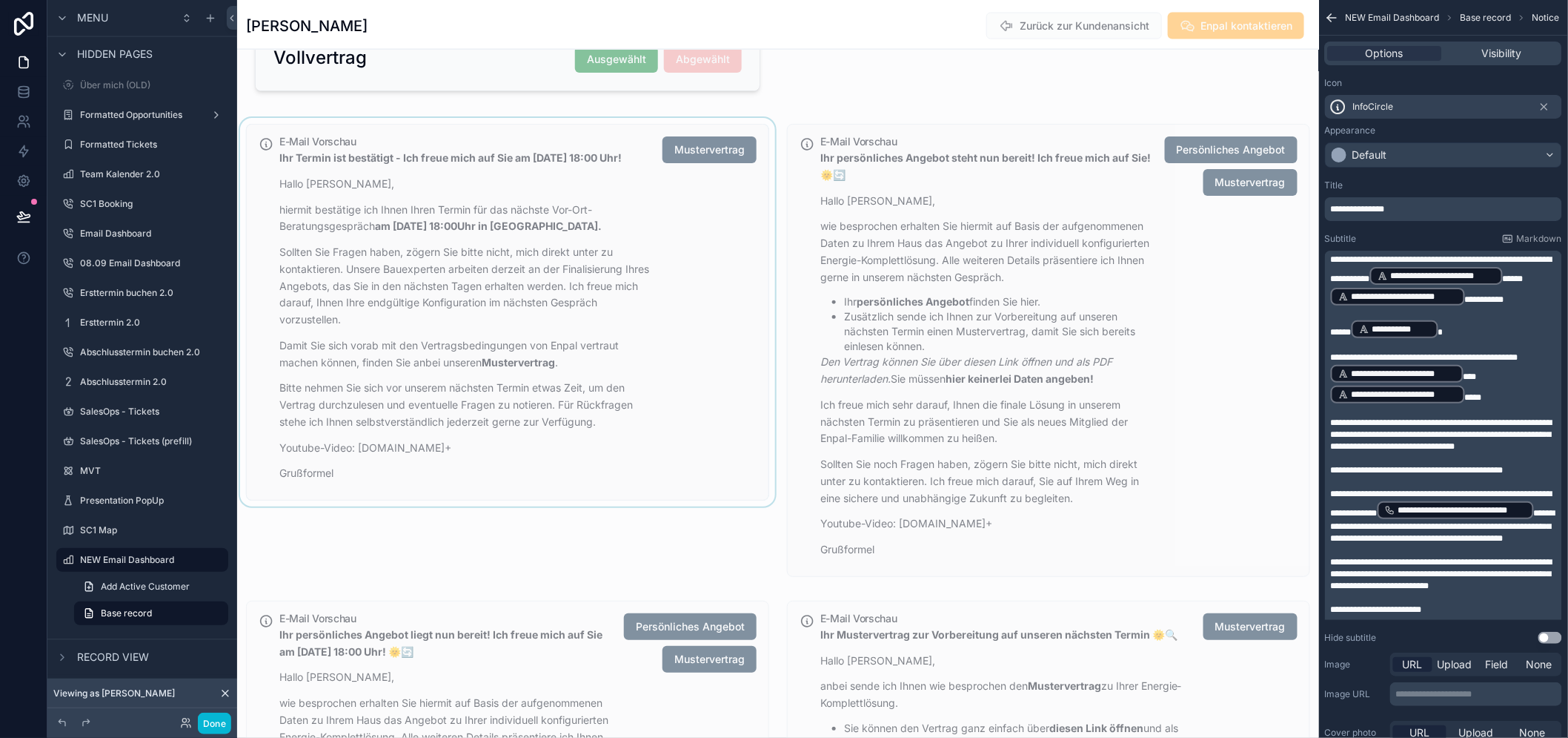
scroll to position [876, 0]
click at [687, 303] on div "scrollable content" at bounding box center [507, 349] width 541 height 465
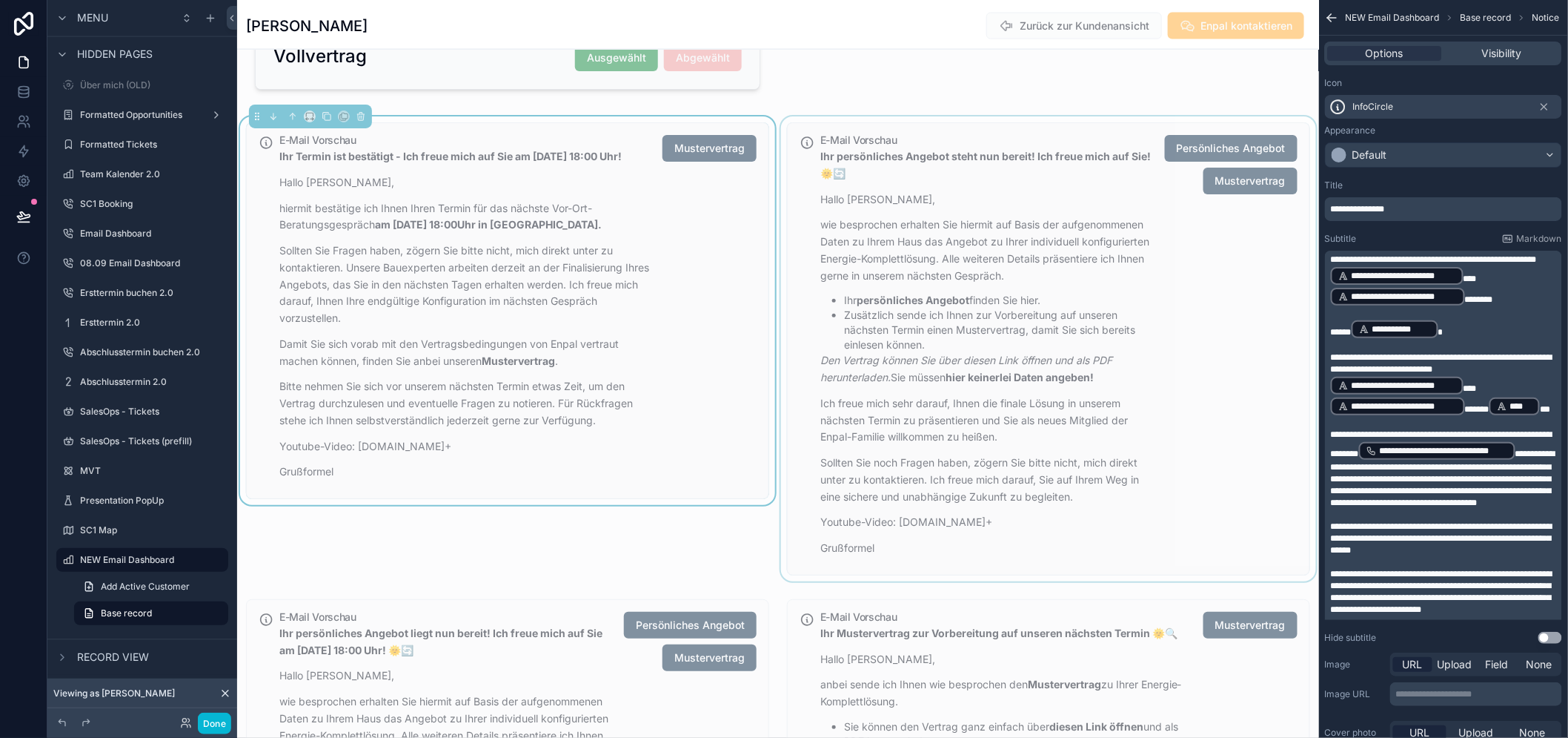
click at [972, 289] on div "scrollable content" at bounding box center [1049, 349] width 541 height 465
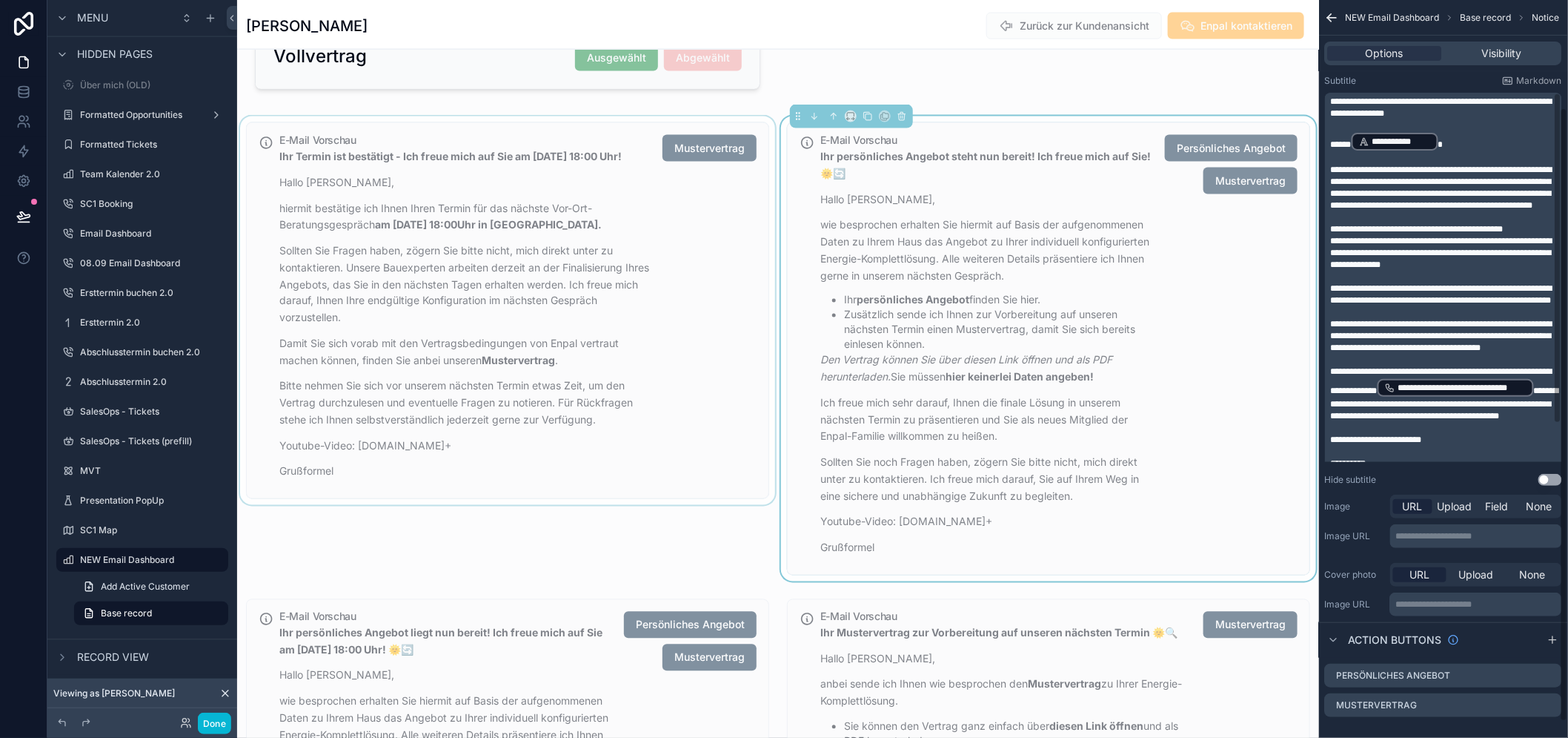
scroll to position [165, 0]
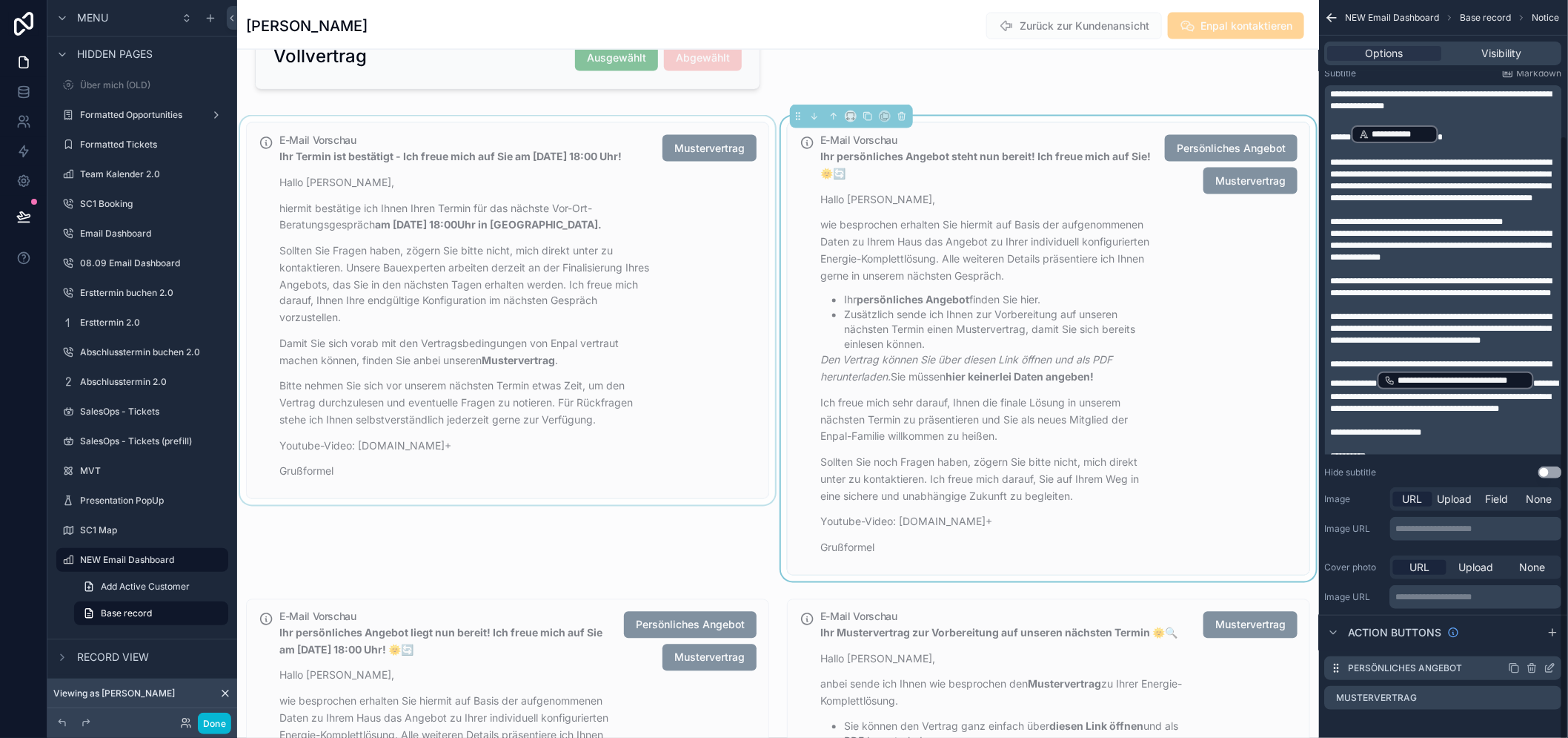
click at [1556, 674] on icon "scrollable content" at bounding box center [1550, 668] width 12 height 12
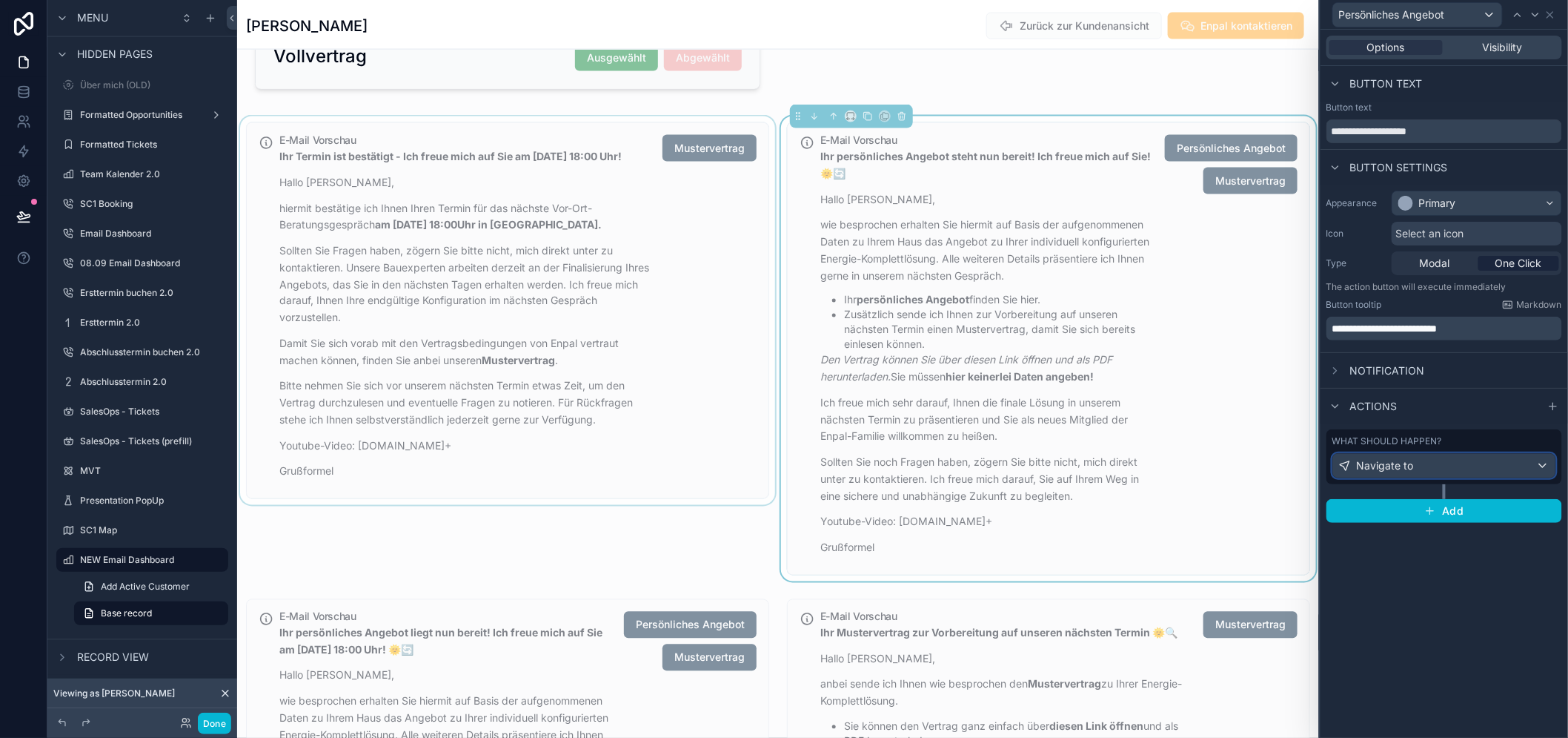
click at [1455, 472] on div "Navigate to" at bounding box center [1445, 465] width 222 height 24
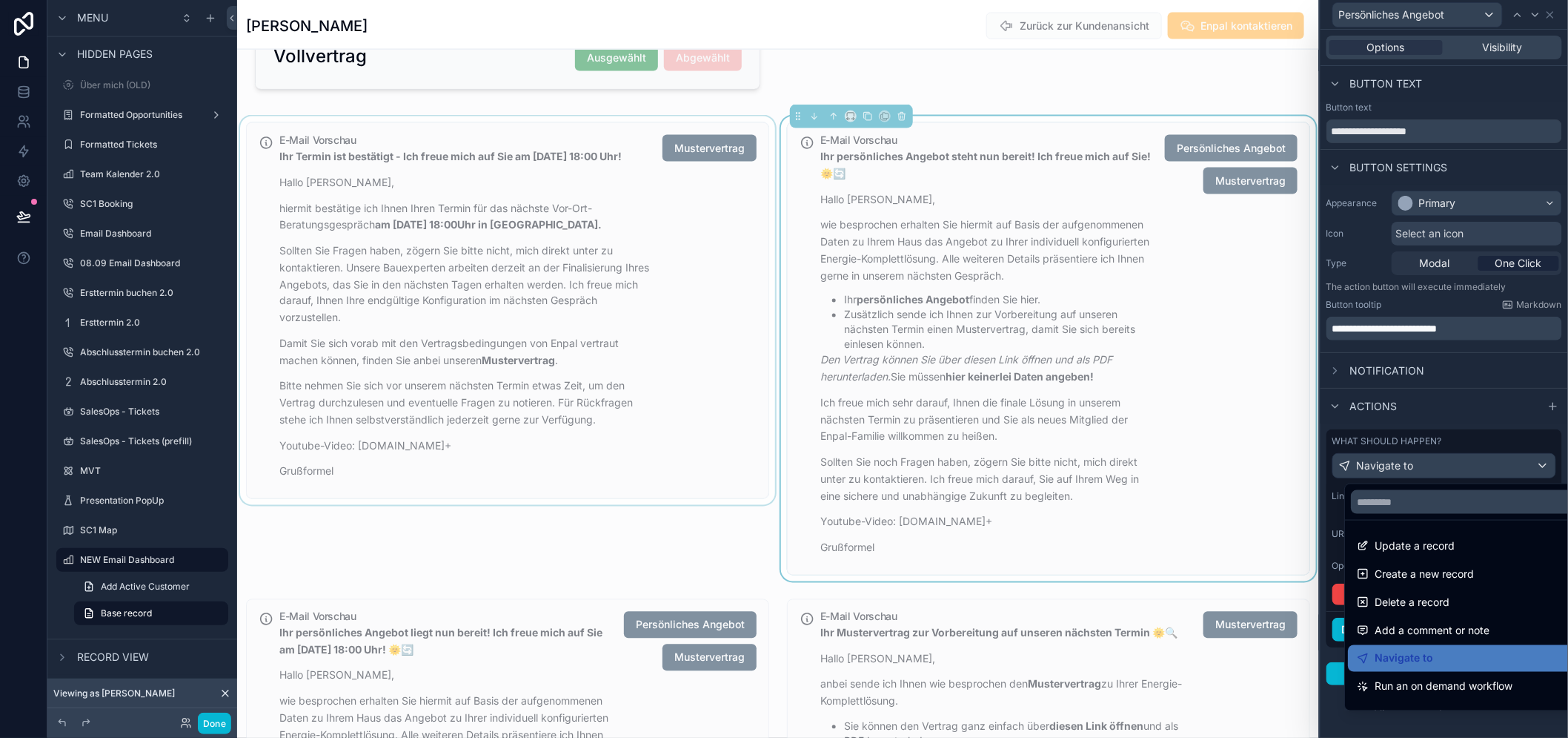
click at [1455, 469] on div at bounding box center [1445, 369] width 248 height 738
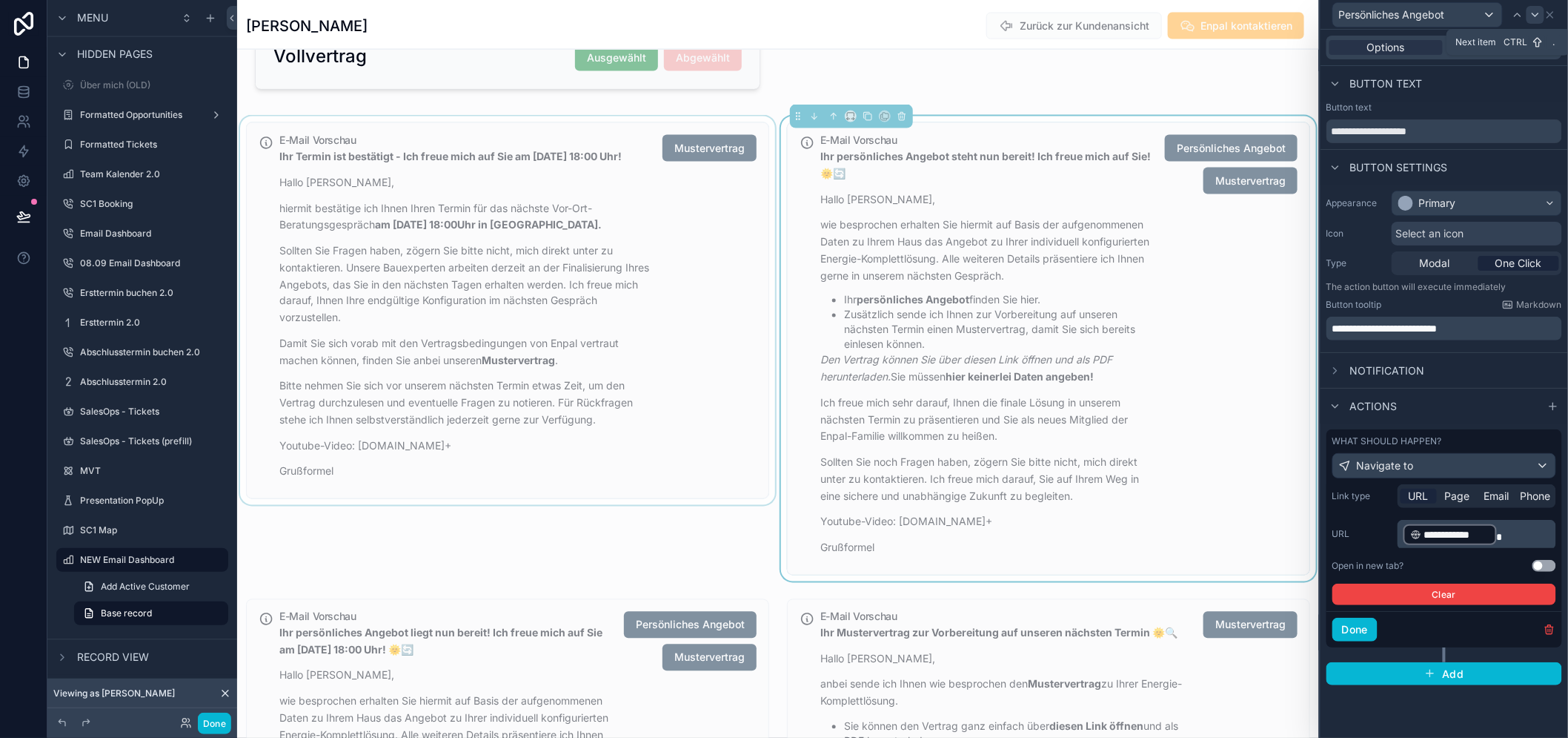
click at [1542, 9] on icon at bounding box center [1535, 15] width 12 height 12
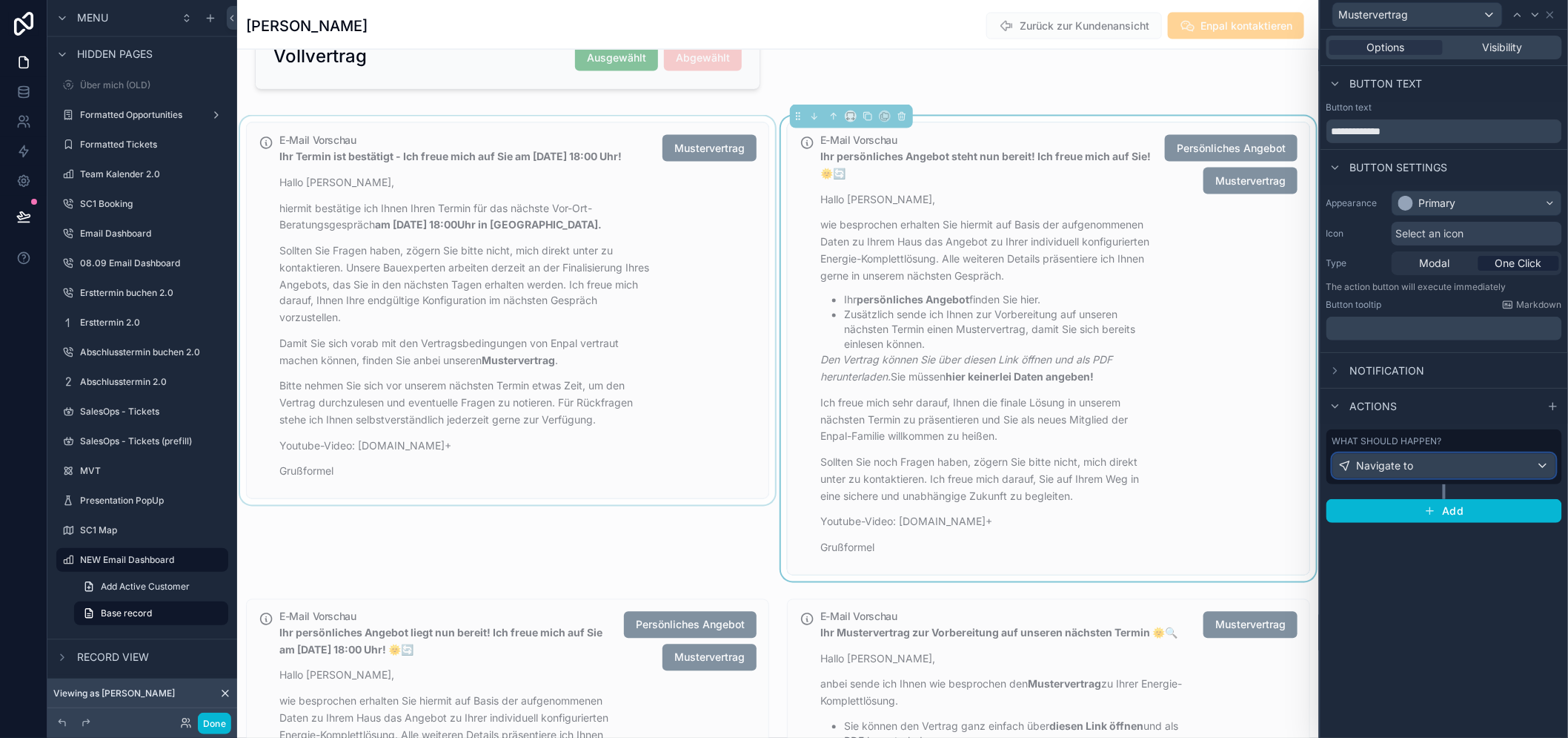
click at [1431, 465] on div "Navigate to" at bounding box center [1445, 465] width 222 height 24
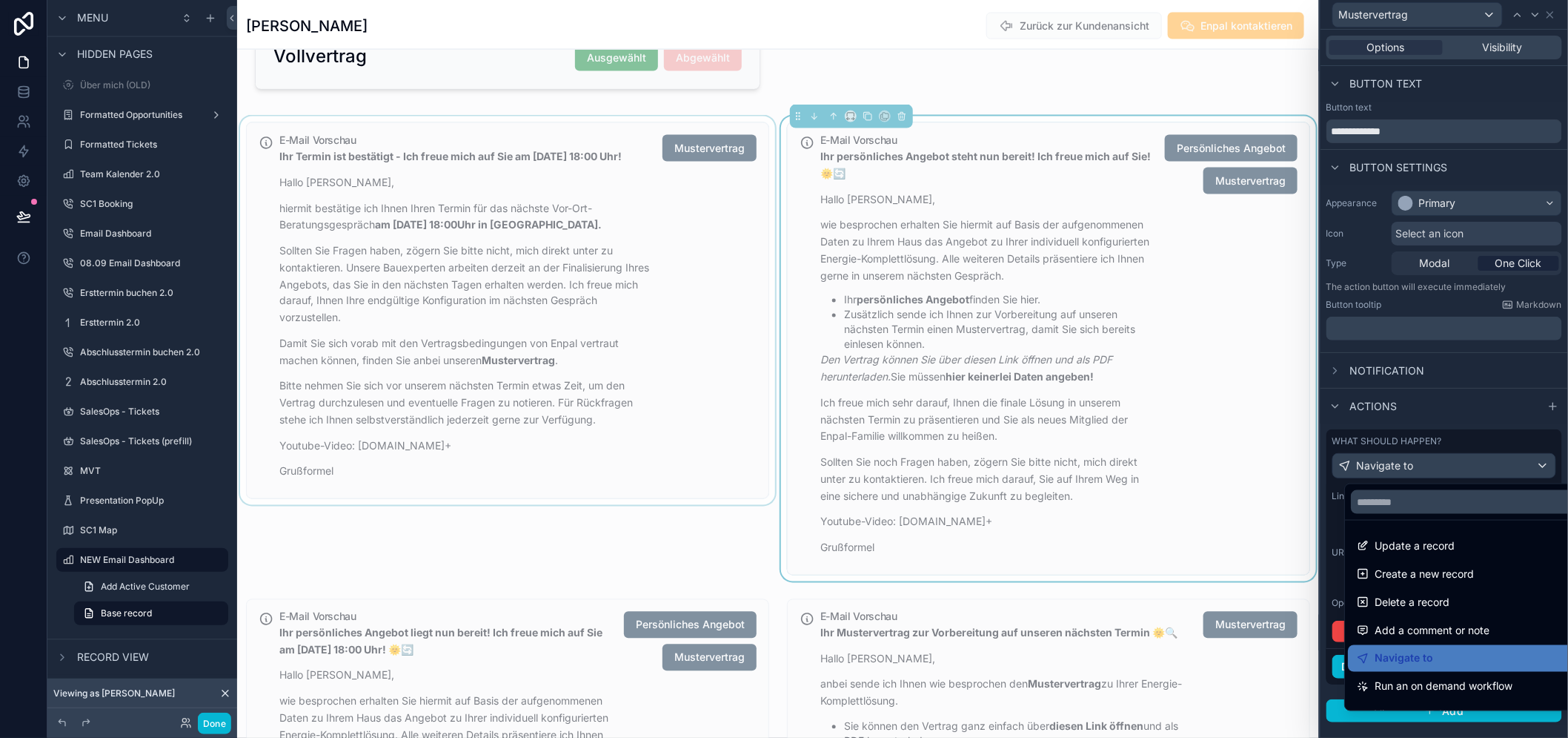
click at [1431, 465] on div at bounding box center [1445, 369] width 248 height 738
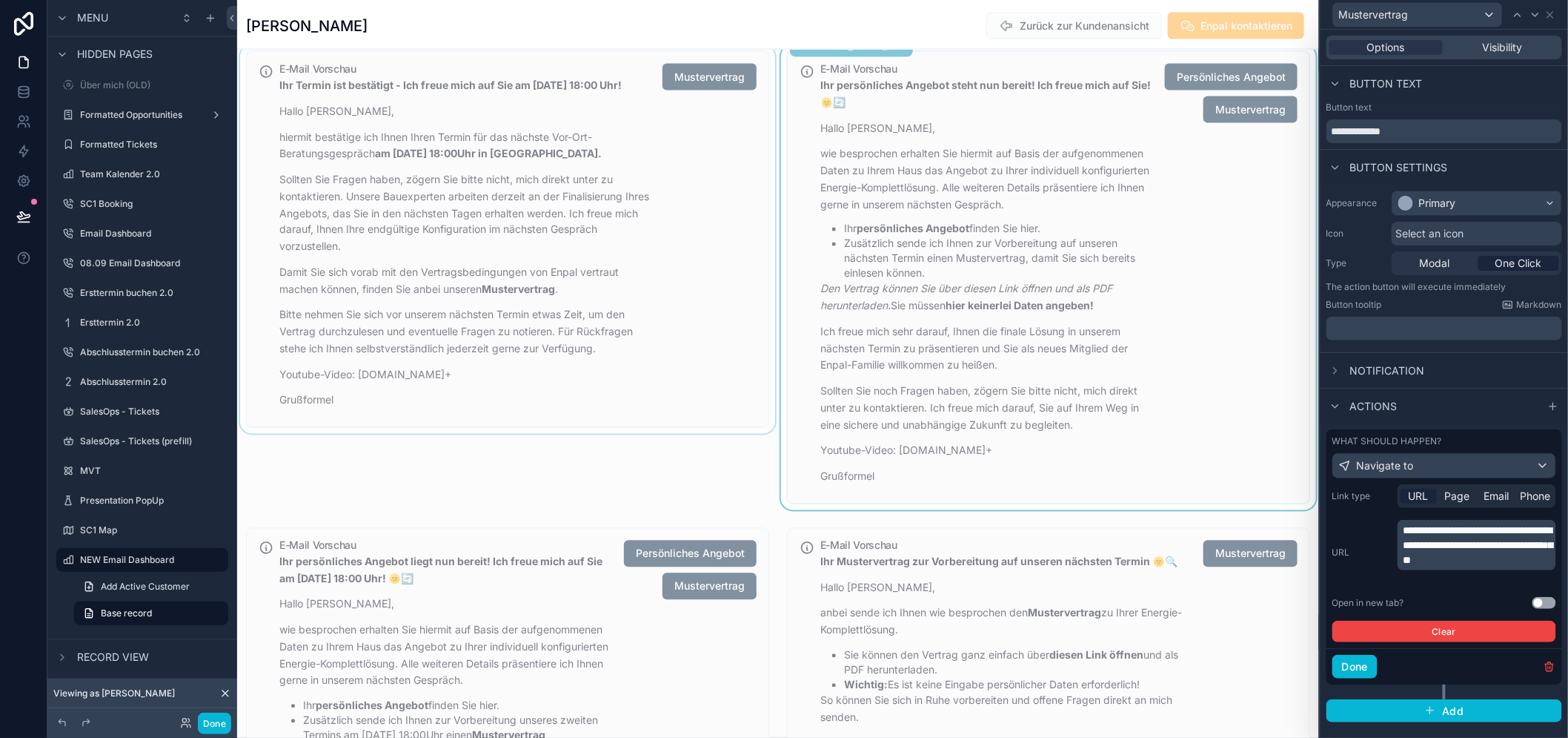
scroll to position [1123, 0]
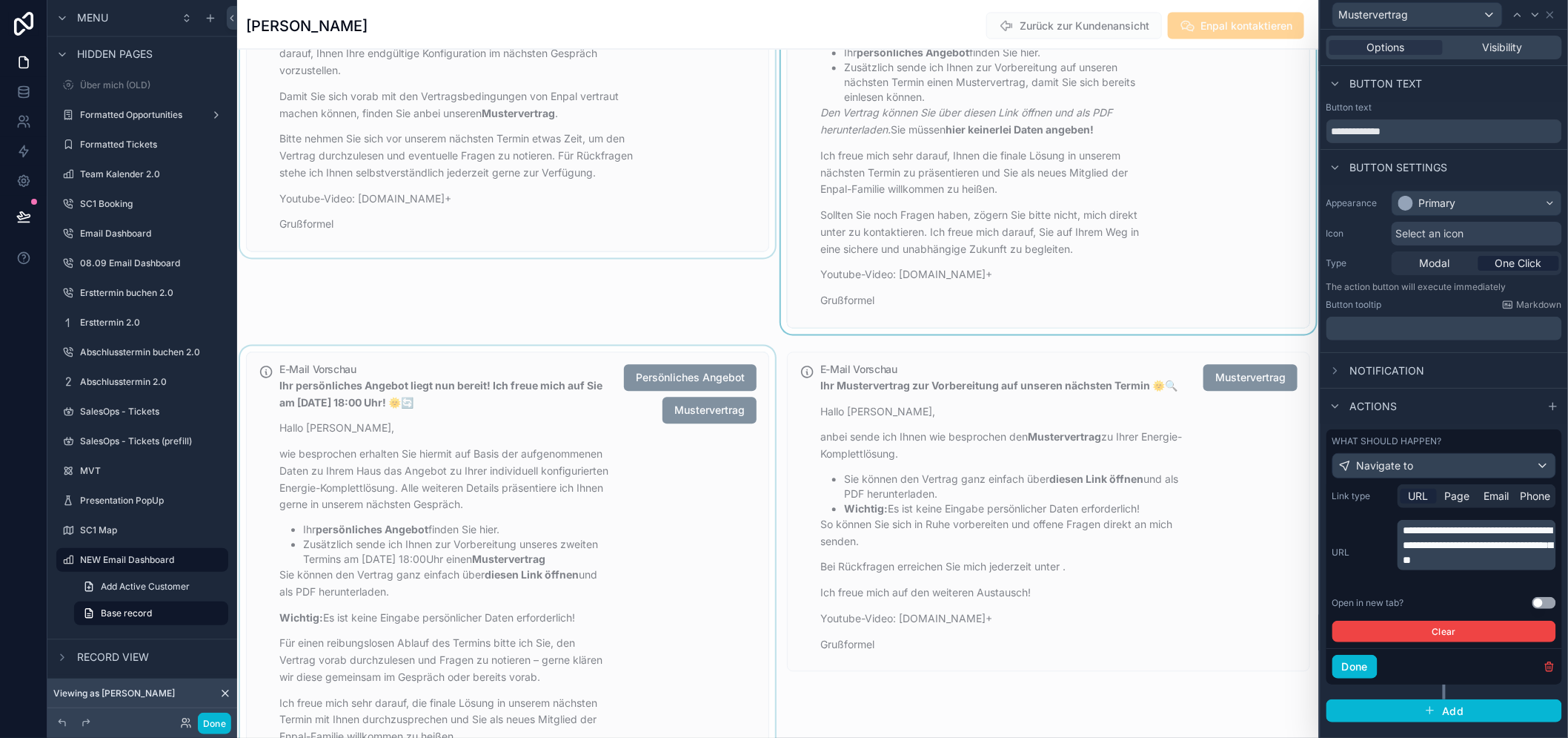
click at [654, 432] on div "scrollable content" at bounding box center [507, 614] width 541 height 535
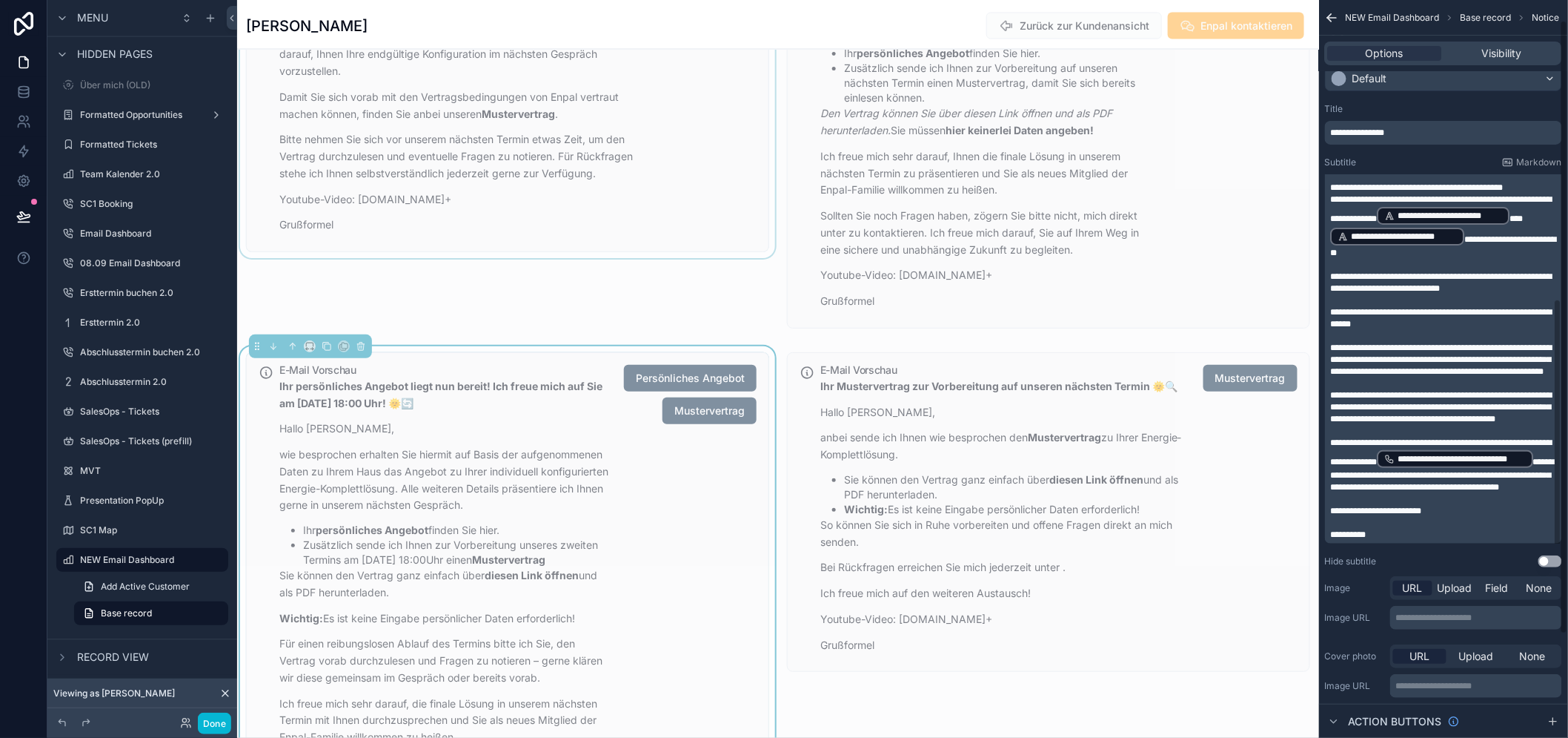
scroll to position [165, 0]
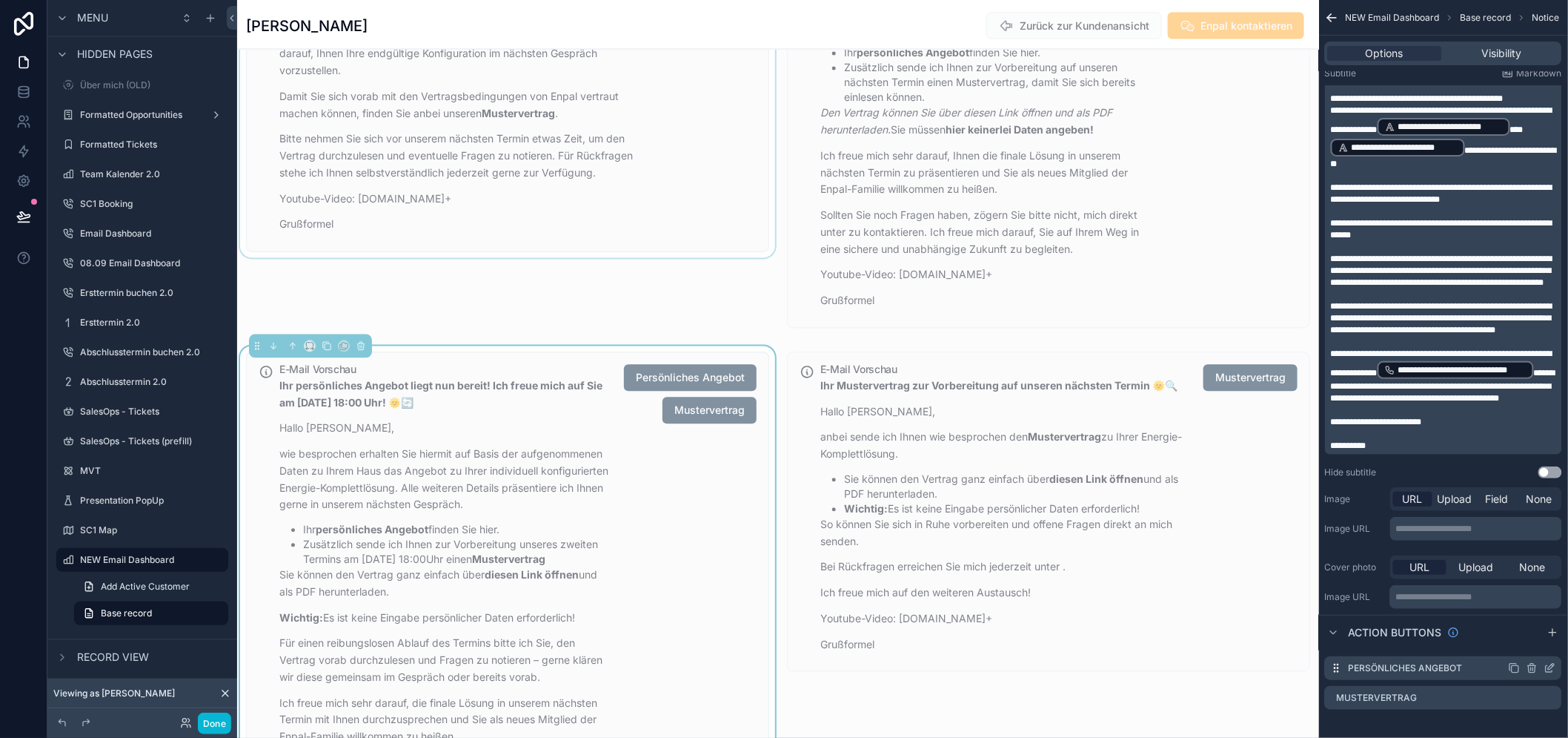
click at [1553, 672] on icon "scrollable content" at bounding box center [1550, 669] width 7 height 7
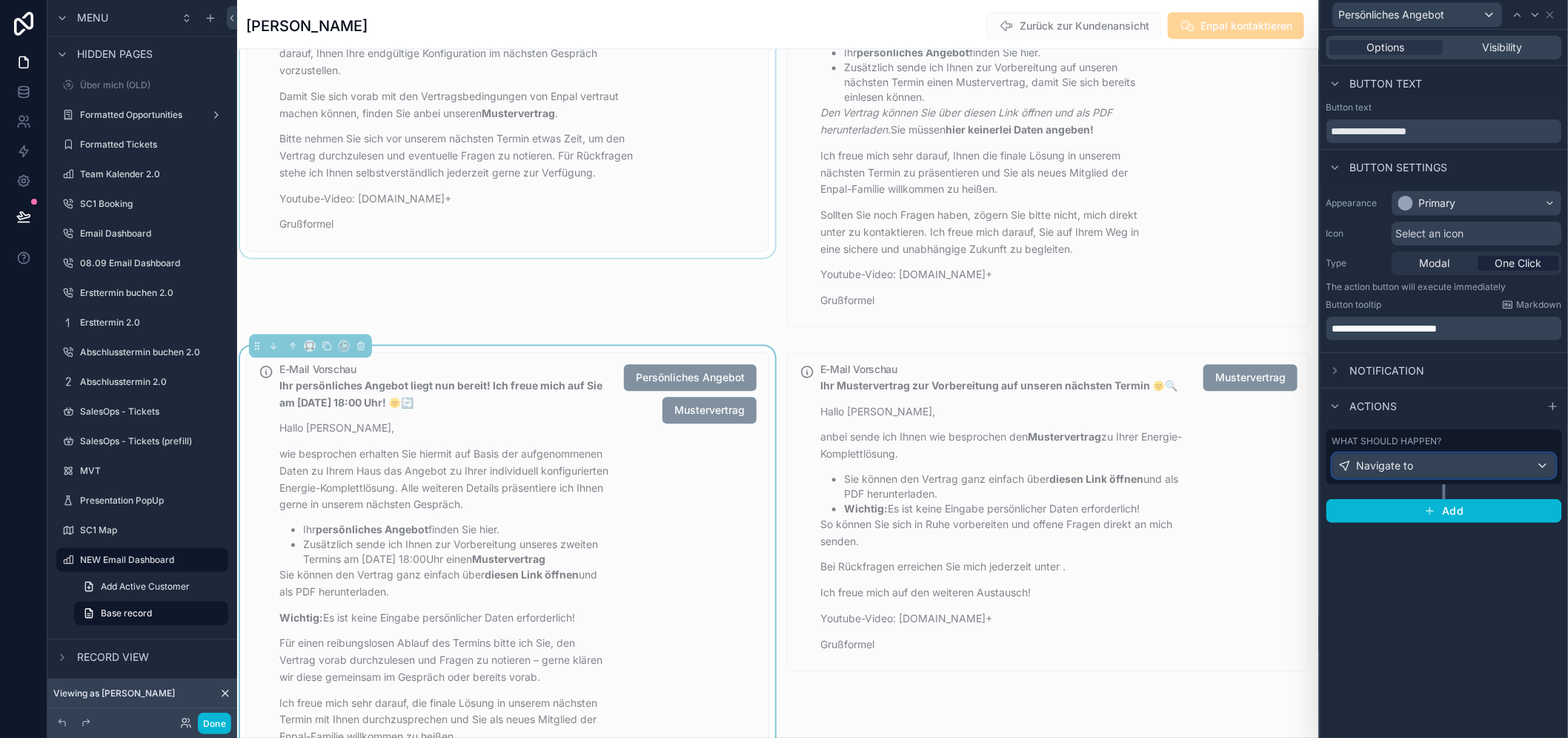
click at [1442, 459] on div "Navigate to" at bounding box center [1445, 465] width 222 height 24
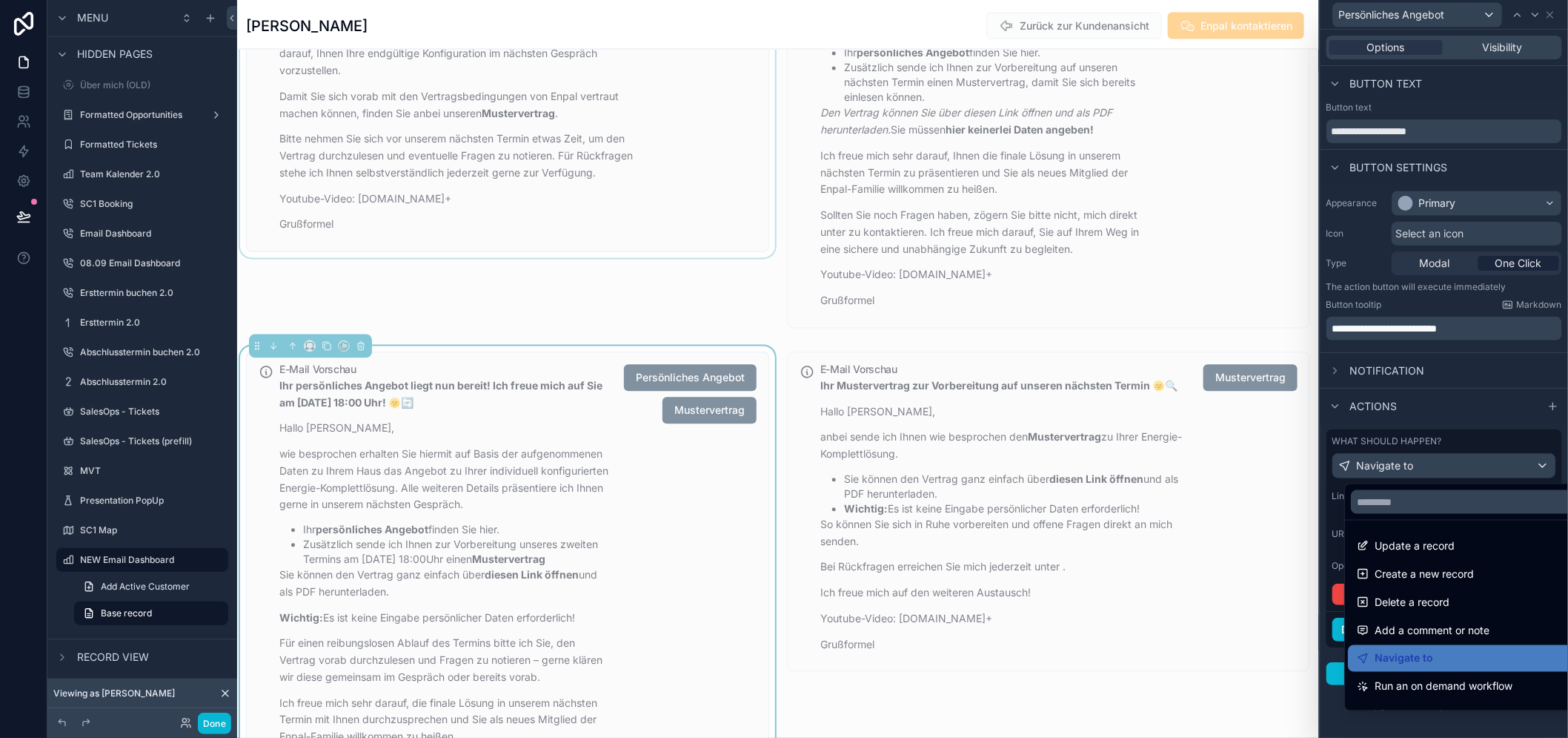
click at [1442, 459] on div at bounding box center [1445, 369] width 248 height 738
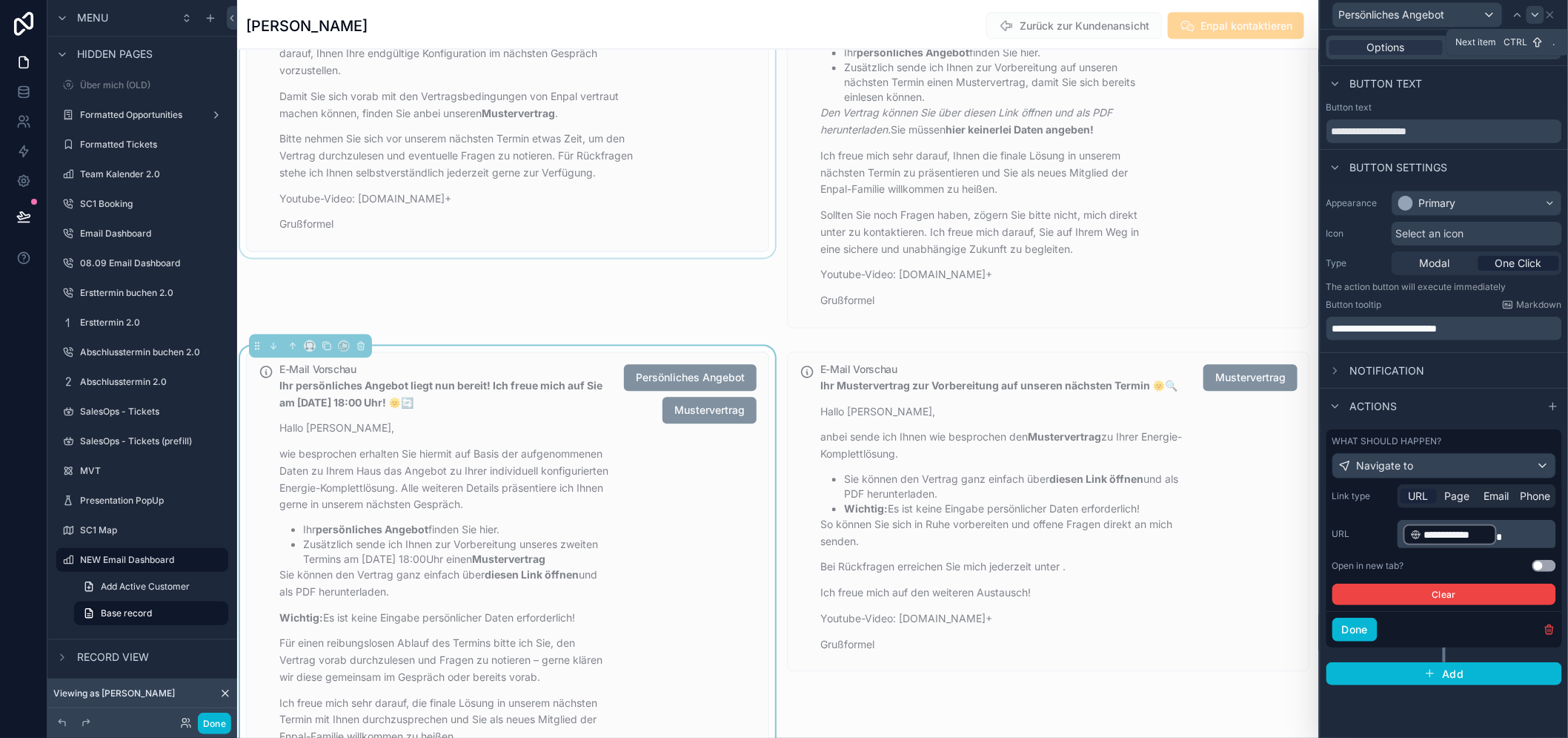
click at [1542, 10] on icon at bounding box center [1535, 15] width 12 height 12
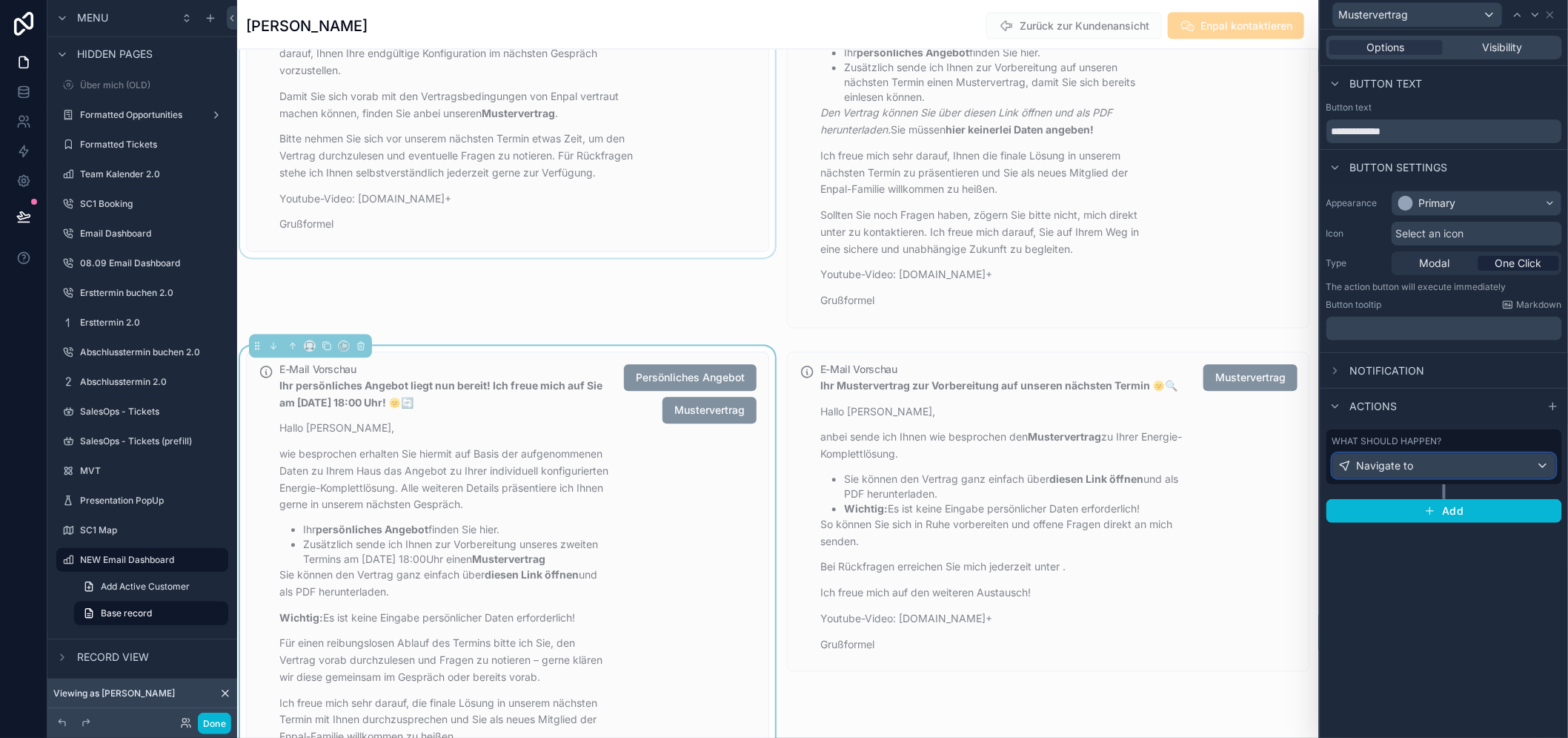
click at [1435, 473] on div "Navigate to" at bounding box center [1445, 465] width 222 height 24
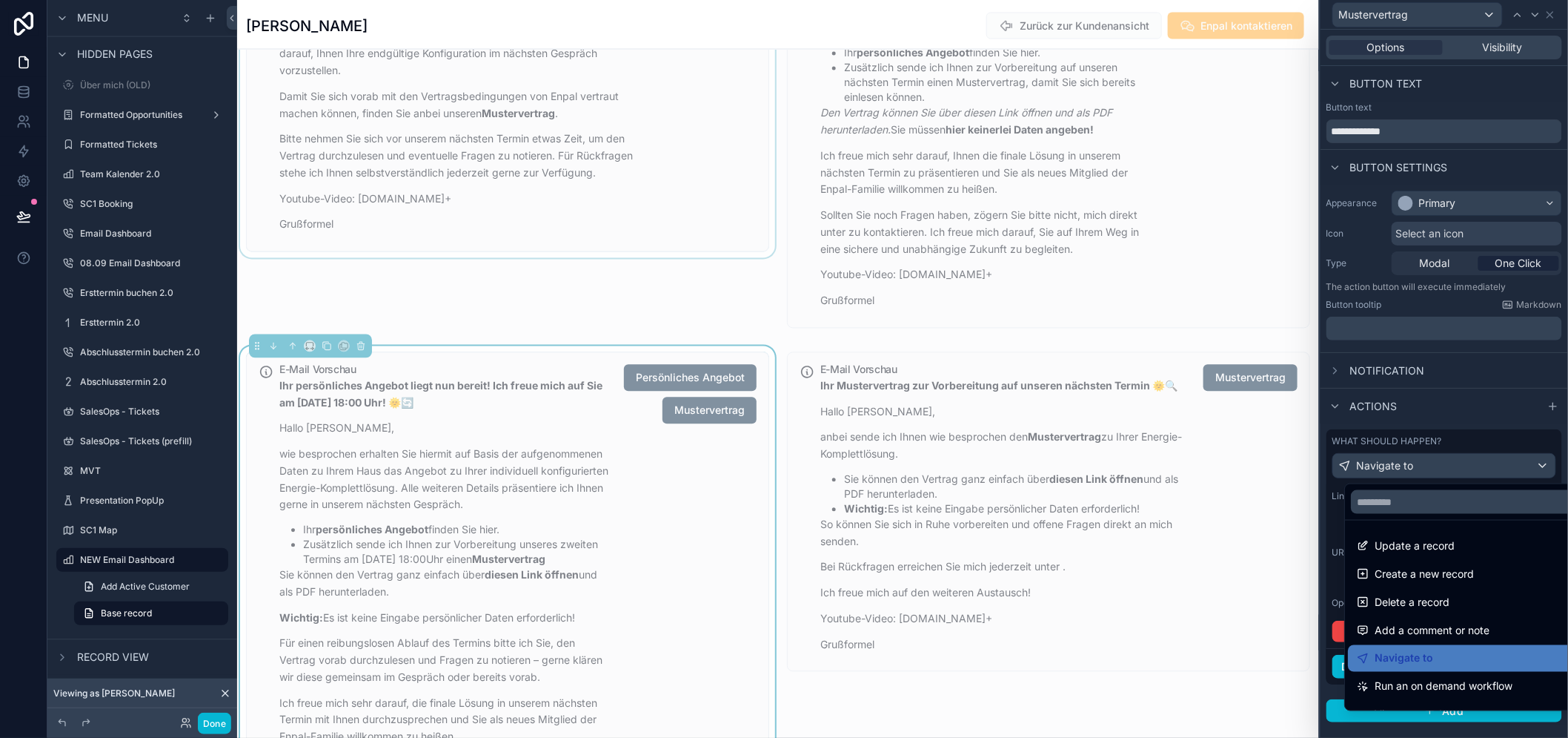
click at [1435, 473] on div at bounding box center [1445, 369] width 248 height 738
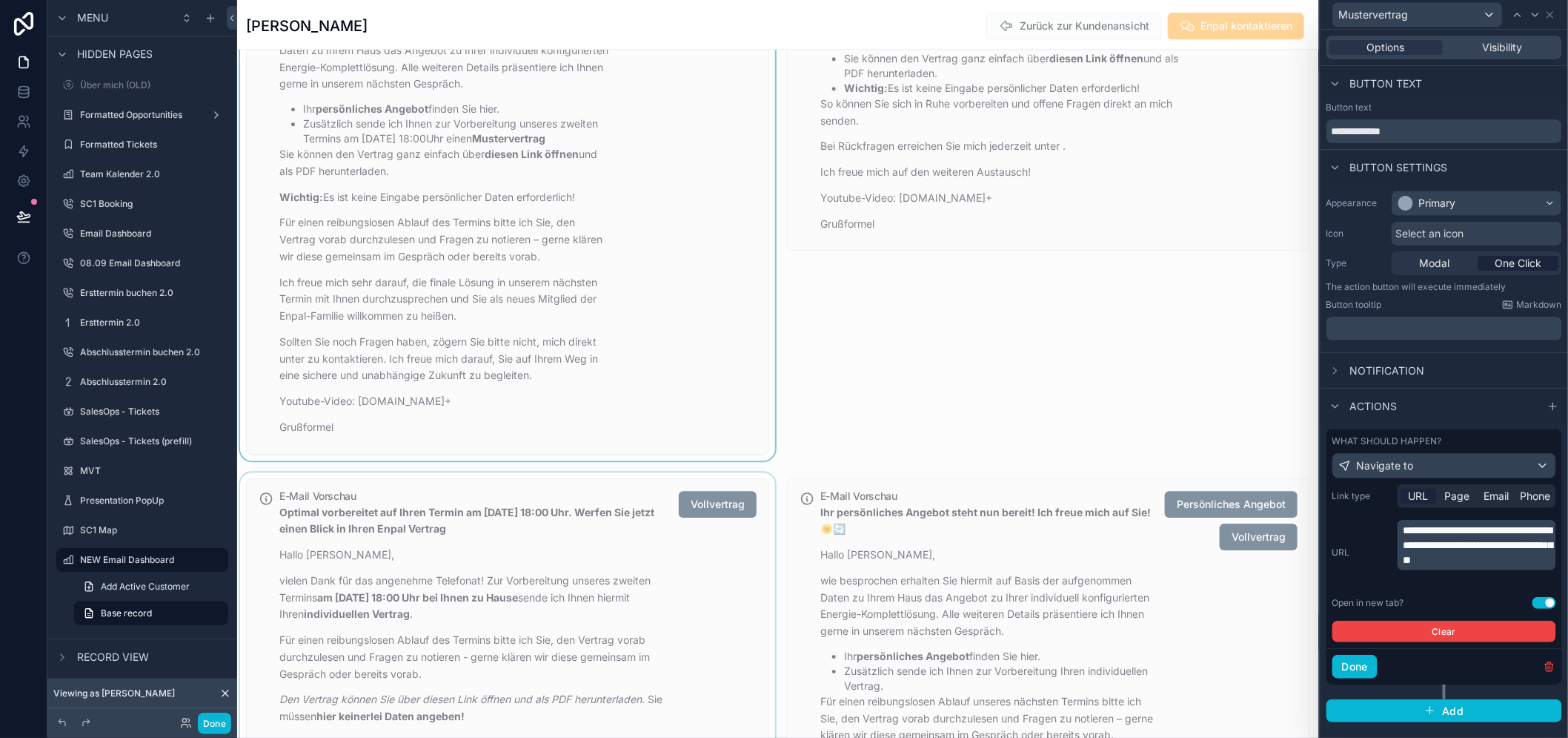
scroll to position [1618, 0]
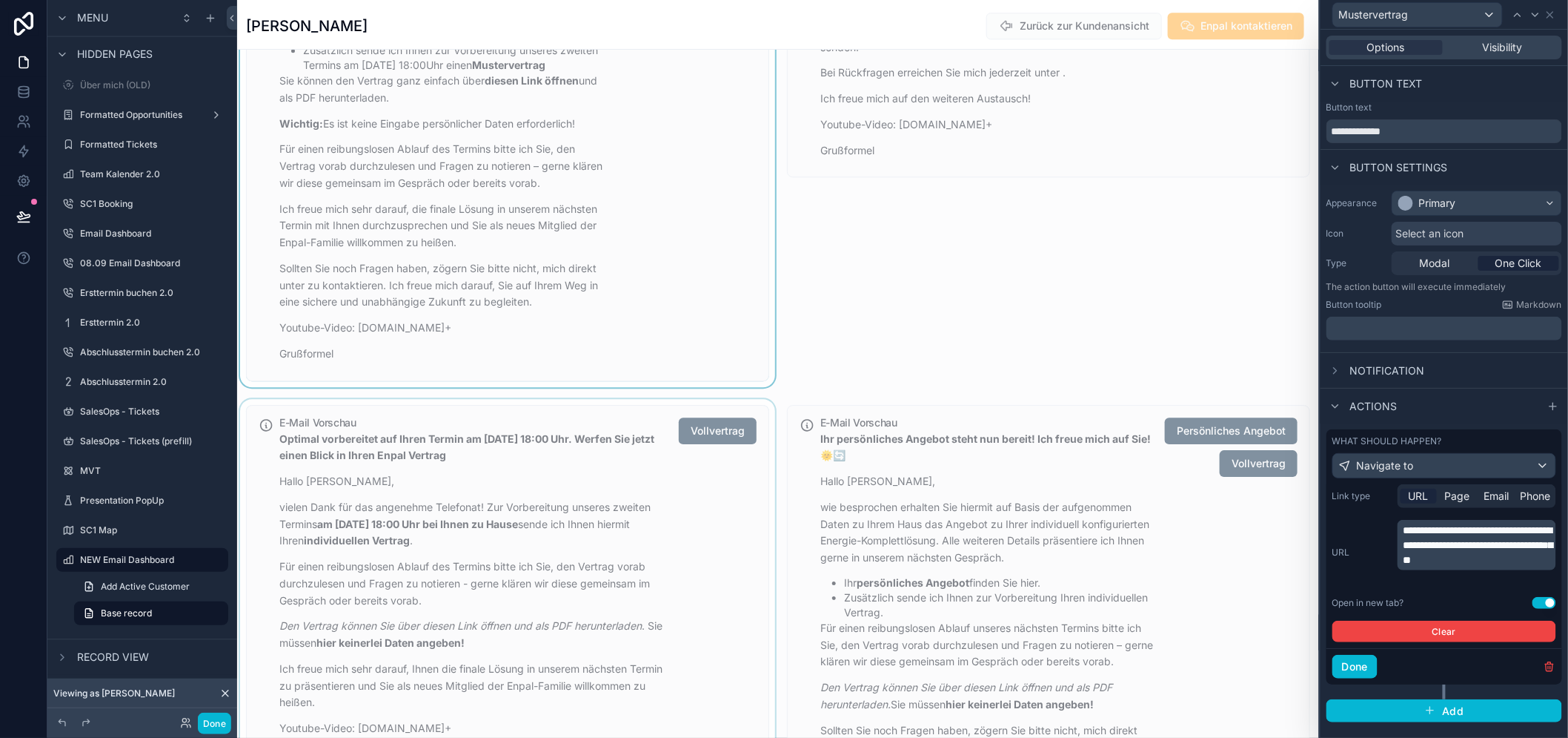
click at [678, 458] on div "scrollable content" at bounding box center [507, 624] width 541 height 450
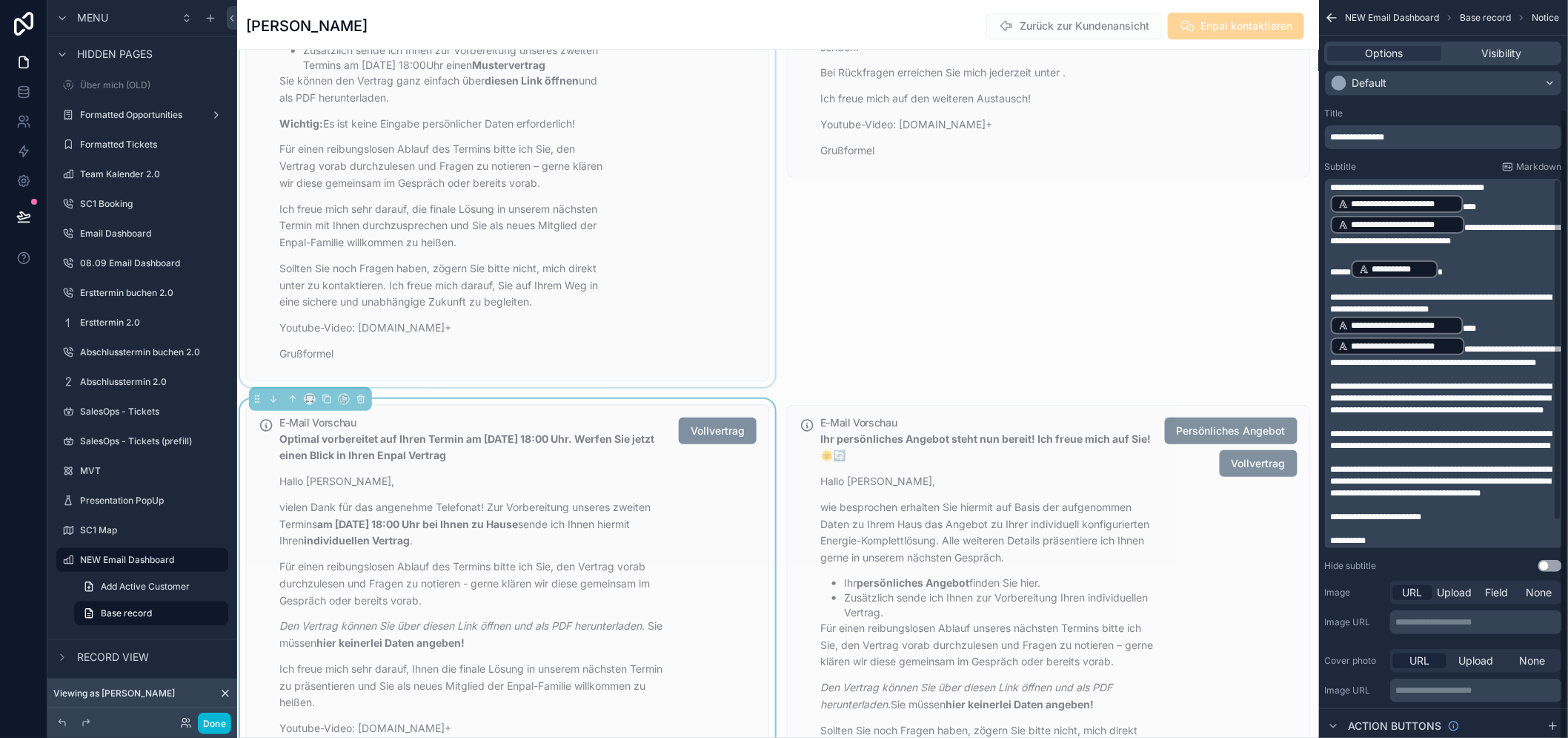
scroll to position [136, 0]
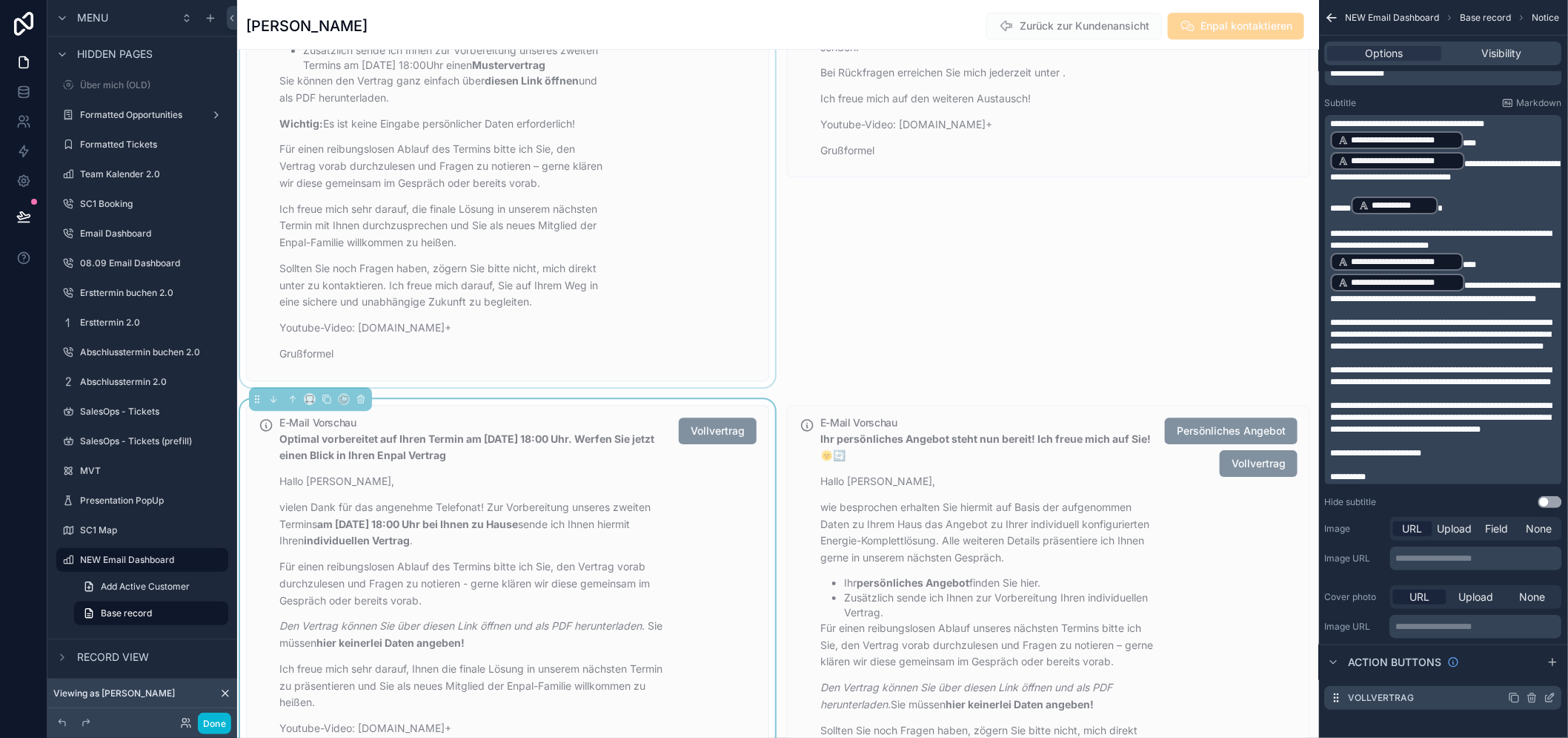
click at [1553, 702] on icon "scrollable content" at bounding box center [1550, 698] width 7 height 7
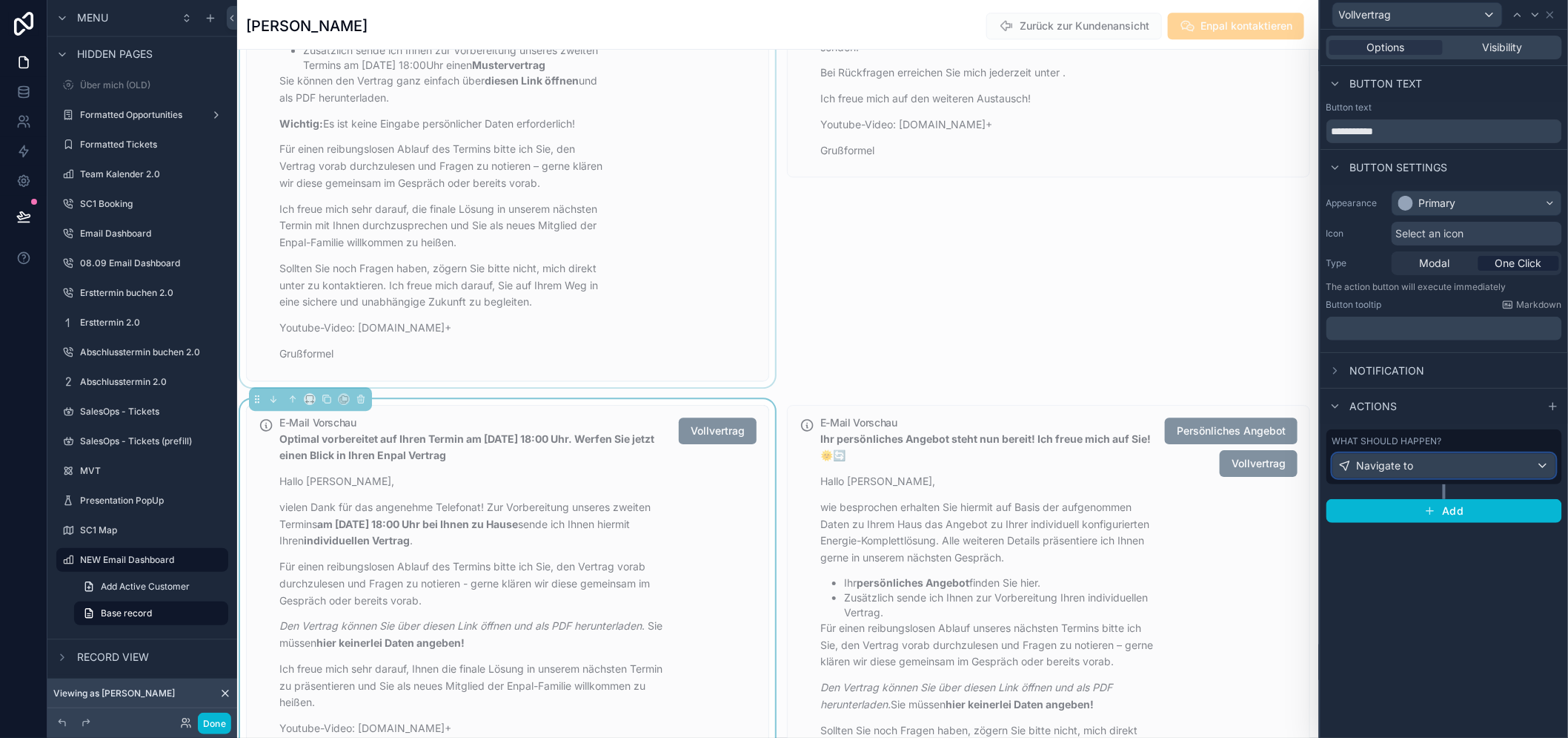
click at [1448, 470] on div "Navigate to" at bounding box center [1445, 465] width 222 height 24
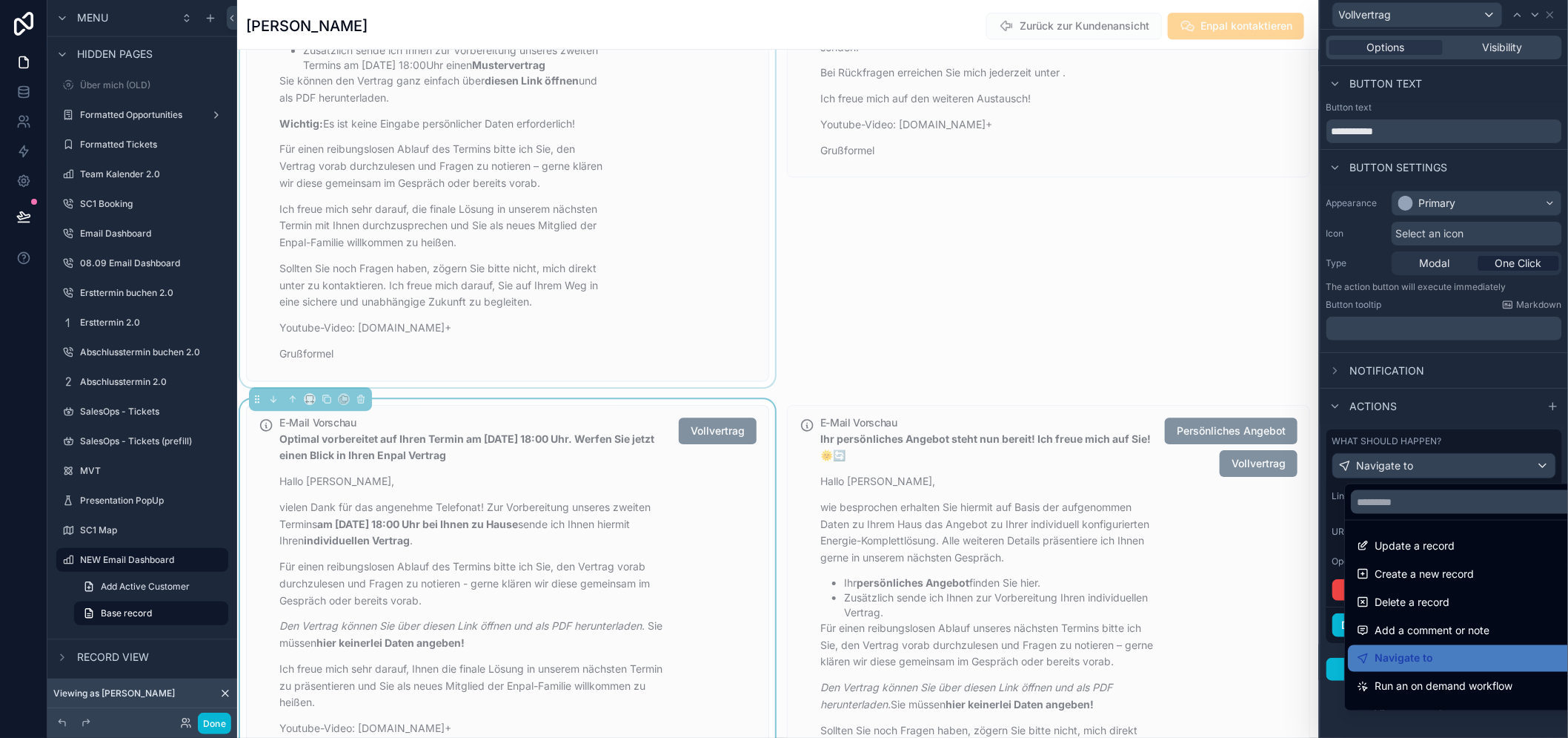
click at [1448, 470] on div at bounding box center [1445, 369] width 248 height 738
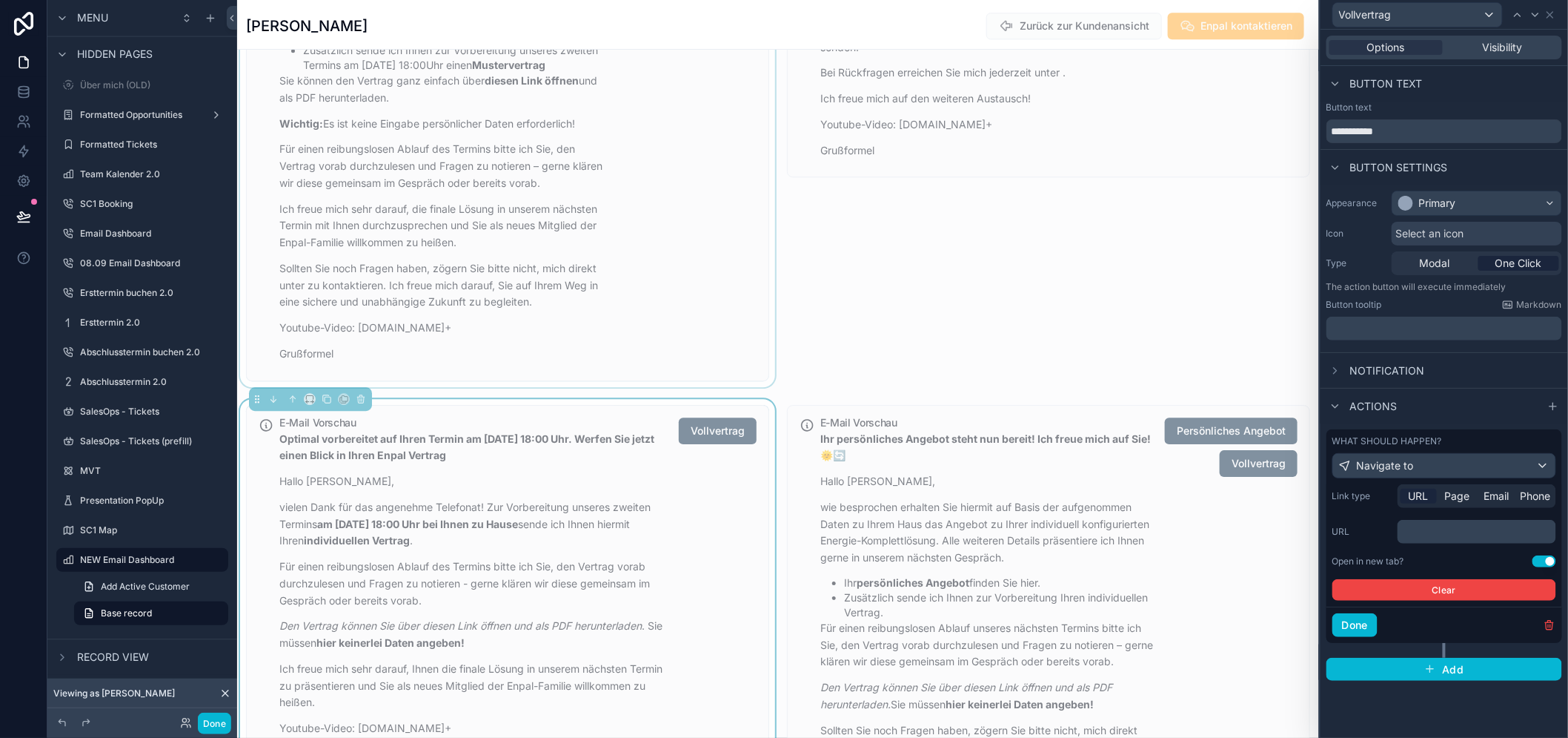
click at [1483, 536] on p "﻿" at bounding box center [1478, 531] width 150 height 15
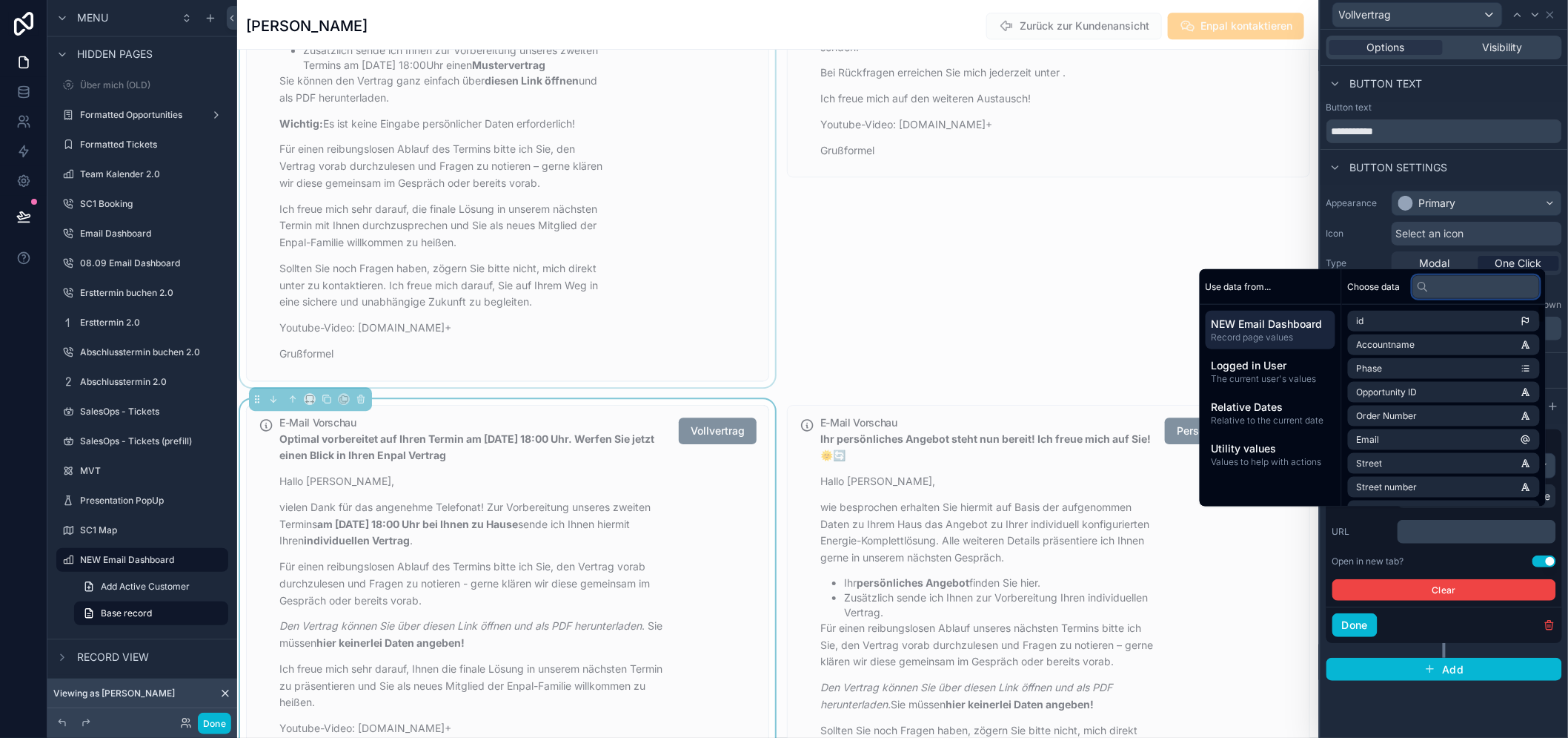
click at [1440, 298] on input "text" at bounding box center [1476, 286] width 127 height 24
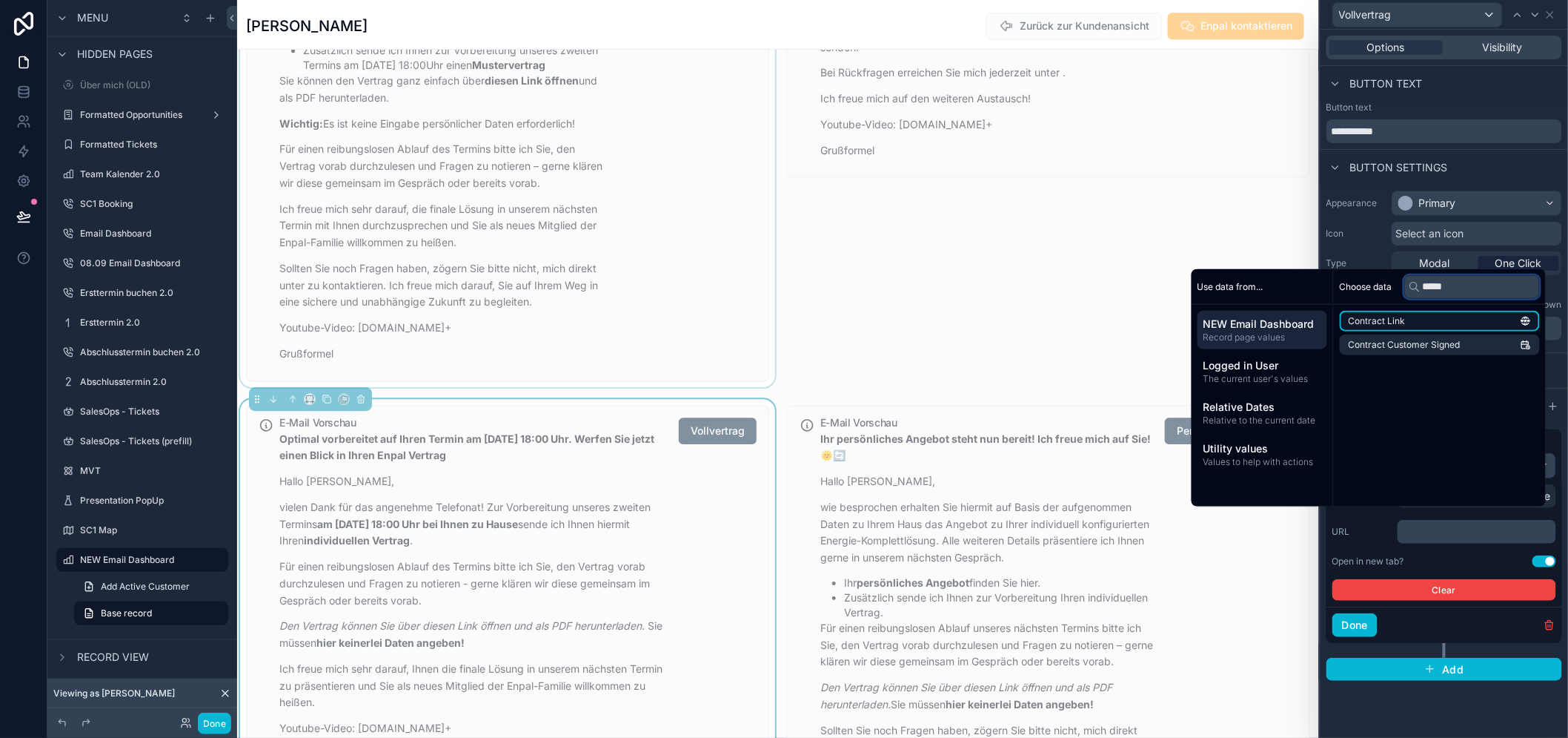
type input "*****"
click at [1453, 330] on li "Contract Link" at bounding box center [1440, 320] width 200 height 21
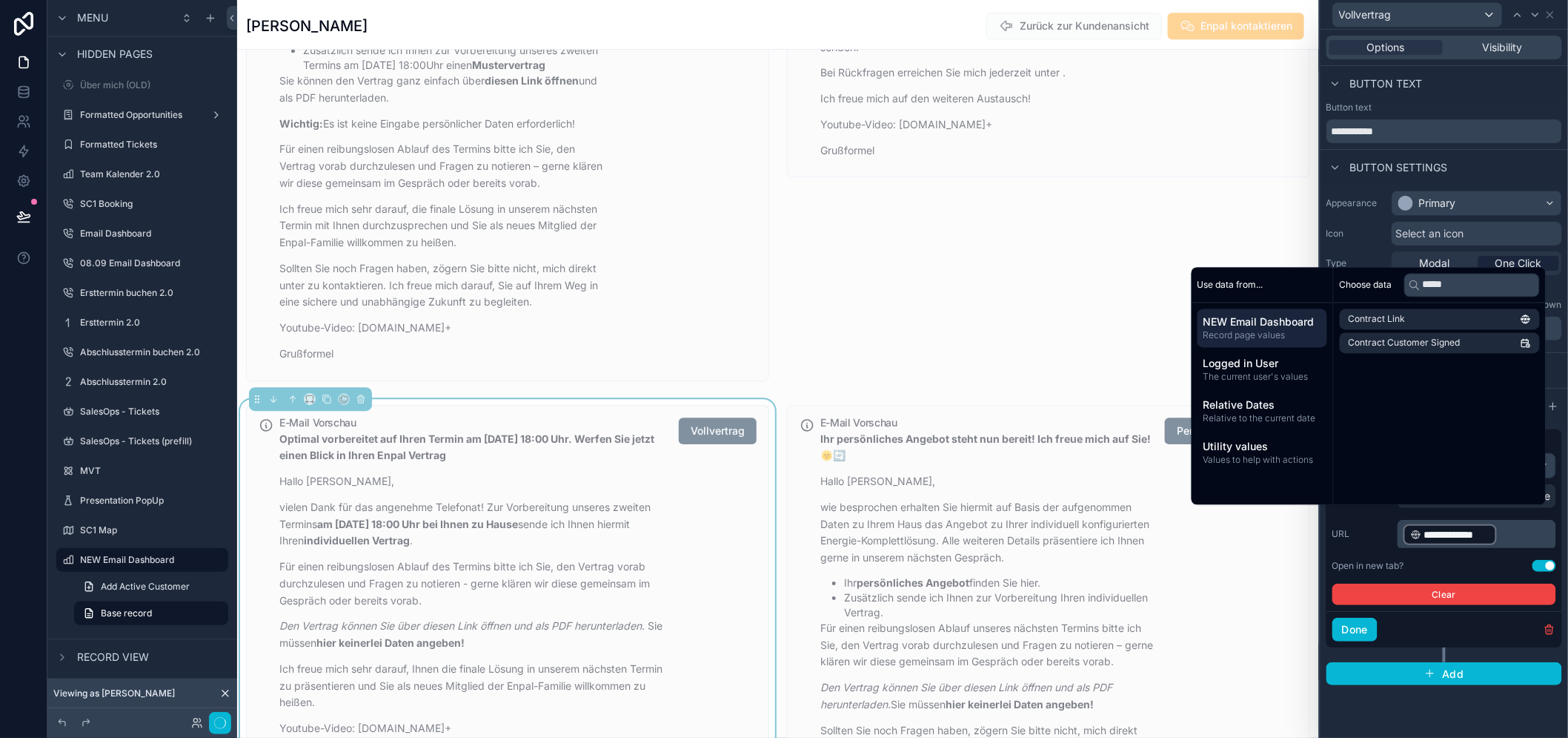
scroll to position [30, 0]
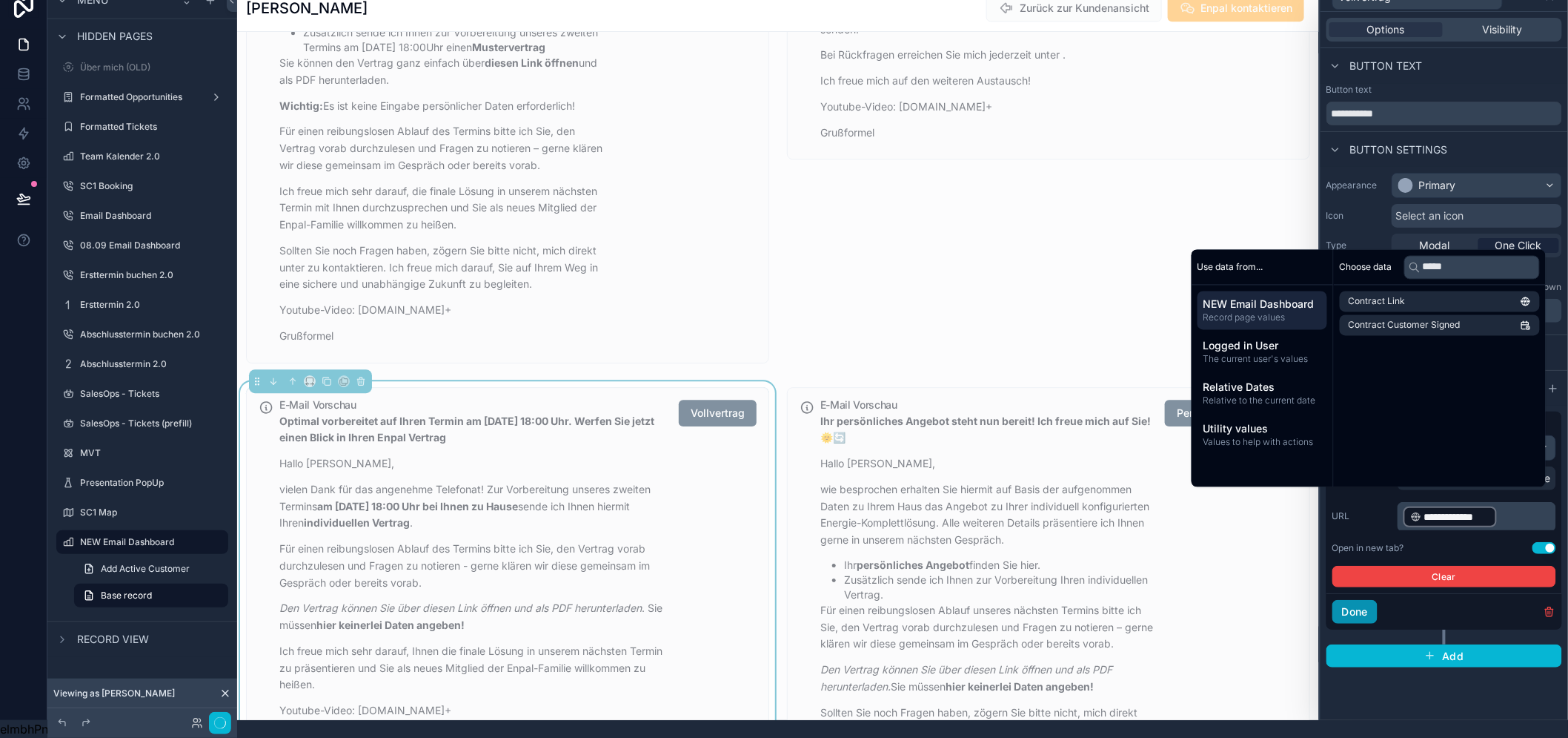
click at [1377, 602] on button "Done" at bounding box center [1355, 611] width 46 height 24
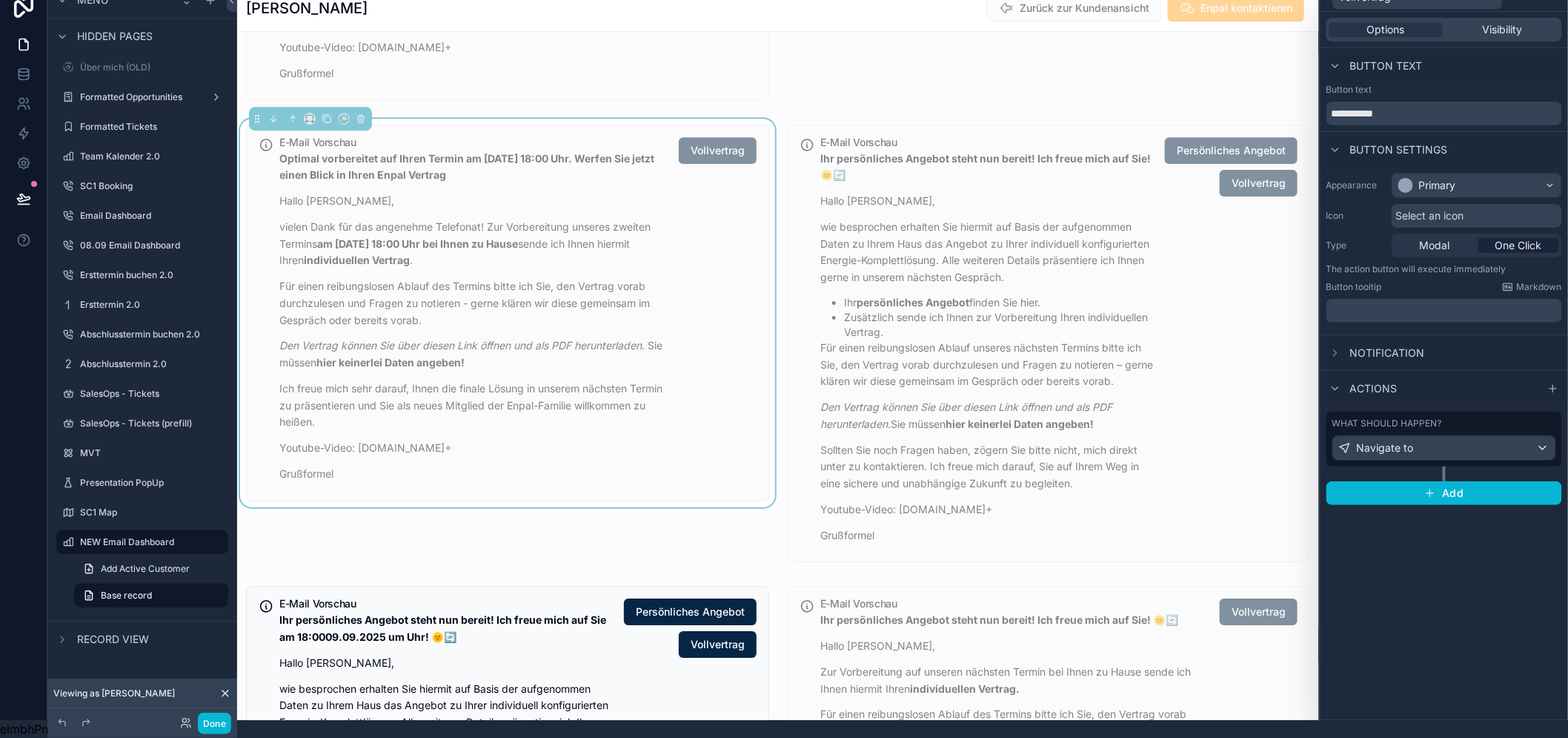
scroll to position [2112, 0]
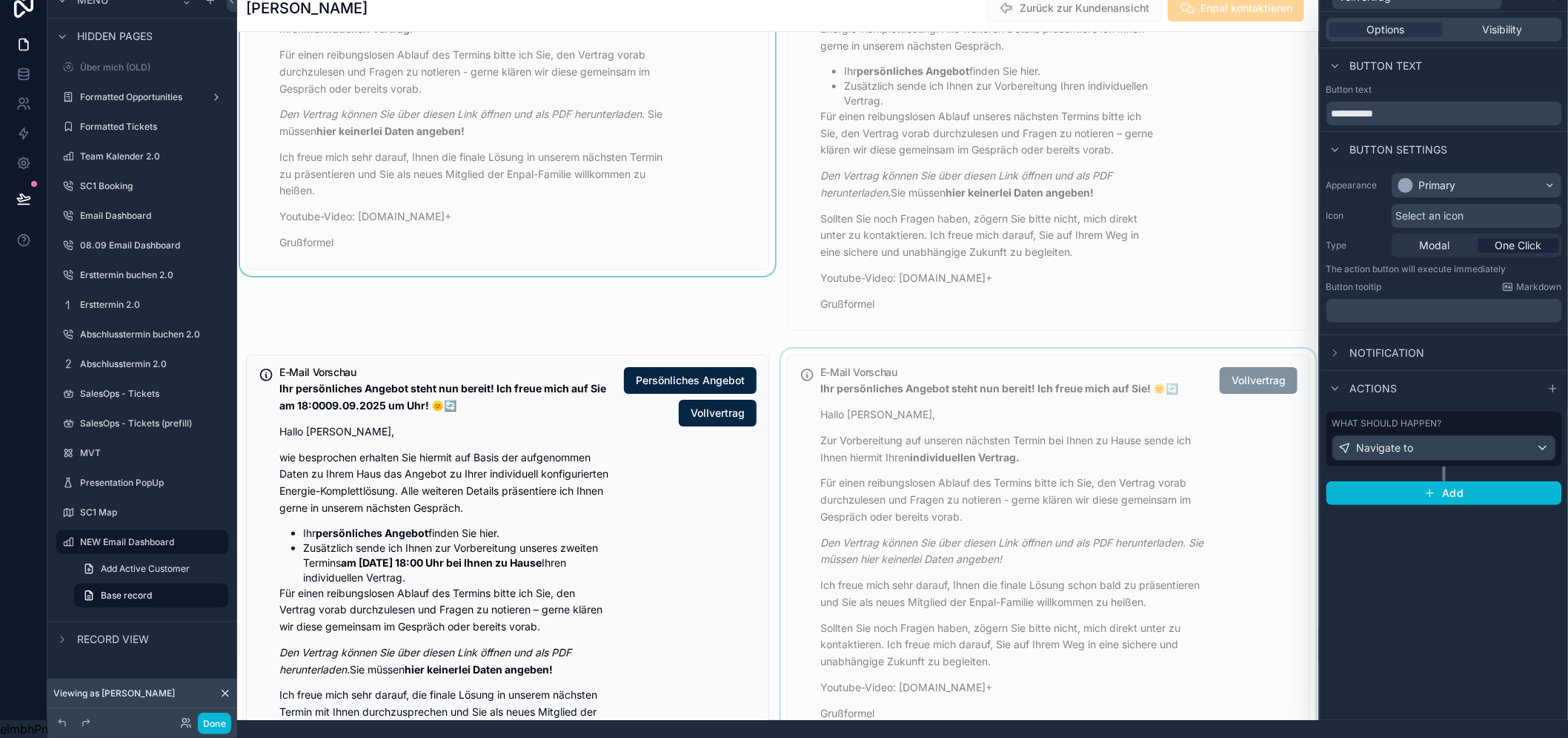
click at [966, 482] on div "scrollable content" at bounding box center [1049, 610] width 541 height 524
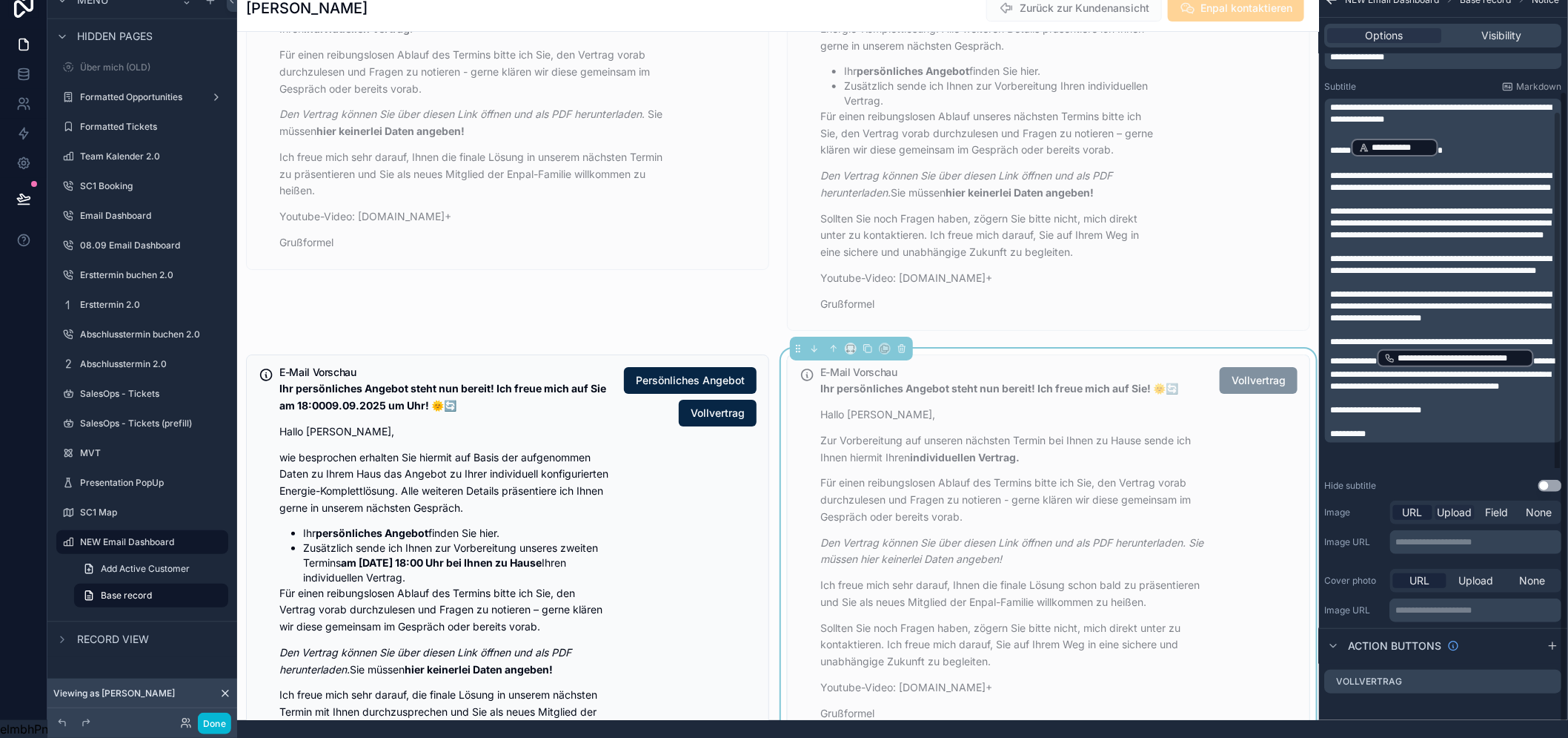
scroll to position [136, 0]
click at [1556, 674] on icon "scrollable content" at bounding box center [1550, 679] width 12 height 12
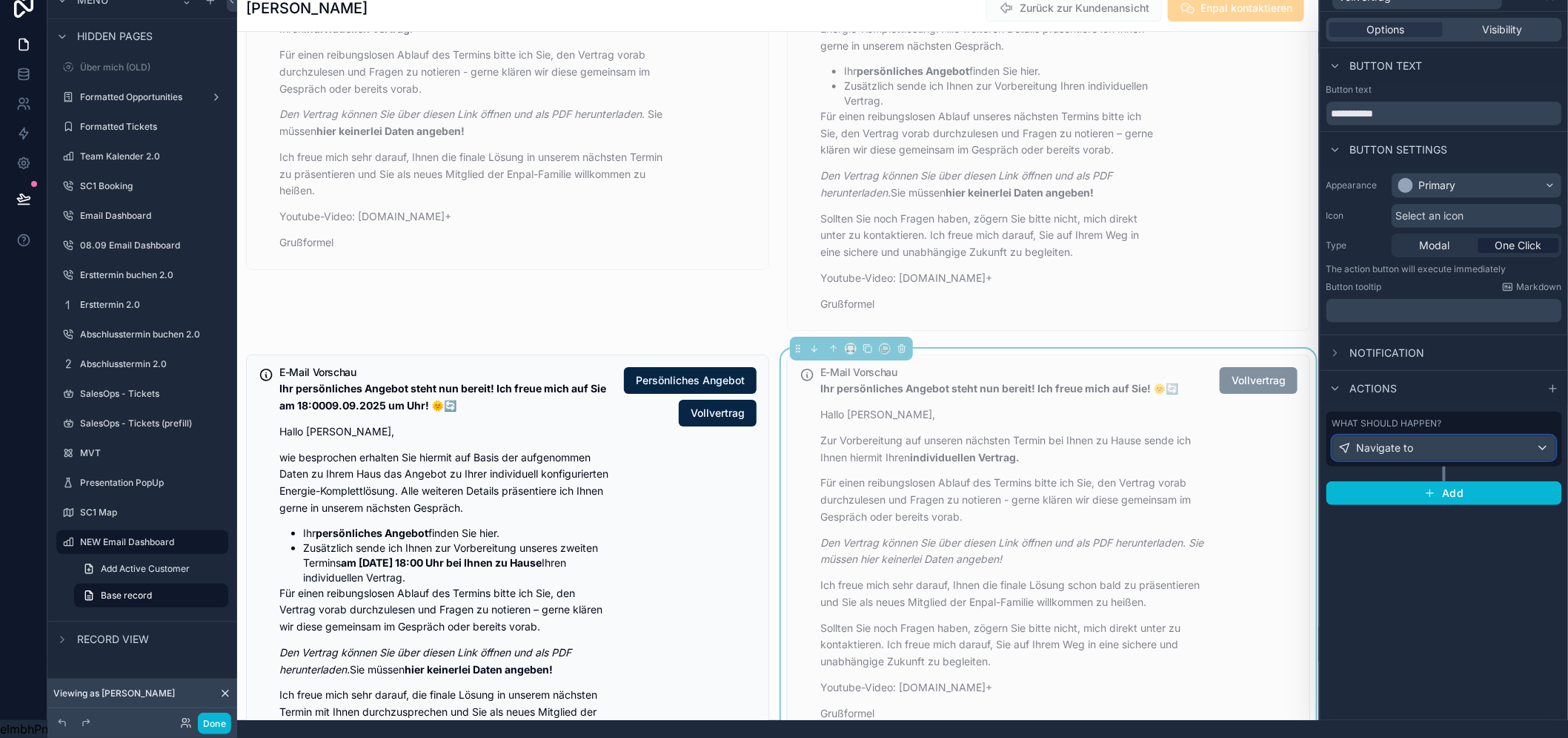
click at [1433, 436] on div "Navigate to" at bounding box center [1445, 448] width 222 height 24
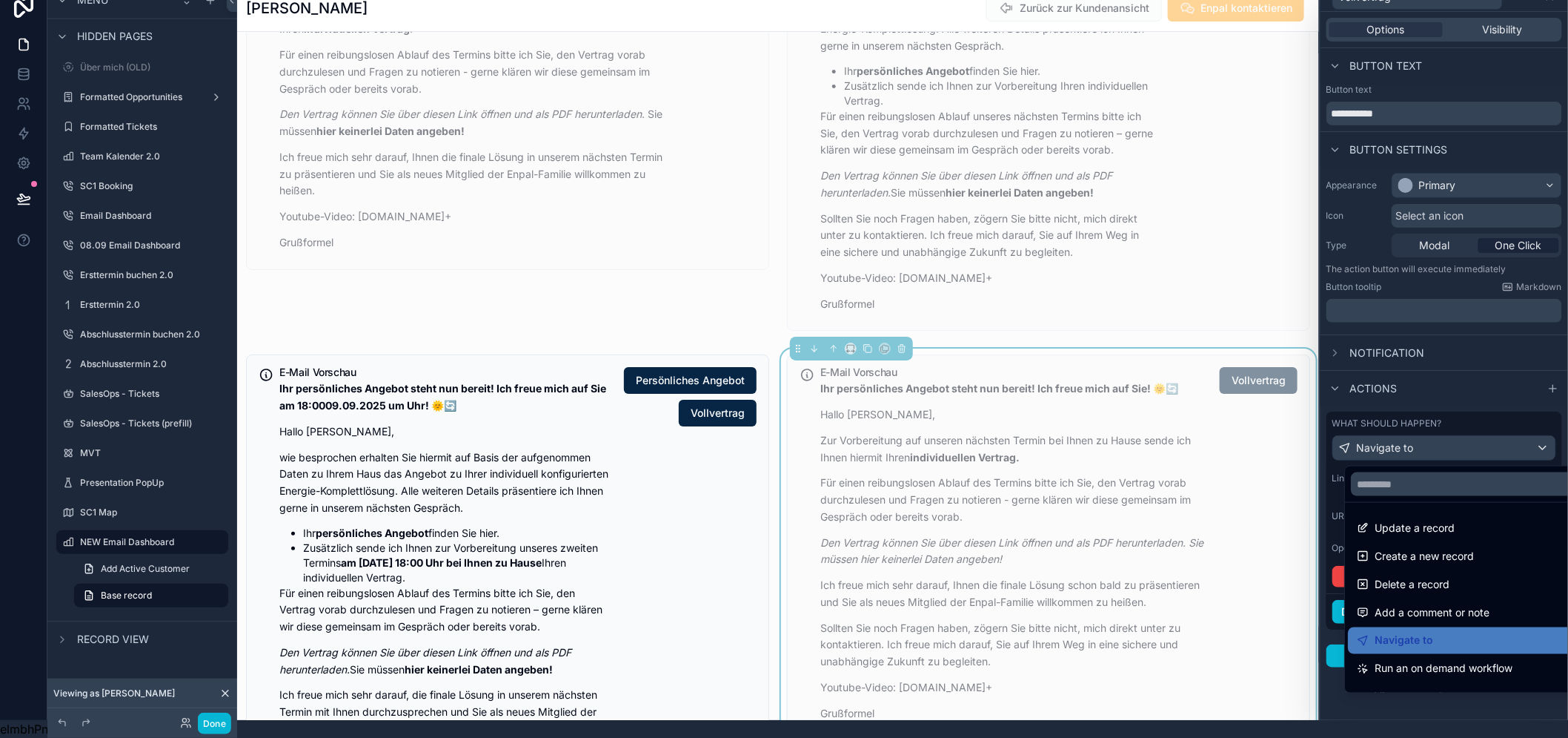
click at [1433, 436] on div at bounding box center [1445, 351] width 248 height 738
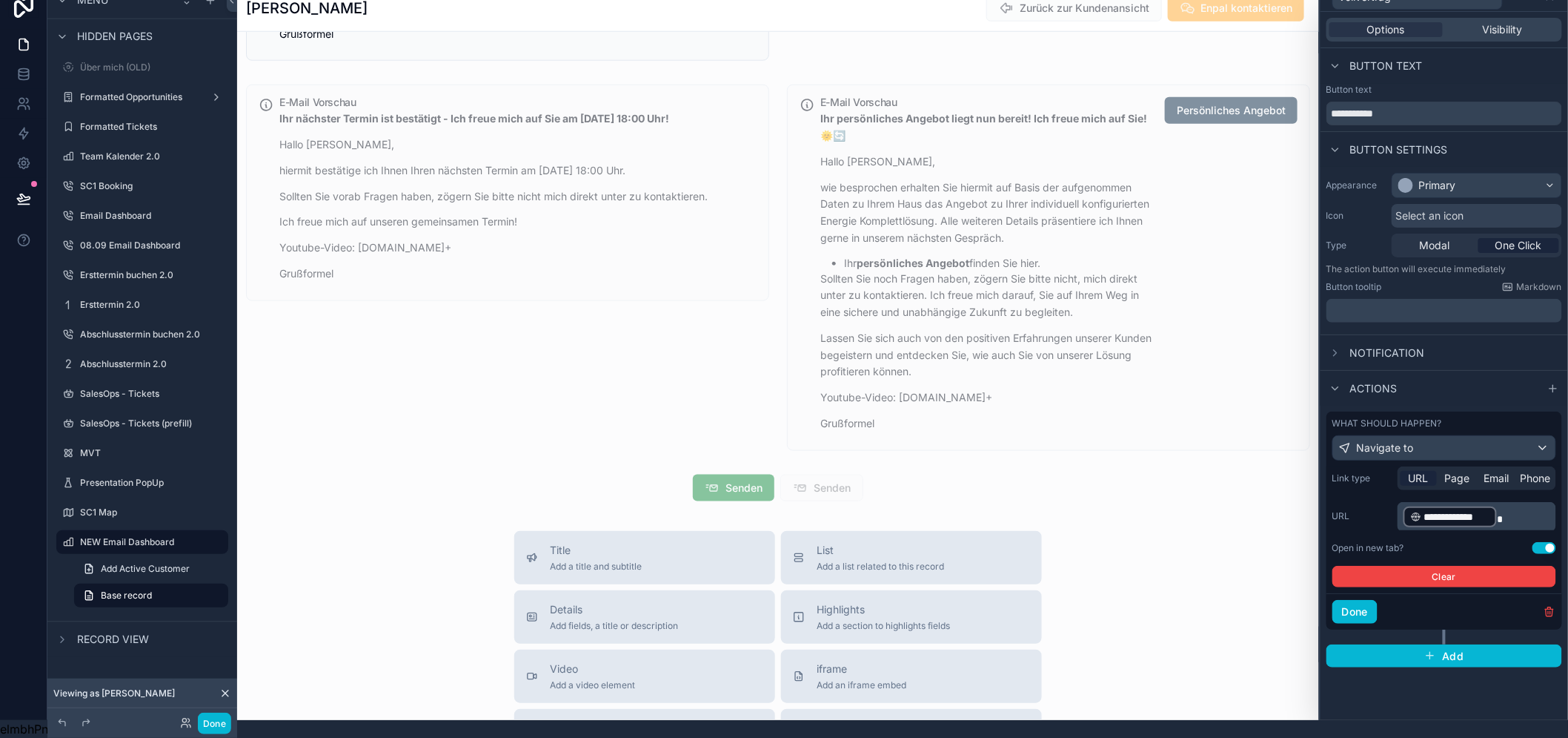
scroll to position [2937, 0]
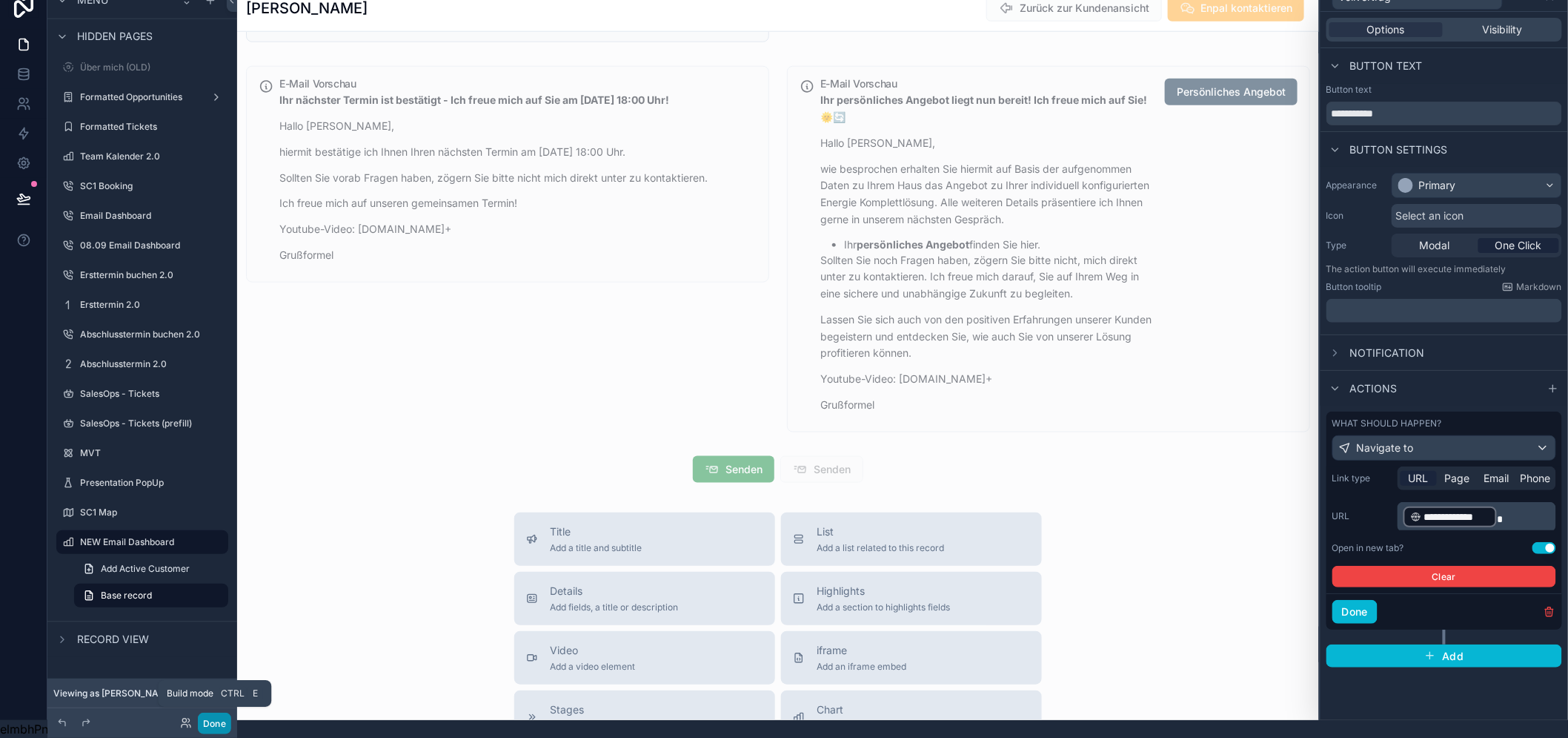
click at [206, 725] on button "Done" at bounding box center [214, 723] width 33 height 22
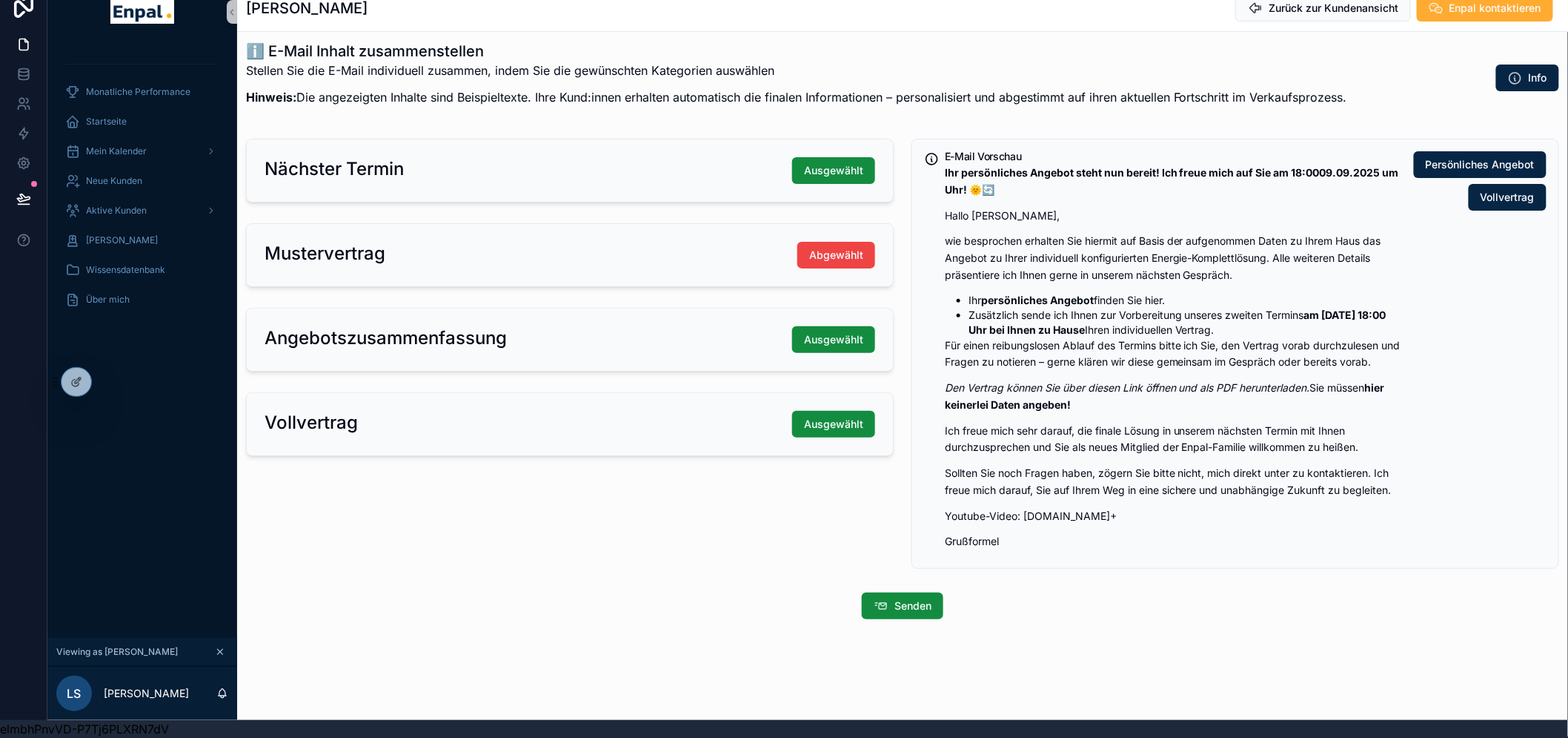
scroll to position [90, 0]
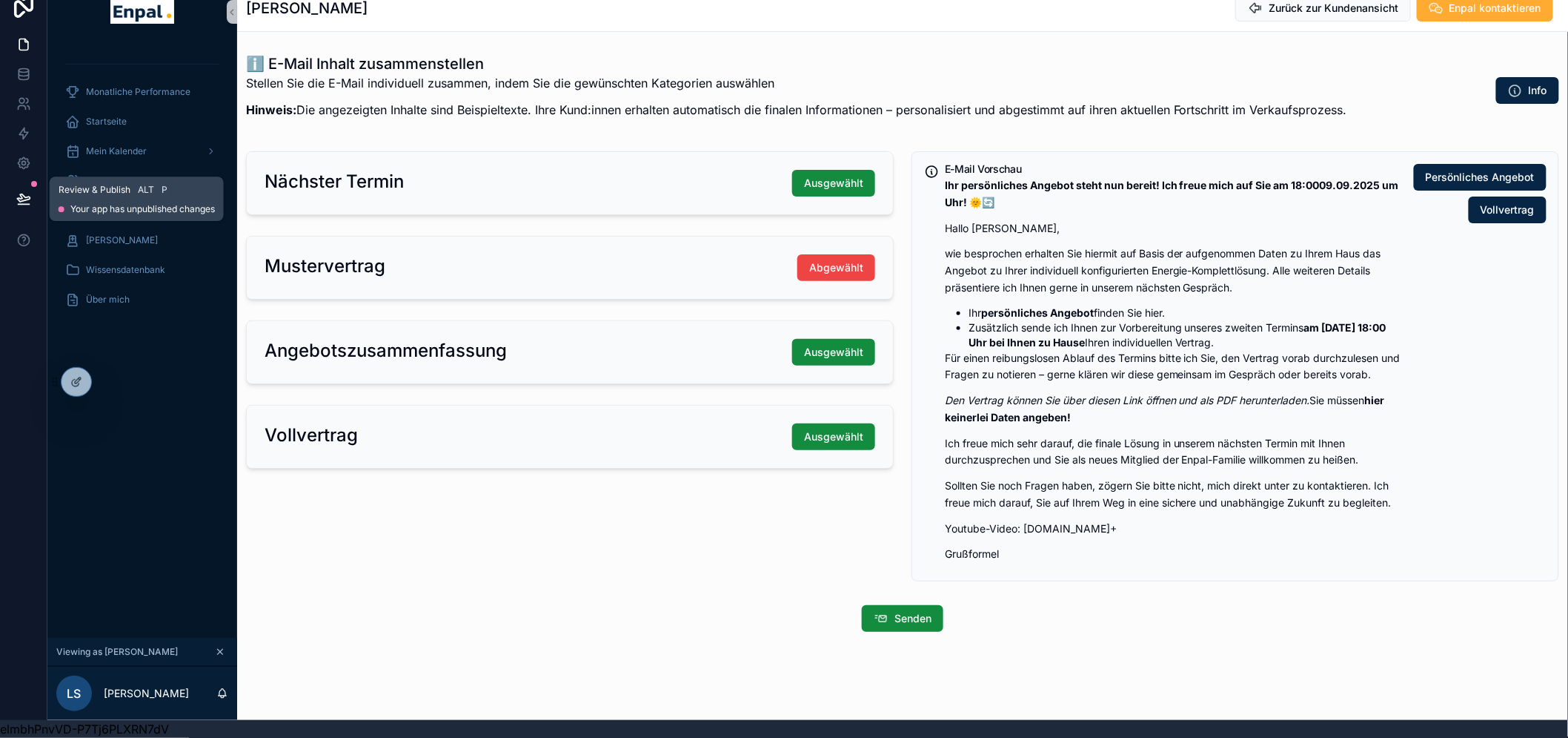
click at [23, 191] on icon at bounding box center [23, 198] width 15 height 15
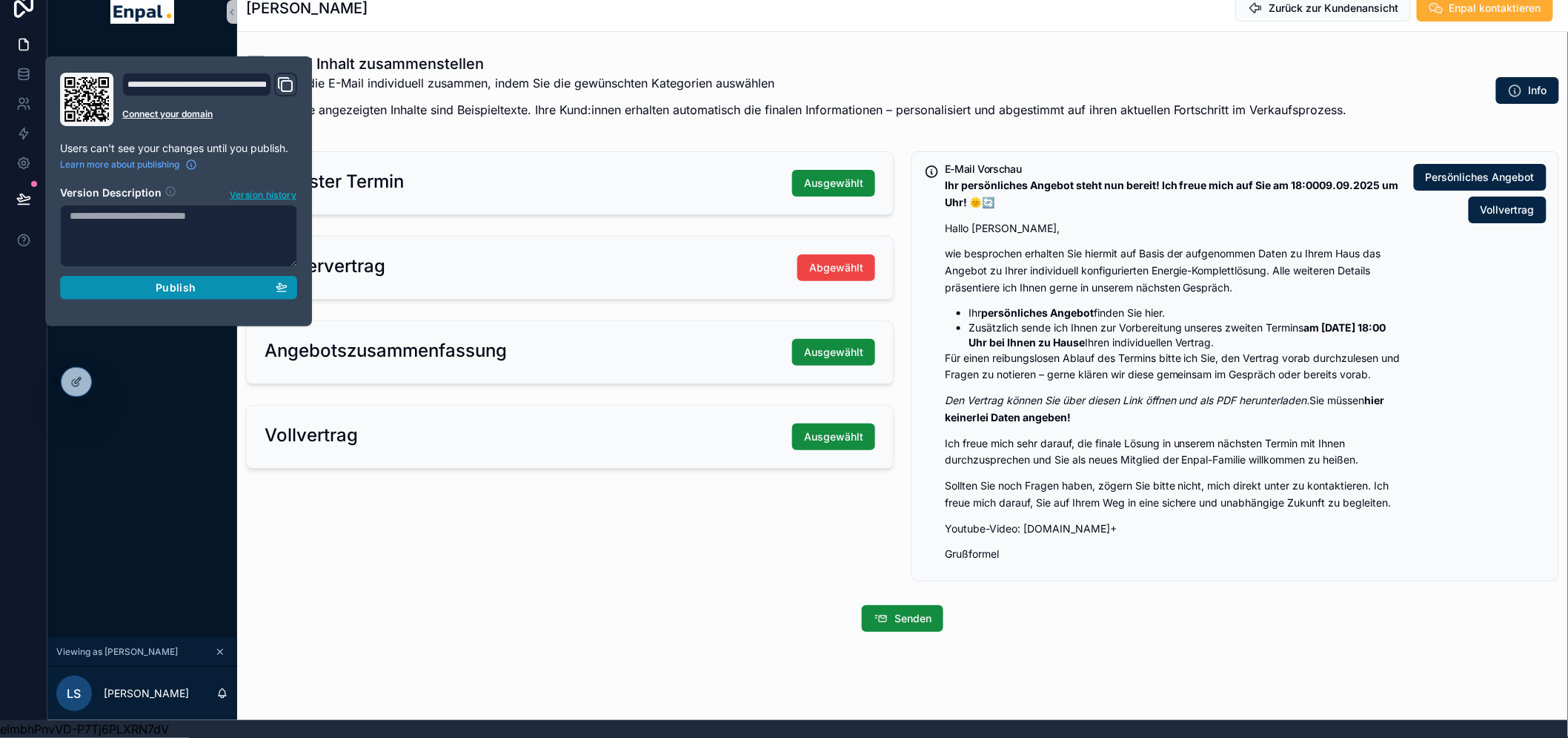
click at [206, 281] on div "Publish" at bounding box center [178, 287] width 218 height 13
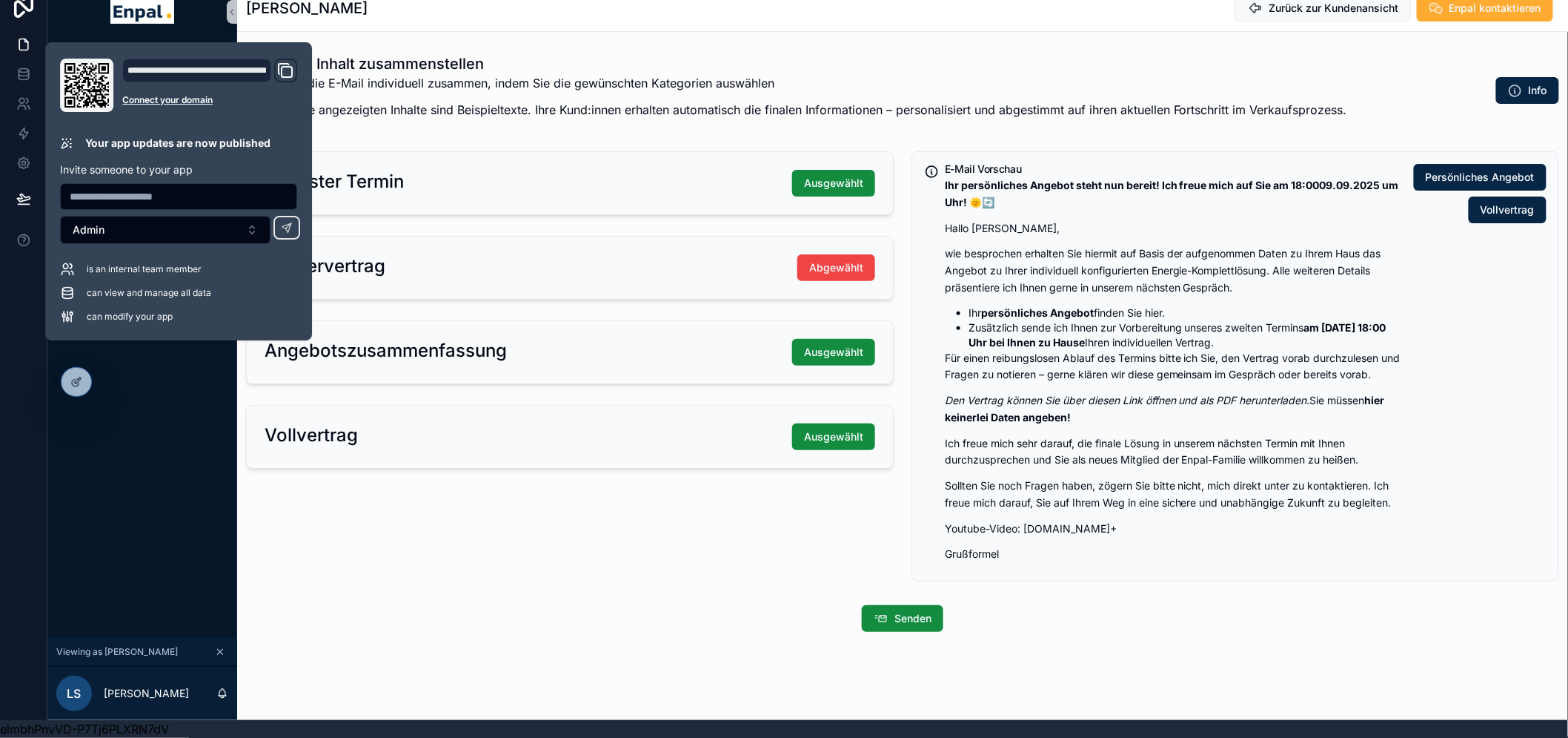
drag, startPoint x: 691, startPoint y: 531, endPoint x: 678, endPoint y: 506, distance: 28.2
click at [691, 531] on div "Nächster Termin Ausgewählt Mustervertrag Abgewählt Angebotszusammenfassung Ausg…" at bounding box center [569, 366] width 666 height 442
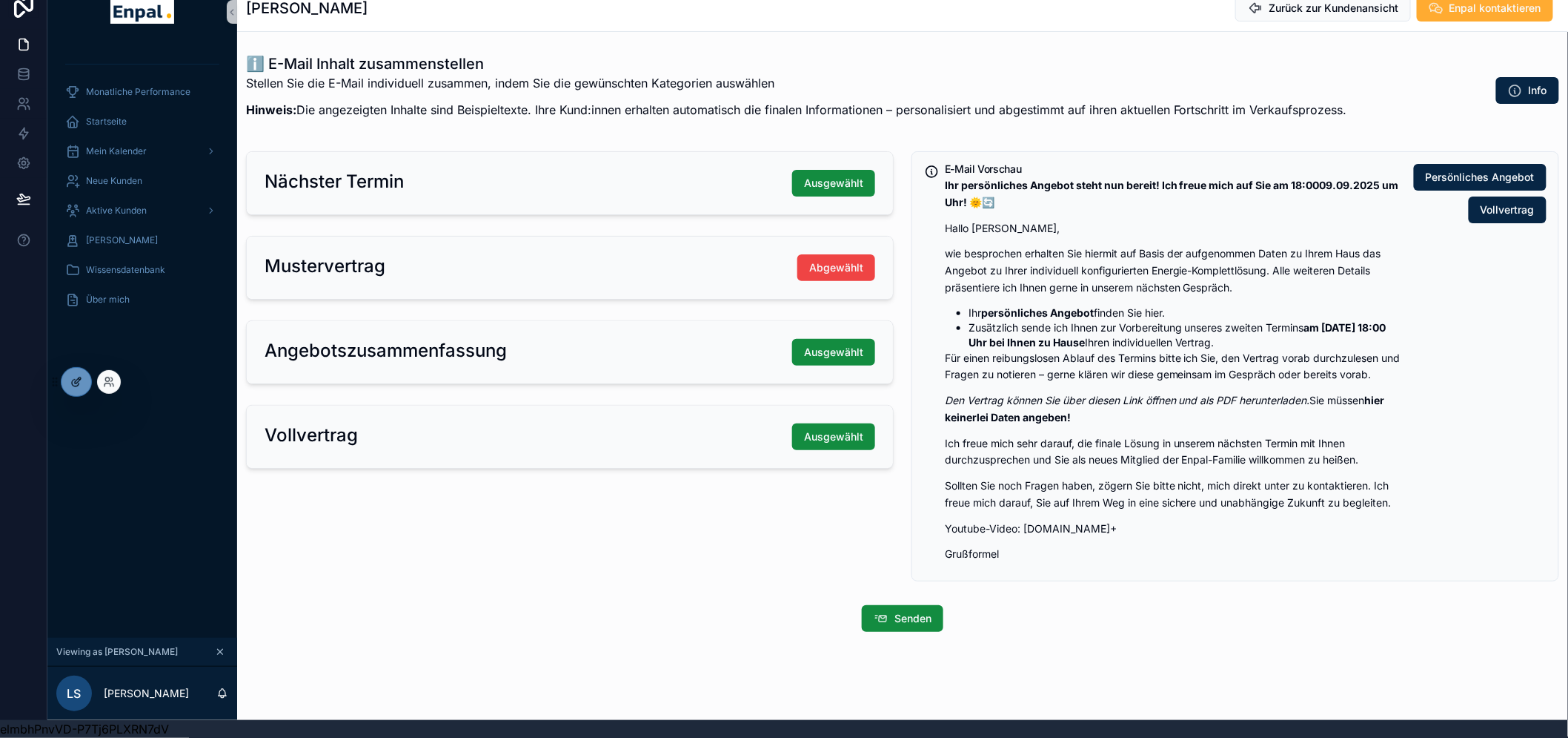
click at [73, 377] on icon at bounding box center [76, 381] width 12 height 12
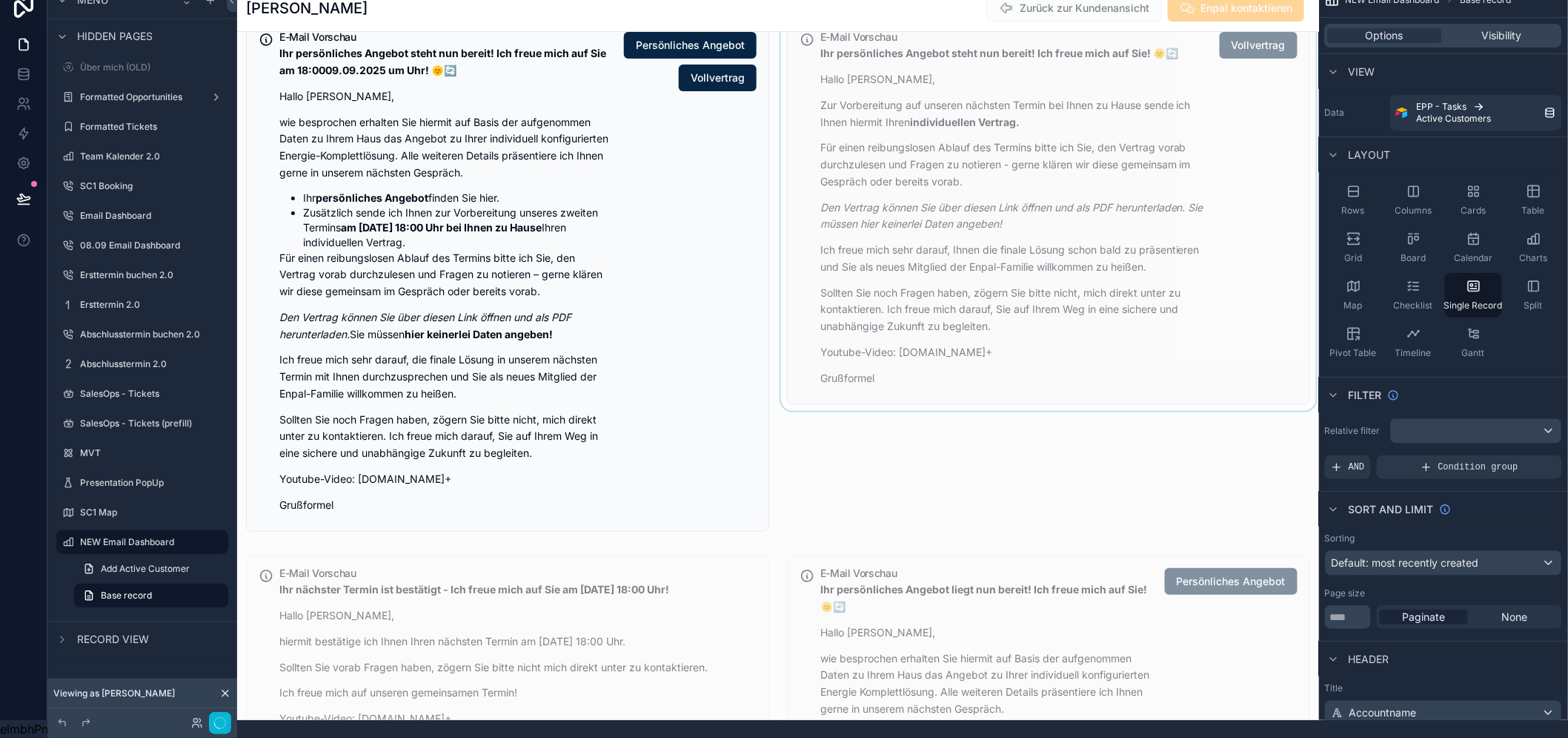
scroll to position [2359, 0]
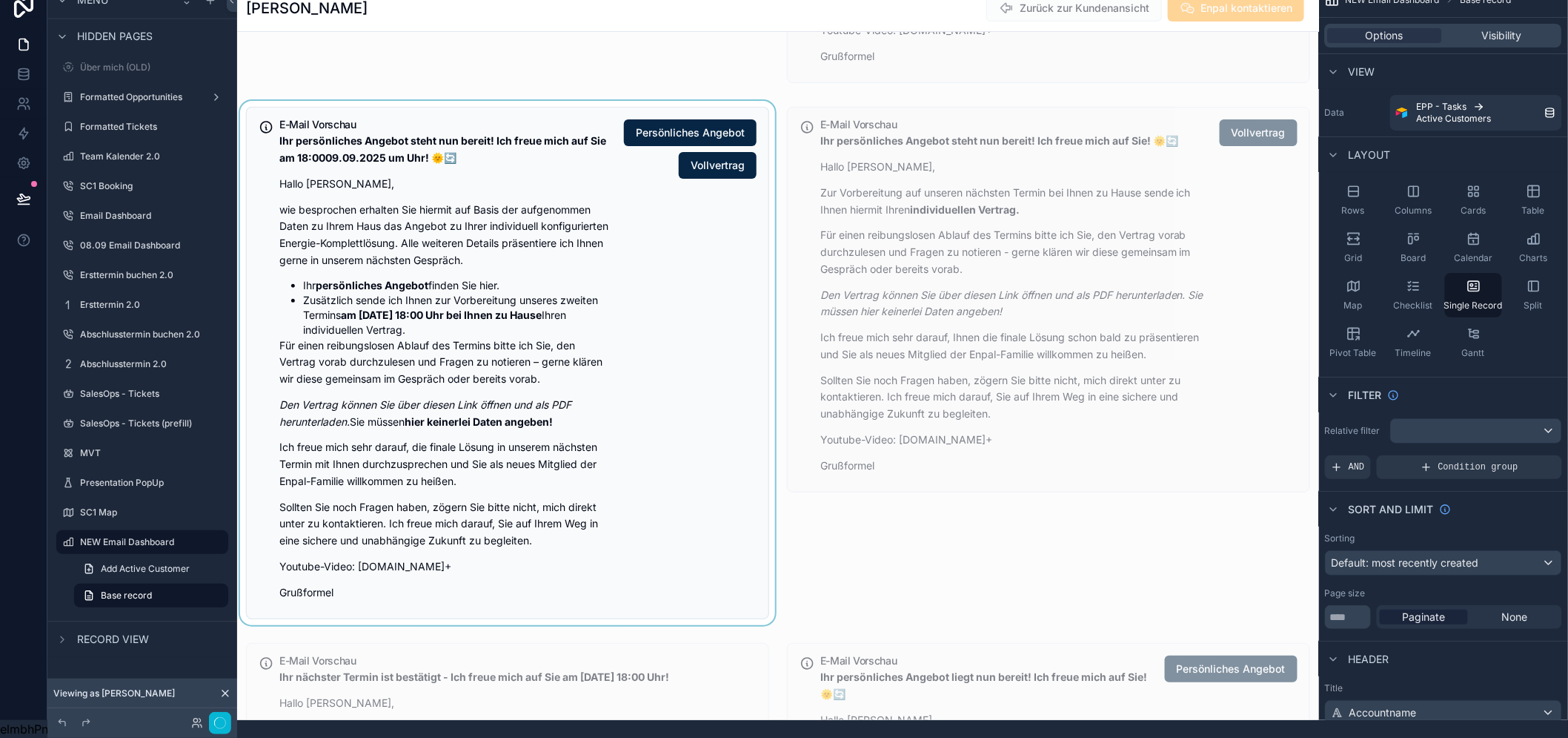
click at [671, 325] on div "scrollable content" at bounding box center [507, 363] width 541 height 524
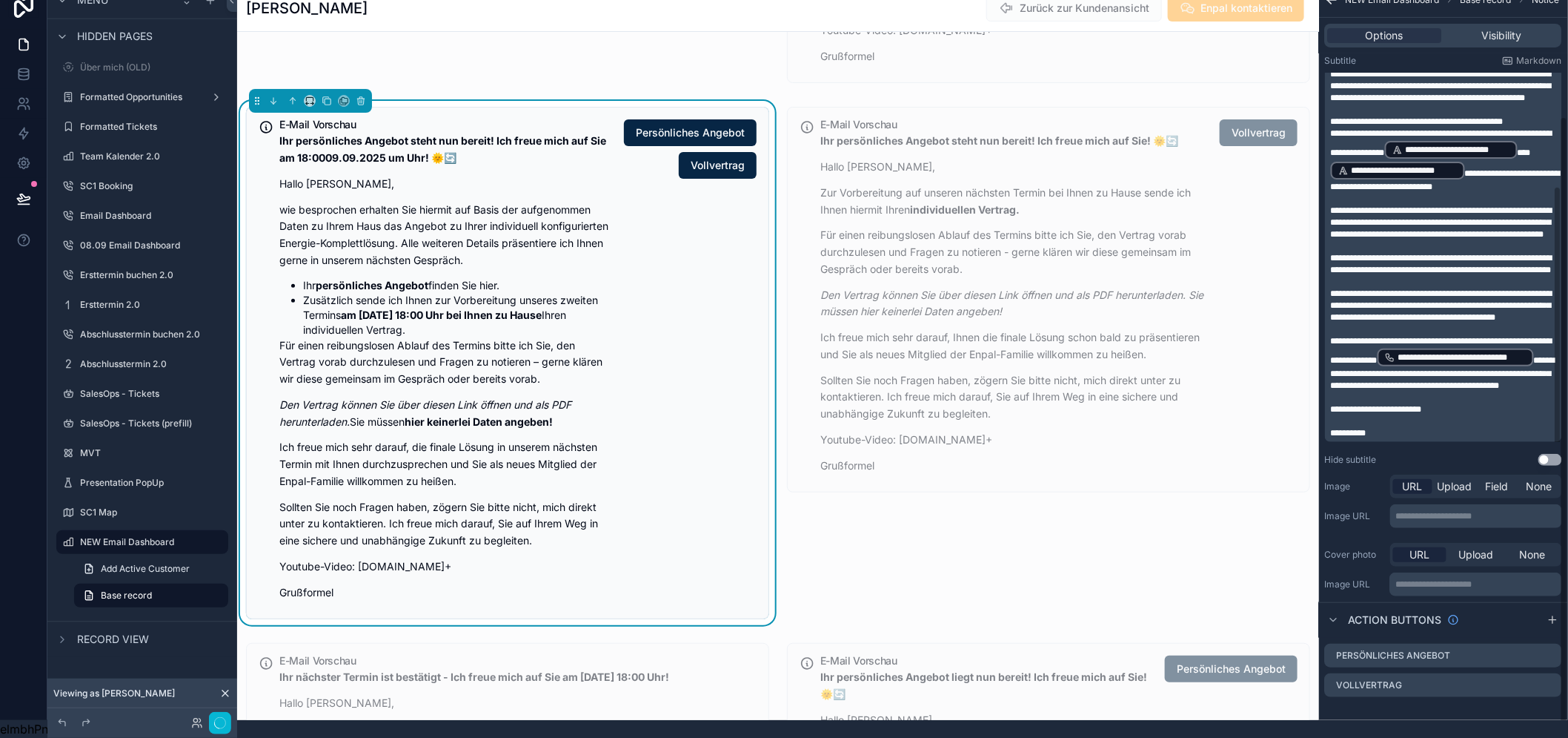
scroll to position [165, 0]
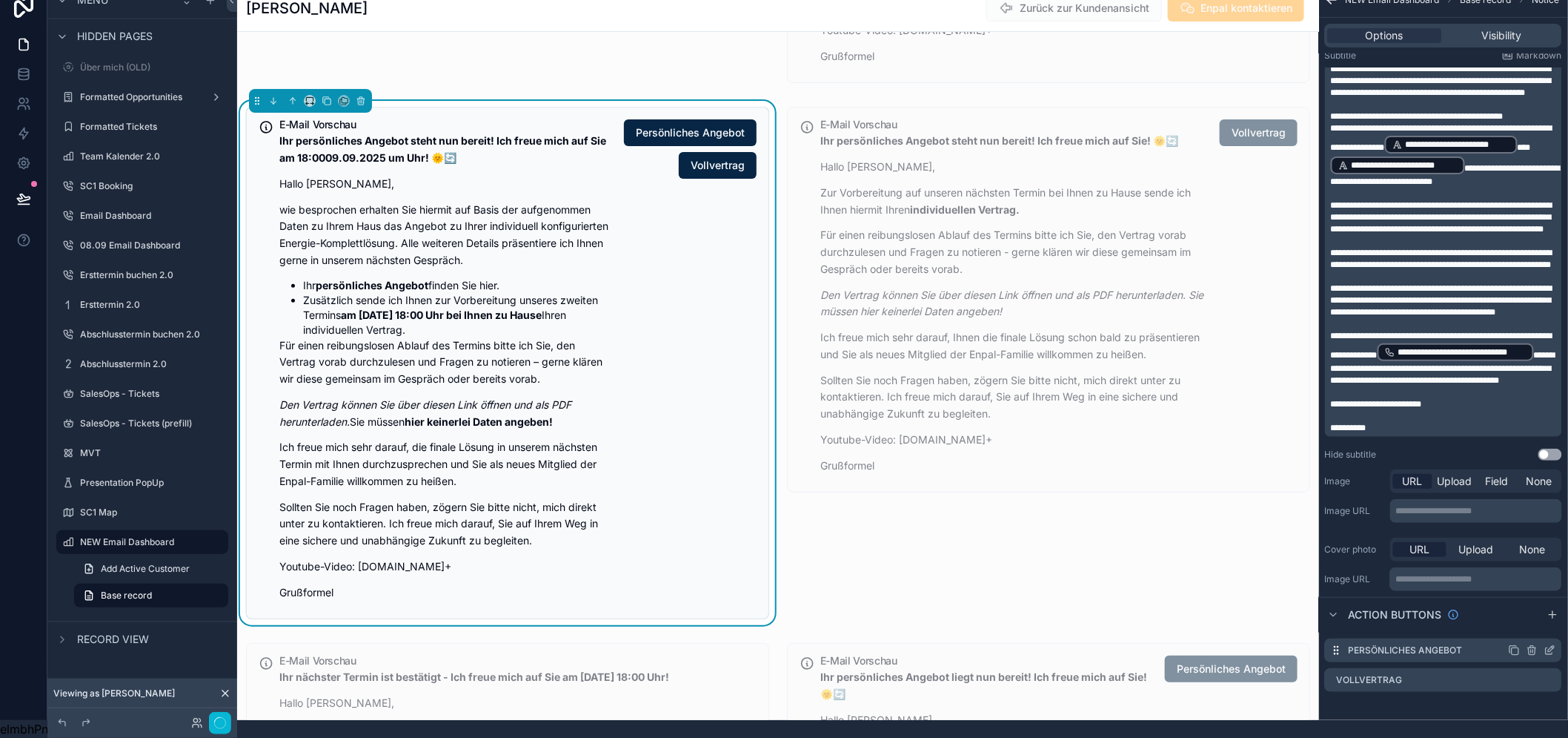
click at [1555, 645] on icon "scrollable content" at bounding box center [1552, 648] width 6 height 6
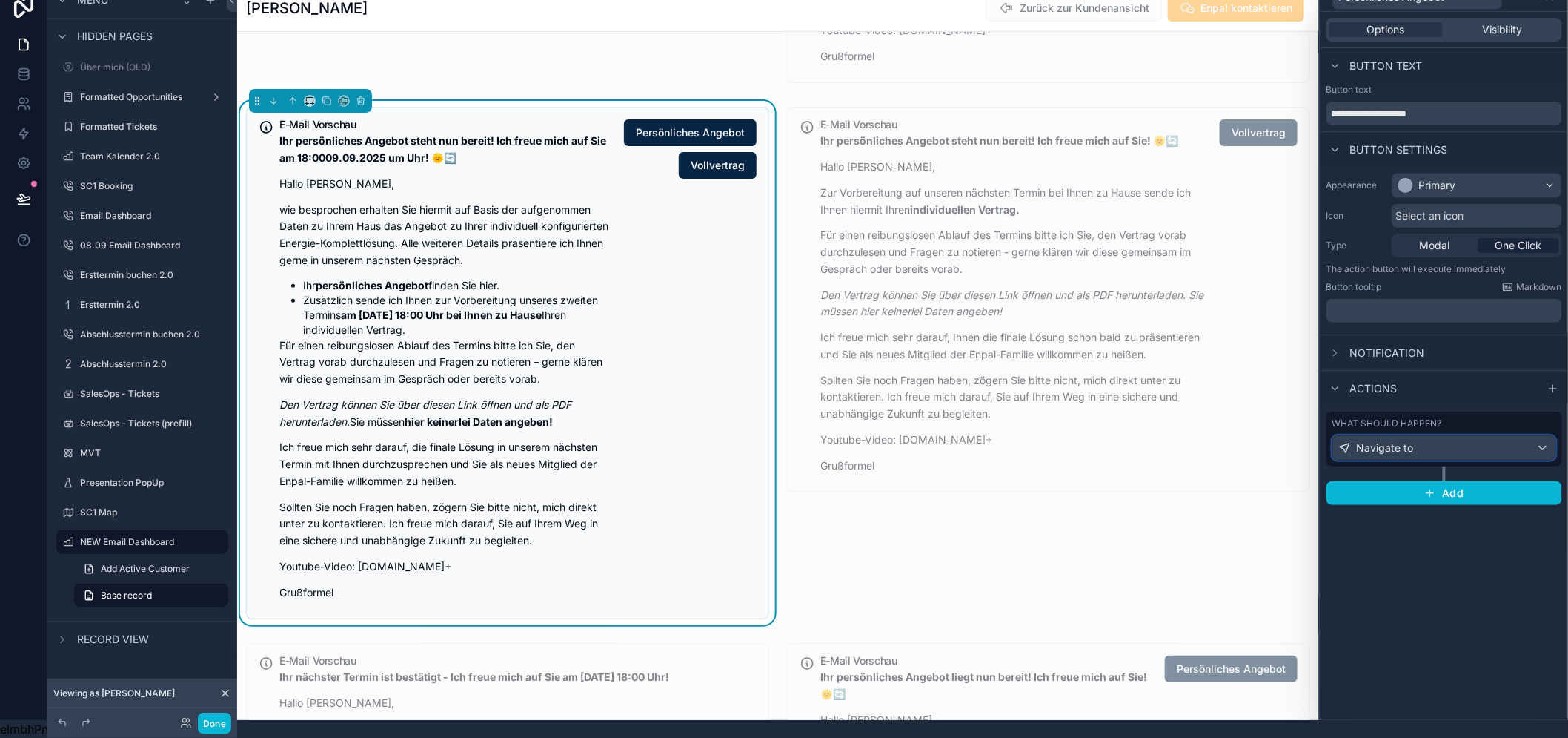
click at [1441, 436] on div "Navigate to" at bounding box center [1445, 448] width 222 height 24
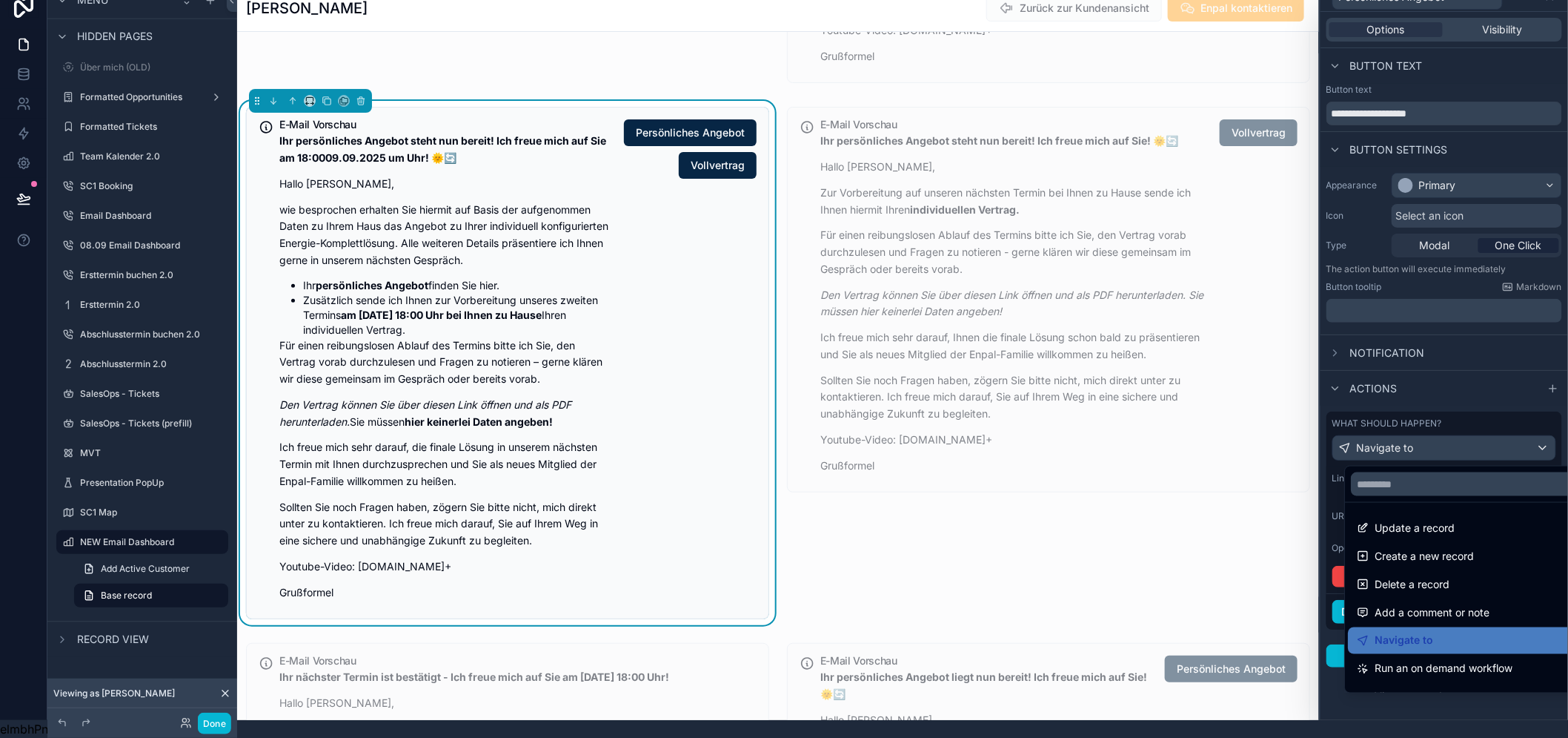
click at [1431, 433] on div at bounding box center [1445, 351] width 248 height 738
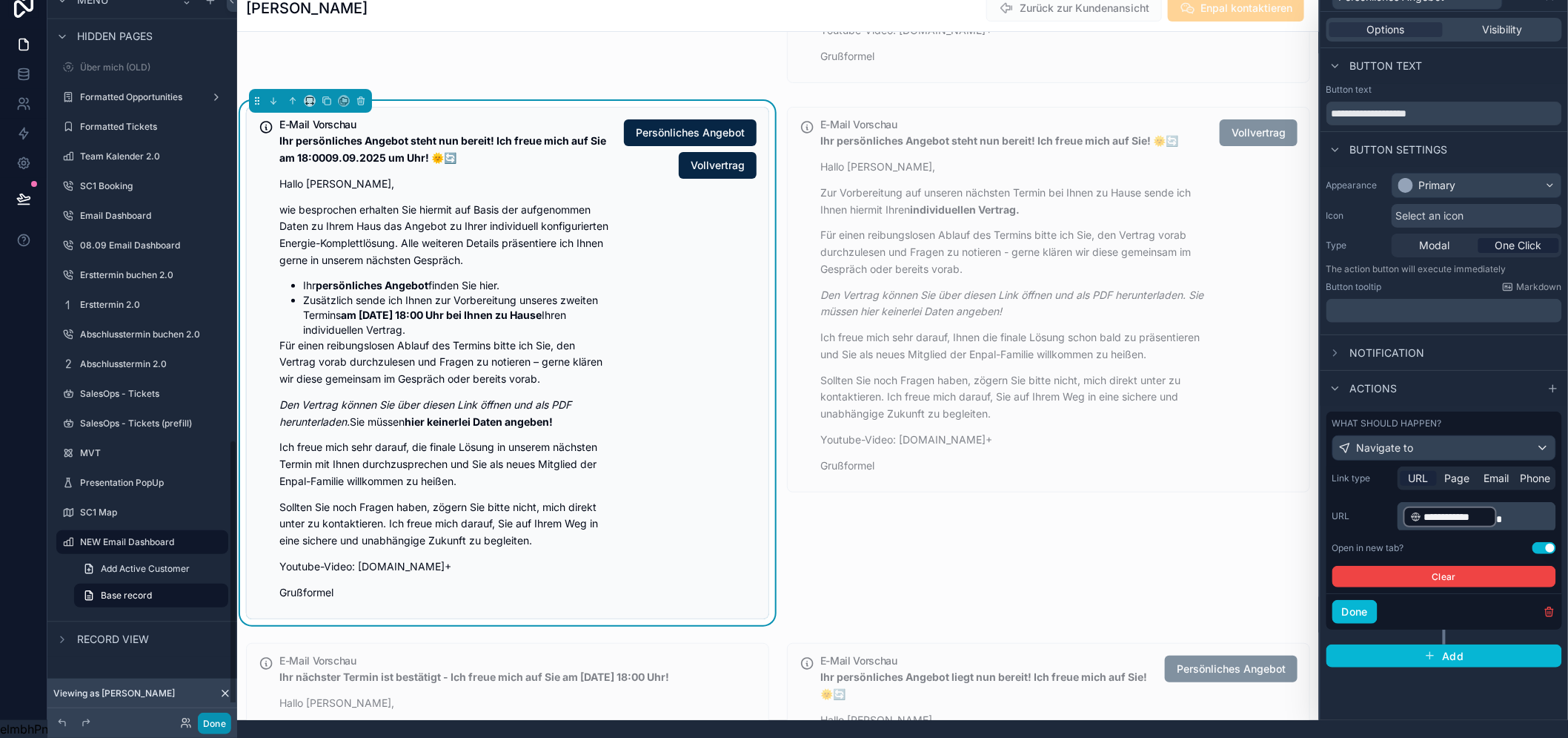
click at [204, 727] on button "Done" at bounding box center [214, 723] width 33 height 22
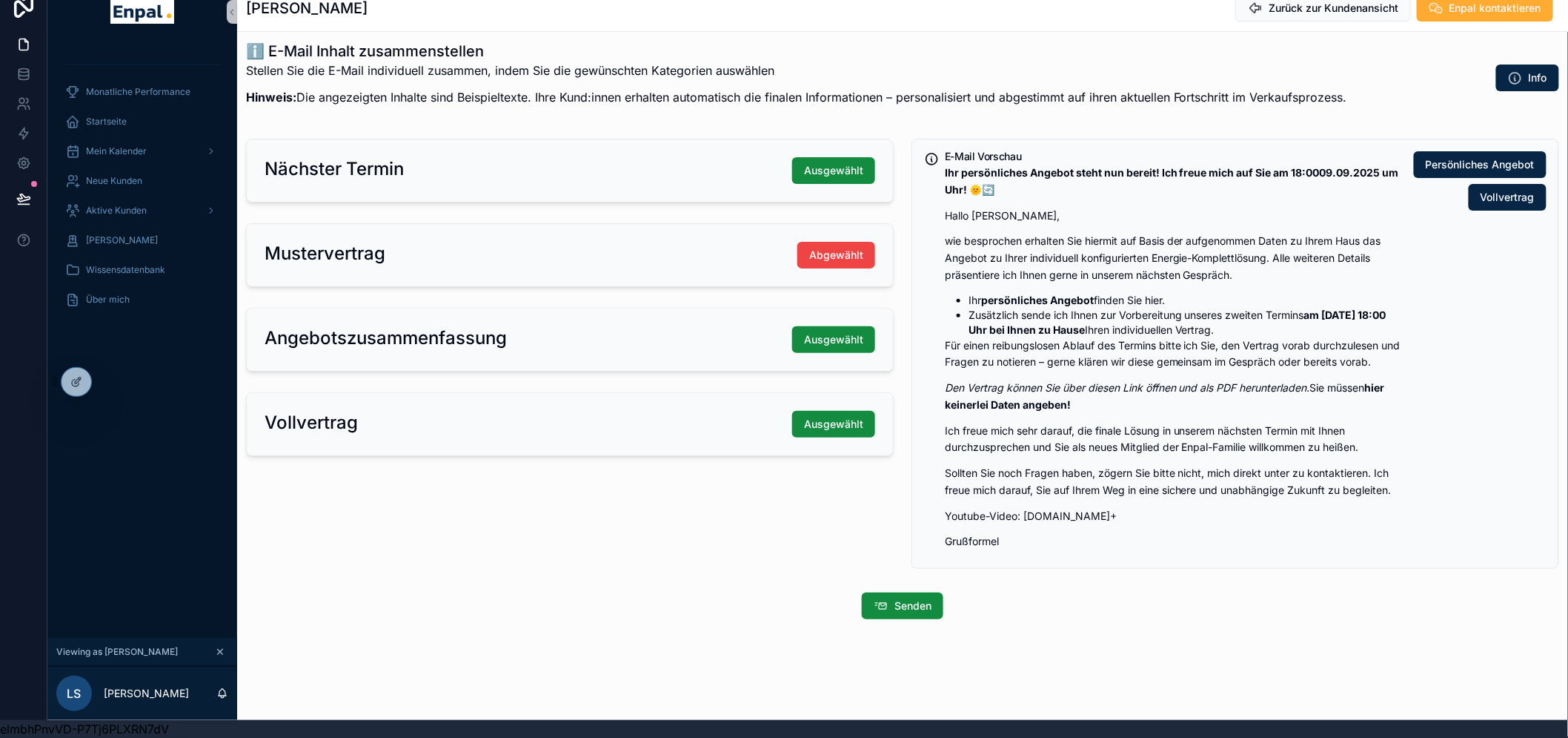
scroll to position [90, 0]
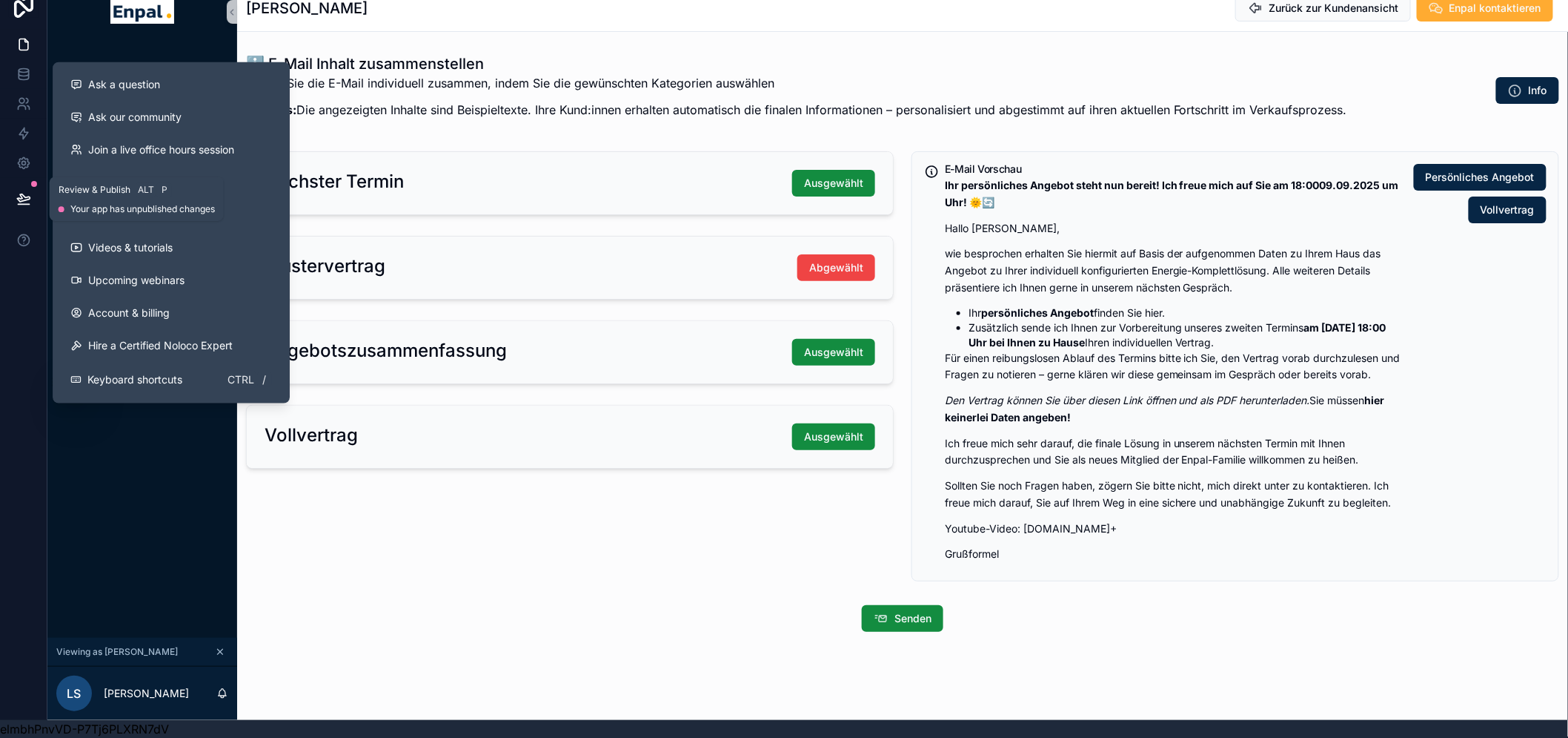
click at [20, 195] on icon at bounding box center [23, 198] width 12 height 8
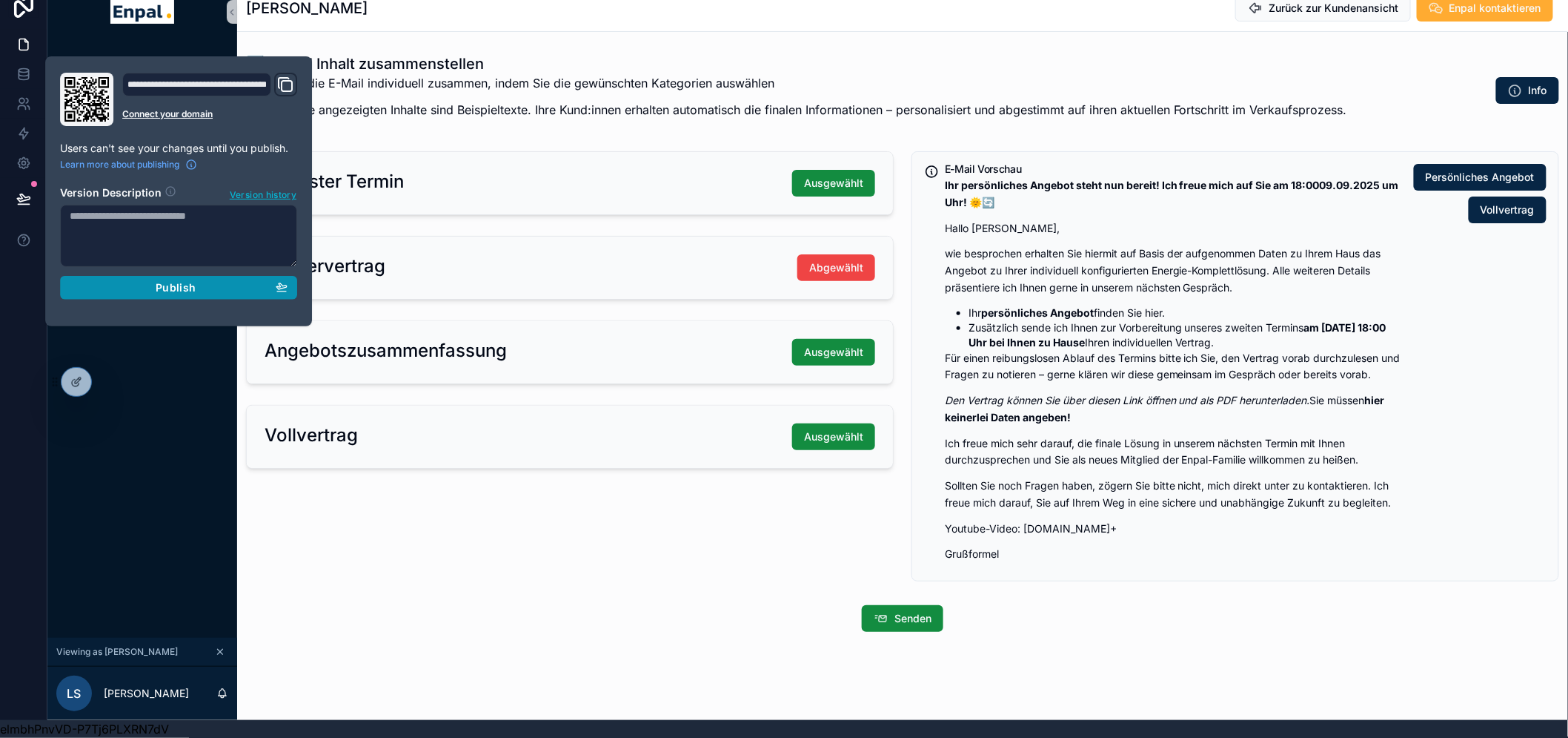
click at [174, 281] on span "Publish" at bounding box center [176, 287] width 40 height 13
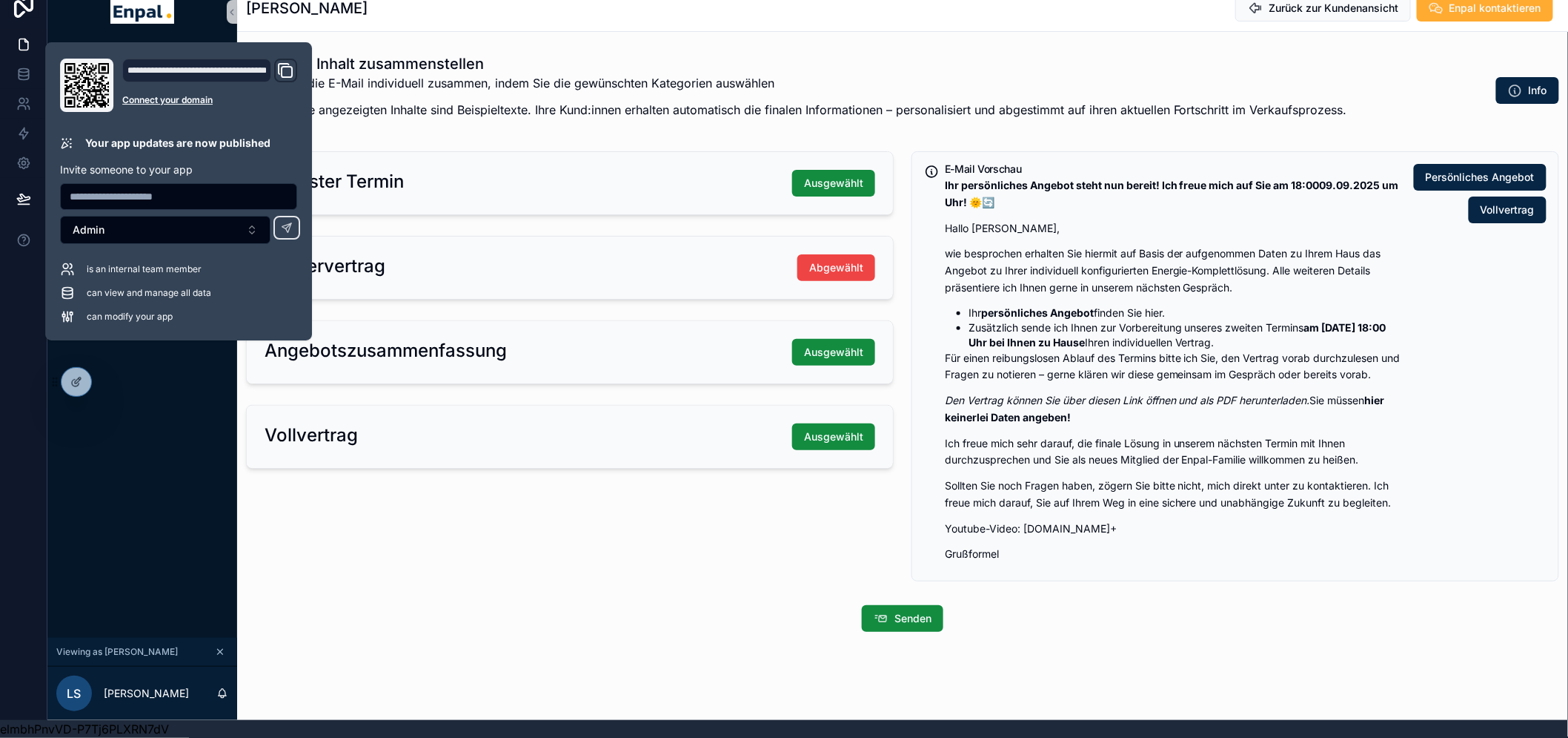
click at [464, 486] on div "Nächster Termin Ausgewählt Mustervertrag Abgewählt Angebotszusammenfassung Ausg…" at bounding box center [569, 366] width 666 height 442
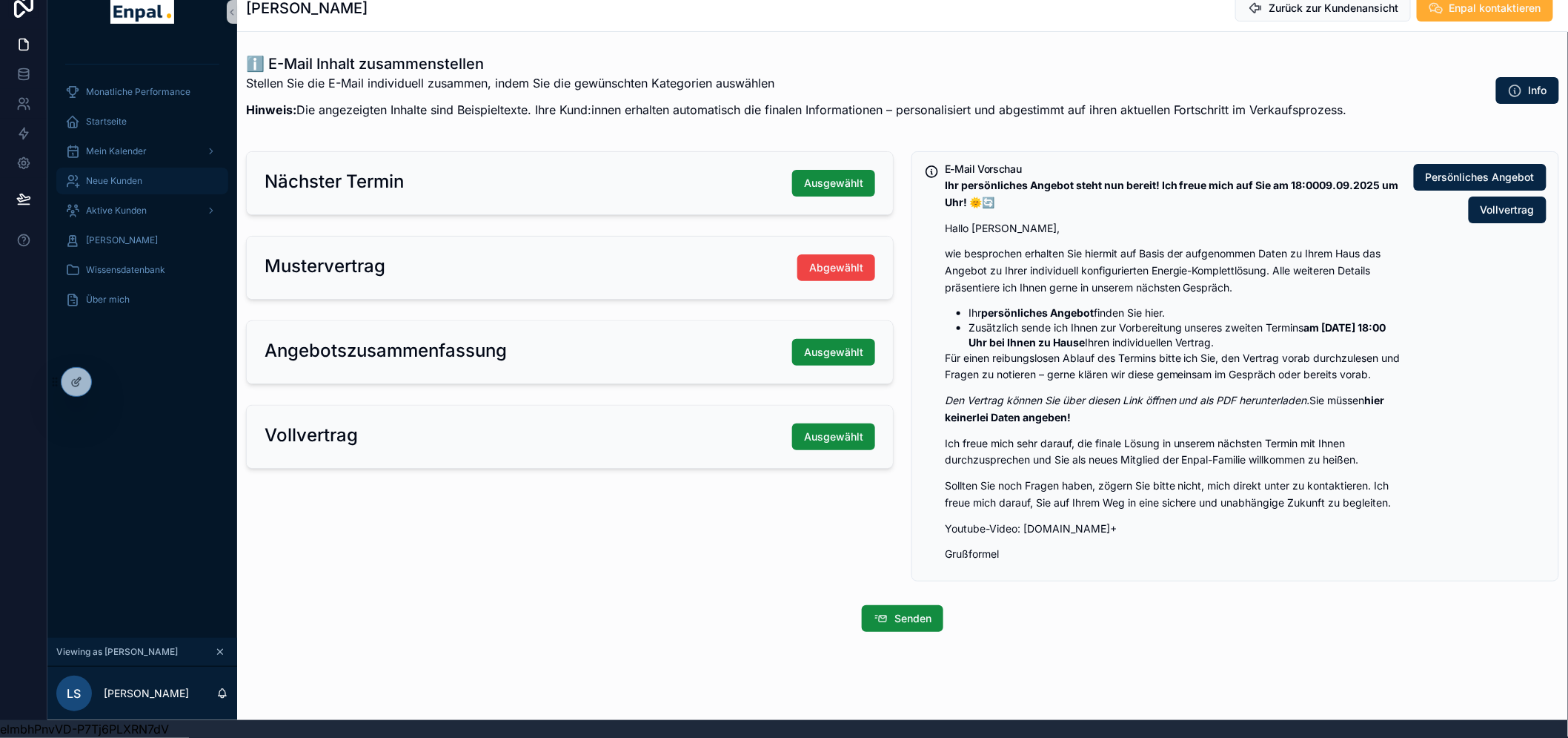
click at [116, 179] on div "Neue Kunden" at bounding box center [143, 181] width 154 height 24
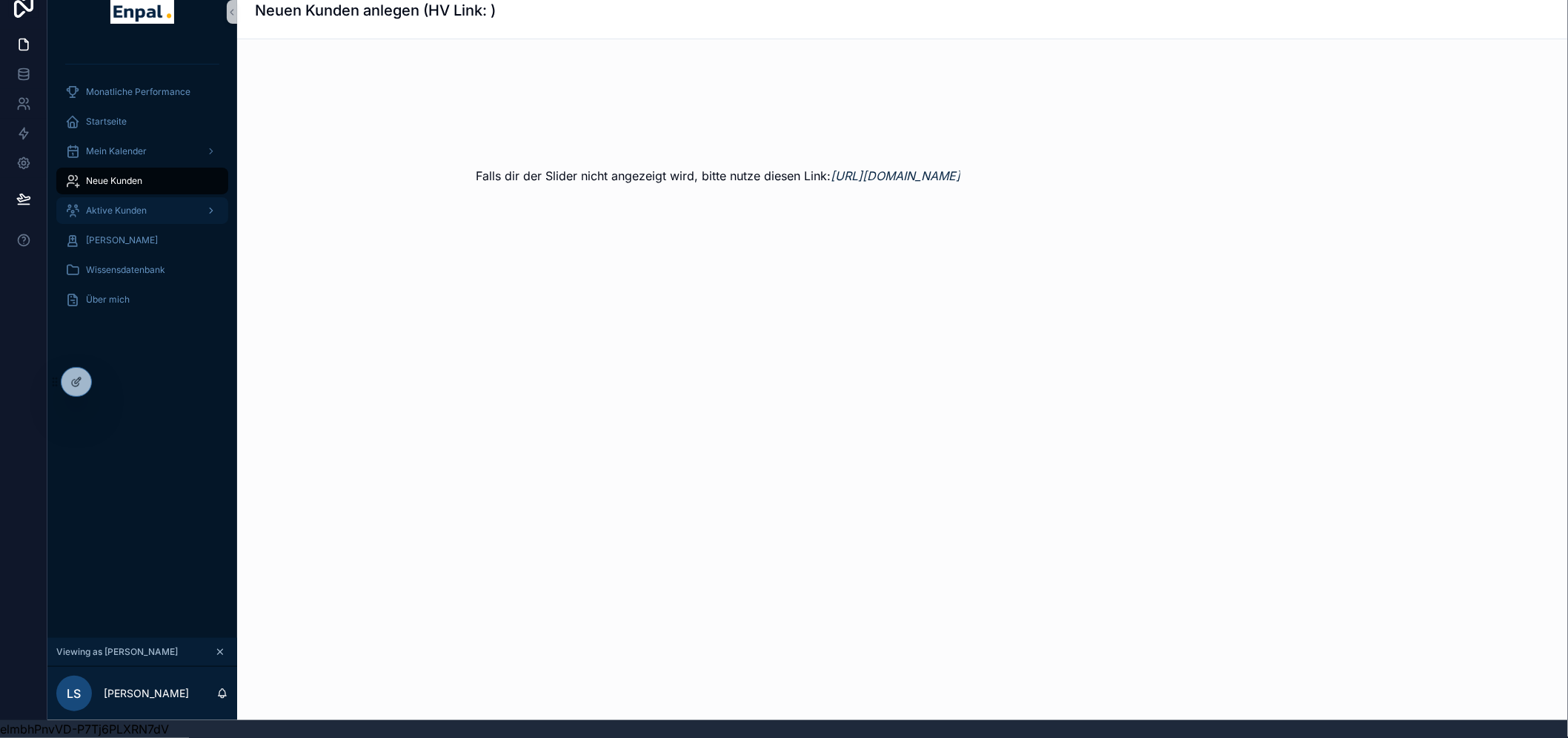
click at [122, 205] on span "Aktive Kunden" at bounding box center [116, 210] width 61 height 12
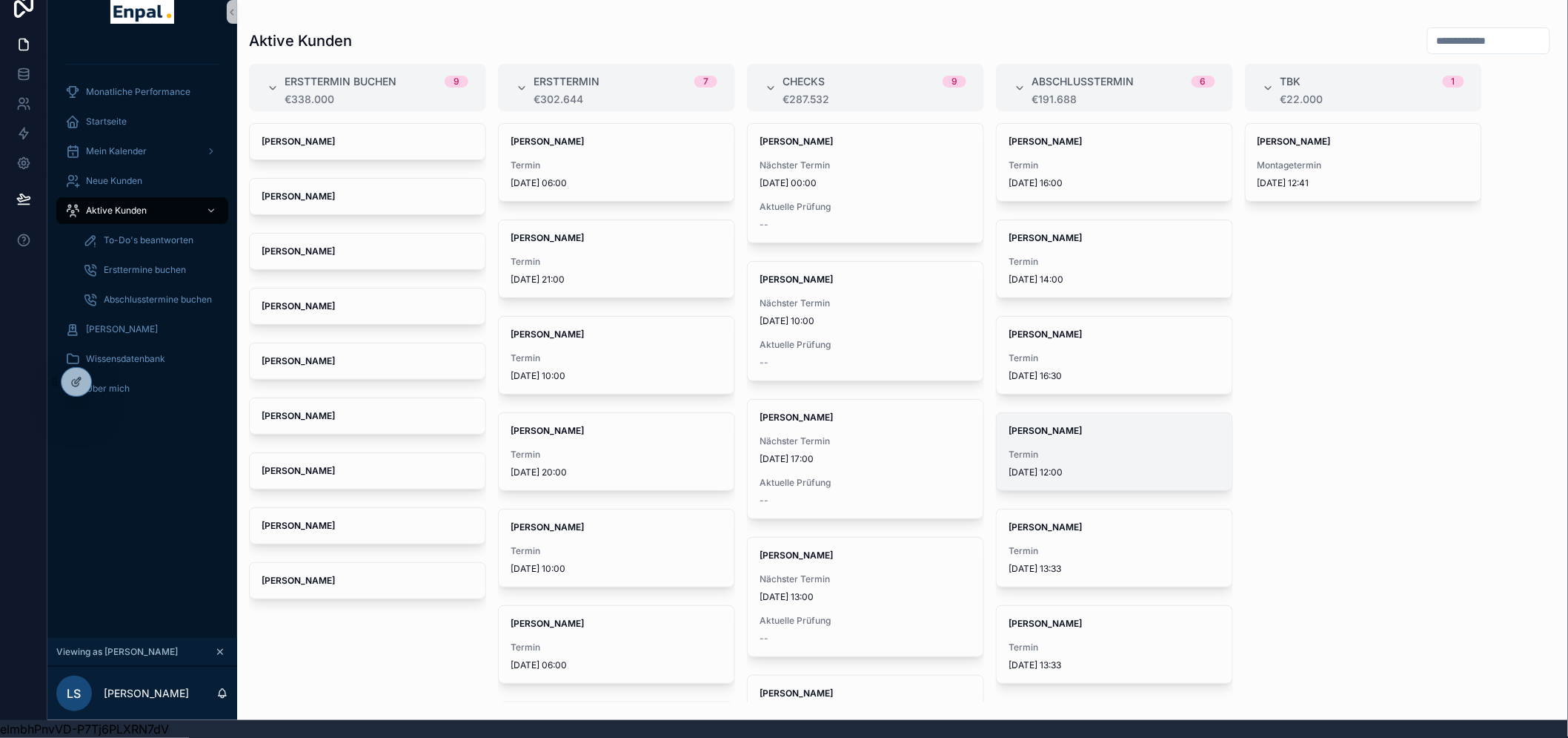
click at [1077, 425] on span "David Seidel" at bounding box center [1114, 430] width 212 height 12
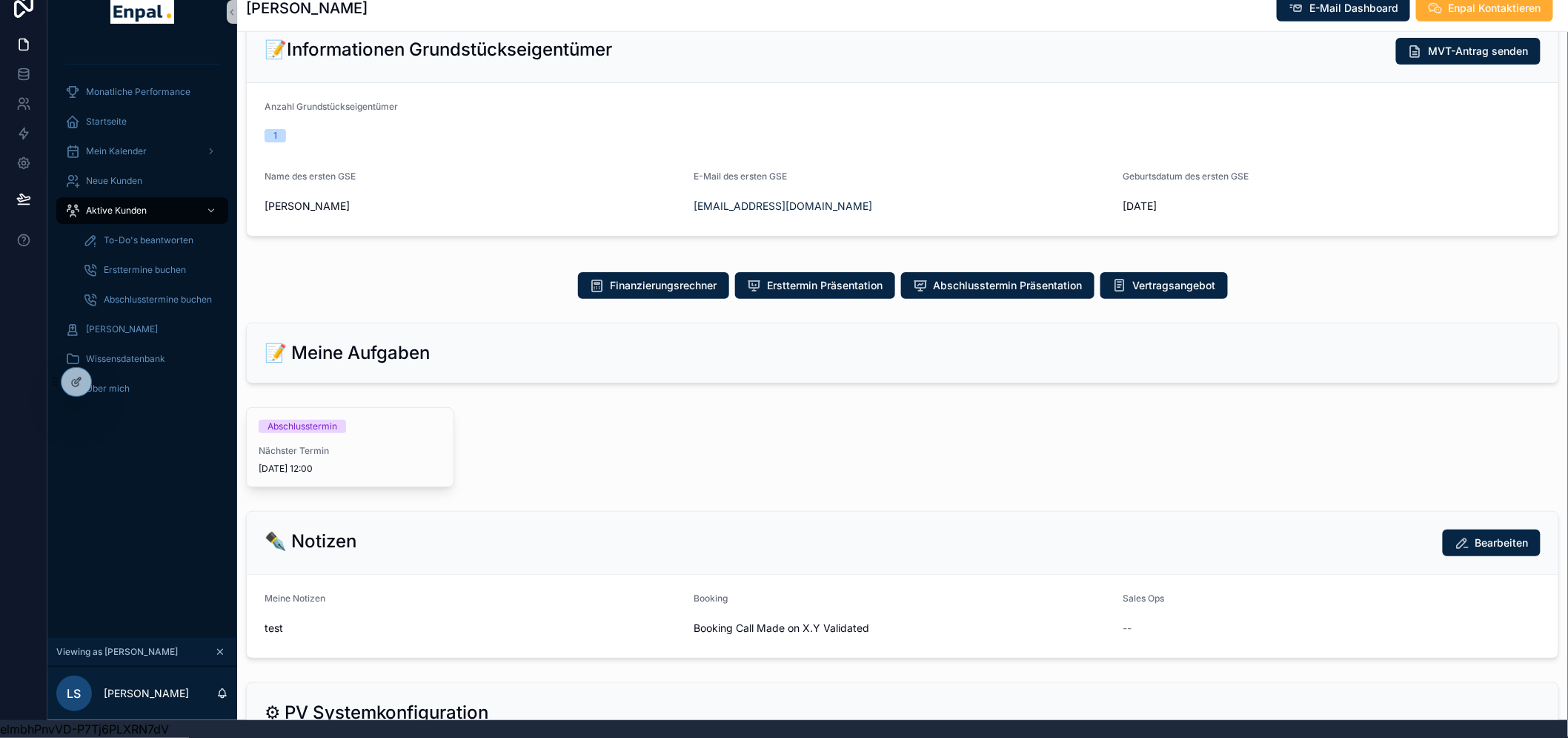
scroll to position [494, 0]
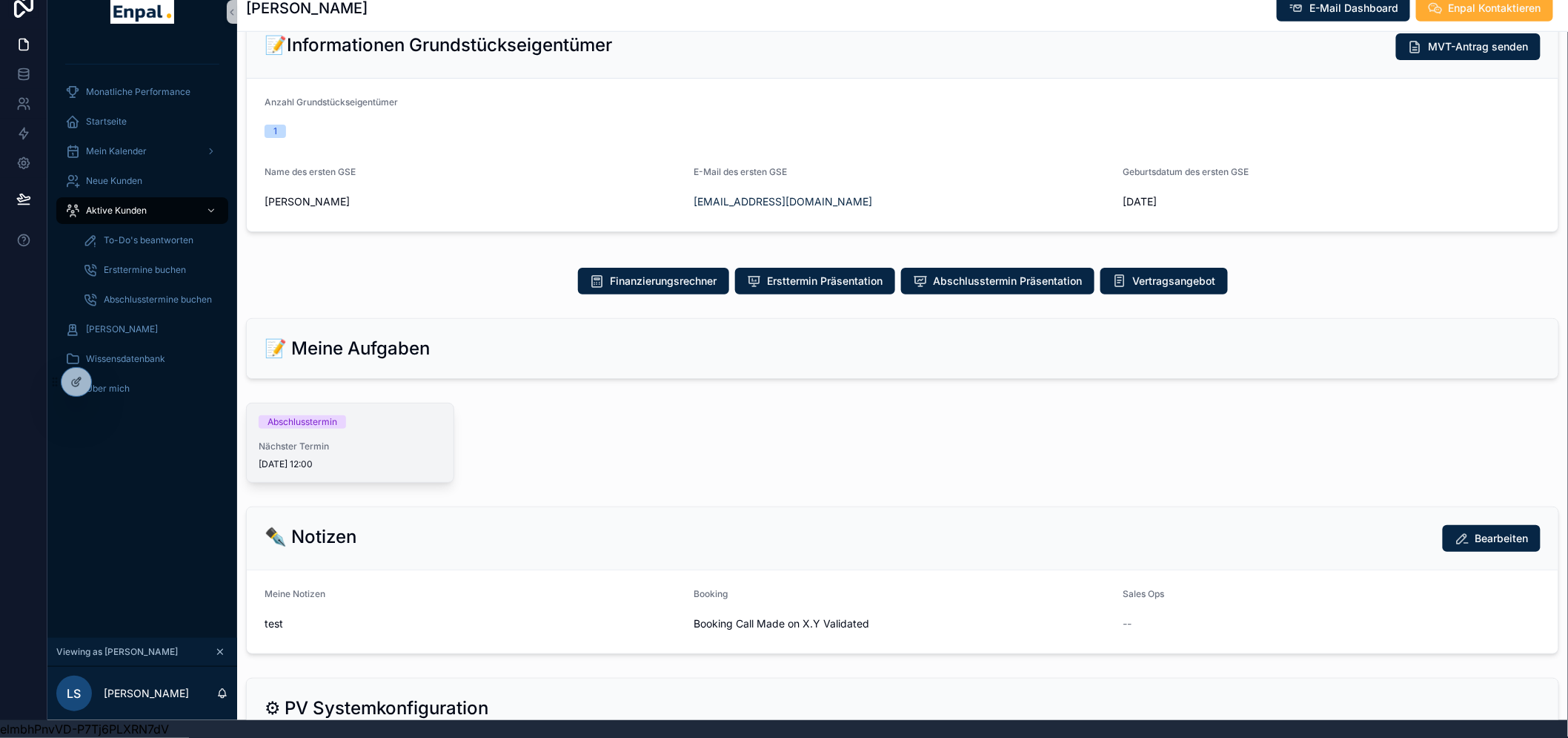
click at [336, 418] on div "Abschlusstermin Nächster Termin 6.9.2025 12:00" at bounding box center [350, 443] width 207 height 79
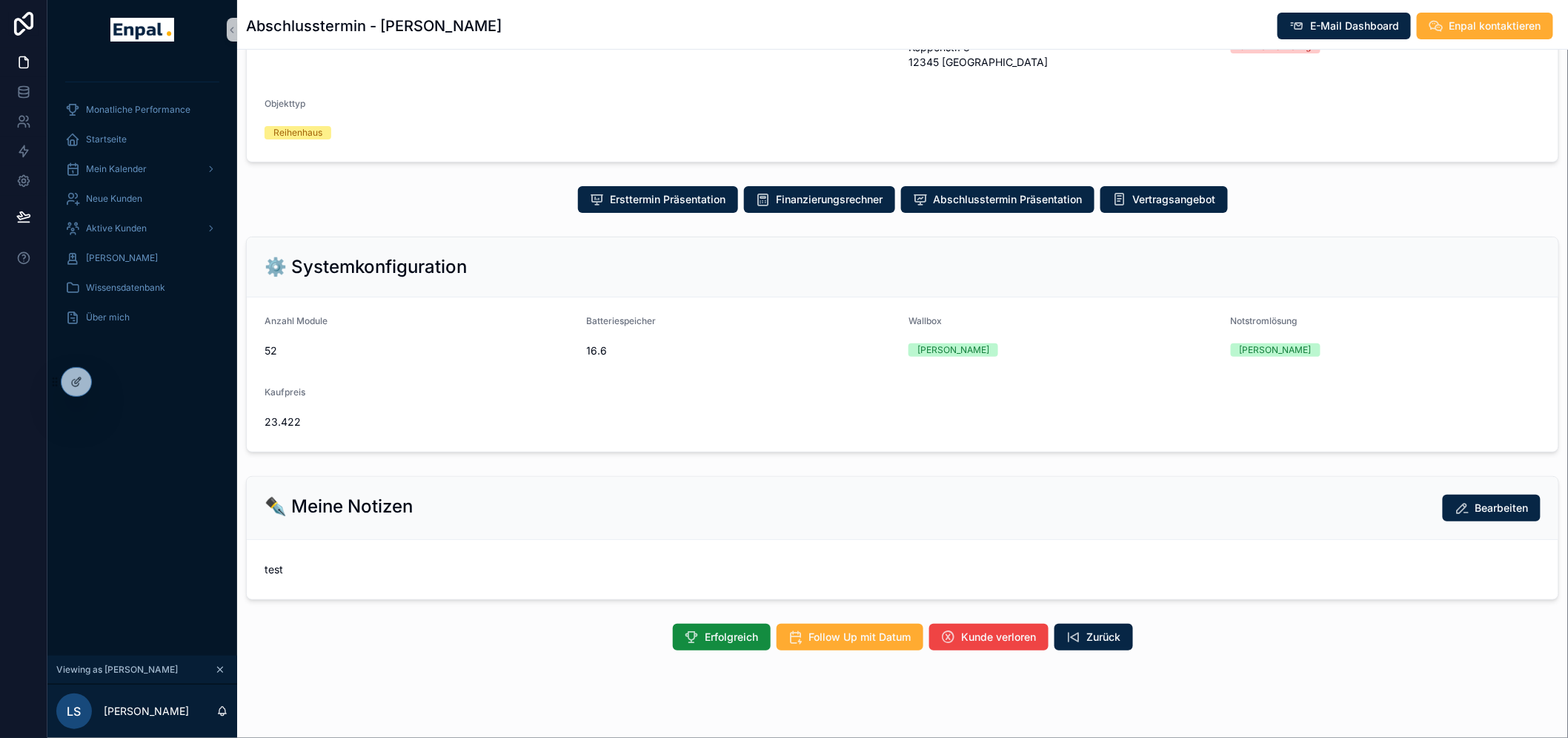
scroll to position [229, 0]
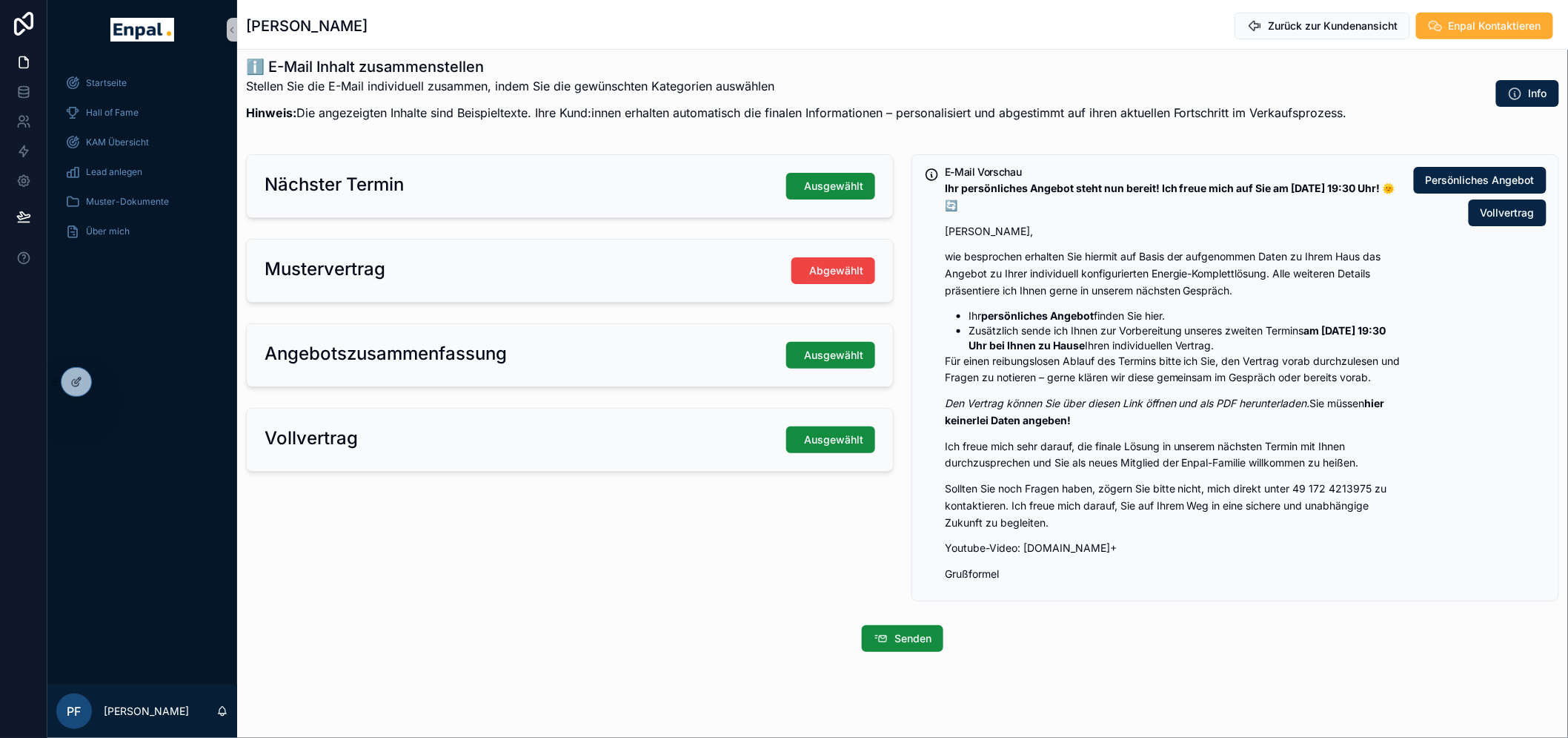
scroll to position [234, 0]
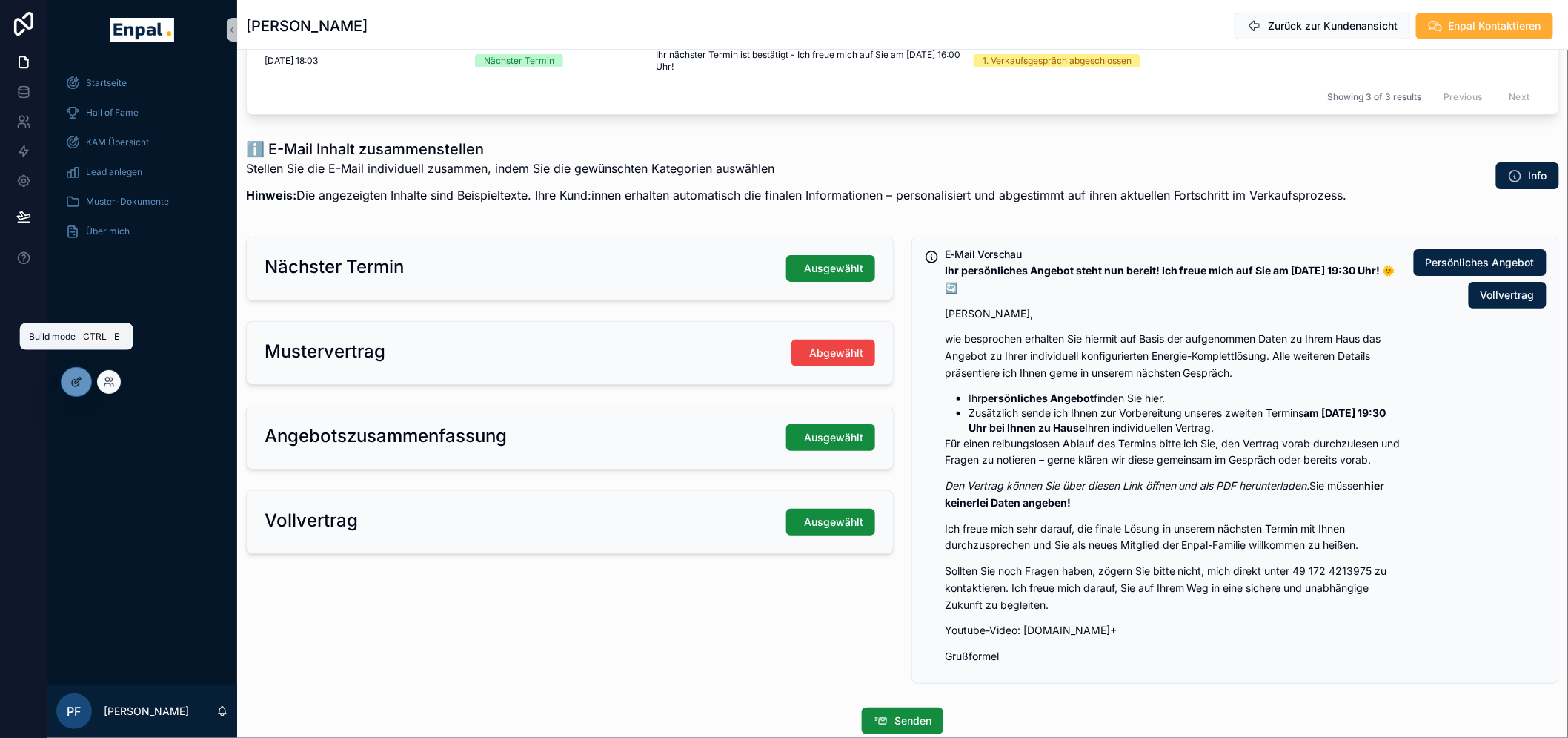
click at [78, 383] on icon at bounding box center [76, 381] width 12 height 12
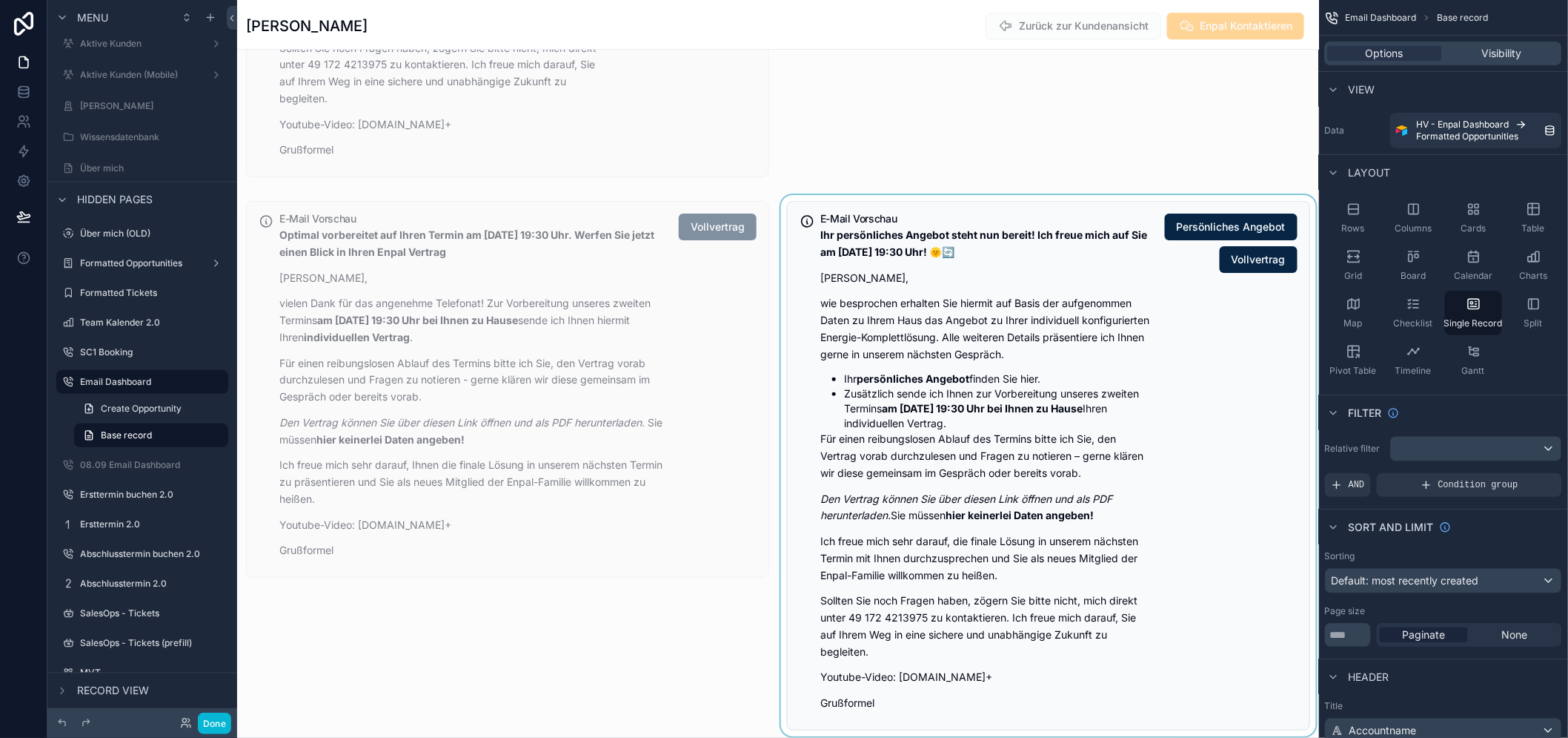
scroll to position [1963, 0]
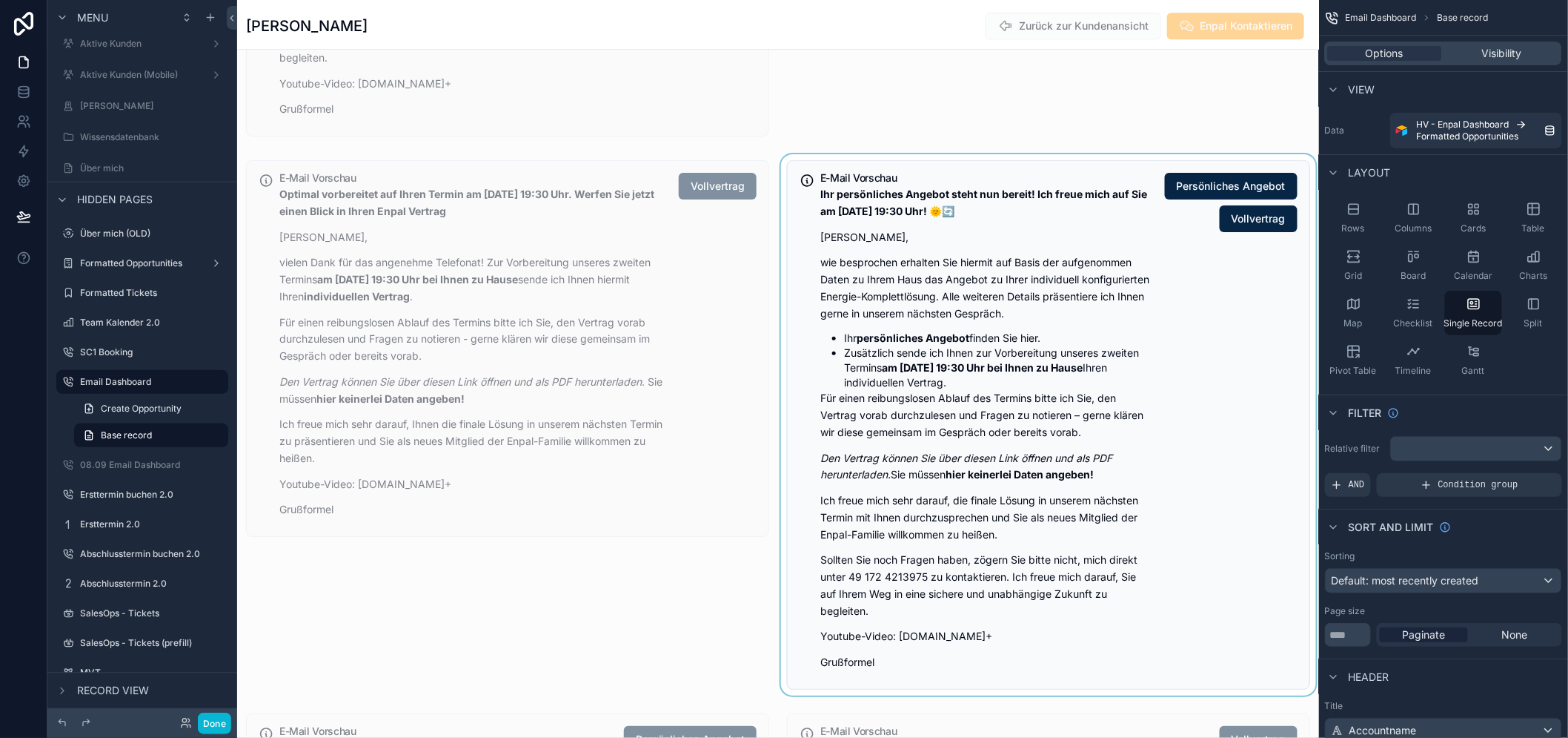
click at [980, 334] on div "scrollable content" at bounding box center [1049, 425] width 541 height 541
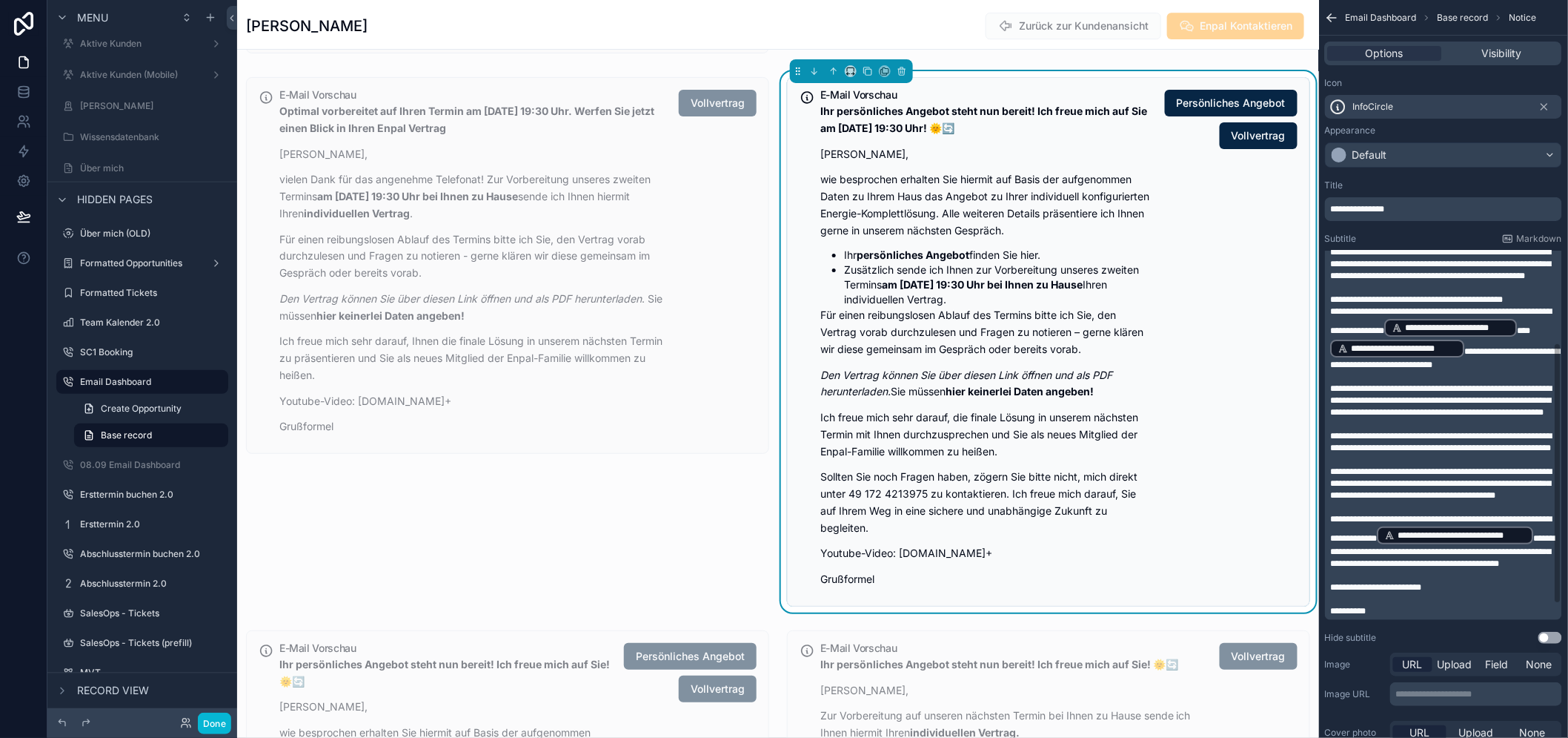
scroll to position [80, 0]
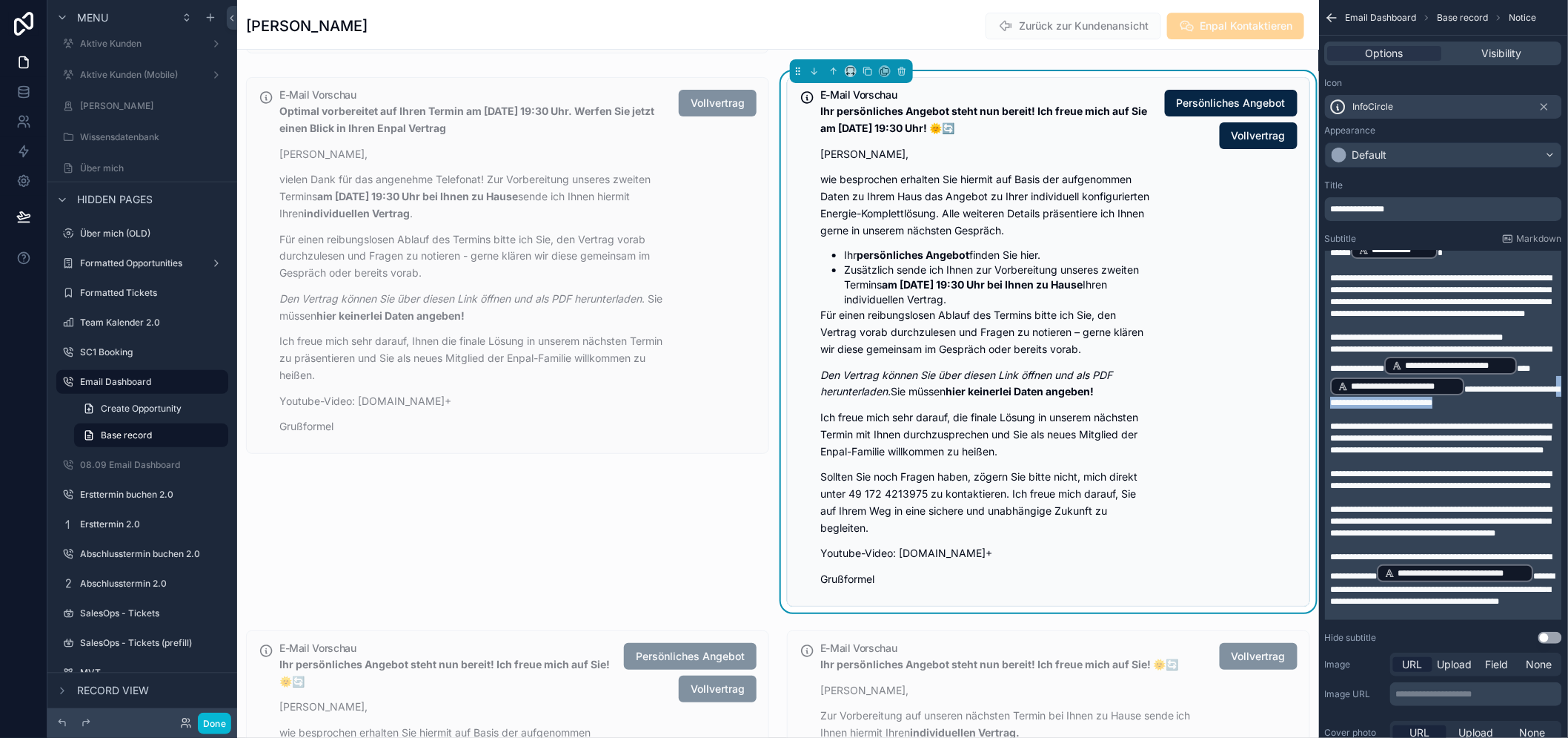
drag, startPoint x: 1380, startPoint y: 408, endPoint x: 1499, endPoint y: 410, distance: 119.0
click at [1499, 408] on p "**********" at bounding box center [1445, 376] width 228 height 66
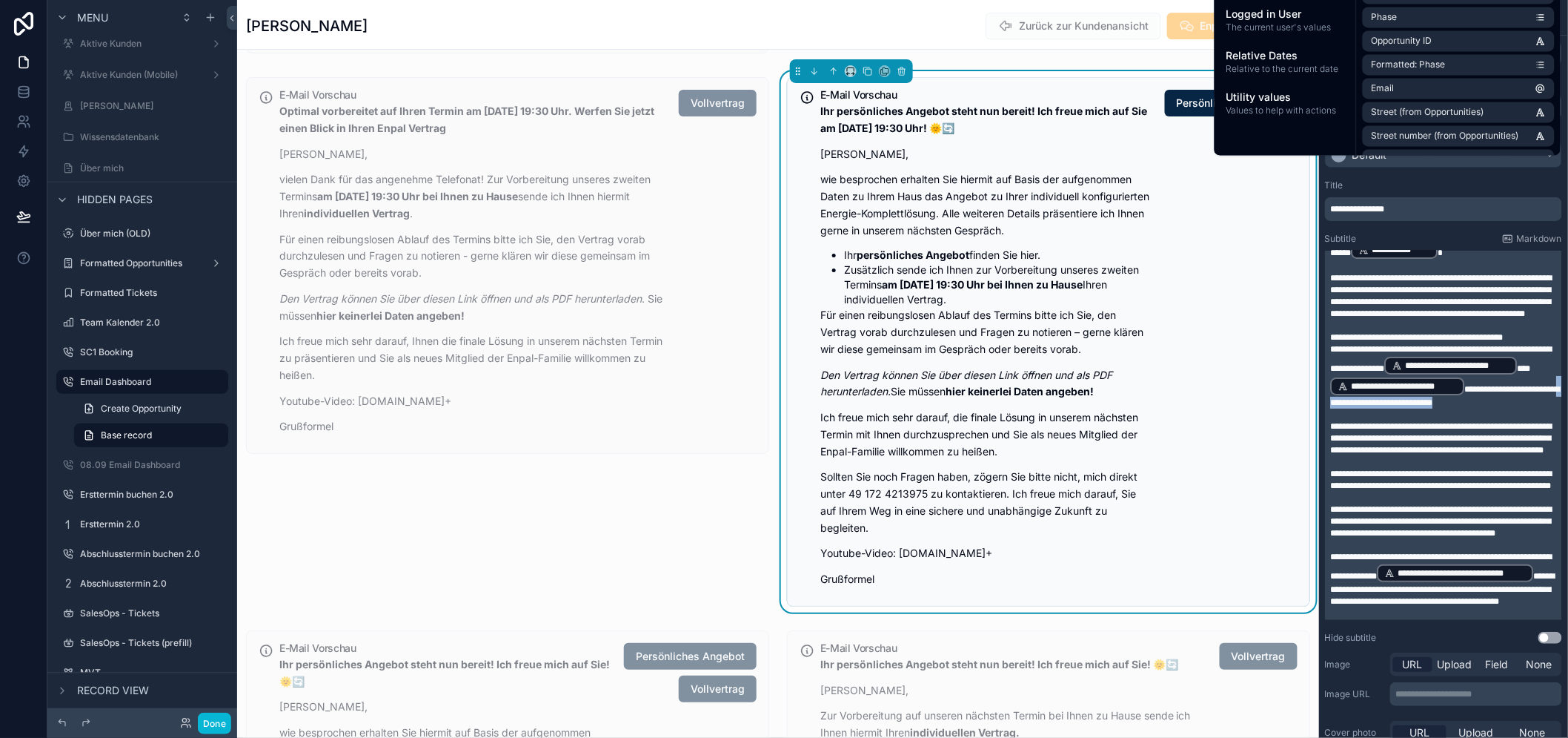
copy span "**********"
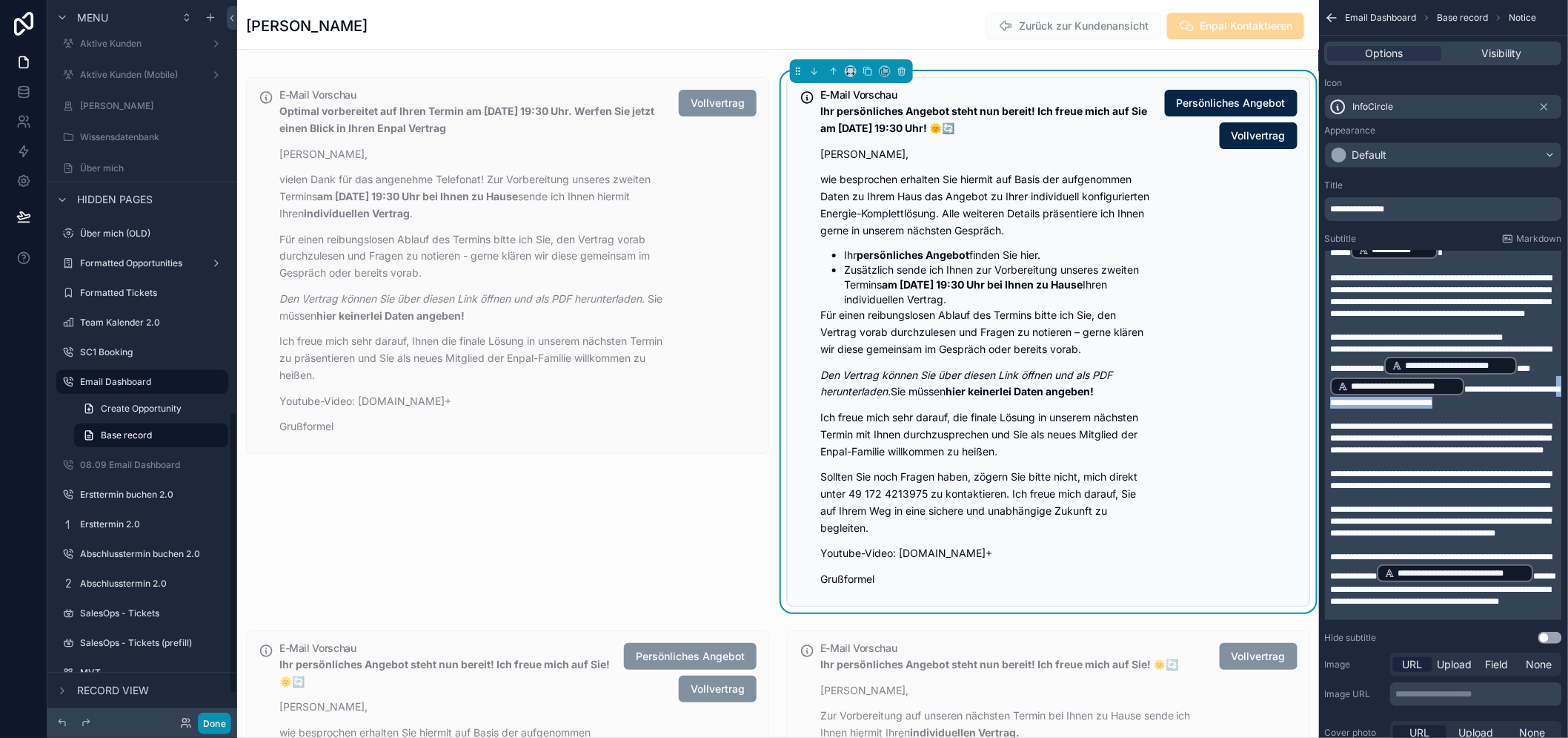
click at [224, 721] on button "Done" at bounding box center [214, 723] width 33 height 22
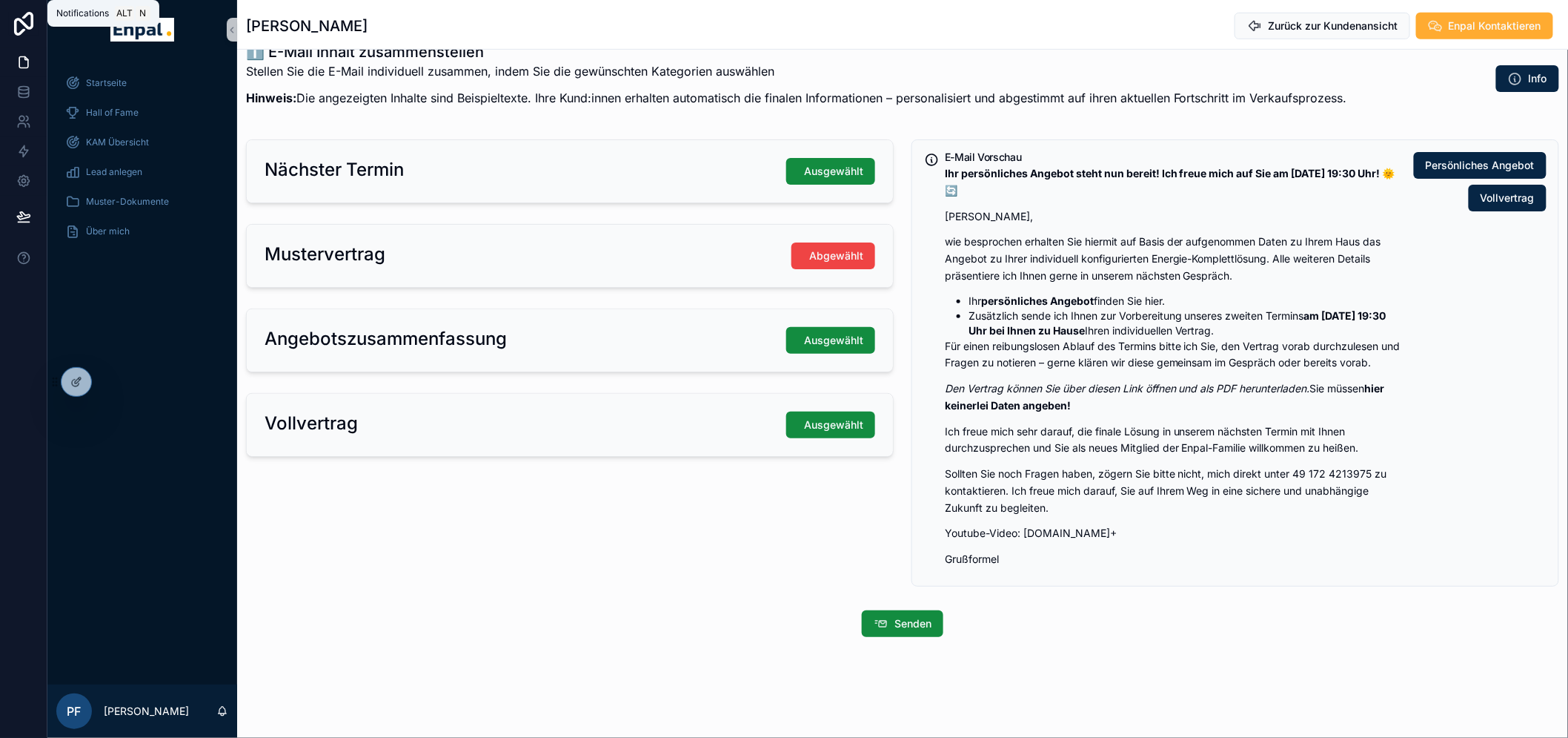
scroll to position [316, 0]
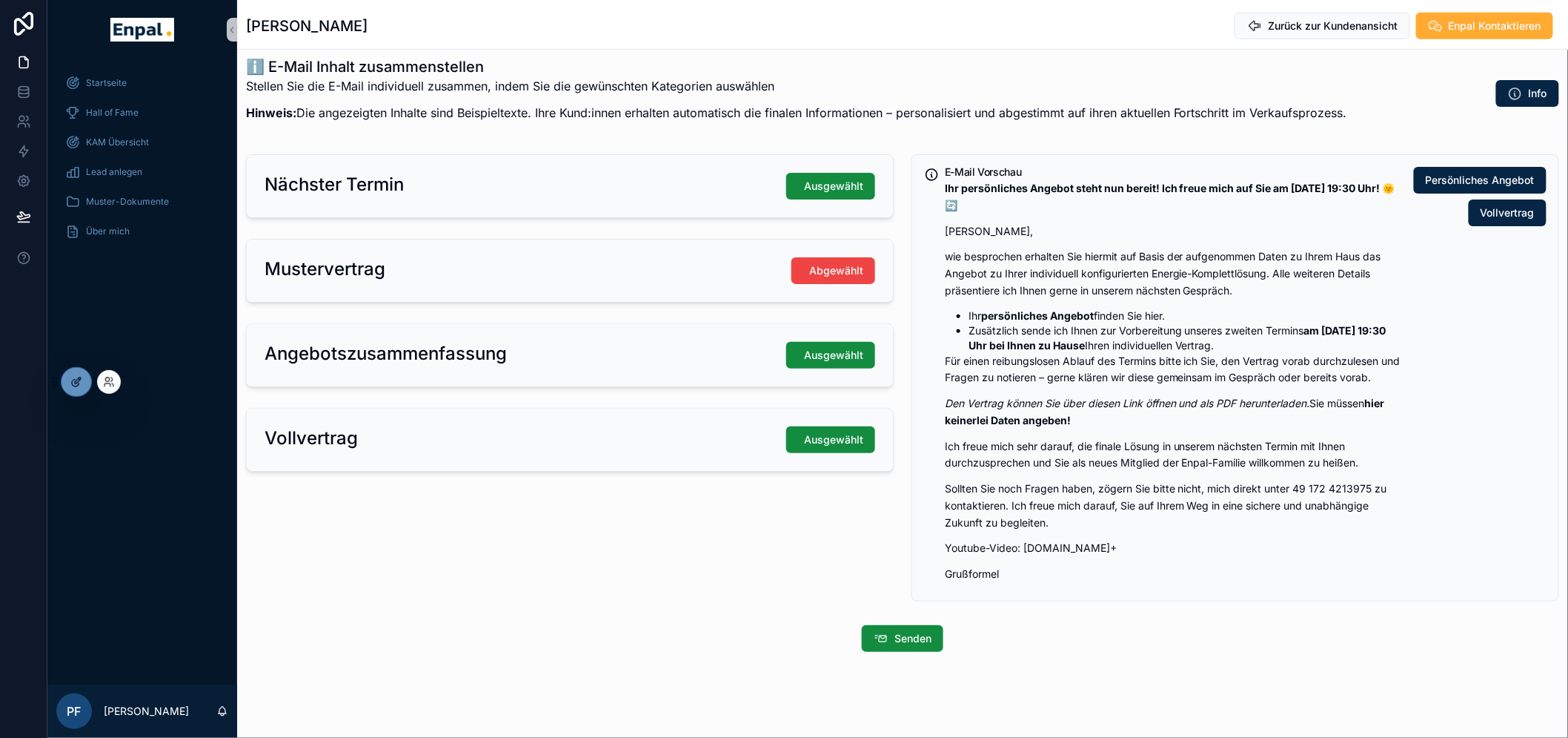
click at [82, 380] on icon at bounding box center [76, 381] width 12 height 12
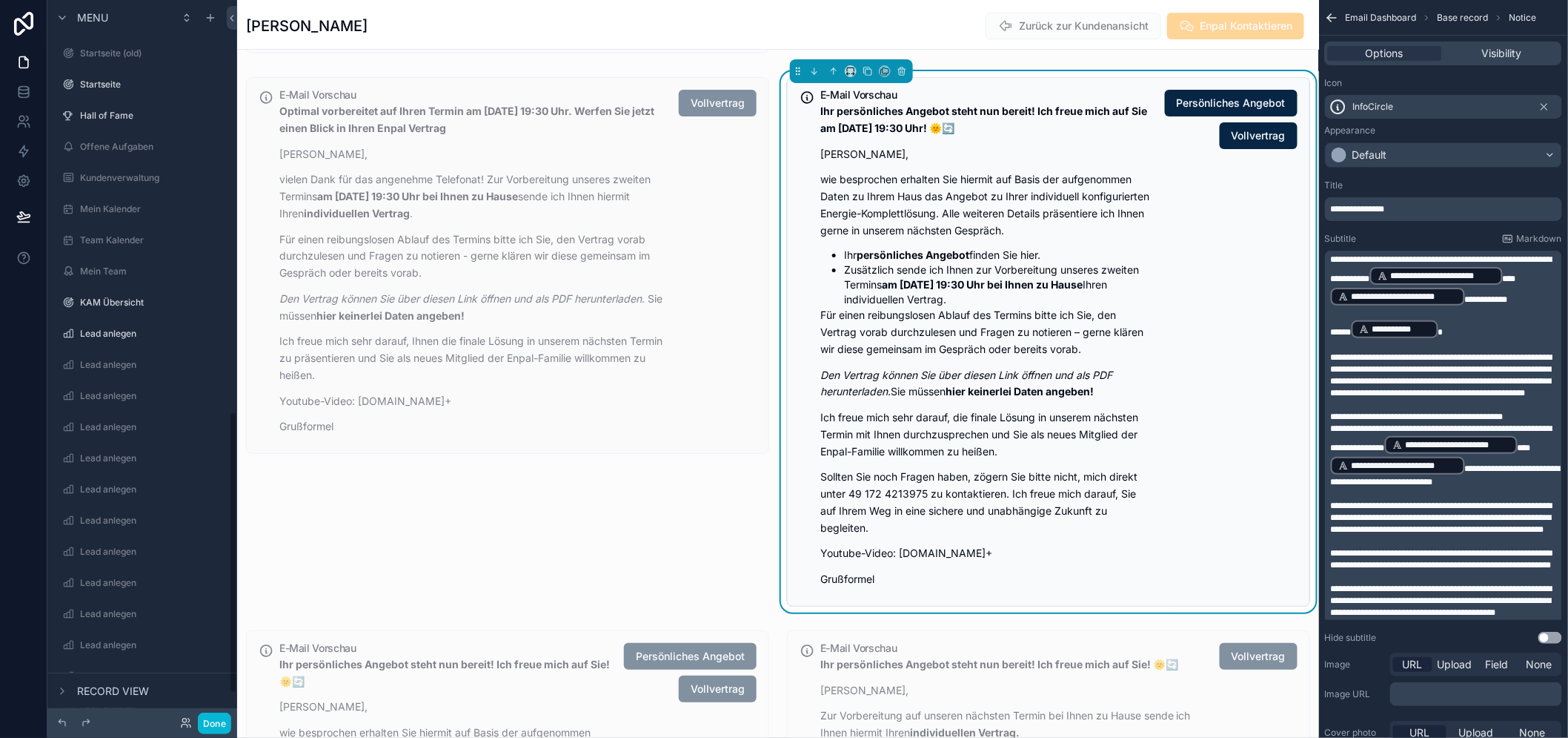
scroll to position [1068, 0]
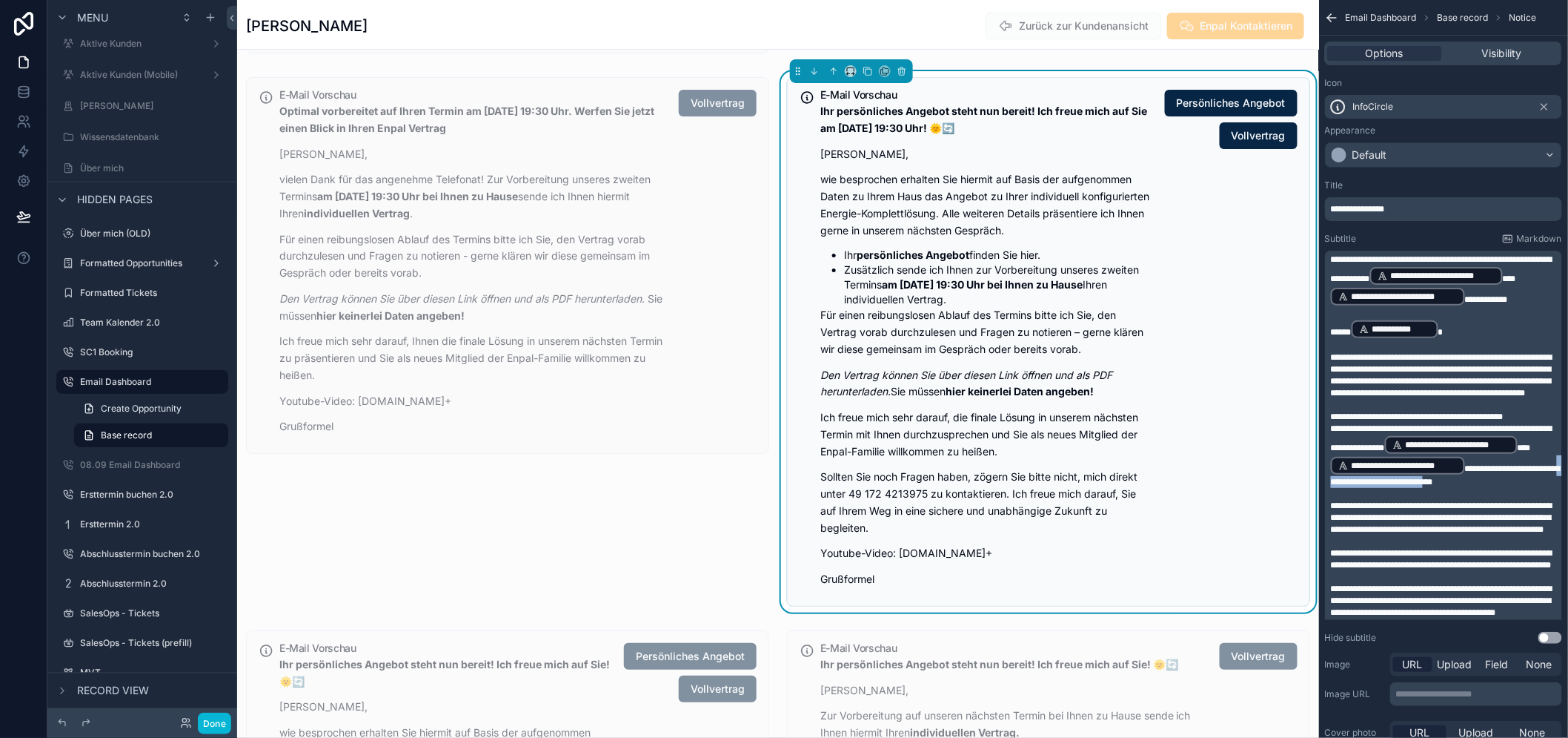
drag, startPoint x: 1380, startPoint y: 486, endPoint x: 1485, endPoint y: 488, distance: 105.0
click at [1485, 486] on span "**********" at bounding box center [1446, 475] width 230 height 22
click at [1492, 486] on span "**********" at bounding box center [1446, 475] width 230 height 22
drag, startPoint x: 1492, startPoint y: 489, endPoint x: 1381, endPoint y: 489, distance: 111.0
click at [1381, 486] on span "**********" at bounding box center [1446, 475] width 230 height 22
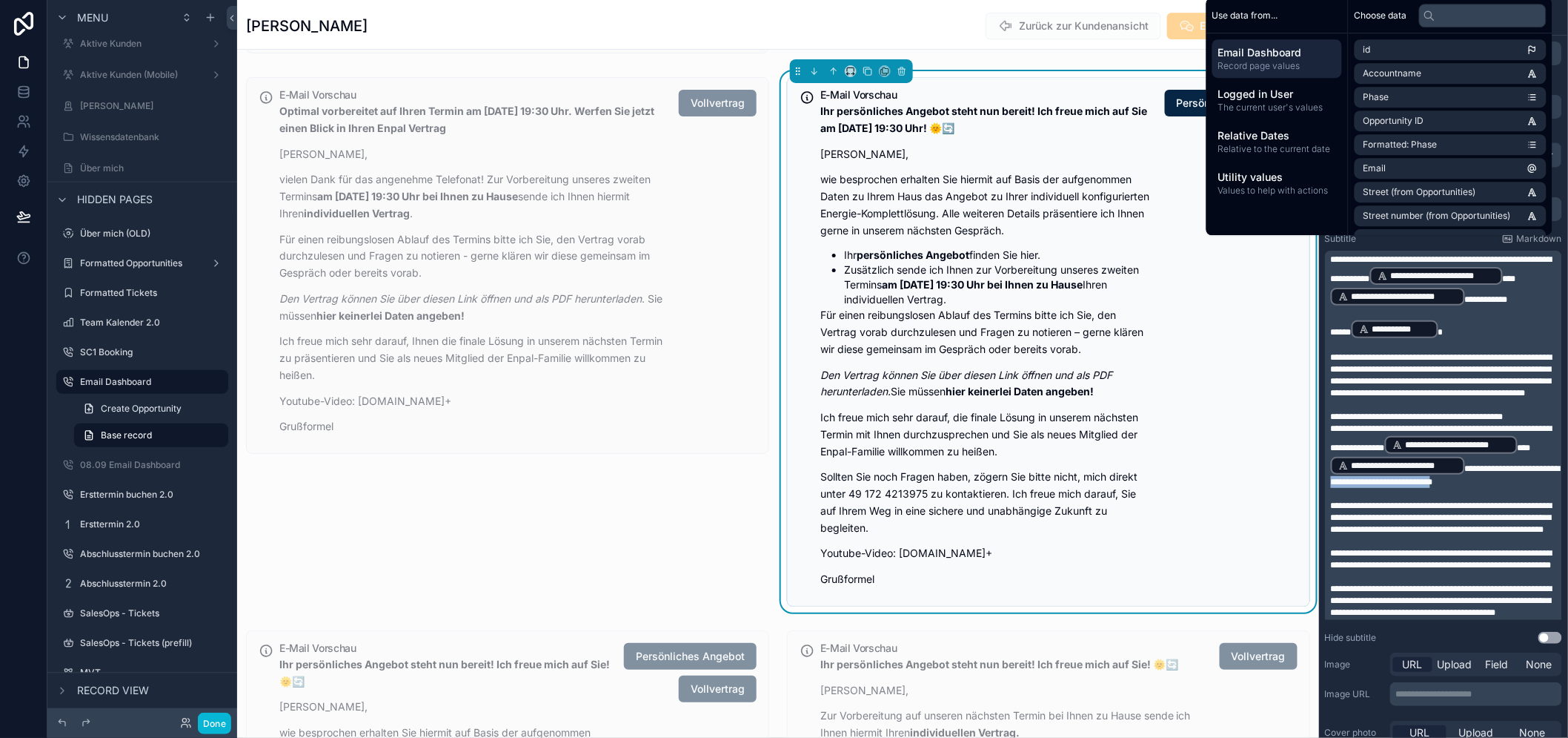
copy span "**********"
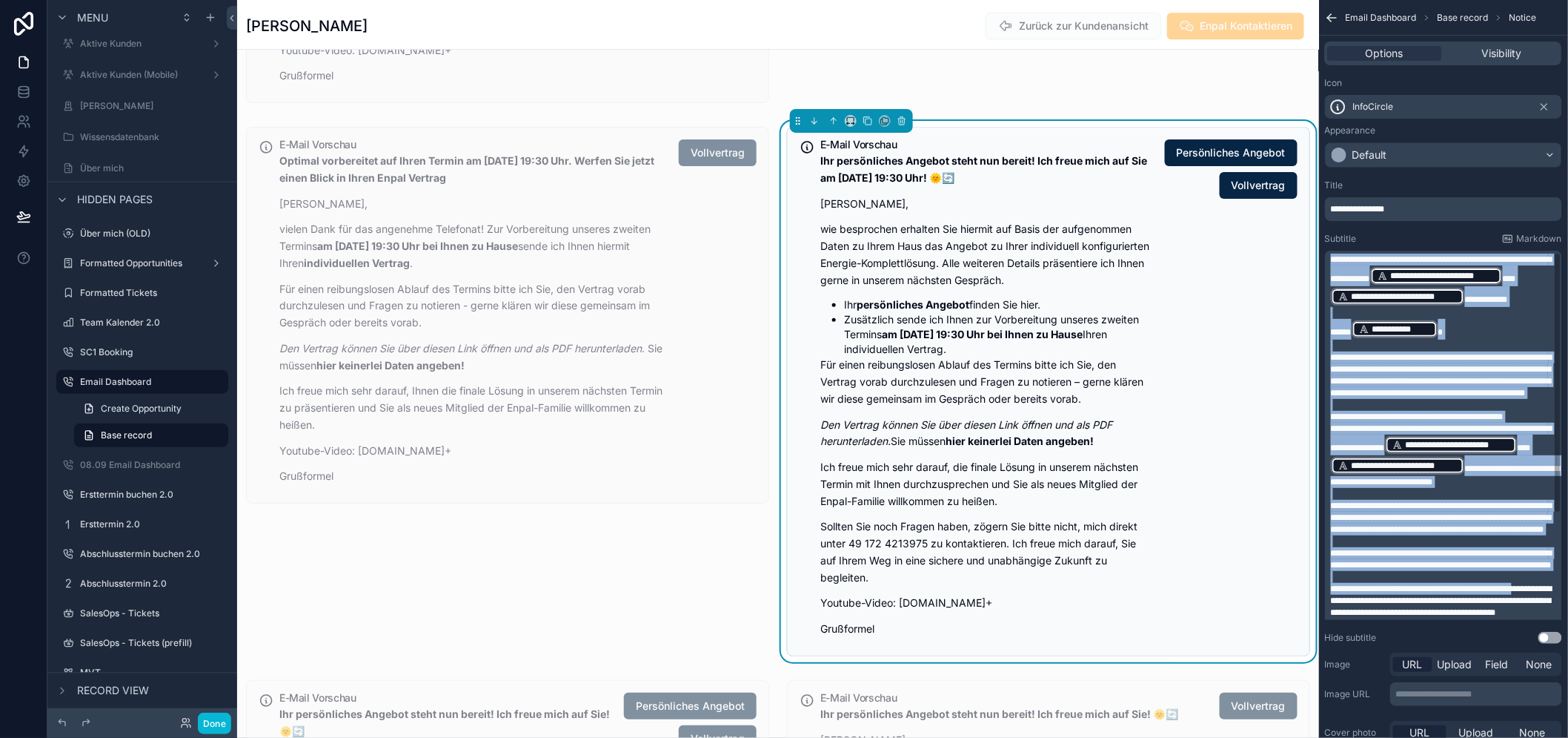
scroll to position [161, 0]
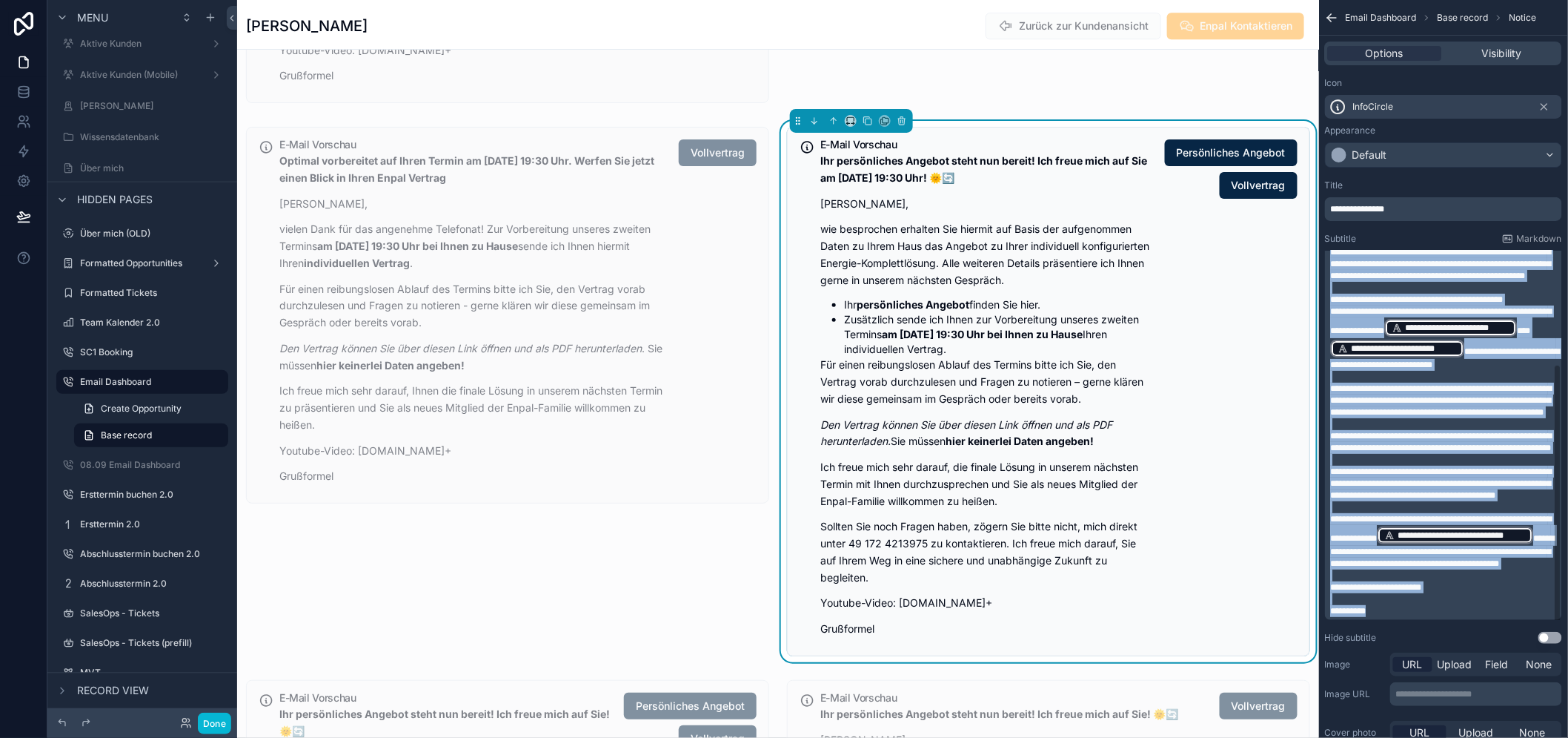
drag, startPoint x: 1343, startPoint y: 258, endPoint x: 1519, endPoint y: 574, distance: 361.7
click at [1554, 635] on div "**********" at bounding box center [1444, 411] width 249 height 476
copy div "**********"
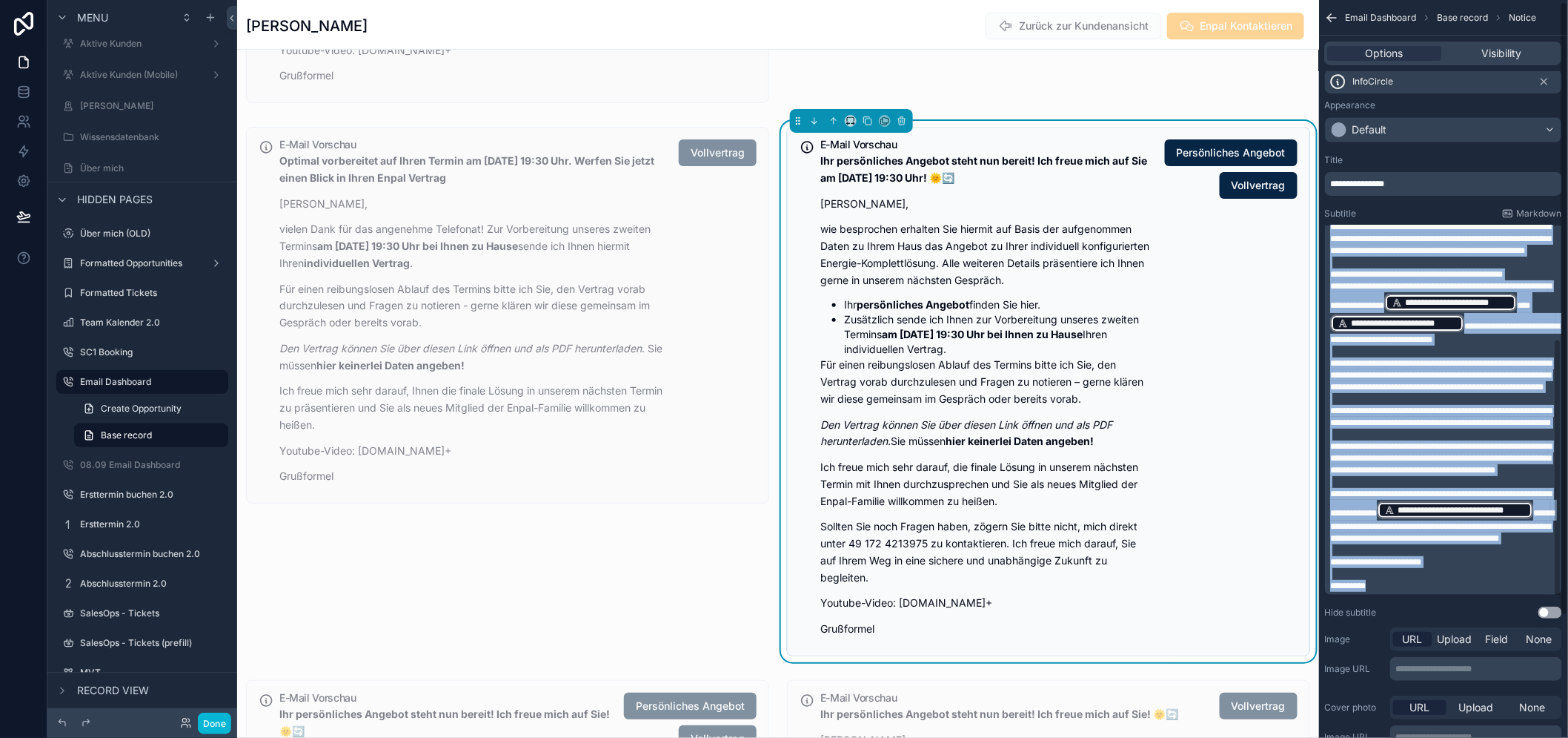
scroll to position [0, 0]
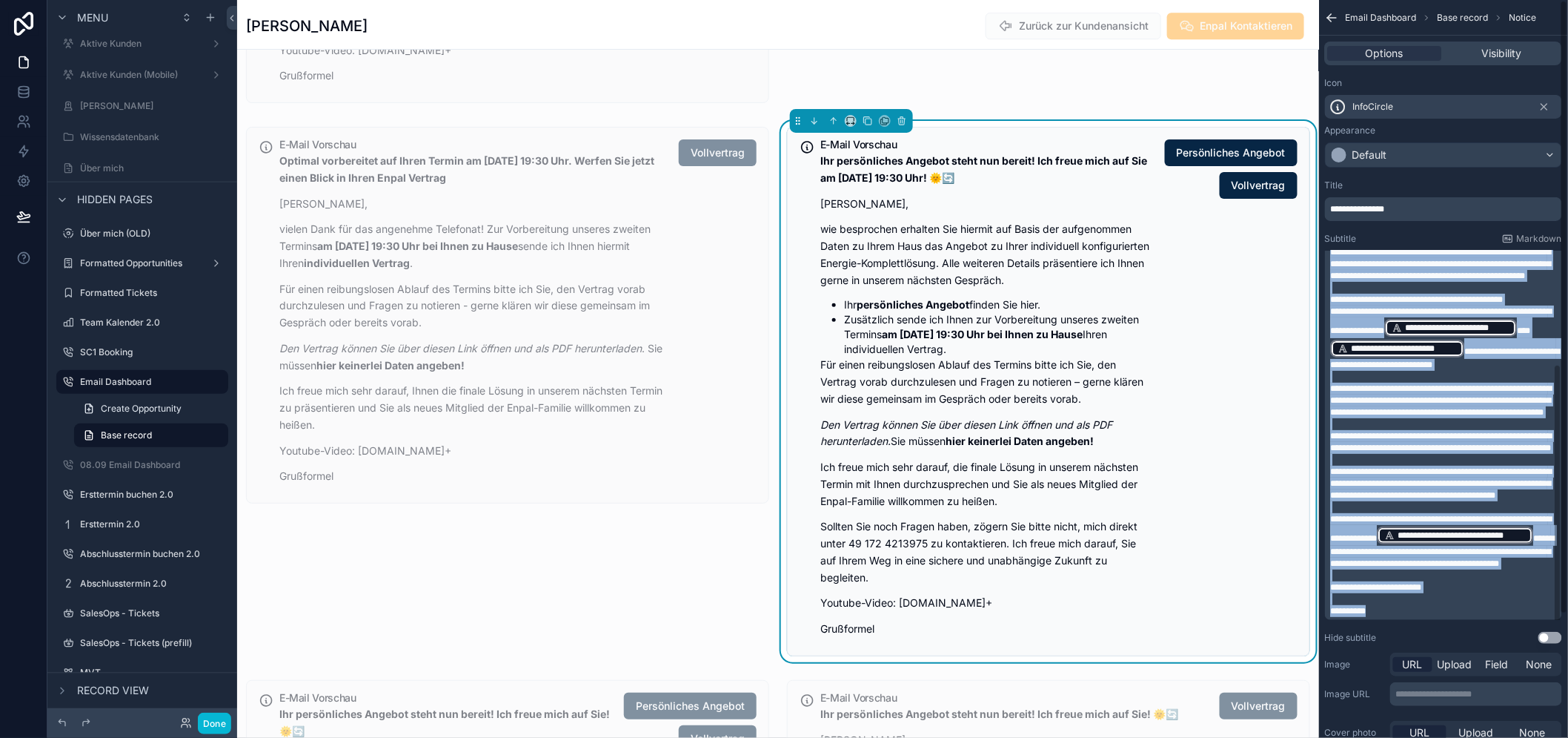
click at [1435, 430] on p "**********" at bounding box center [1445, 442] width 228 height 24
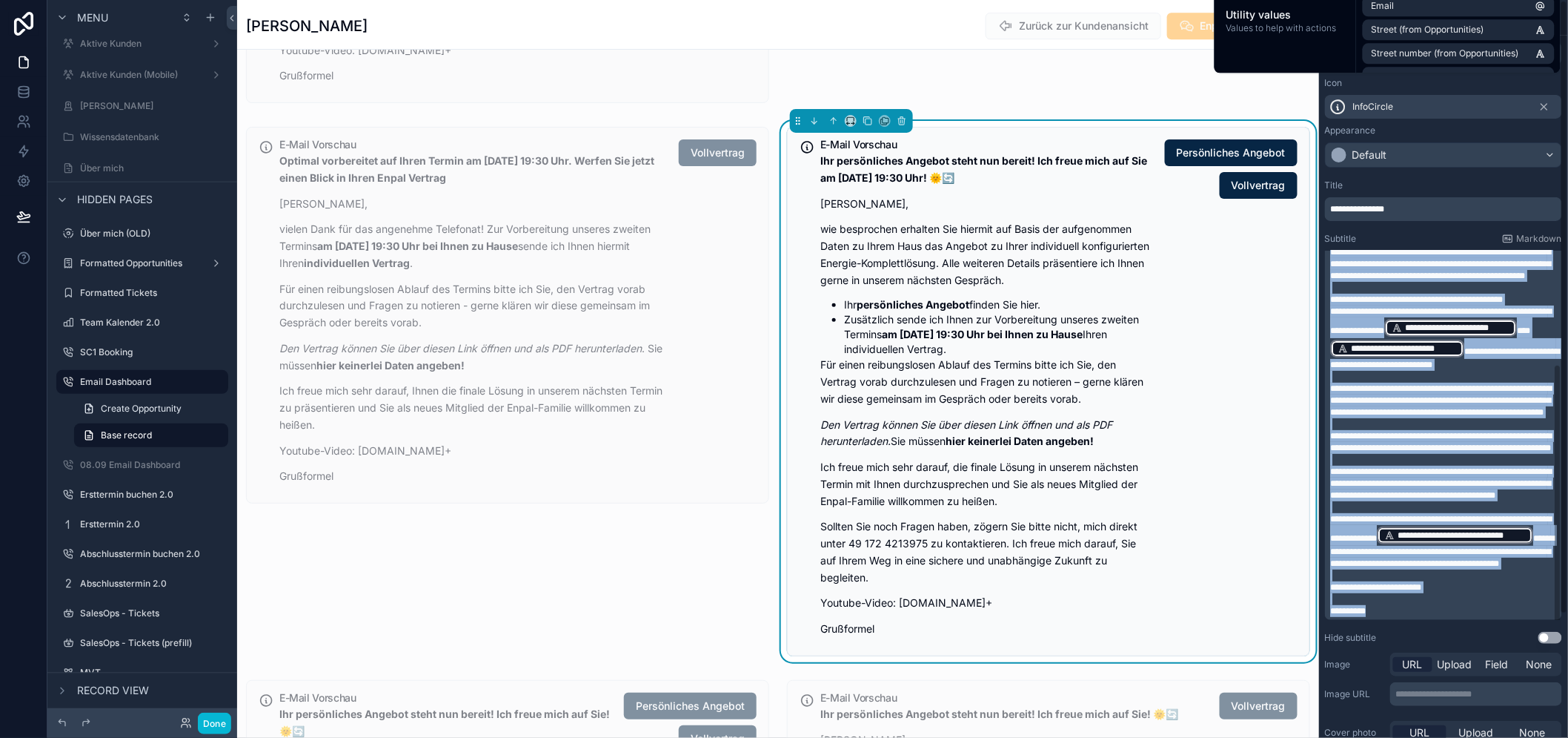
click at [1435, 432] on span "**********" at bounding box center [1441, 442] width 221 height 21
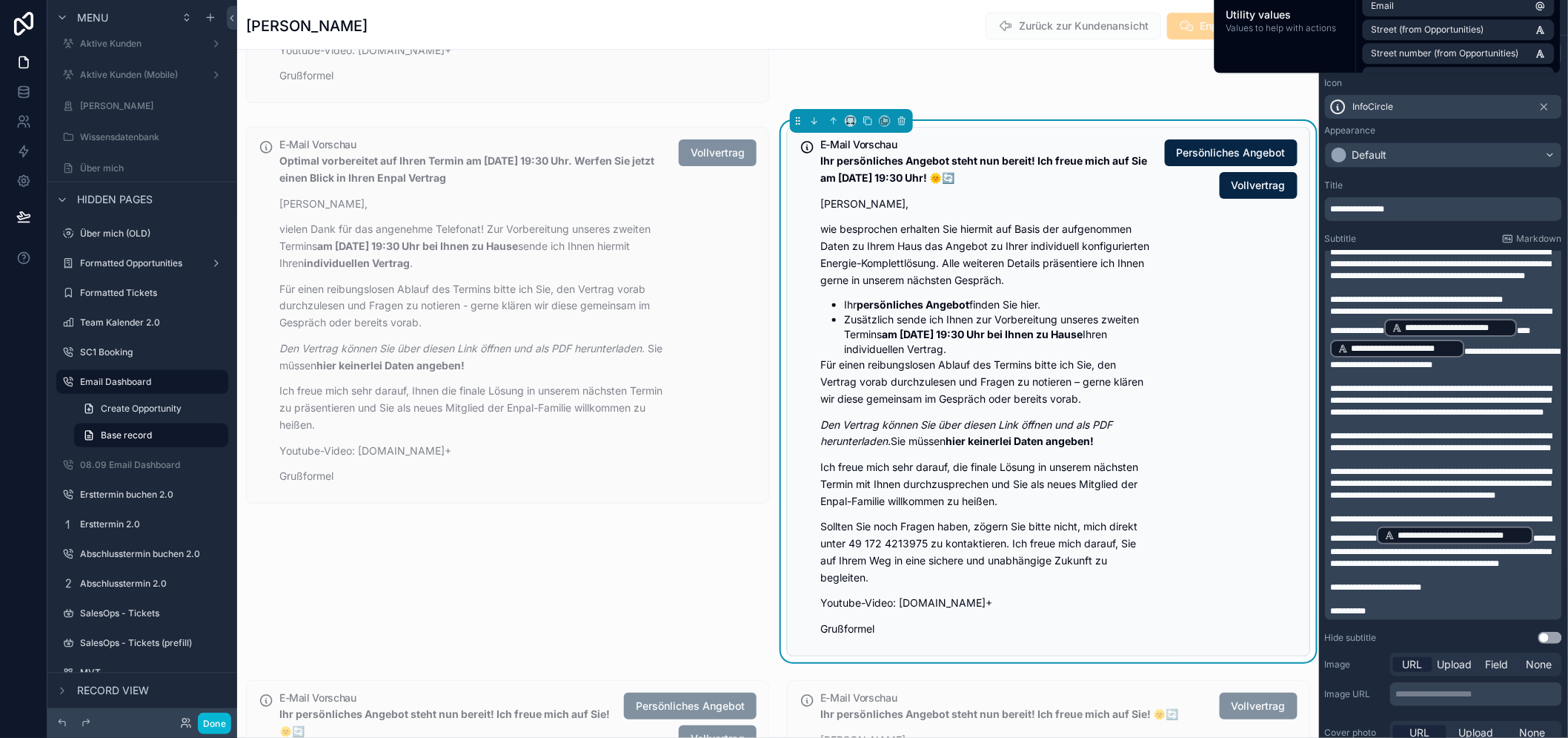
click at [1394, 467] on span "**********" at bounding box center [1441, 483] width 221 height 32
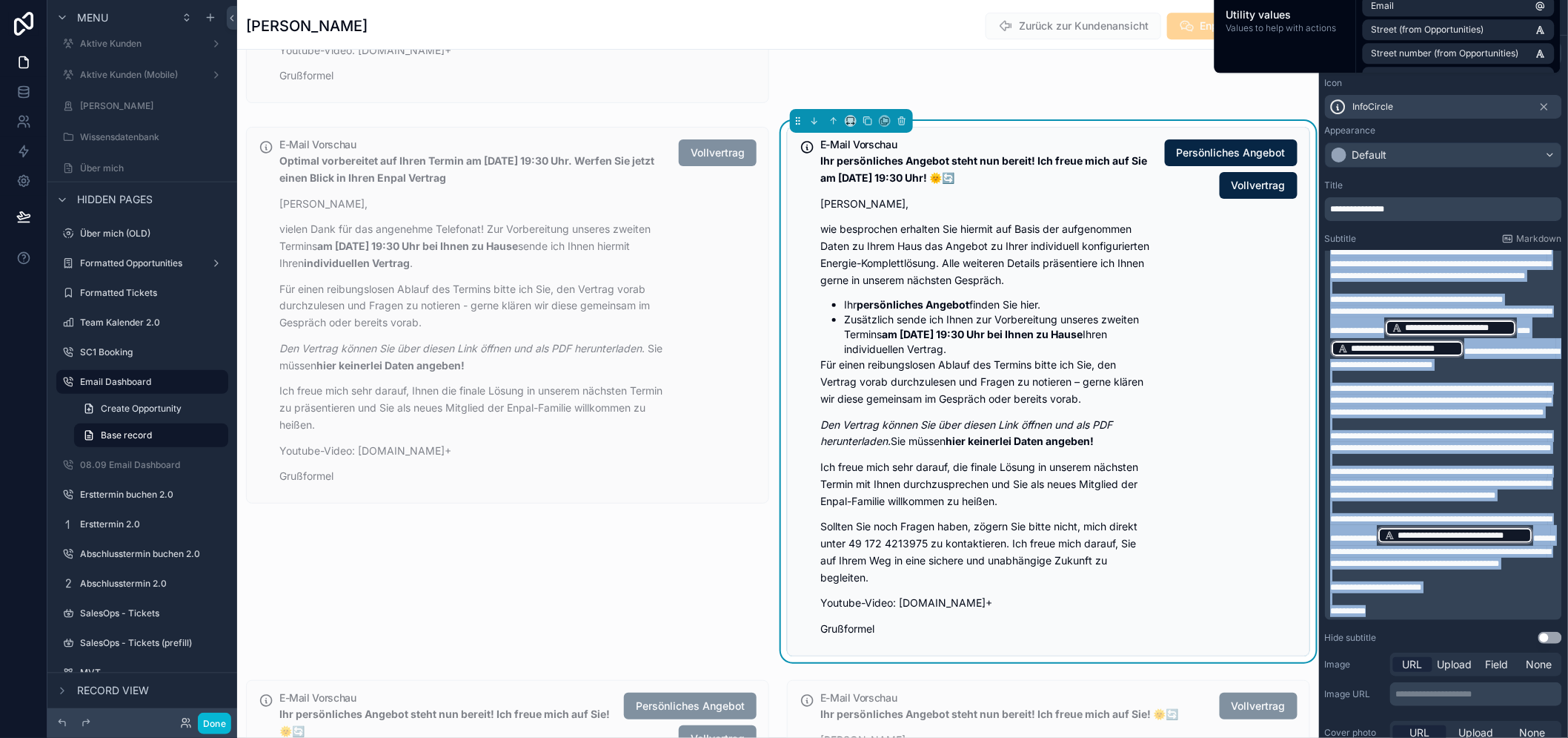
copy div "**********"
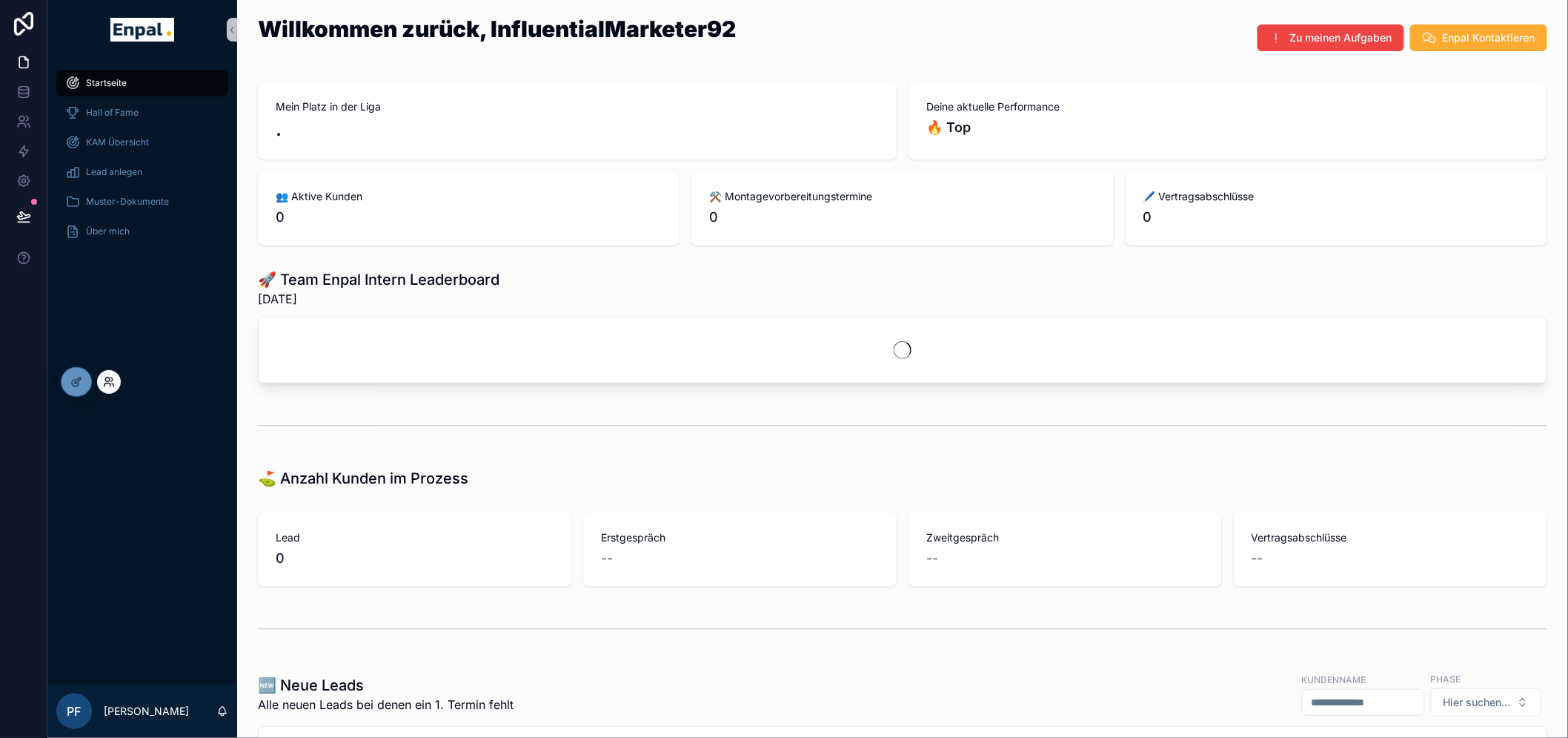
click at [107, 384] on icon at bounding box center [109, 381] width 12 height 12
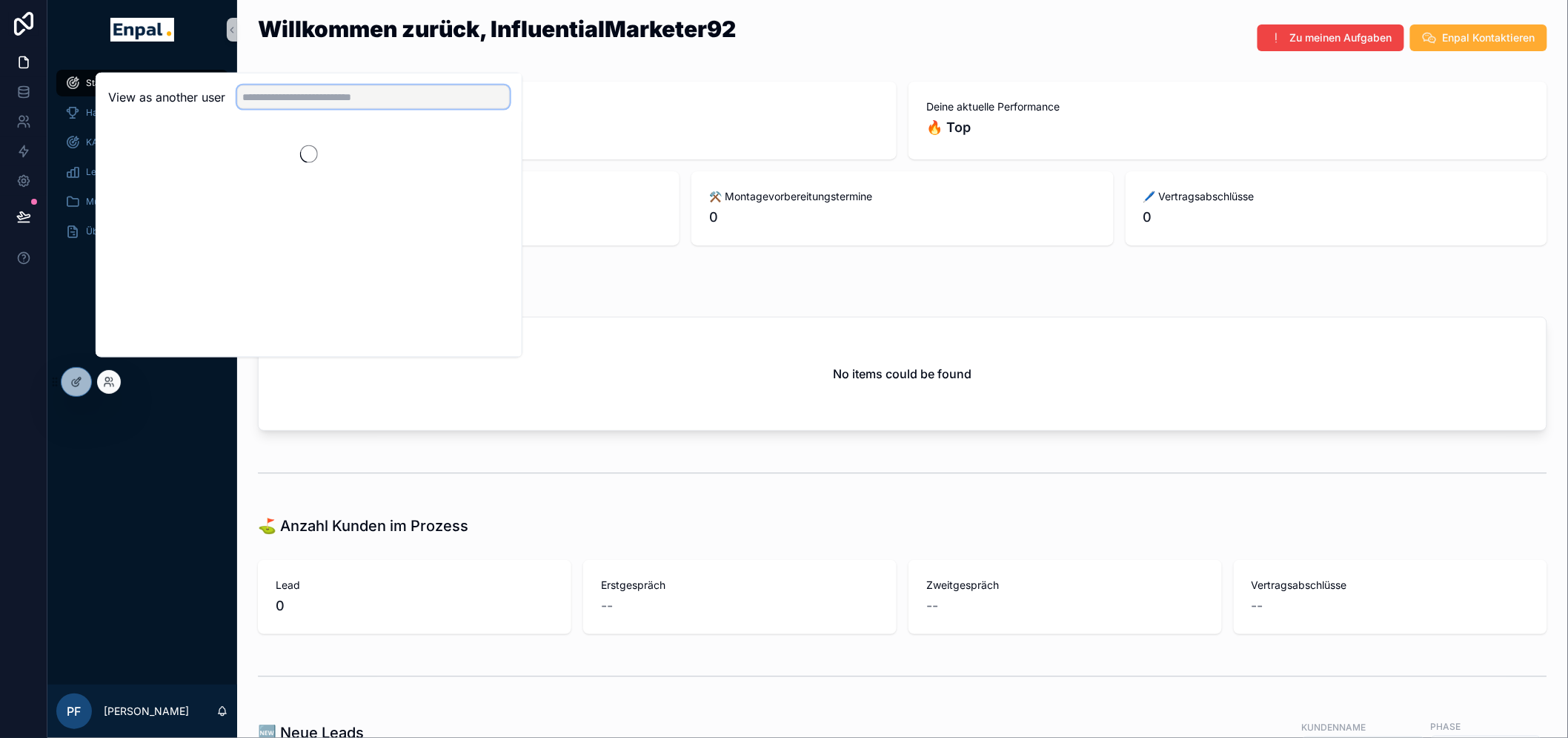
click at [289, 107] on input "text" at bounding box center [373, 96] width 272 height 24
type input "*"
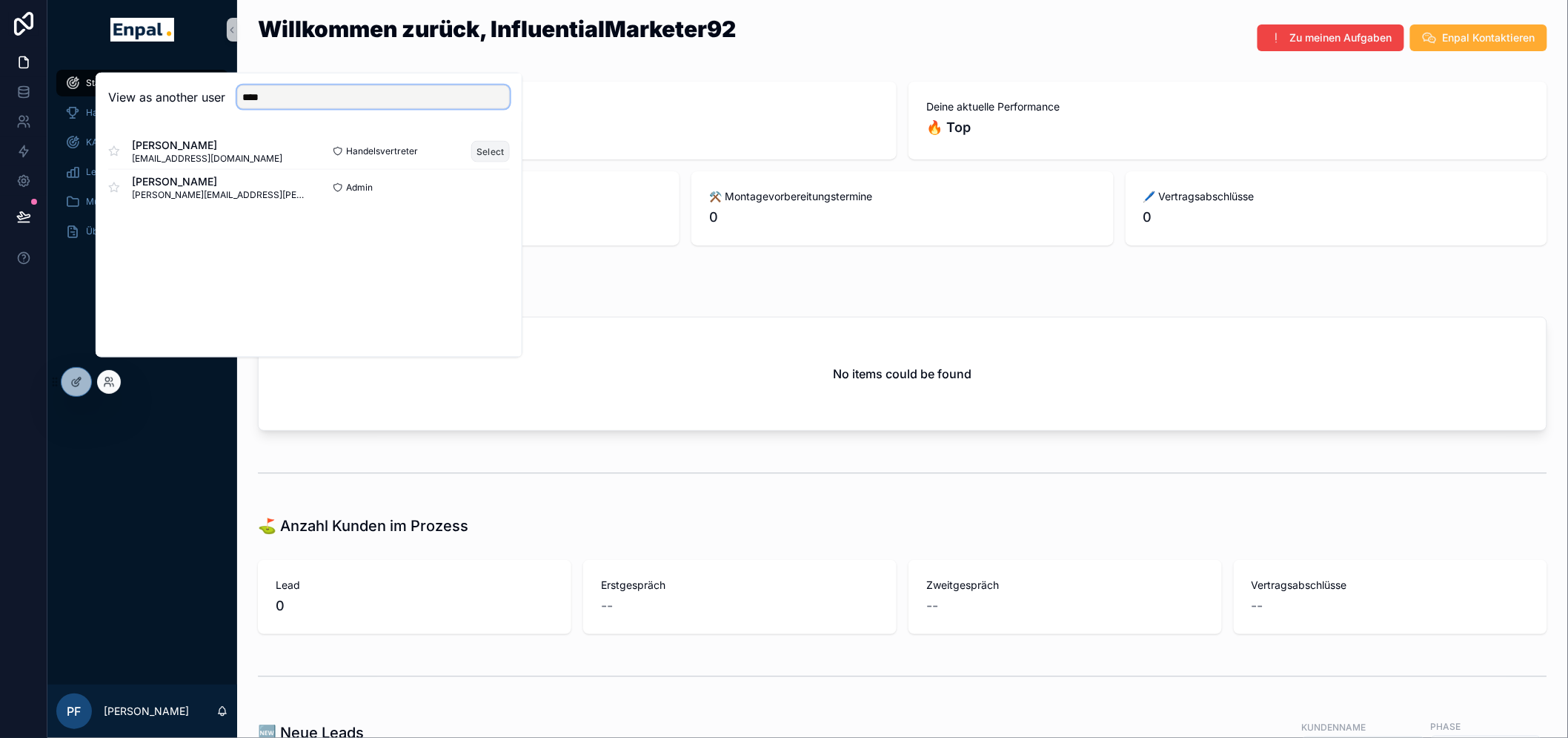
type input "****"
click at [494, 157] on button "Select" at bounding box center [491, 151] width 39 height 22
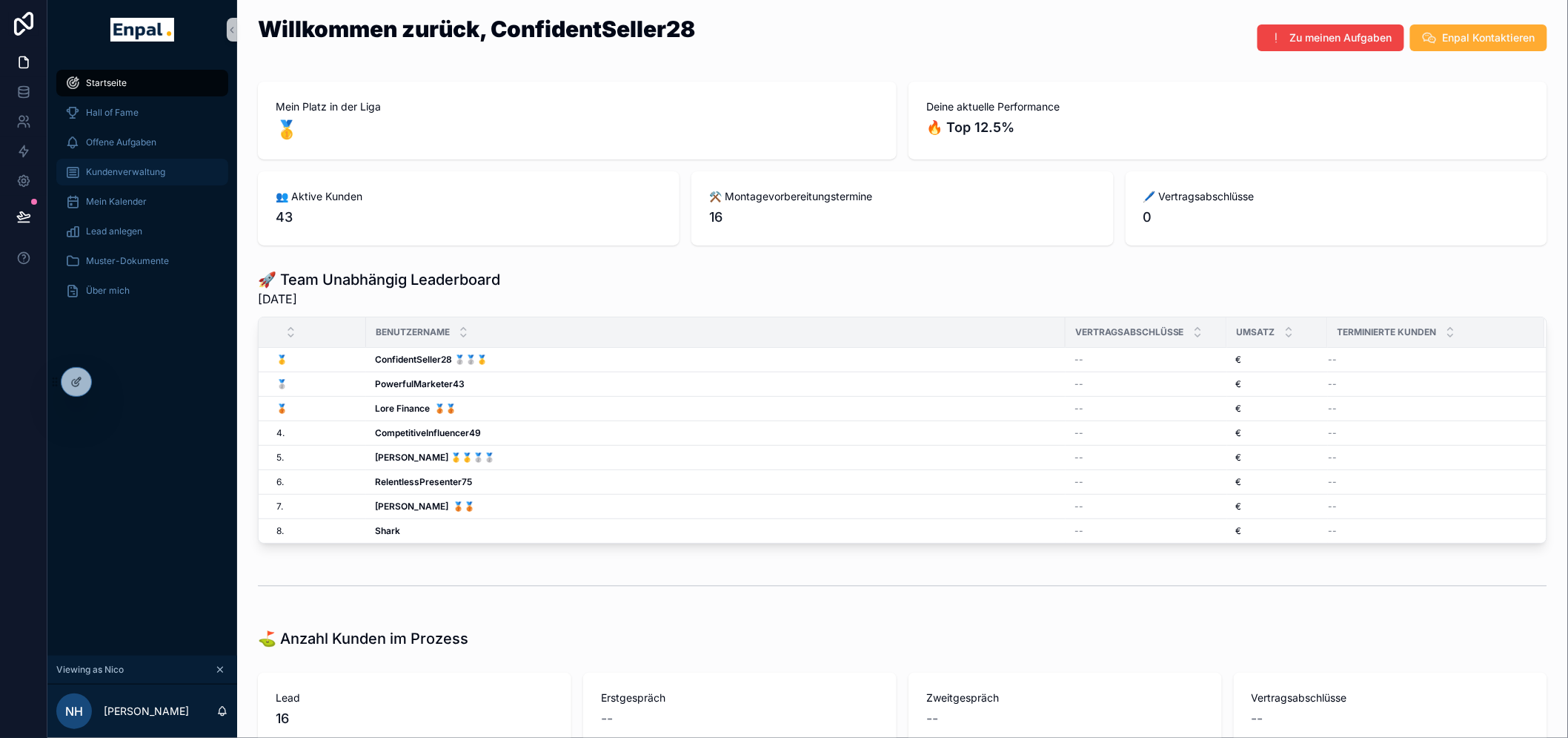
click at [144, 178] on div "Kundenverwaltung" at bounding box center [143, 171] width 154 height 24
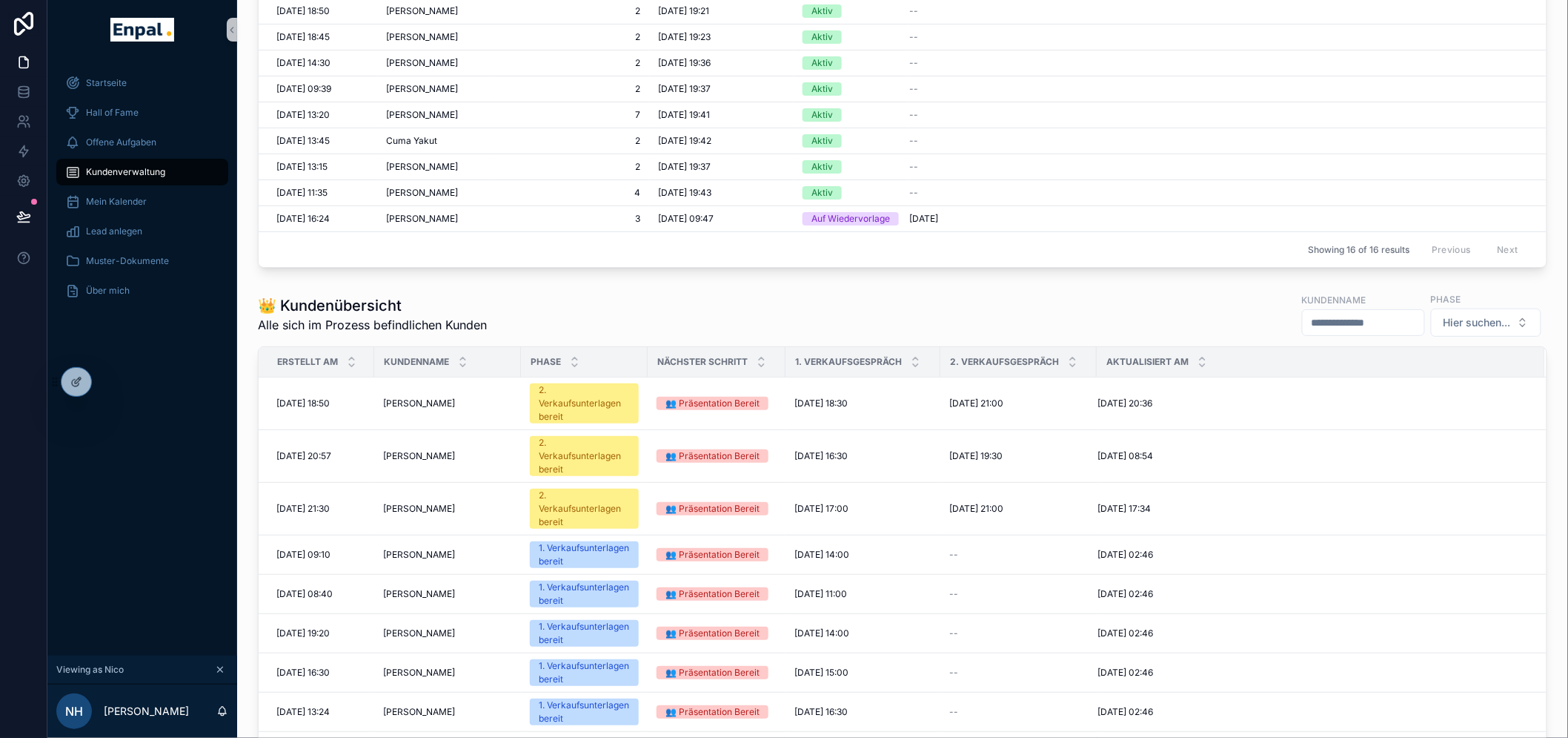
scroll to position [742, 0]
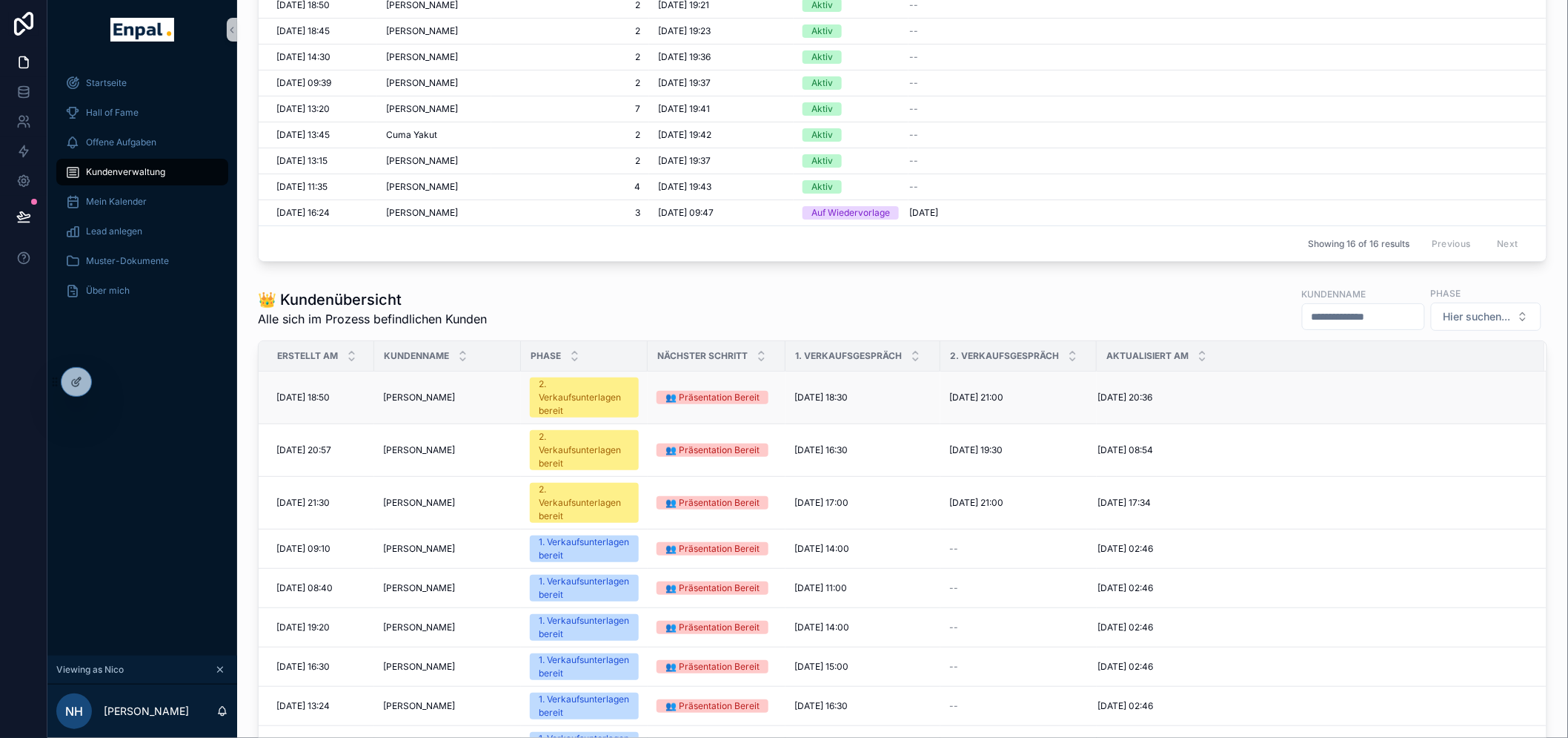
click at [495, 408] on td "[PERSON_NAME] [PERSON_NAME]" at bounding box center [448, 398] width 147 height 52
click at [527, 399] on td "2. Verkaufsunterlagen bereit" at bounding box center [584, 398] width 127 height 52
click at [662, 408] on td "👥 Präsentation Bereit" at bounding box center [716, 398] width 138 height 52
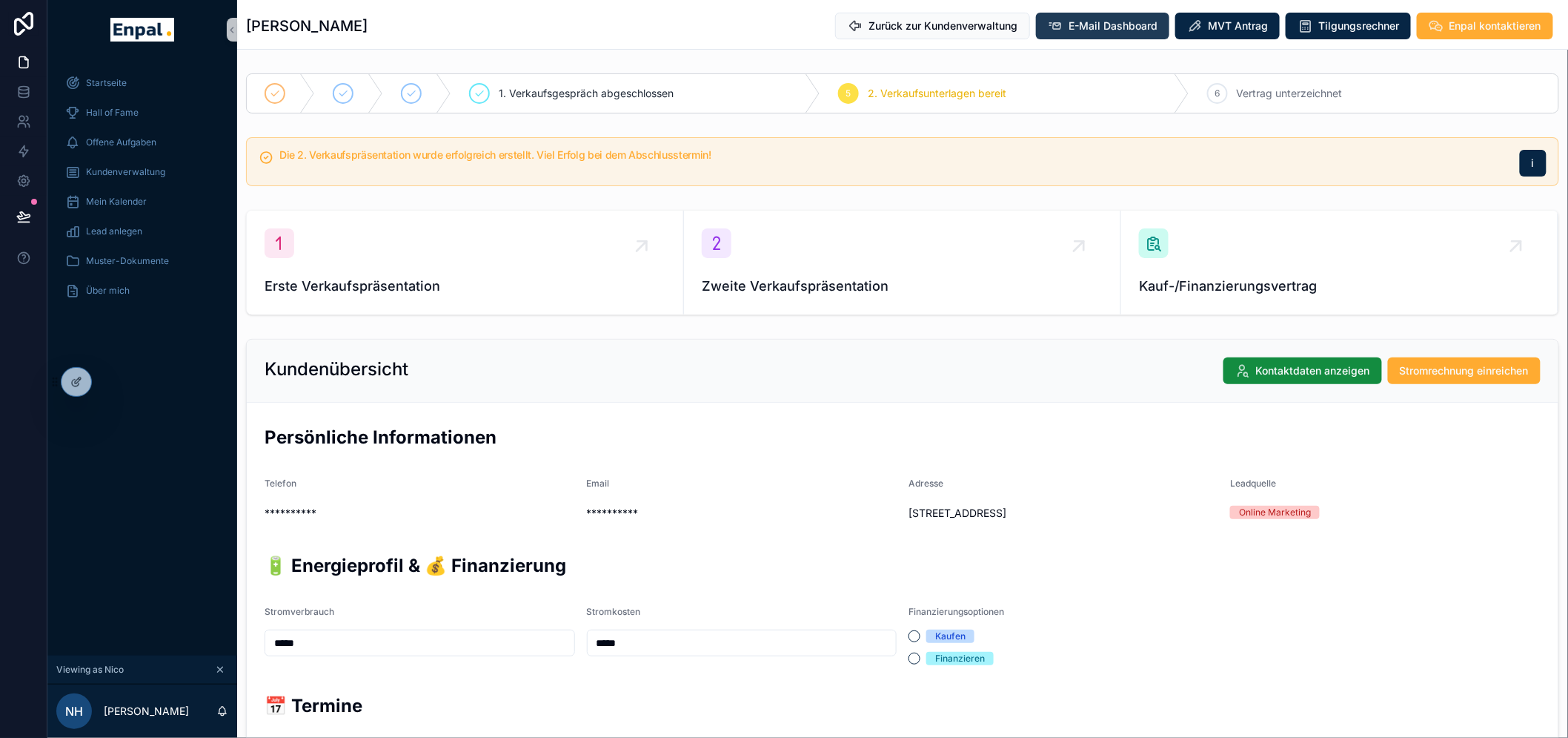
click at [1127, 34] on button "E-Mail Dashboard" at bounding box center [1103, 25] width 133 height 27
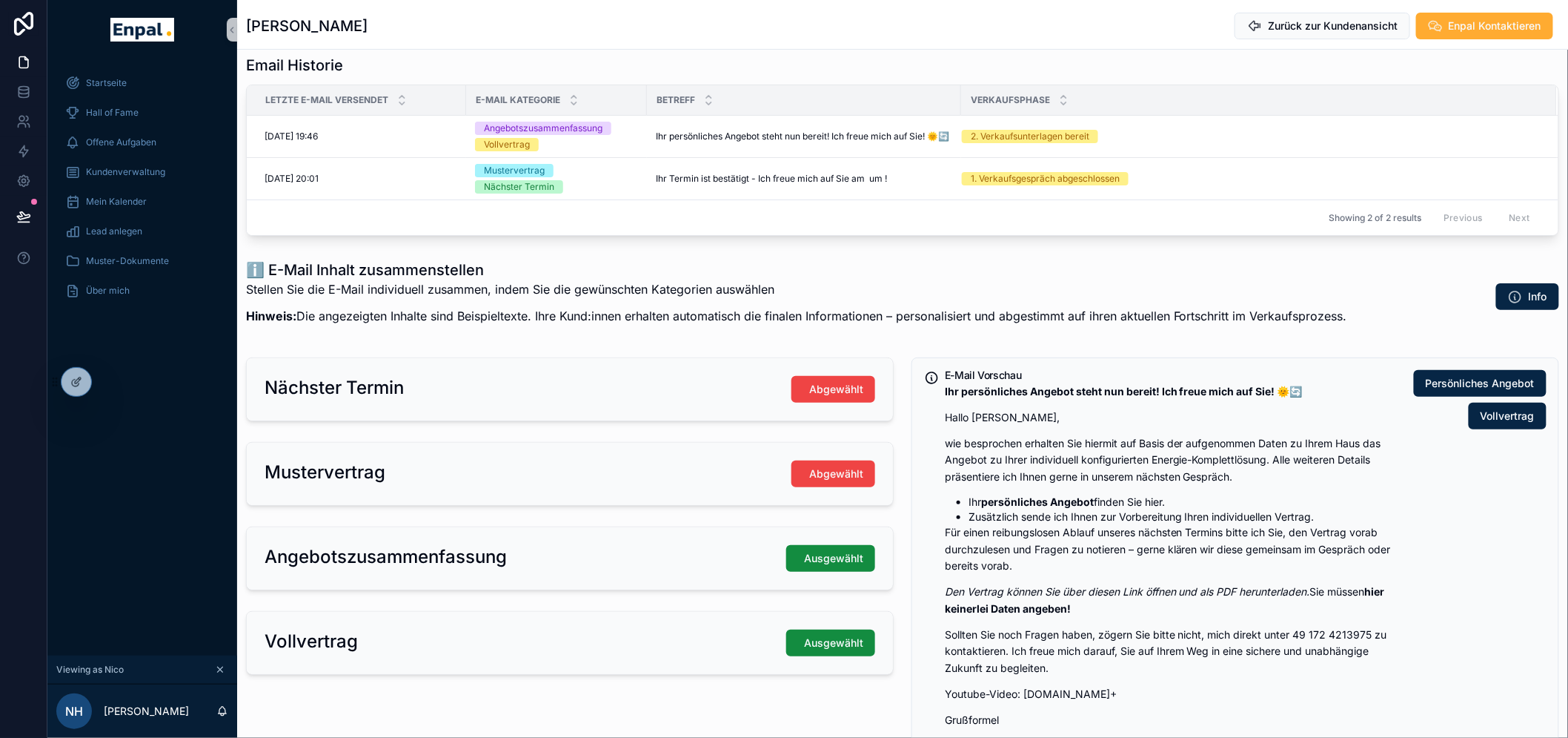
scroll to position [229, 0]
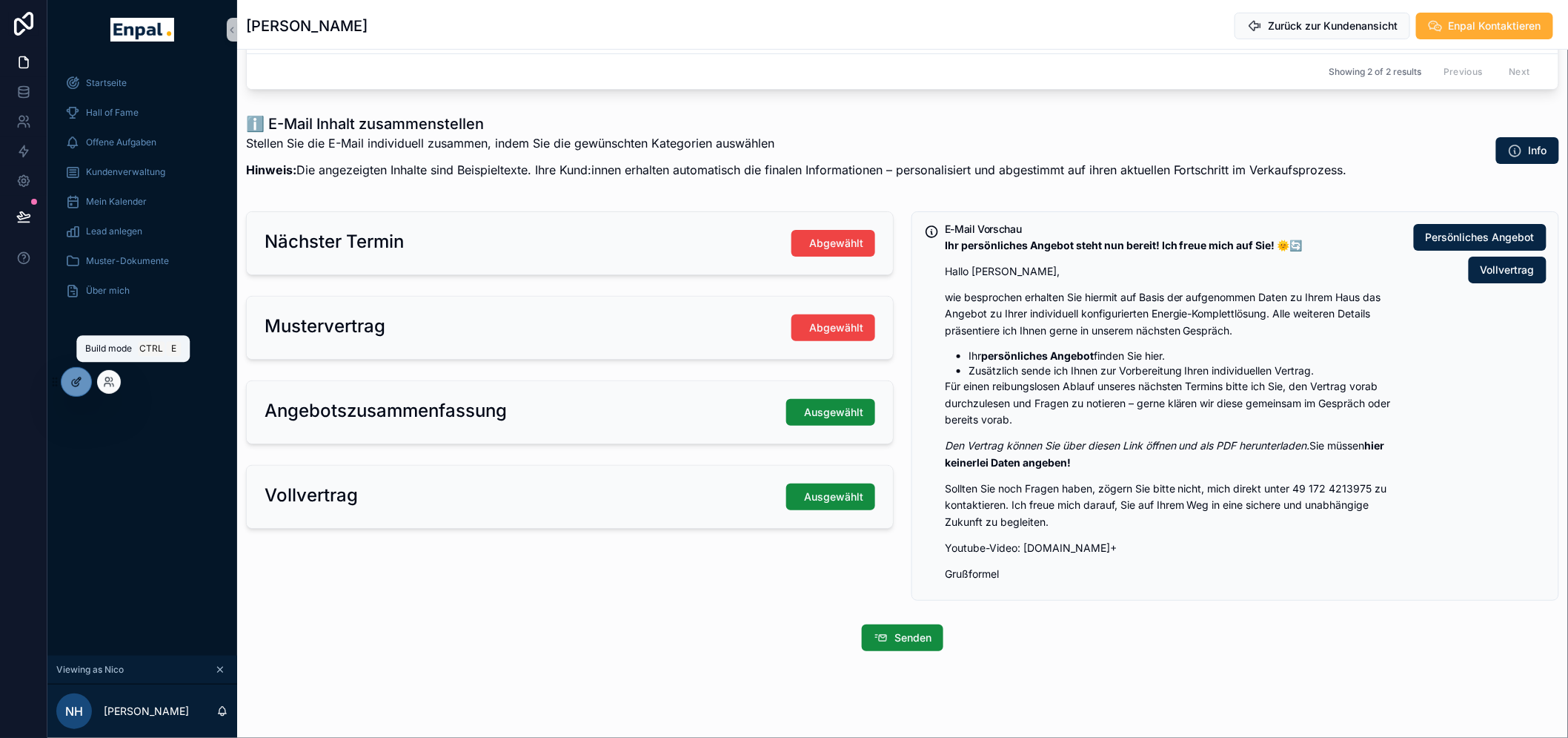
click at [79, 377] on icon at bounding box center [78, 381] width 6 height 6
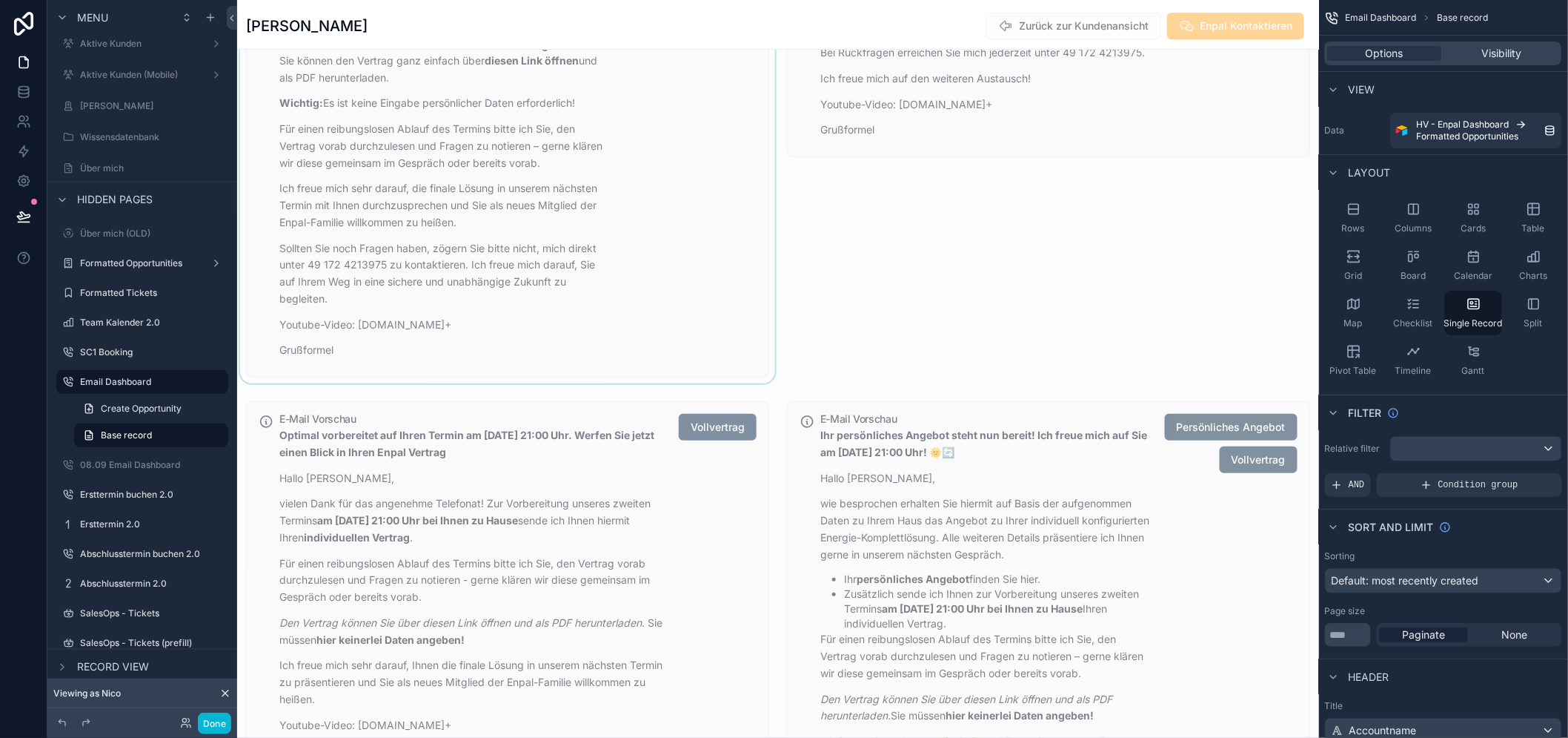
scroll to position [1711, 0]
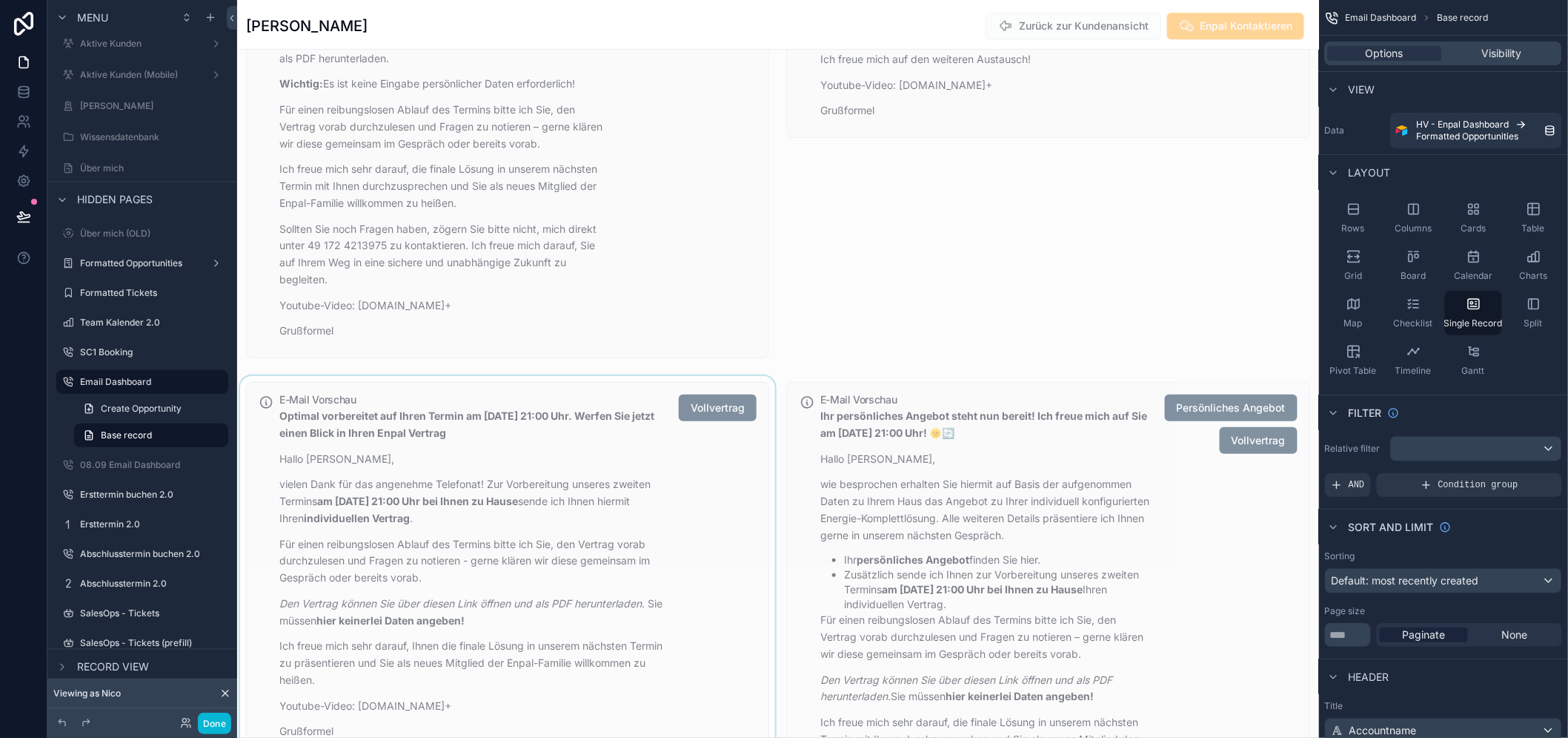
click at [684, 469] on div "scrollable content" at bounding box center [507, 646] width 541 height 541
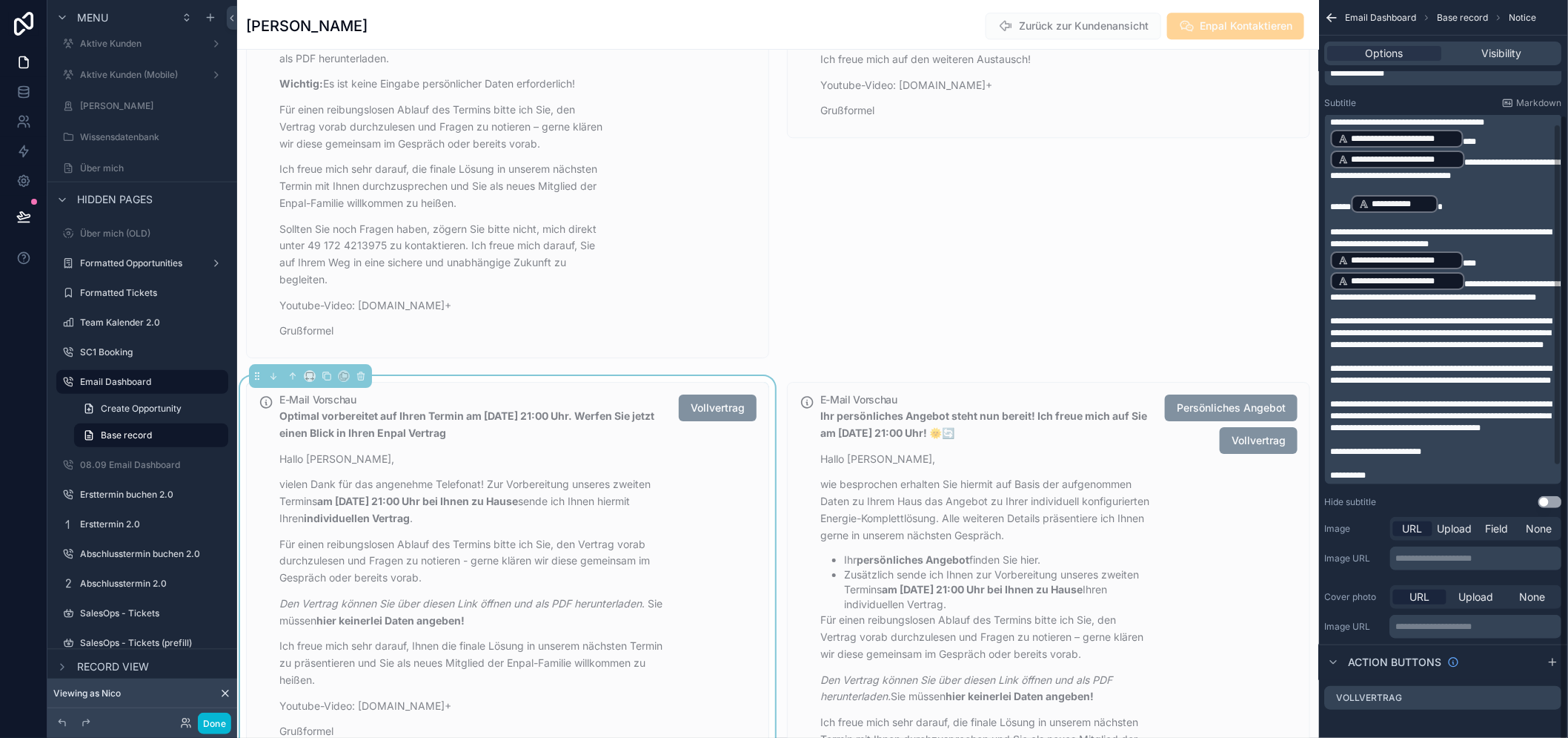
scroll to position [36, 0]
click at [1556, 704] on icon "scrollable content" at bounding box center [1550, 697] width 12 height 12
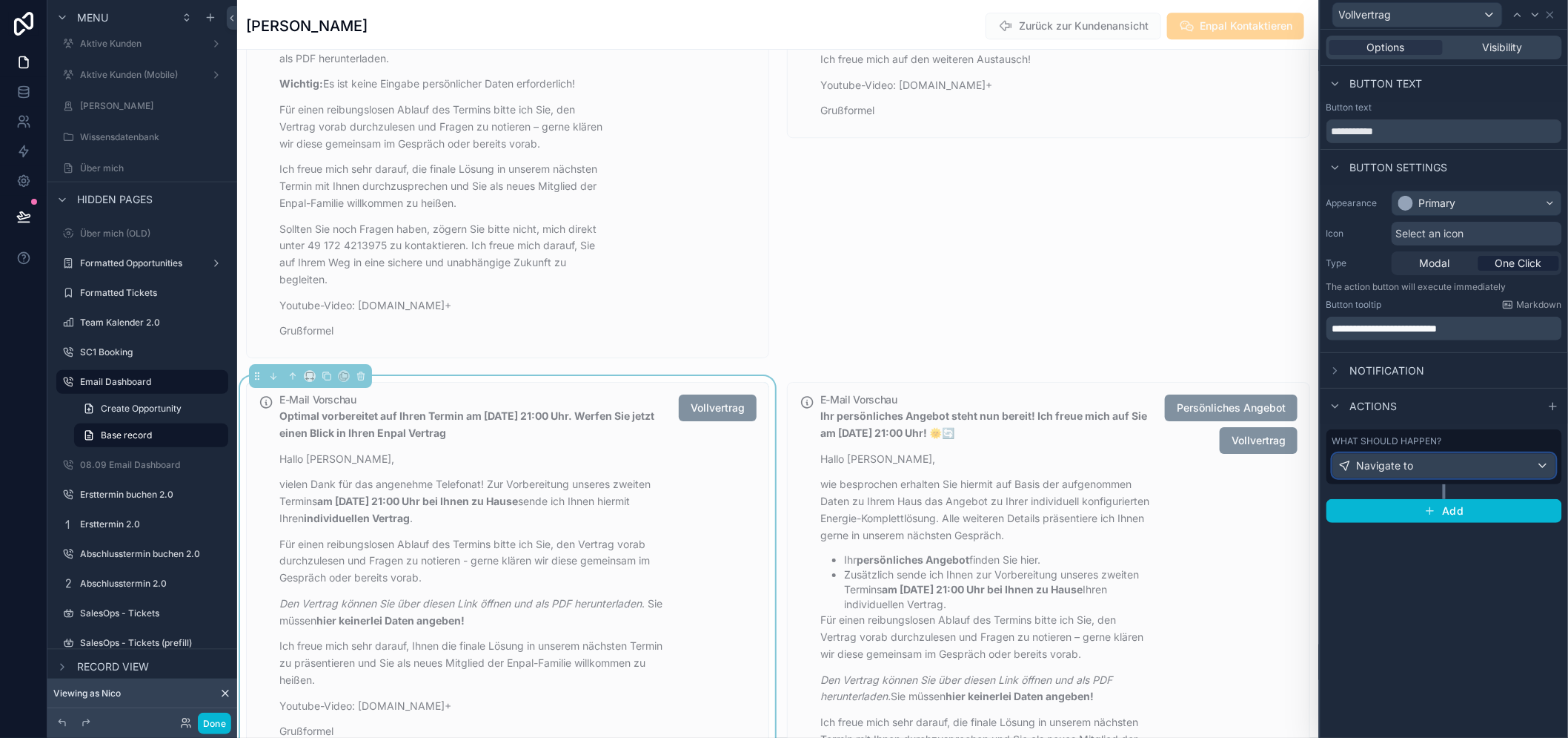
click at [1426, 462] on div "Navigate to" at bounding box center [1445, 465] width 222 height 24
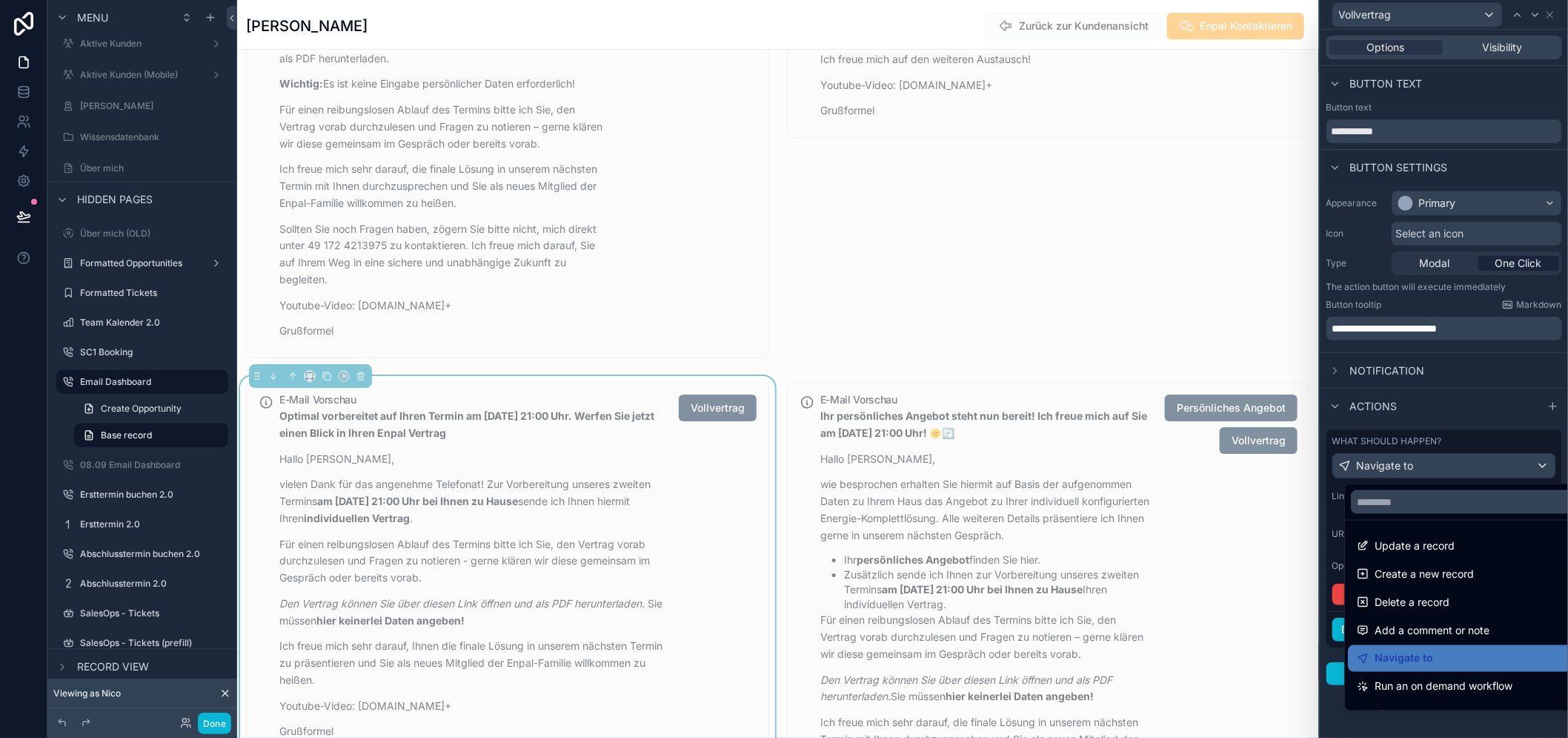
click at [1426, 462] on div at bounding box center [1445, 369] width 248 height 738
